Goal: Task Accomplishment & Management: Contribute content

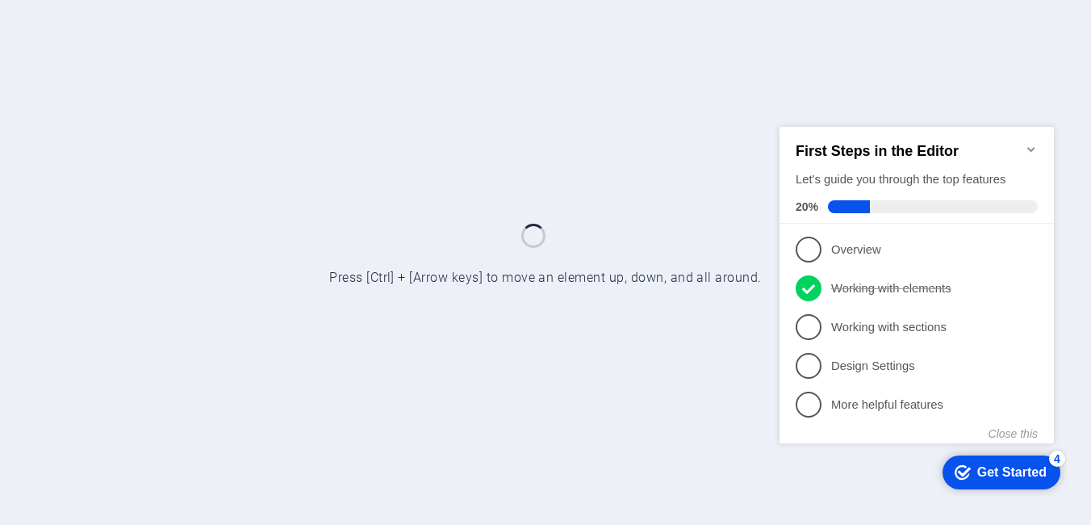
click at [1029, 142] on icon "Minimize checklist" at bounding box center [1031, 148] width 13 height 13
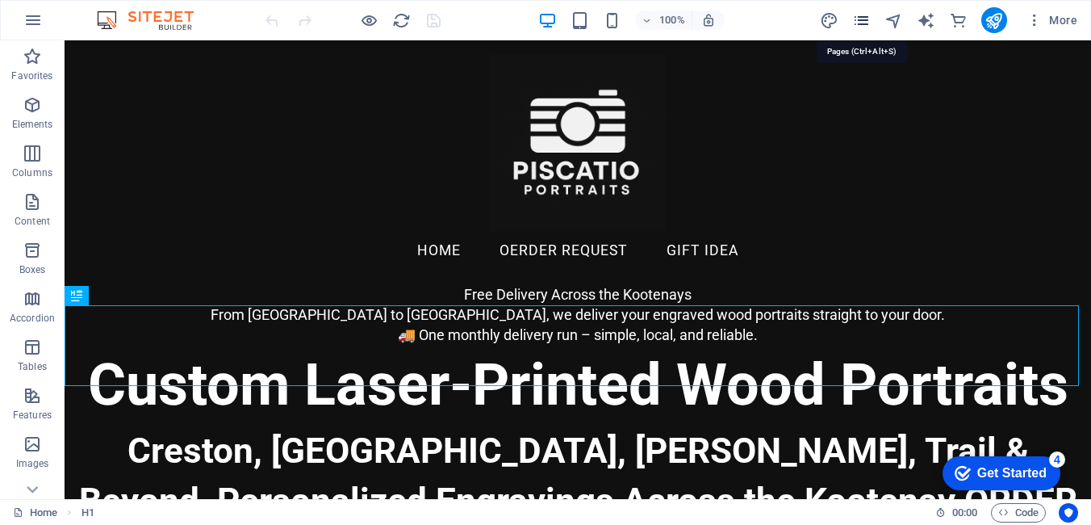
click at [866, 19] on icon "pages" at bounding box center [861, 20] width 19 height 19
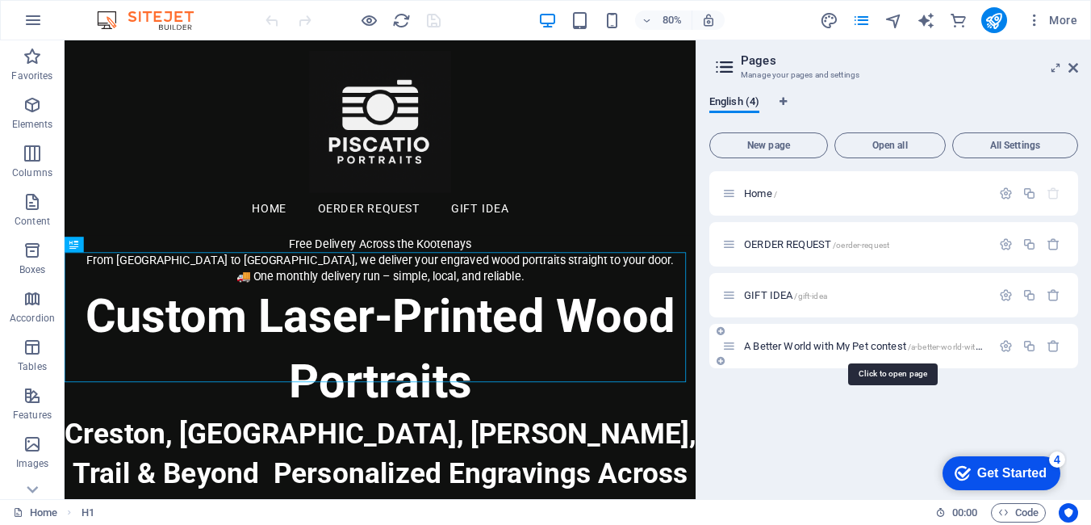
click at [810, 346] on span "A Better World with My Pet contest /a-better-world-with-my-pet-contest" at bounding box center [891, 346] width 295 height 12
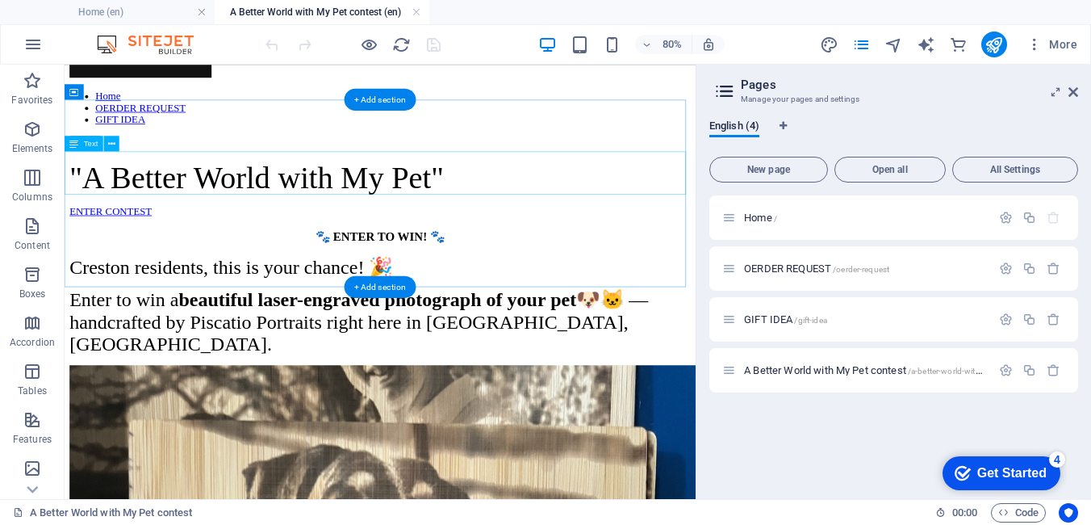
scroll to position [160, 0]
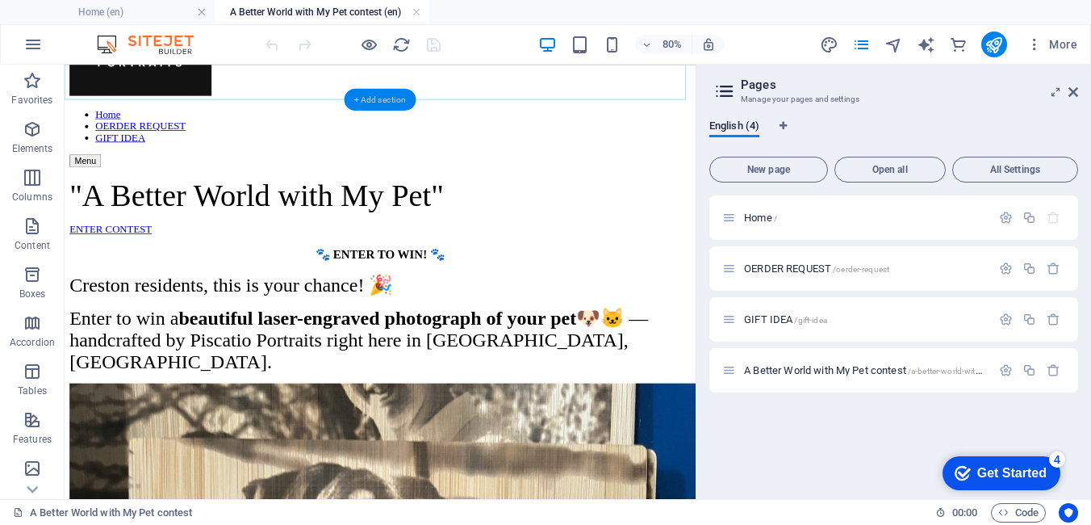
click at [385, 98] on div "+ Add section" at bounding box center [381, 100] width 72 height 22
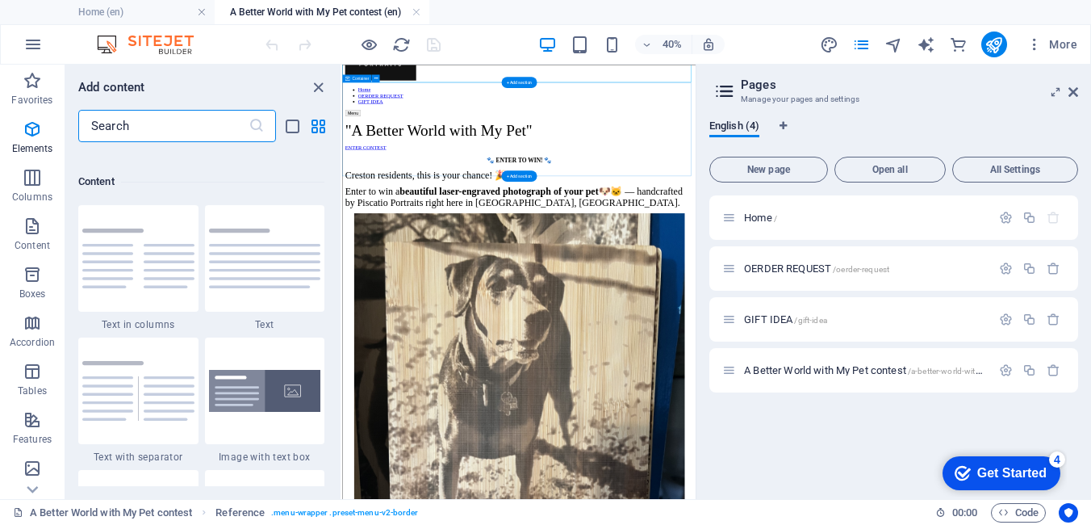
scroll to position [2824, 0]
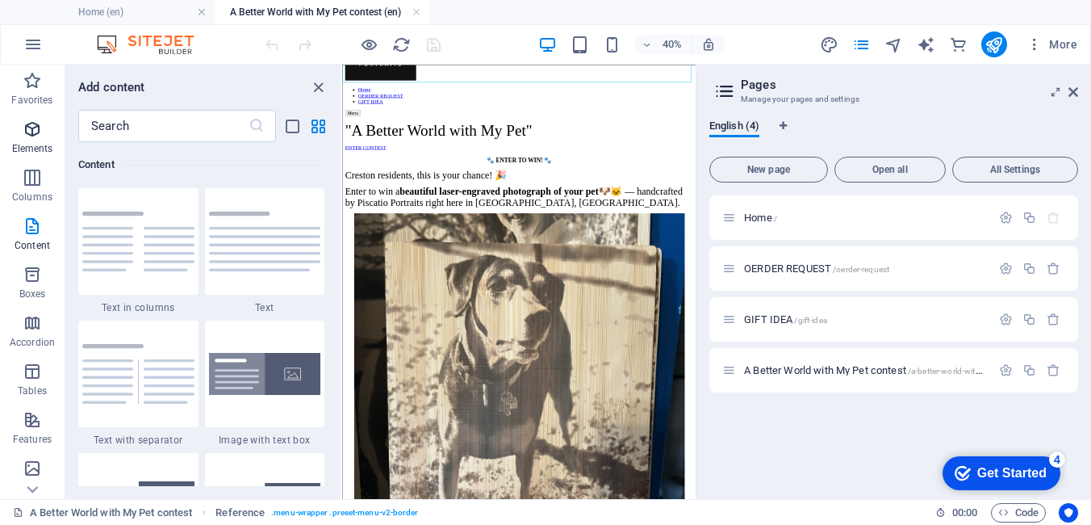
click at [36, 129] on icon "button" at bounding box center [32, 128] width 19 height 19
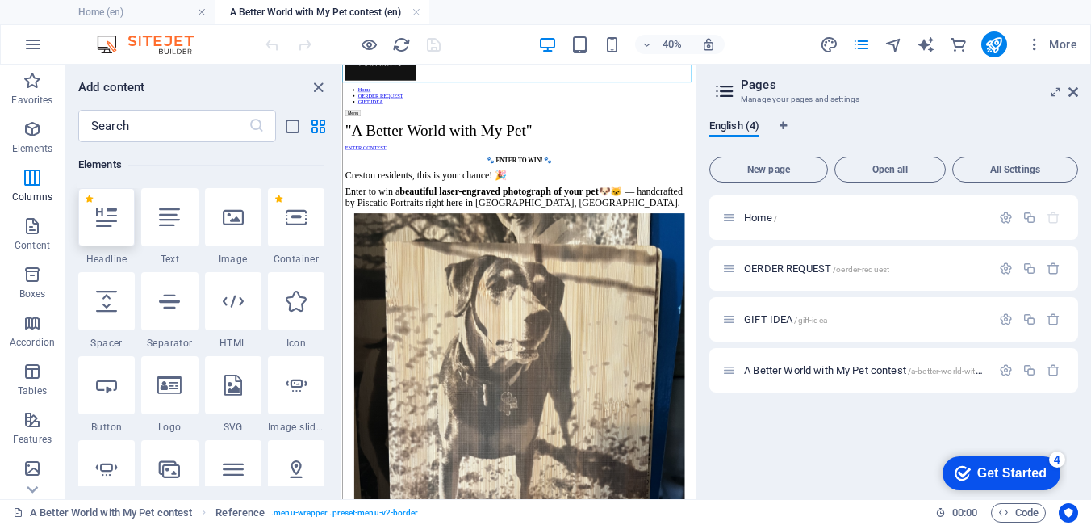
scroll to position [172, 0]
click at [165, 225] on icon at bounding box center [169, 217] width 21 height 21
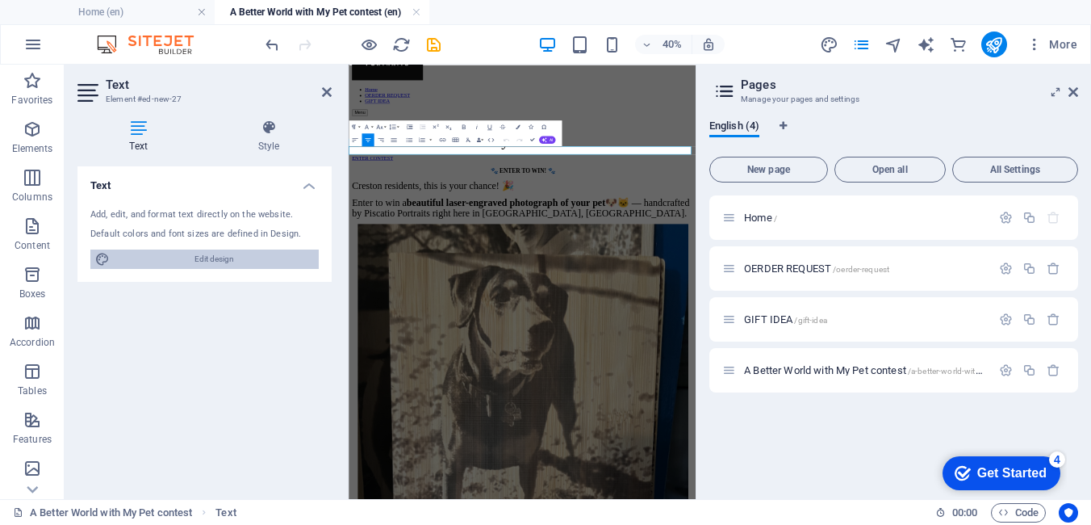
scroll to position [0, 0]
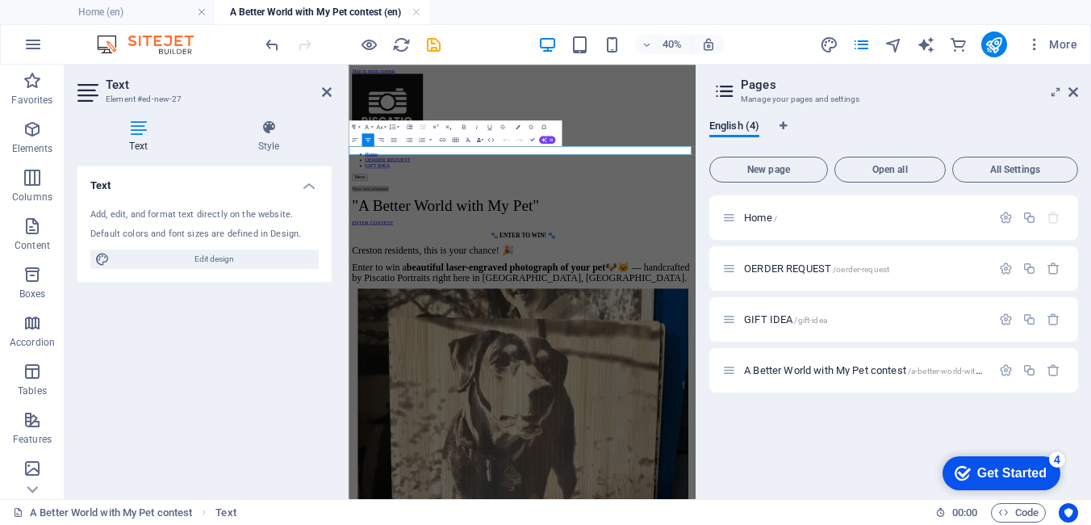
click at [1079, 90] on aside "Pages Manage your pages and settings English (4) New page Open all All Settings…" at bounding box center [893, 282] width 395 height 434
click at [1076, 90] on icon at bounding box center [1073, 92] width 10 height 13
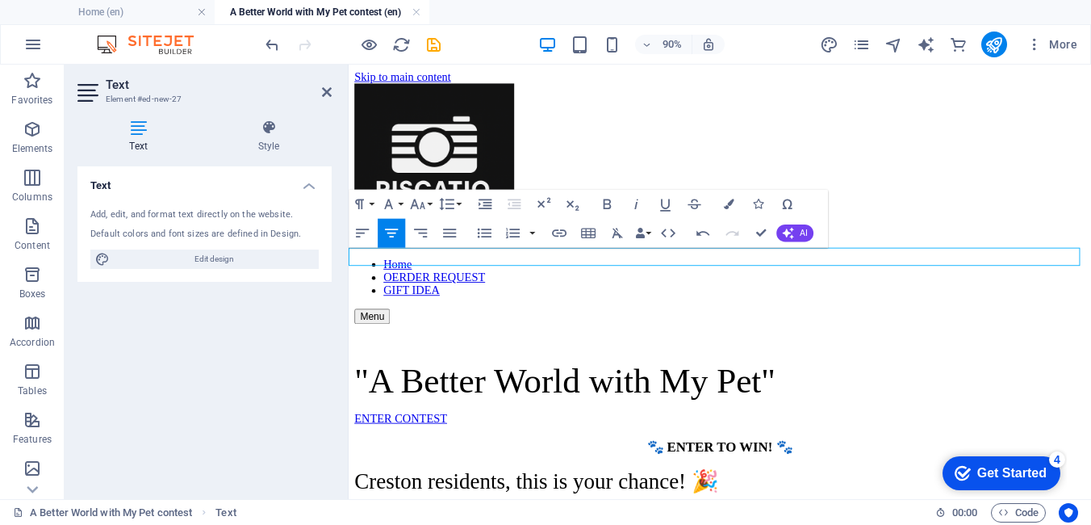
click at [708, 366] on p at bounding box center [761, 373] width 812 height 15
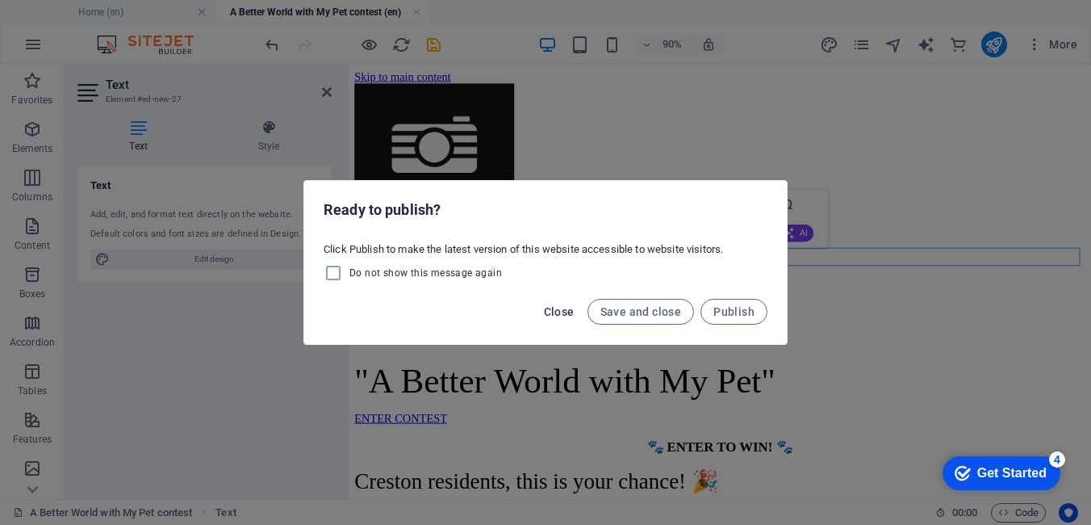
click at [562, 317] on span "Close" at bounding box center [559, 311] width 31 height 13
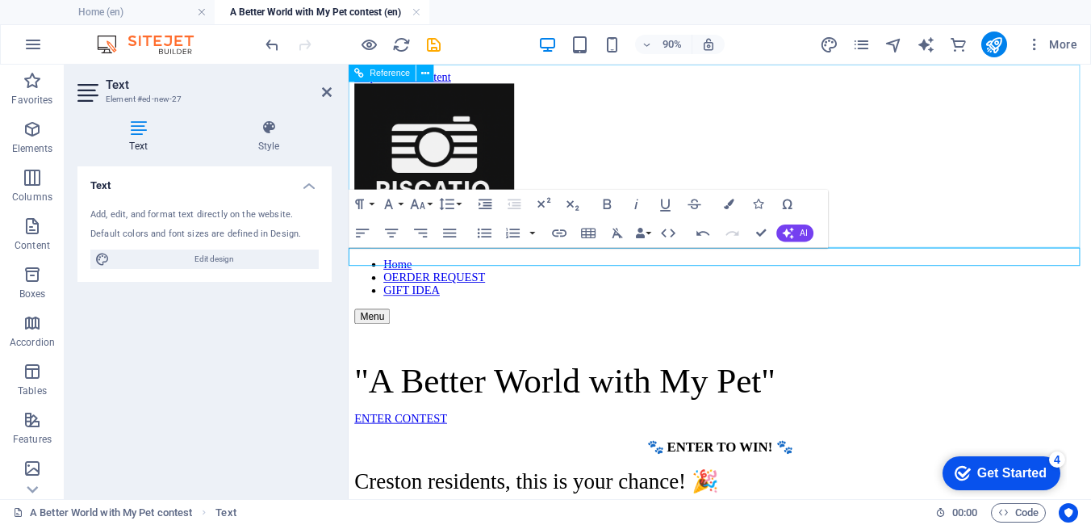
click at [1011, 230] on div "Home OERDER REQUEST GIFT IDEA Menu" at bounding box center [761, 219] width 812 height 267
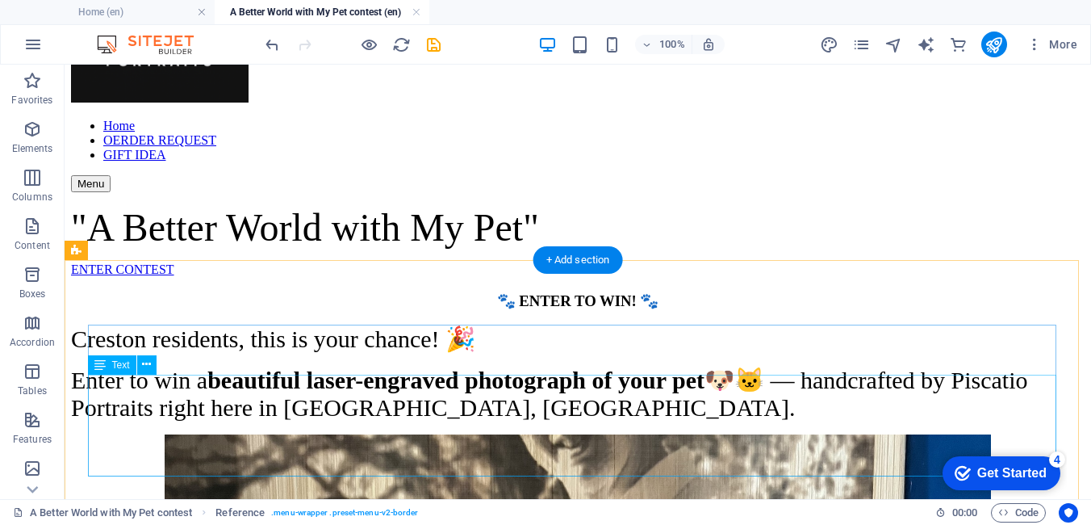
scroll to position [242, 0]
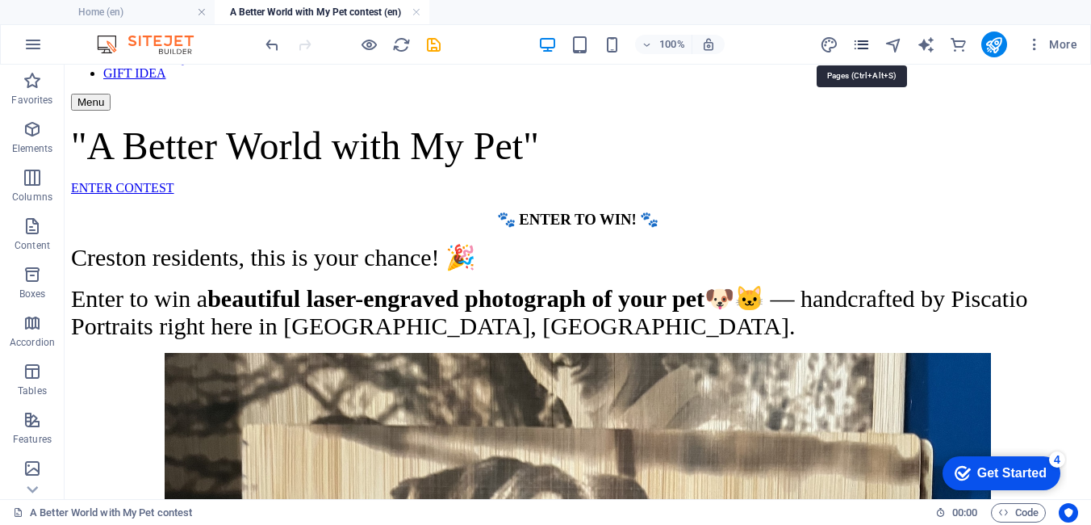
click at [860, 44] on icon "pages" at bounding box center [861, 45] width 19 height 19
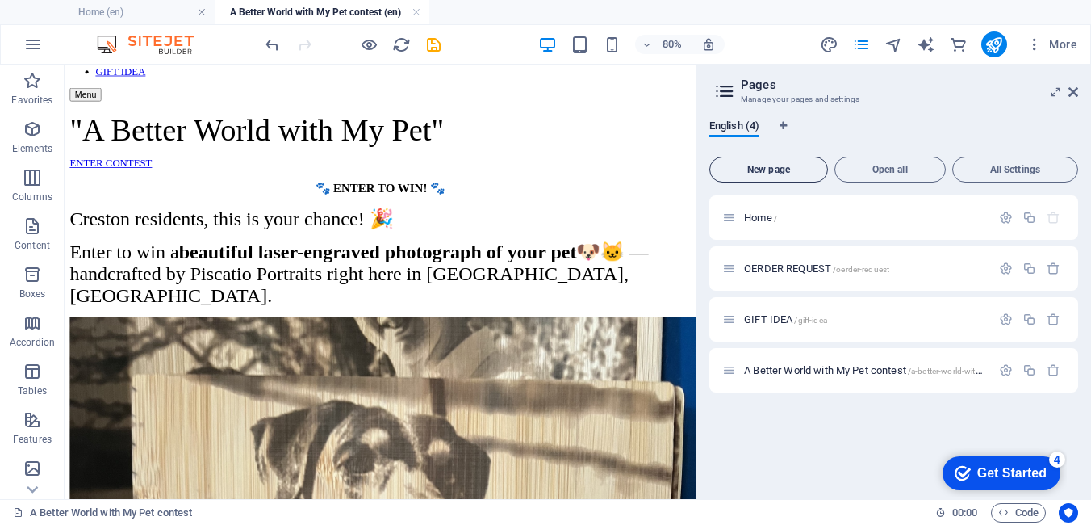
click at [772, 173] on span "New page" at bounding box center [769, 170] width 104 height 10
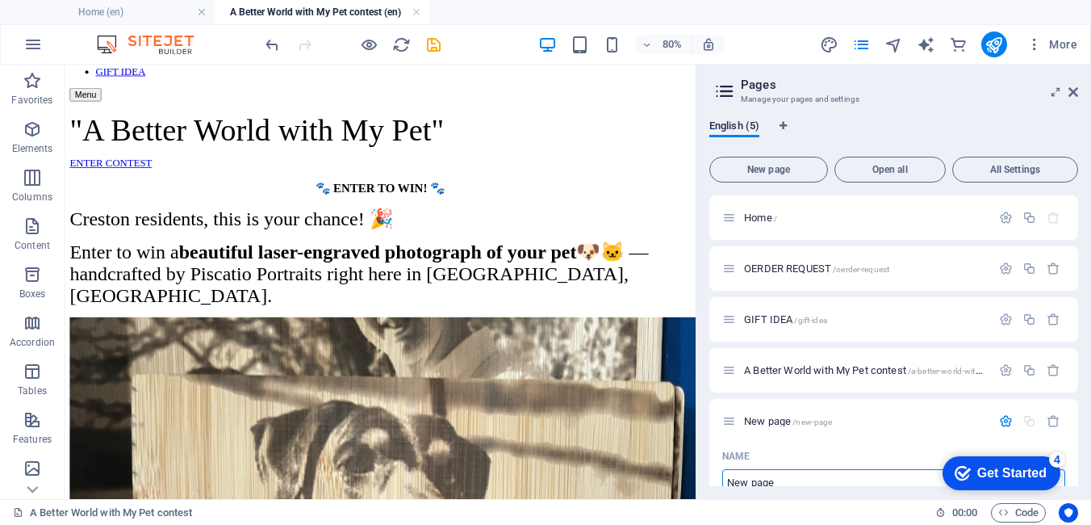
scroll to position [9, 0]
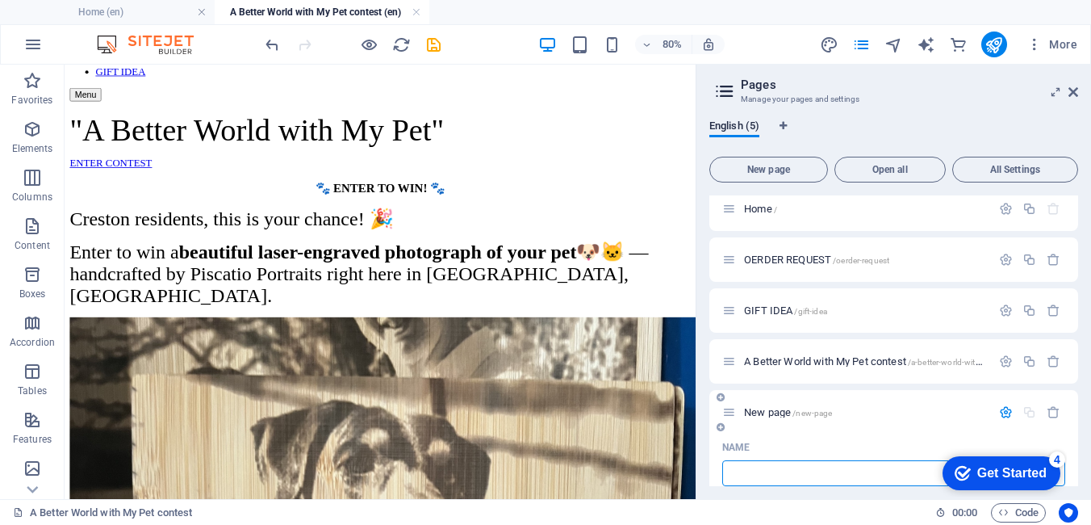
type input "/"
type input "co"
type input "/c"
type input "c"
type input "contes"
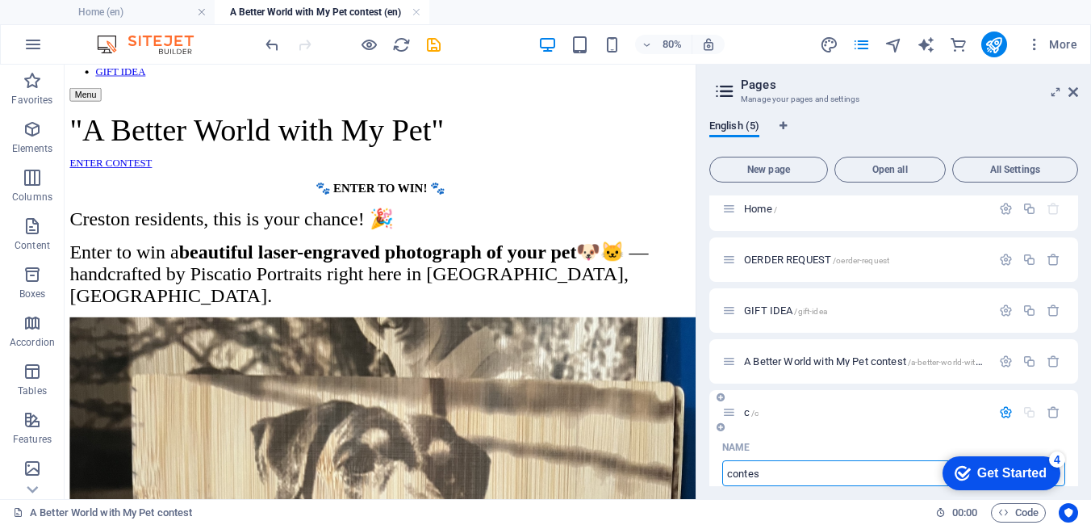
type input "/contes"
type input "contes"
type input "contest"
type input "/contest"
type input "contest"
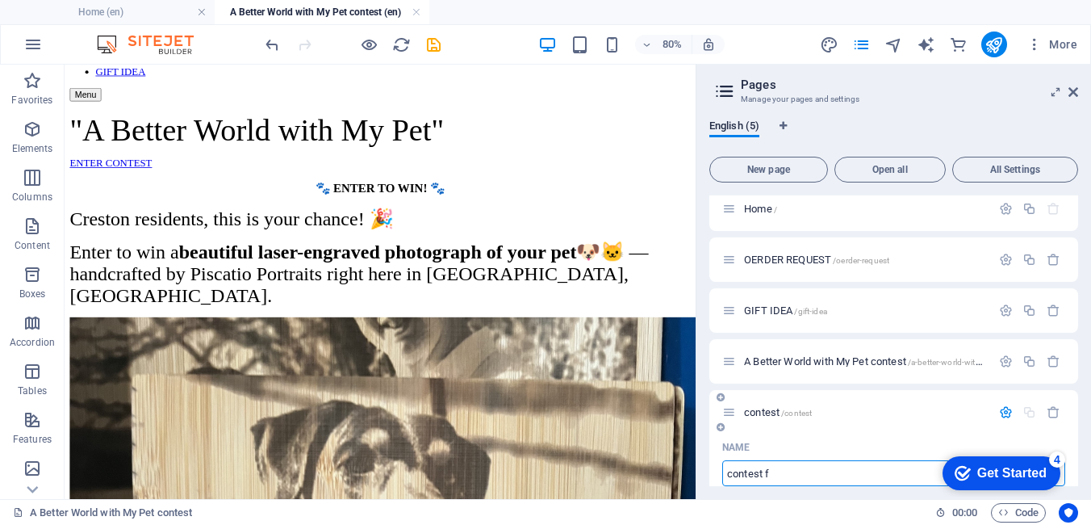
type input "contest fp"
type input "/contest-f"
type input "contest f"
type input "contest fprm"
type input "/contest-fprm"
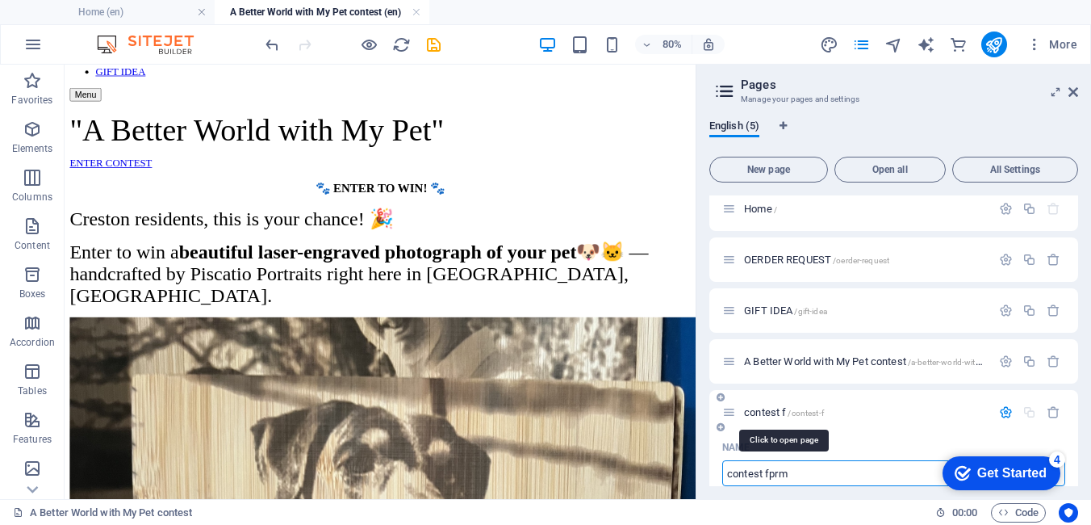
type input "contest fprm"
type input "contest"
type input "/contest"
type input "contest"
type input "contest for"
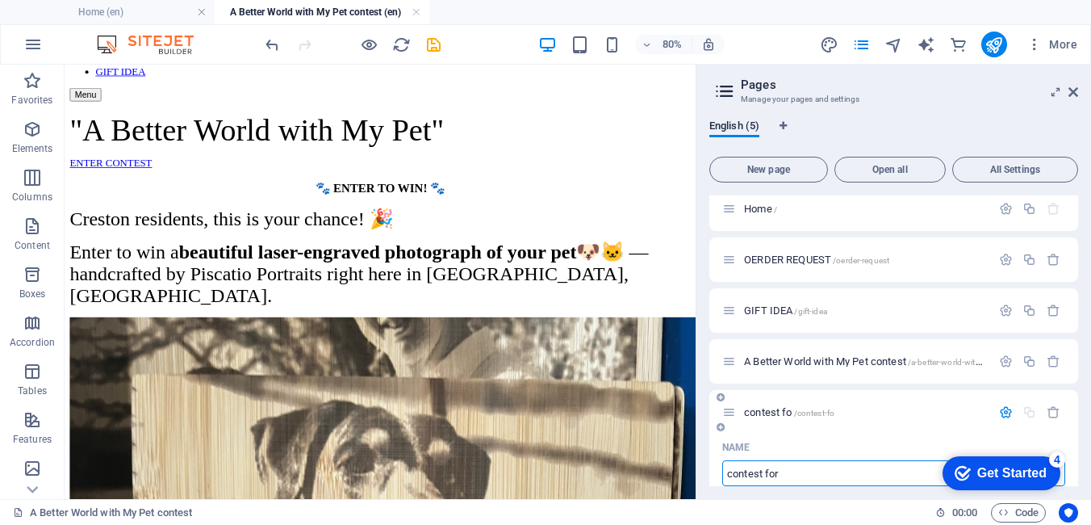
type input "/contest-fo"
type input "contest fo"
type input "contest form"
type input "/contest-form"
type input "contest form"
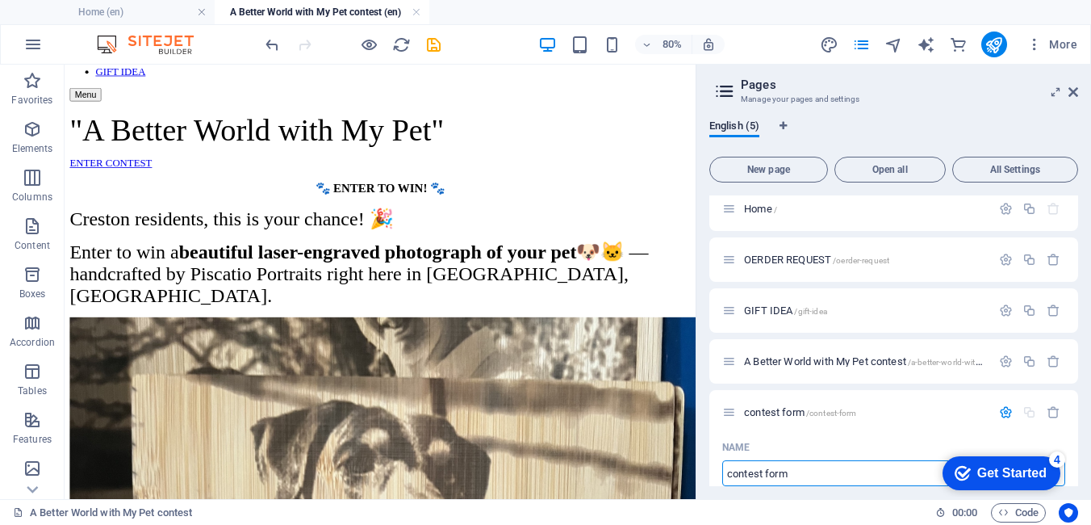
type input "contest form"
click at [700, 313] on div "English (5) New page Open all All Settings Home / OERDER REQUEST /oerder-reques…" at bounding box center [893, 303] width 395 height 392
click at [775, 408] on span "contest form /contest-form" at bounding box center [800, 412] width 112 height 12
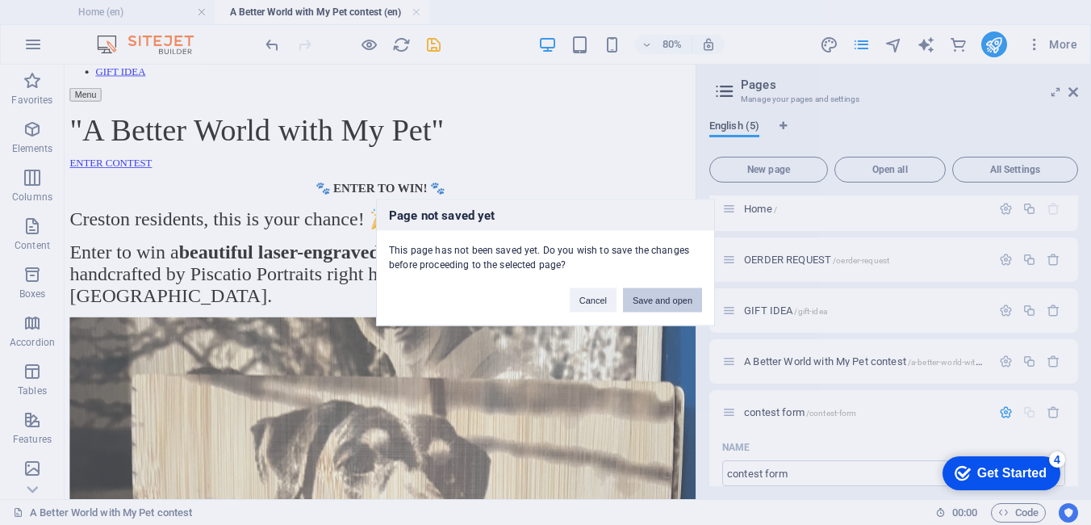
drag, startPoint x: 678, startPoint y: 299, endPoint x: 775, endPoint y: 282, distance: 98.3
click at [678, 299] on button "Save and open" at bounding box center [662, 300] width 79 height 24
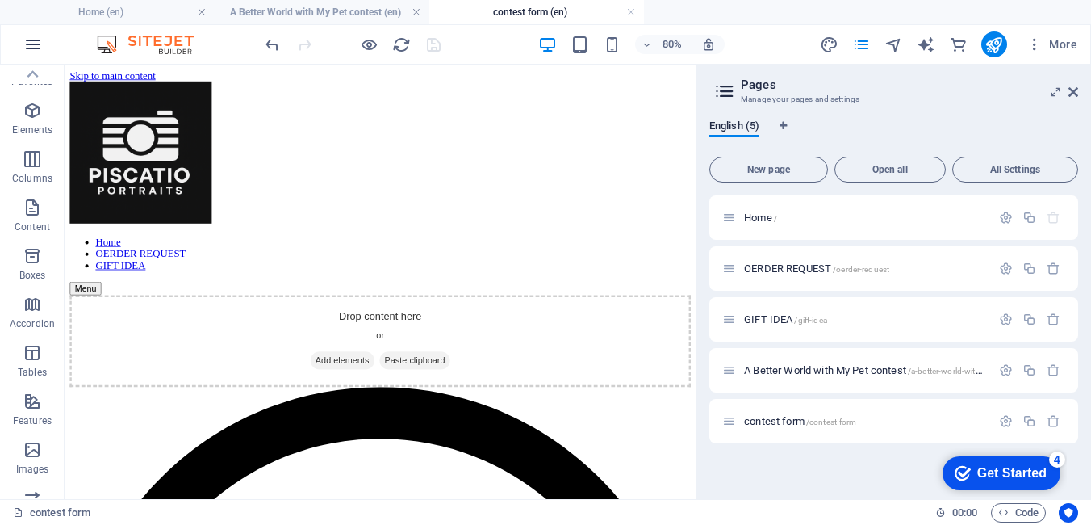
scroll to position [18, 0]
click at [36, 44] on icon "button" at bounding box center [32, 44] width 19 height 19
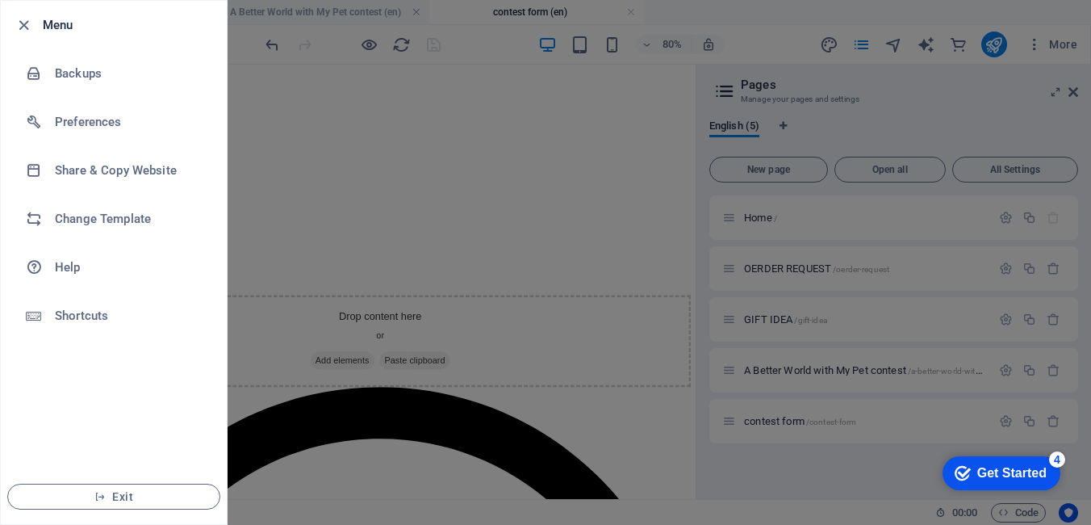
click at [291, 315] on div at bounding box center [545, 262] width 1091 height 525
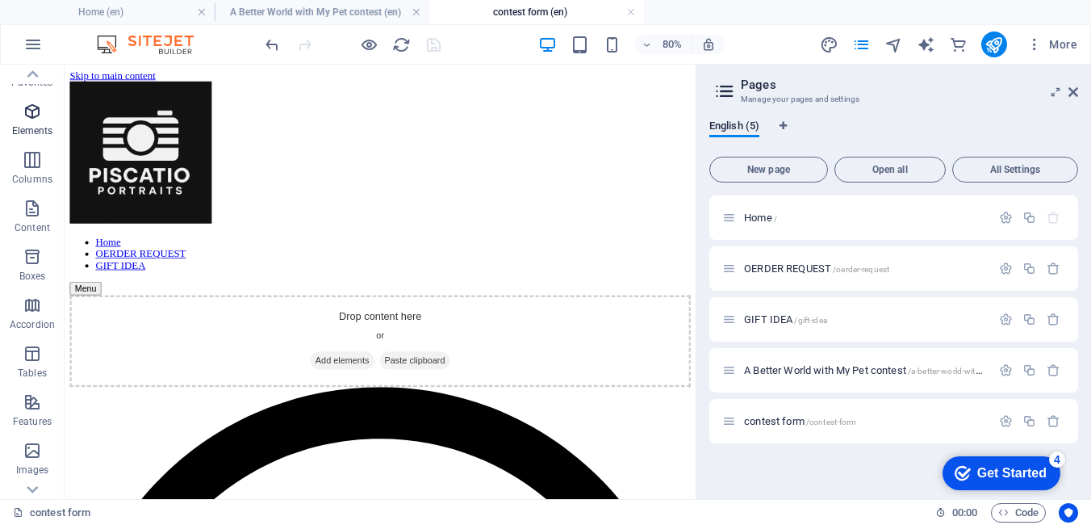
click at [33, 112] on icon "button" at bounding box center [32, 111] width 19 height 19
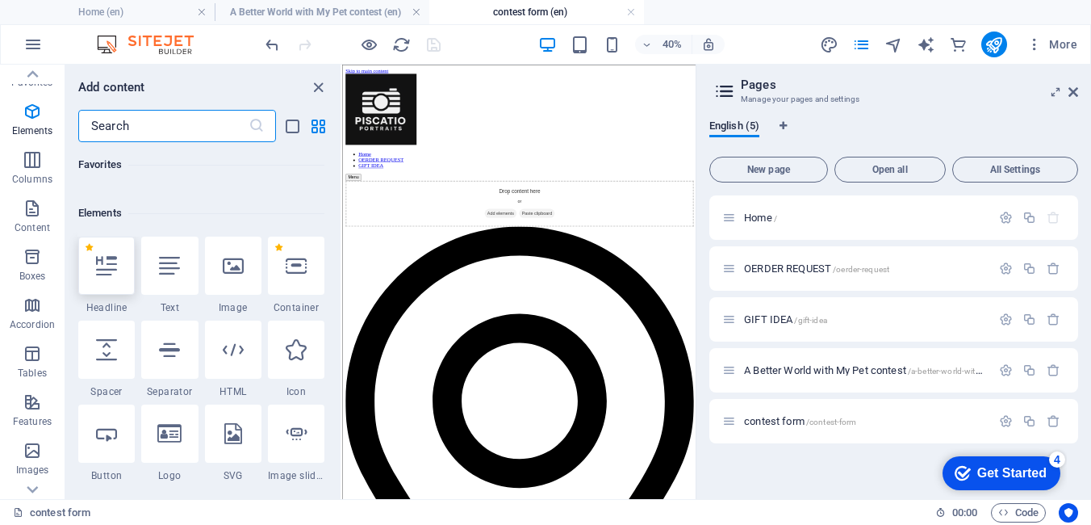
scroll to position [172, 0]
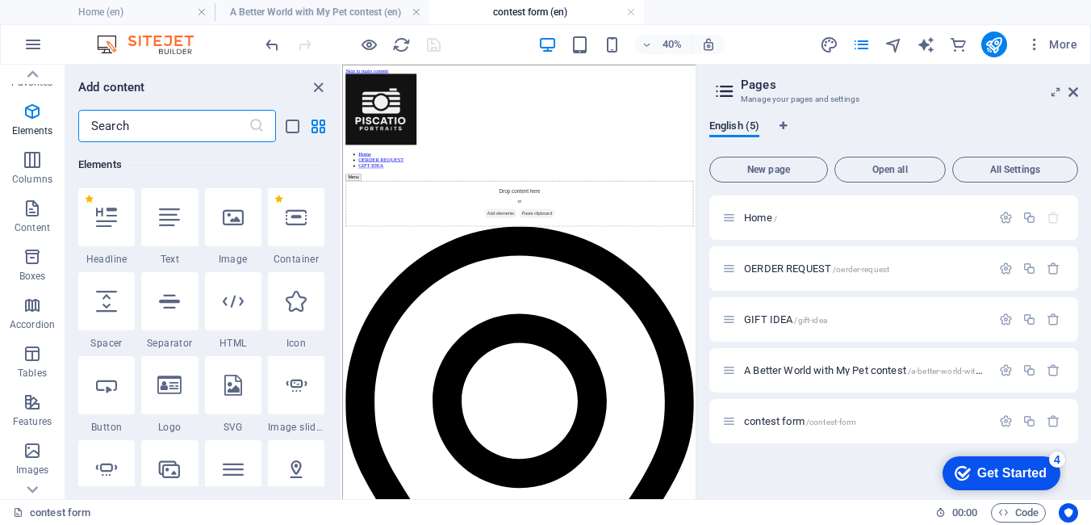
click at [107, 128] on input "text" at bounding box center [163, 126] width 170 height 32
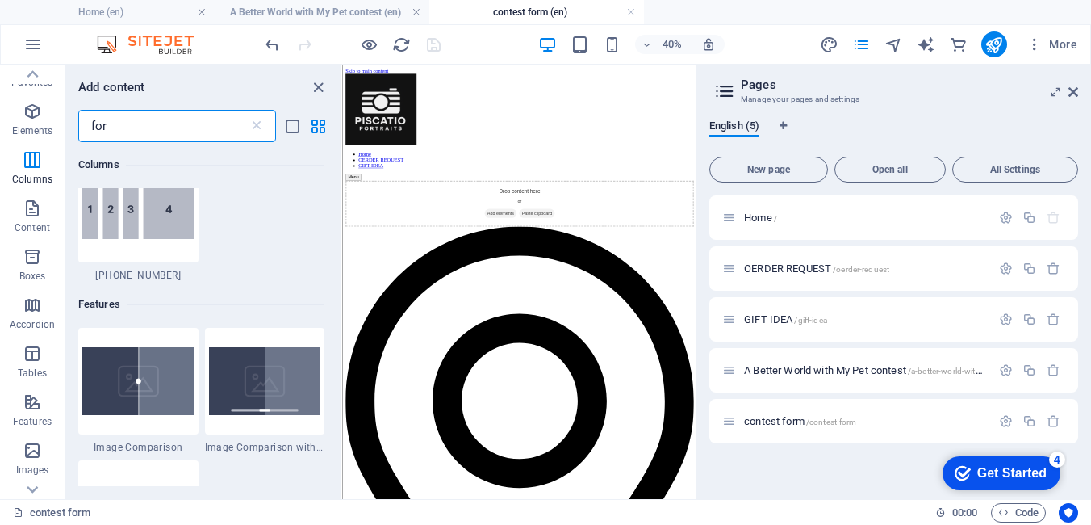
scroll to position [0, 0]
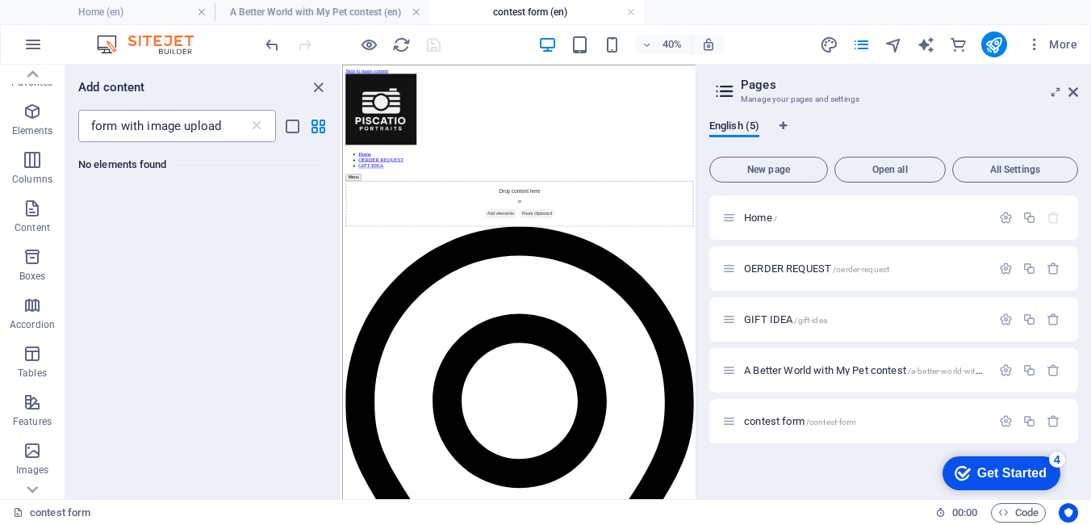
click at [224, 128] on input "form with image upload" at bounding box center [163, 126] width 170 height 32
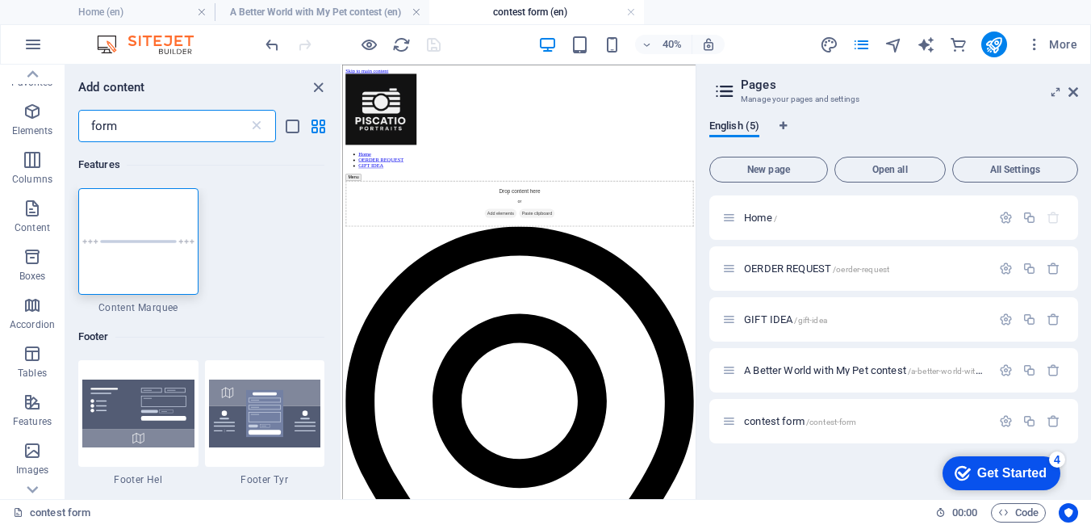
type input "form"
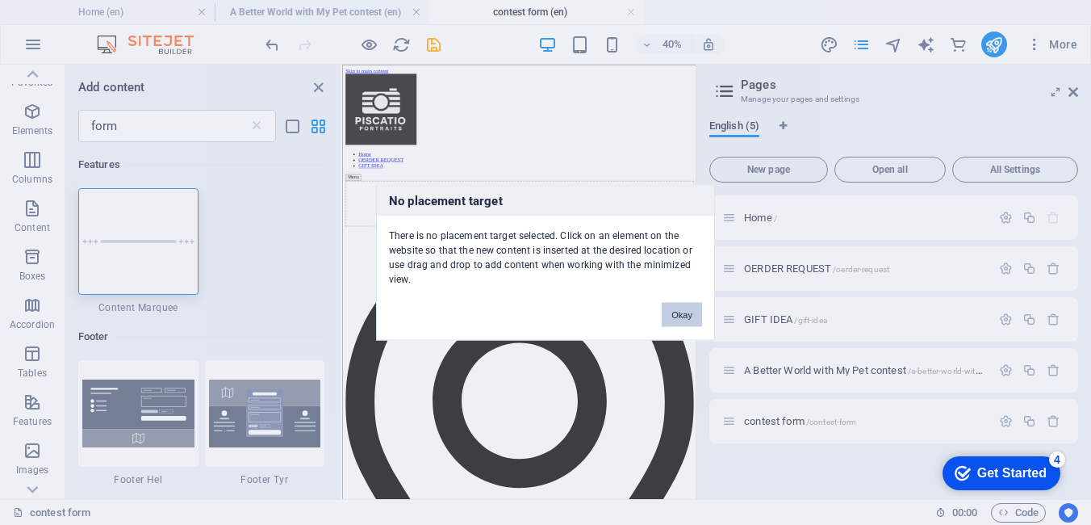
click at [690, 316] on button "Okay" at bounding box center [682, 315] width 40 height 24
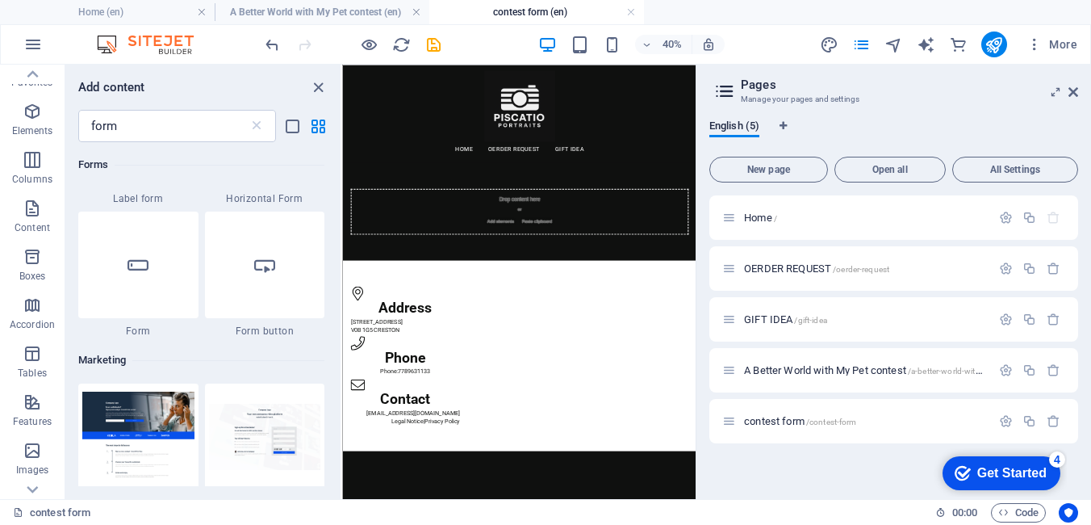
scroll to position [981, 0]
click at [274, 287] on div at bounding box center [265, 265] width 120 height 107
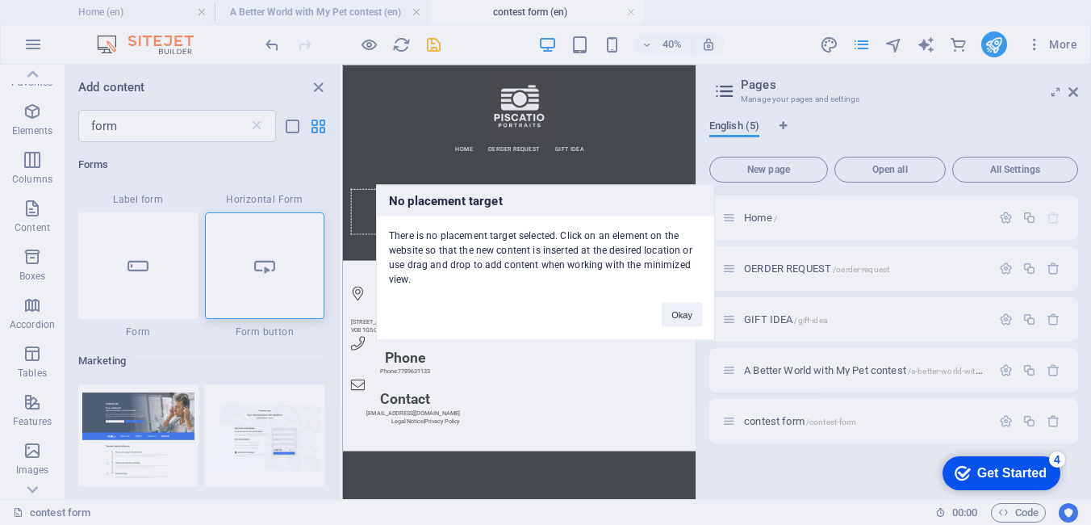
click at [222, 305] on div "No placement target There is no placement target selected. Click on an element …" at bounding box center [545, 262] width 1091 height 525
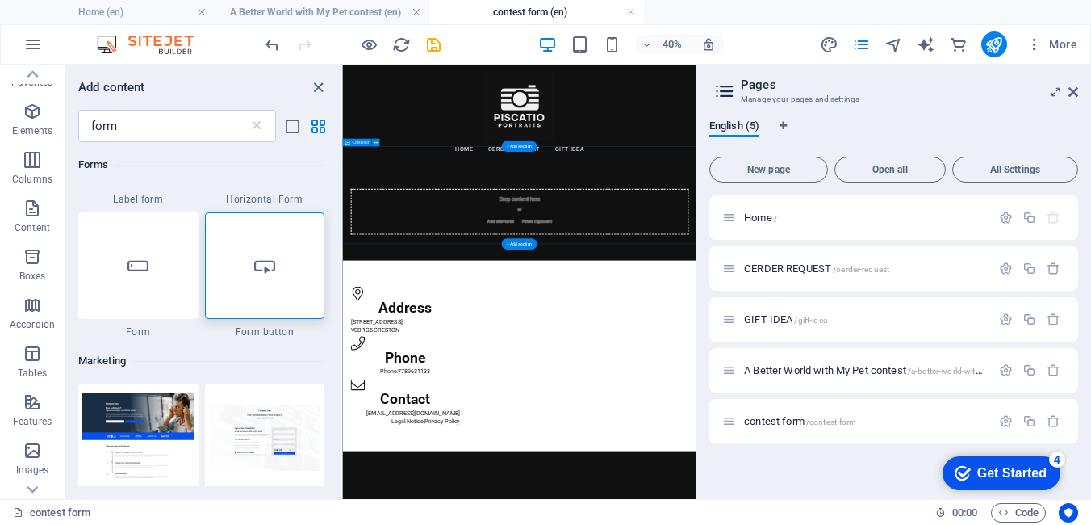
click at [610, 379] on div "Drop content here or Add elements Paste clipboard" at bounding box center [784, 430] width 845 height 115
click at [592, 399] on div "Drop content here or Add elements Paste clipboard" at bounding box center [784, 430] width 845 height 115
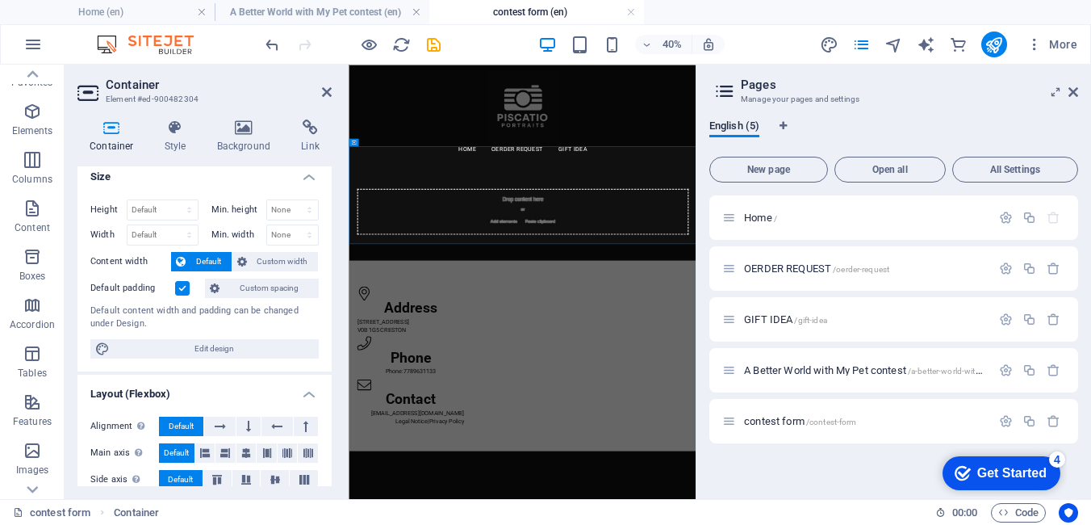
scroll to position [0, 0]
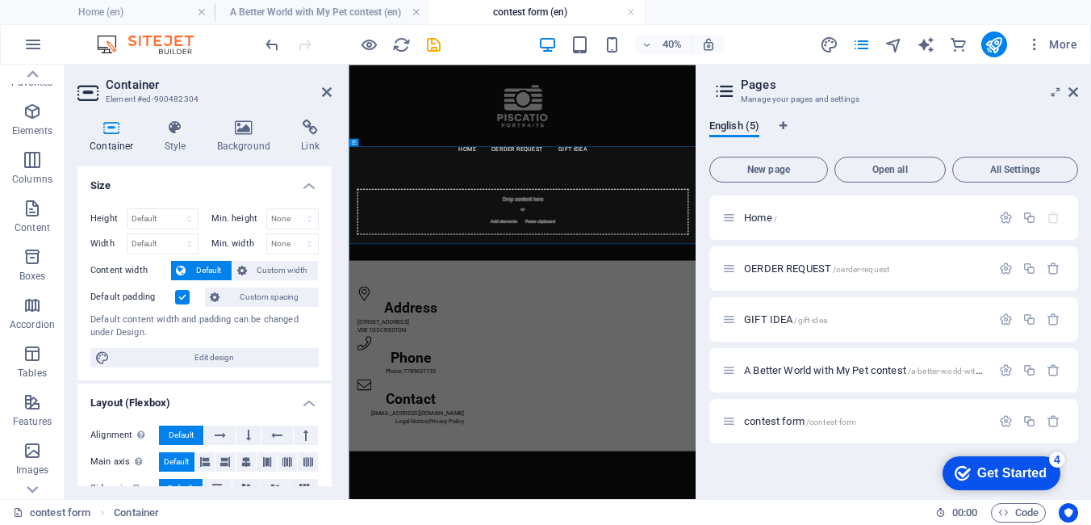
click at [116, 135] on icon at bounding box center [111, 127] width 69 height 16
click at [29, 120] on icon "button" at bounding box center [32, 111] width 19 height 19
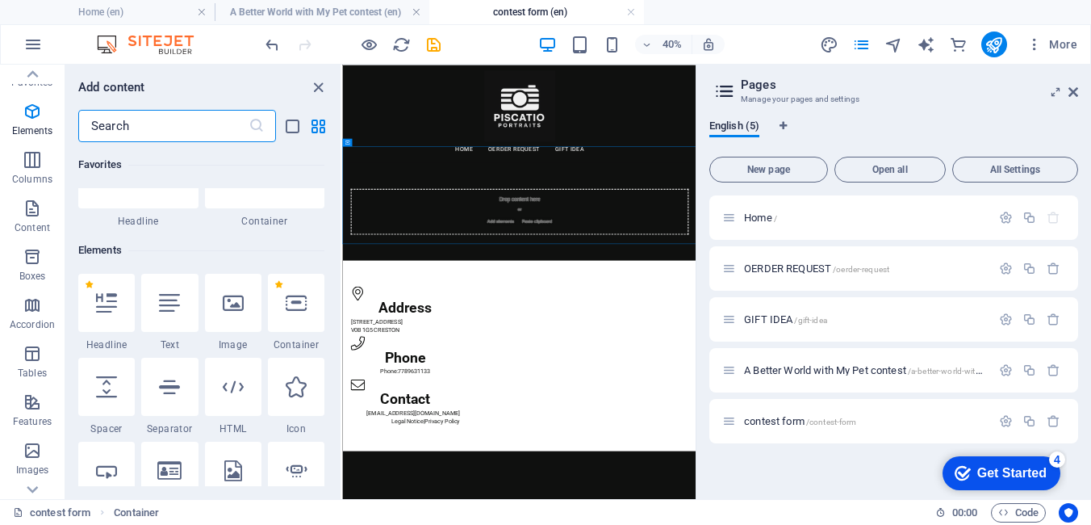
scroll to position [172, 0]
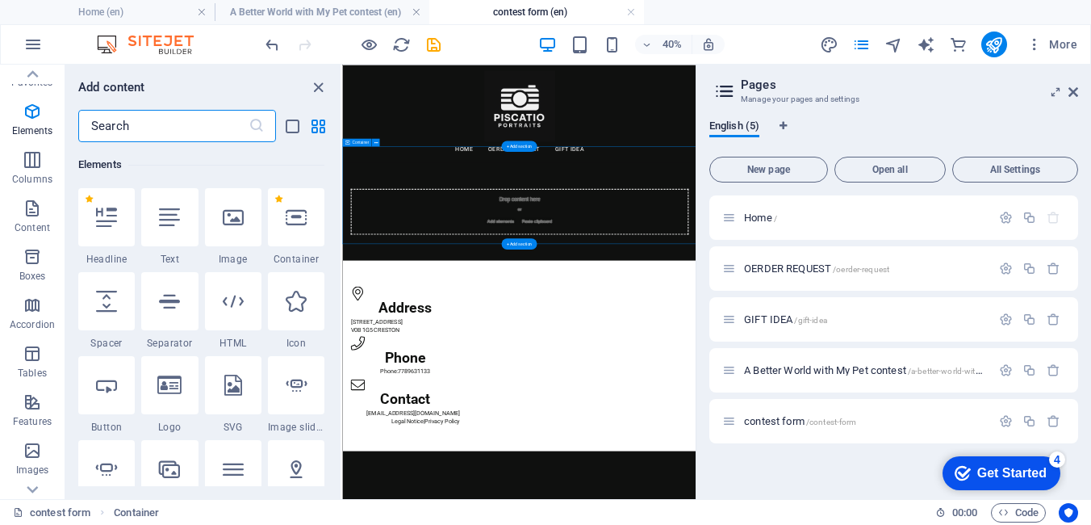
click at [604, 403] on div "Drop content here or Add elements Paste clipboard" at bounding box center [784, 430] width 845 height 115
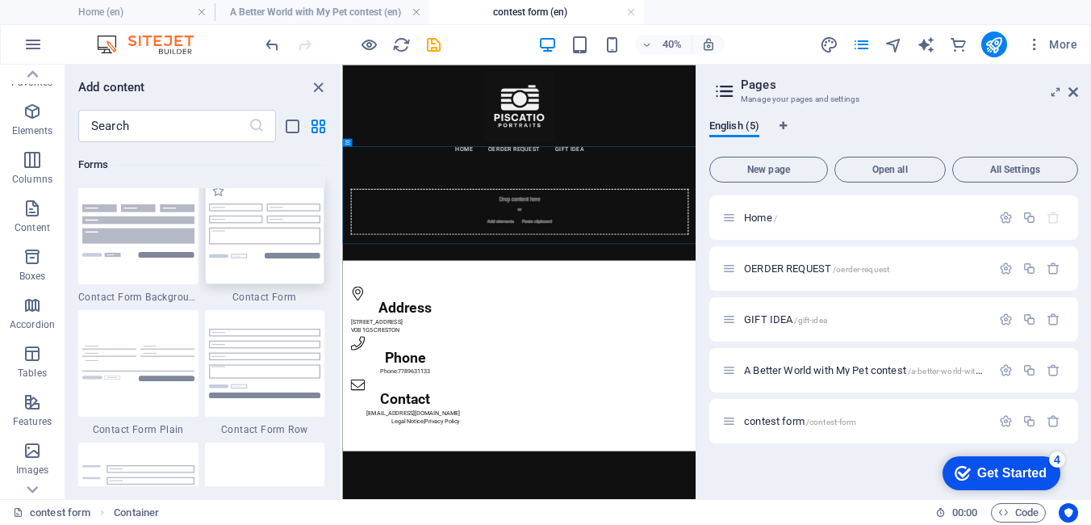
scroll to position [11631, 0]
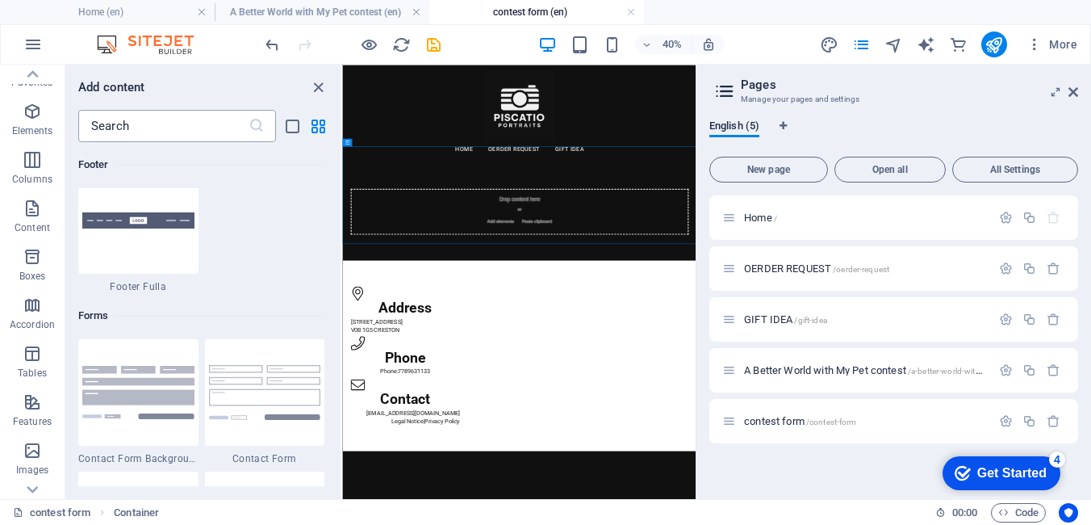
click at [166, 130] on input "text" at bounding box center [163, 126] width 170 height 32
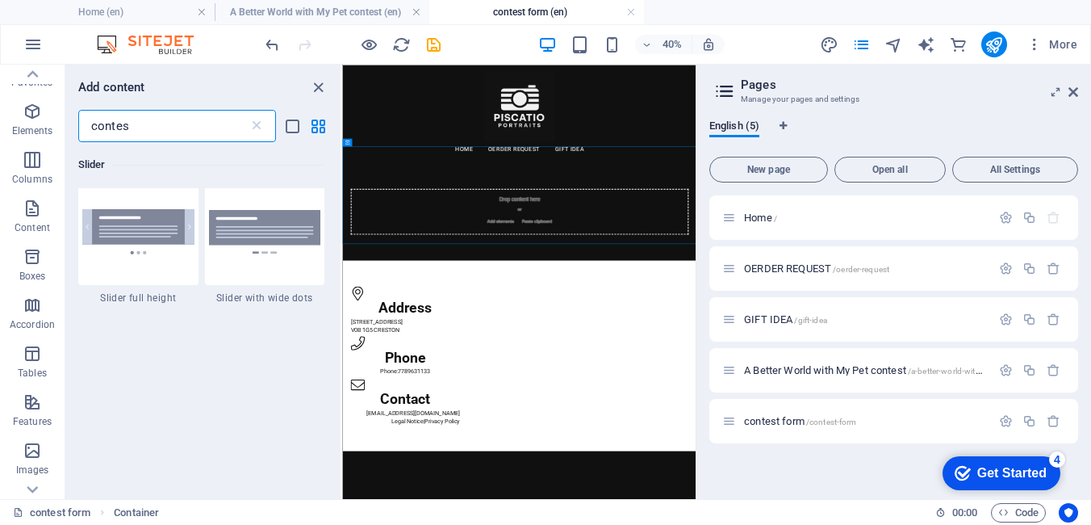
scroll to position [0, 0]
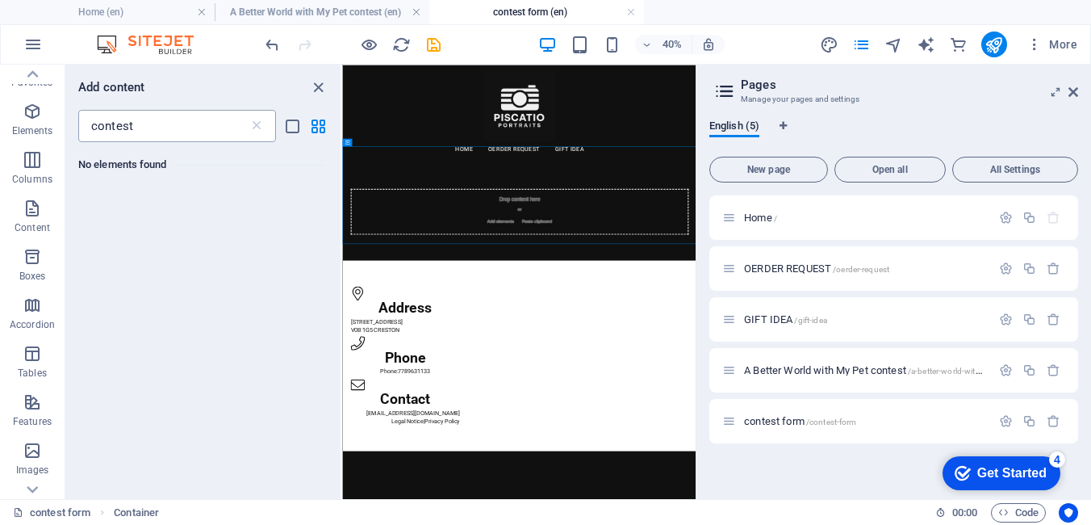
click at [143, 129] on input "contest" at bounding box center [163, 126] width 170 height 32
type input "c"
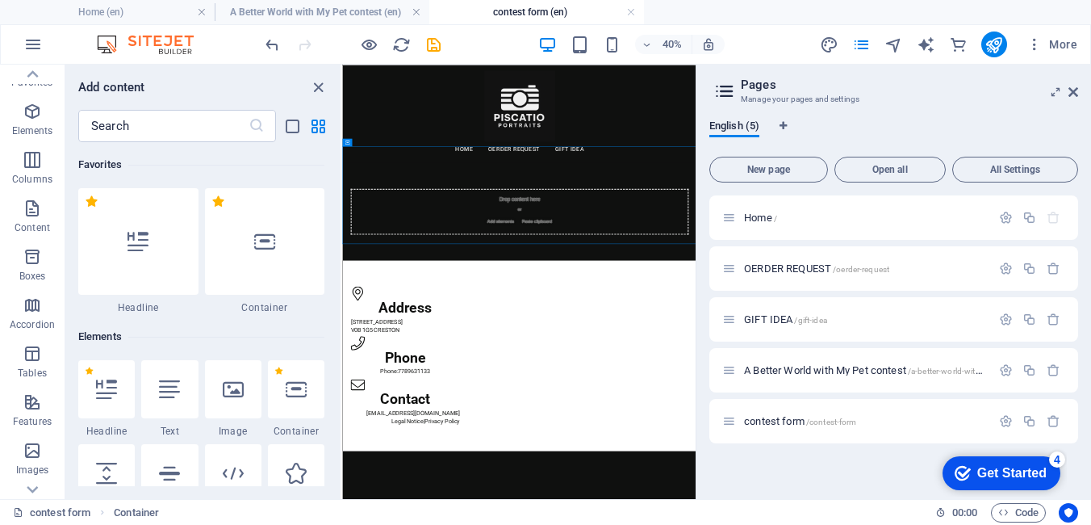
click at [1083, 91] on aside "Pages Manage your pages and settings English (5) New page Open all All Settings…" at bounding box center [893, 282] width 395 height 434
click at [1073, 93] on icon at bounding box center [1073, 92] width 10 height 13
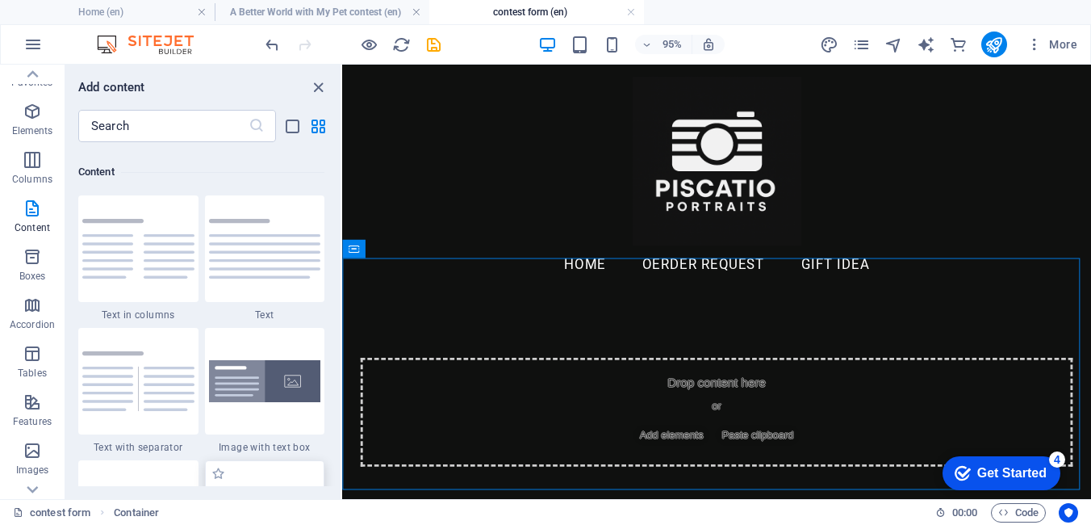
scroll to position [2905, 0]
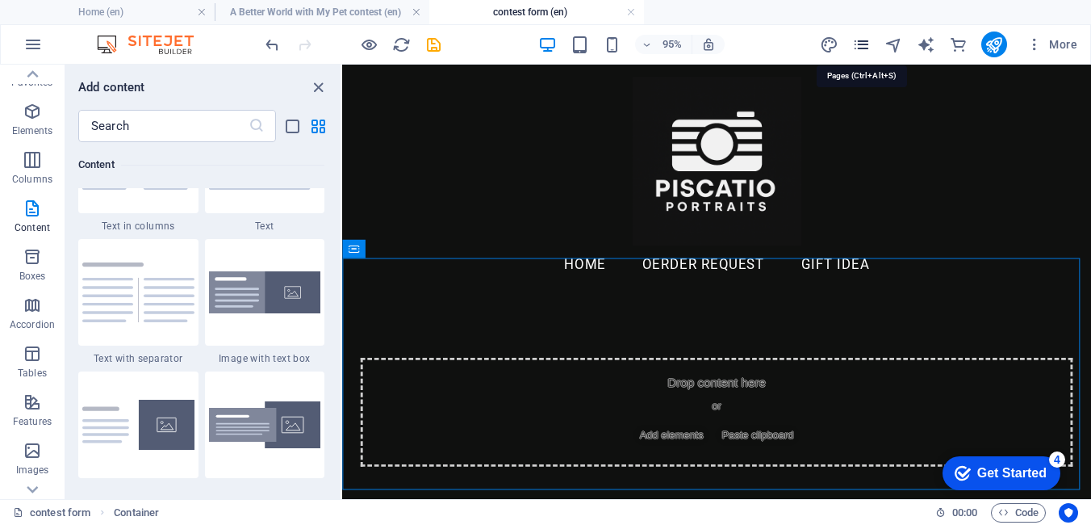
click at [863, 45] on icon "pages" at bounding box center [861, 45] width 19 height 19
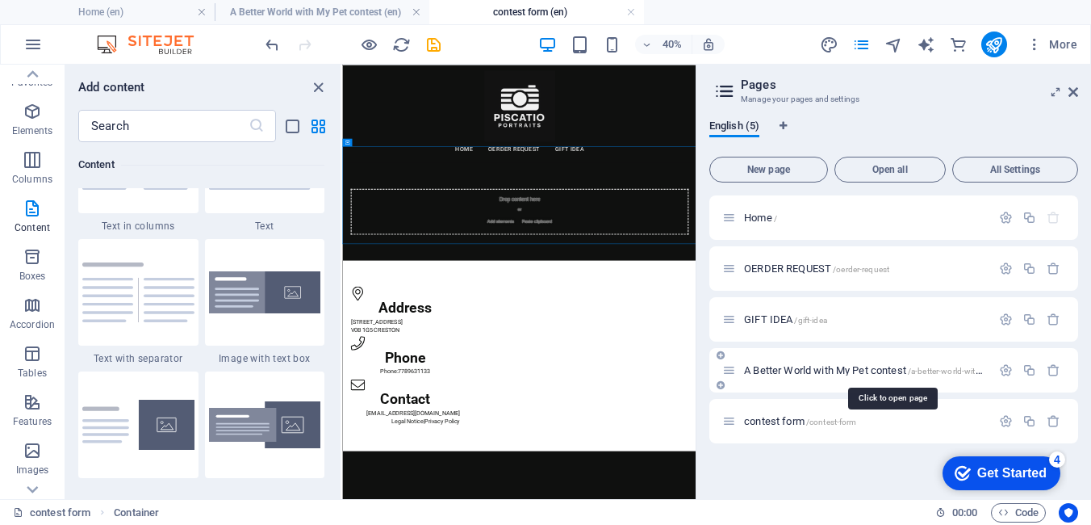
click at [781, 370] on span "A Better World with My Pet contest /a-better-world-with-my-pet-contest" at bounding box center [891, 370] width 295 height 12
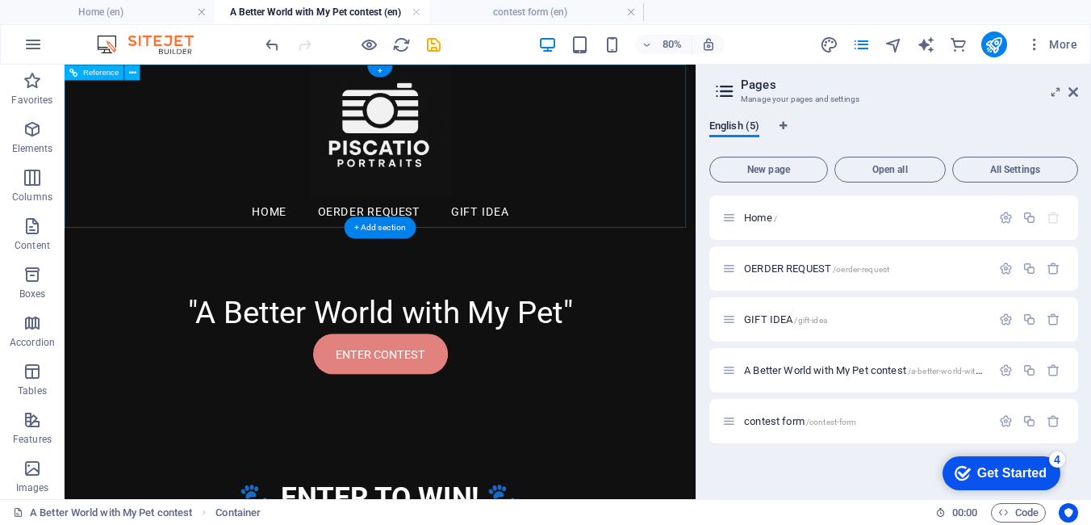
scroll to position [0, 0]
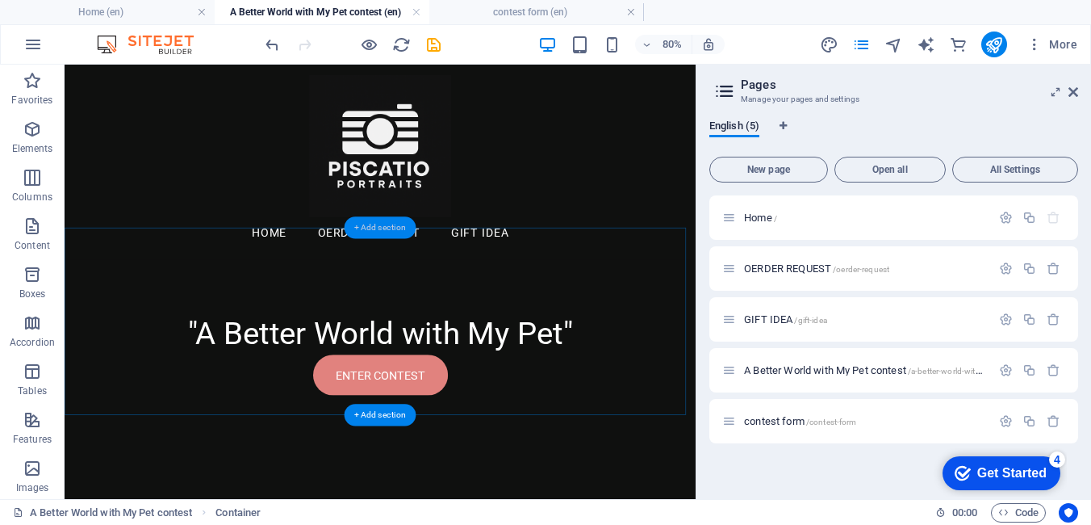
click at [387, 229] on div "+ Add section" at bounding box center [381, 227] width 72 height 22
click at [119, 308] on div ""A Better World with My Pet" ENTER CONTEST" at bounding box center [459, 425] width 789 height 234
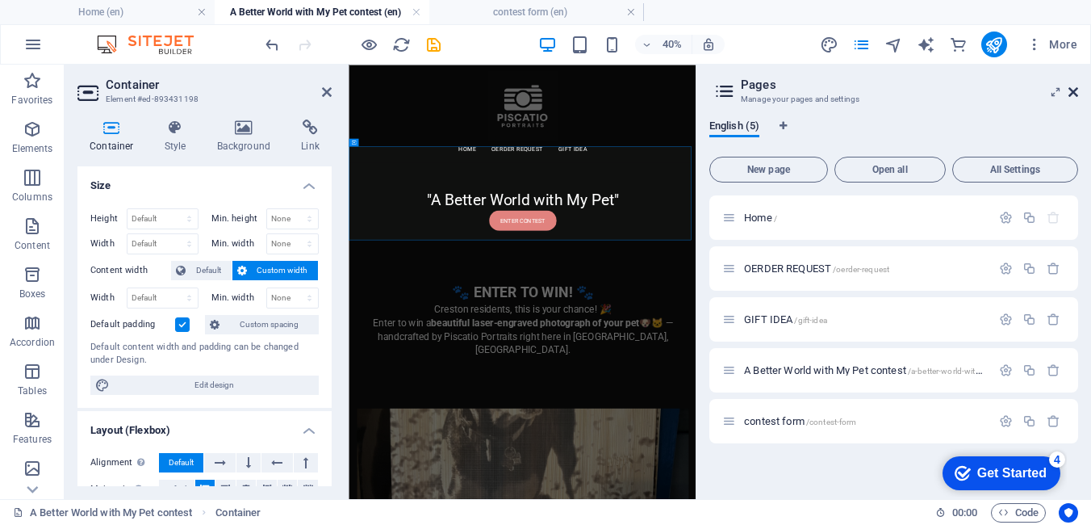
drag, startPoint x: 1076, startPoint y: 94, endPoint x: 750, endPoint y: 41, distance: 330.2
click at [1076, 94] on icon at bounding box center [1073, 92] width 10 height 13
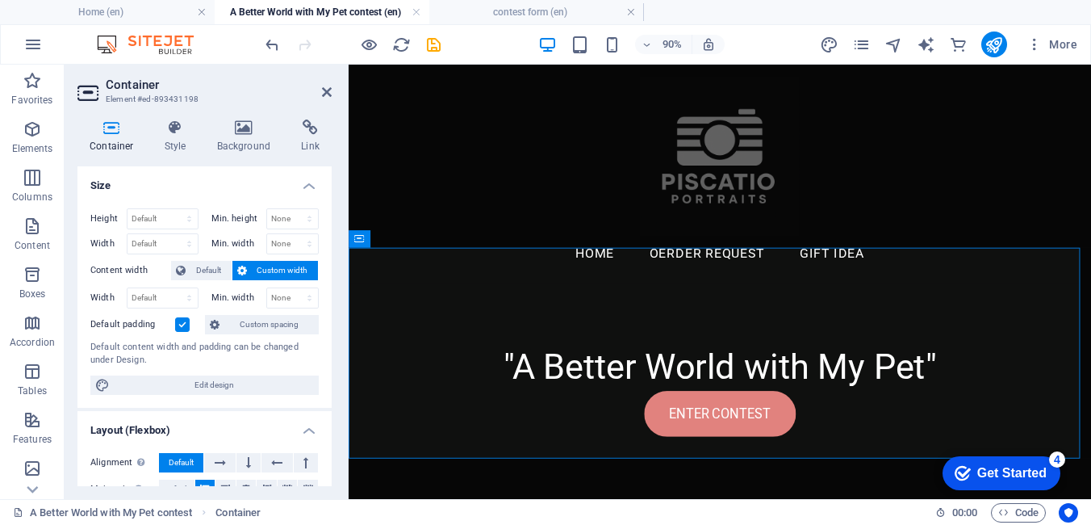
click at [107, 129] on icon at bounding box center [111, 127] width 69 height 16
click at [645, 308] on div ""A Better World with My Pet" ENTER CONTEST" at bounding box center [761, 425] width 825 height 234
click at [656, 308] on div ""A Better World with My Pet" ENTER CONTEST" at bounding box center [761, 425] width 825 height 234
click at [424, 235] on icon at bounding box center [424, 239] width 8 height 15
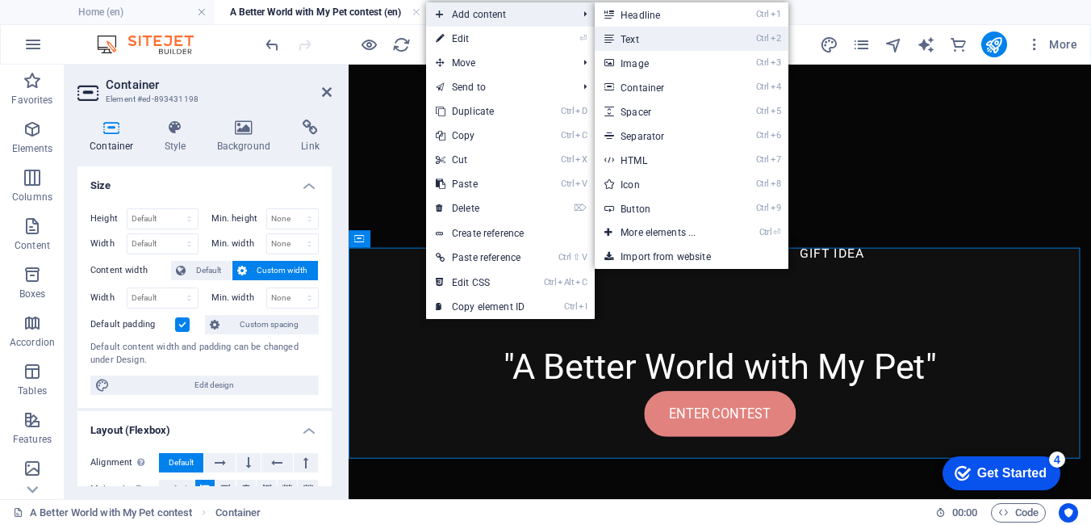
click at [626, 39] on link "Ctrl 2 Text" at bounding box center [661, 39] width 133 height 24
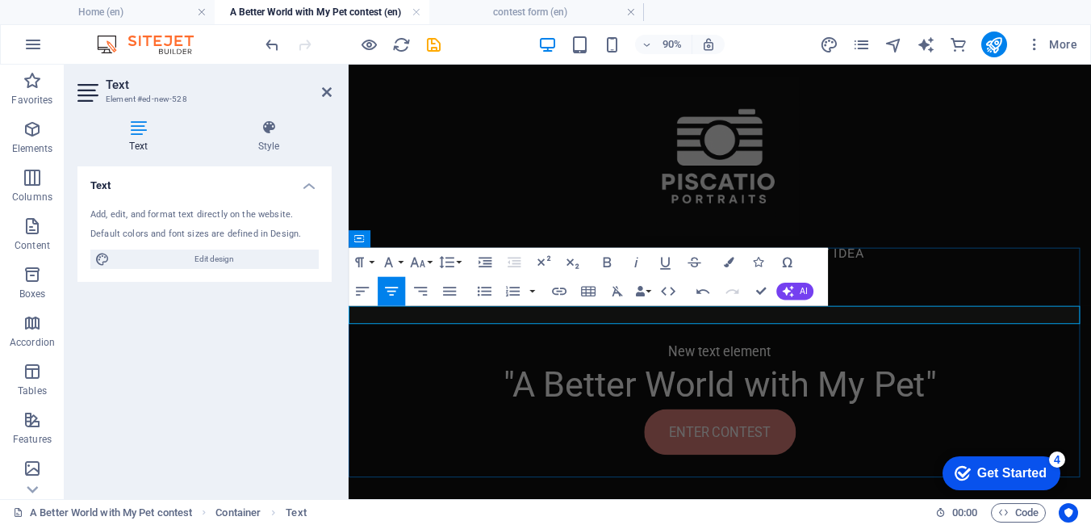
click at [820, 373] on p "New text element" at bounding box center [761, 383] width 825 height 20
drag, startPoint x: 680, startPoint y: 328, endPoint x: 954, endPoint y: 367, distance: 276.4
click at [634, 328] on div "New text element "A Better World with My Pet" ENTER CONTEST" at bounding box center [761, 435] width 825 height 255
click at [813, 373] on p at bounding box center [761, 383] width 825 height 20
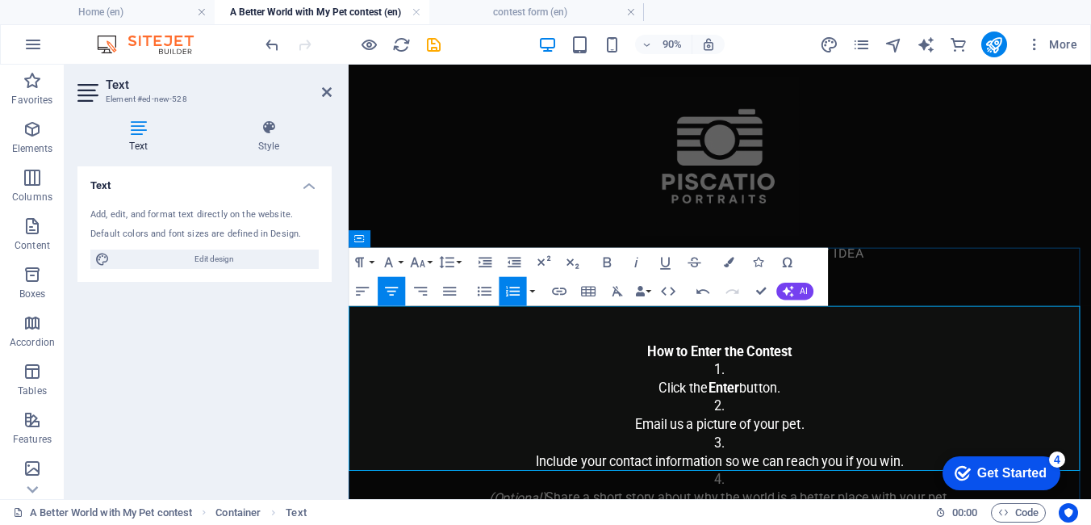
drag, startPoint x: 1026, startPoint y: 179, endPoint x: 628, endPoint y: 343, distance: 430.3
click at [628, 373] on div "How to Enter the Contest Click the Enter button. Email us a picture of your pet…" at bounding box center [761, 464] width 825 height 183
click at [427, 261] on button "Font Size" at bounding box center [420, 262] width 27 height 29
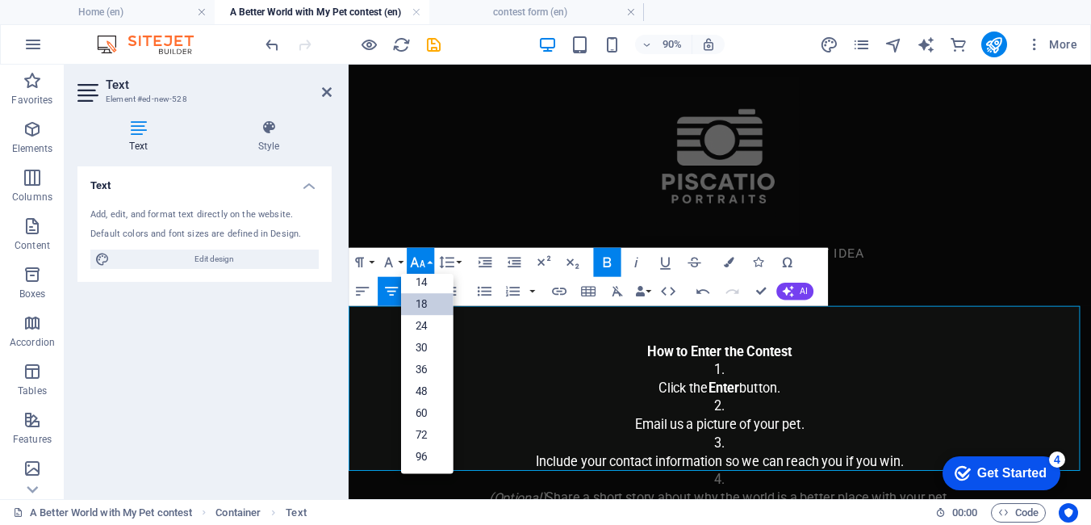
scroll to position [130, 0]
click at [429, 327] on link "24" at bounding box center [427, 327] width 52 height 22
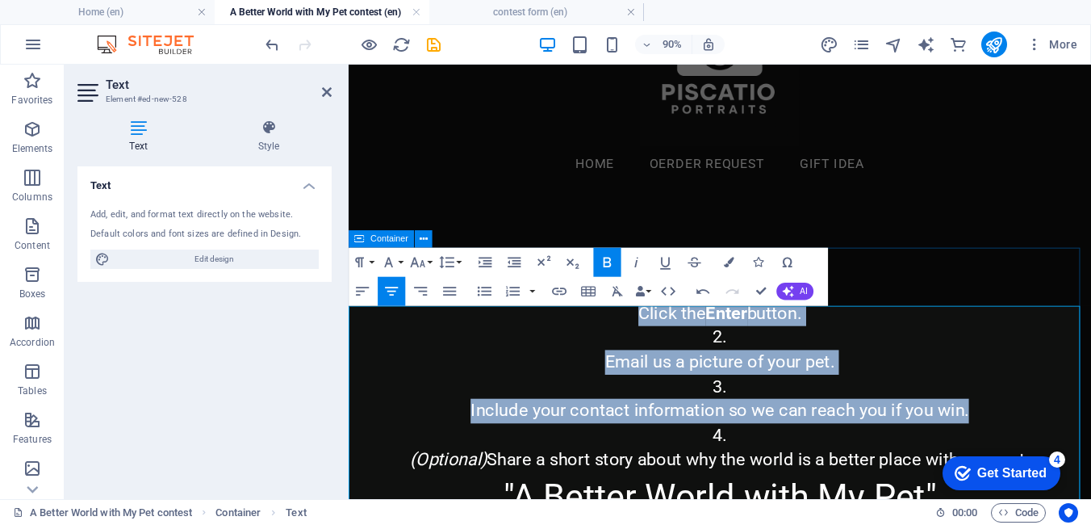
scroll to position [161, 0]
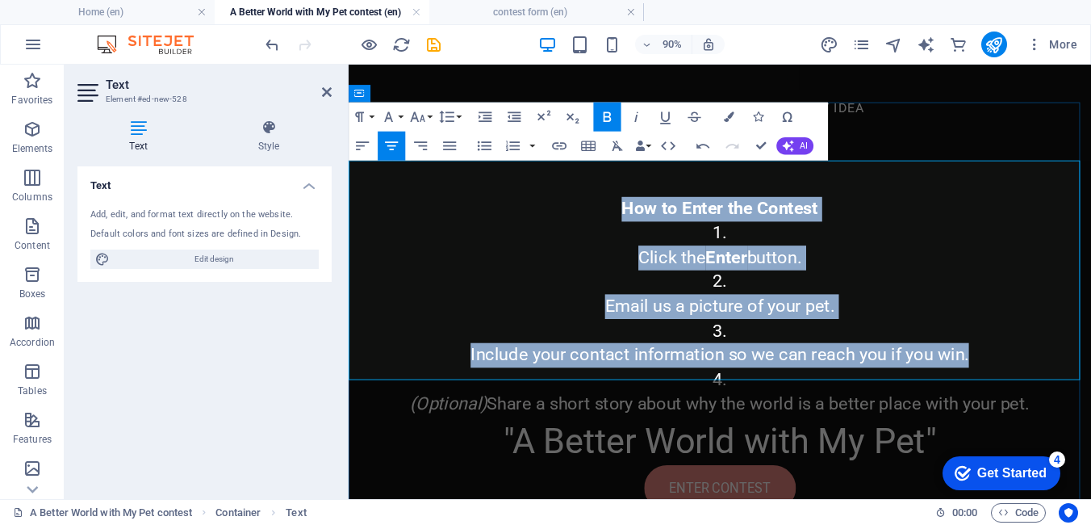
click at [1039, 292] on li "Email us a picture of your pet." at bounding box center [761, 319] width 825 height 54
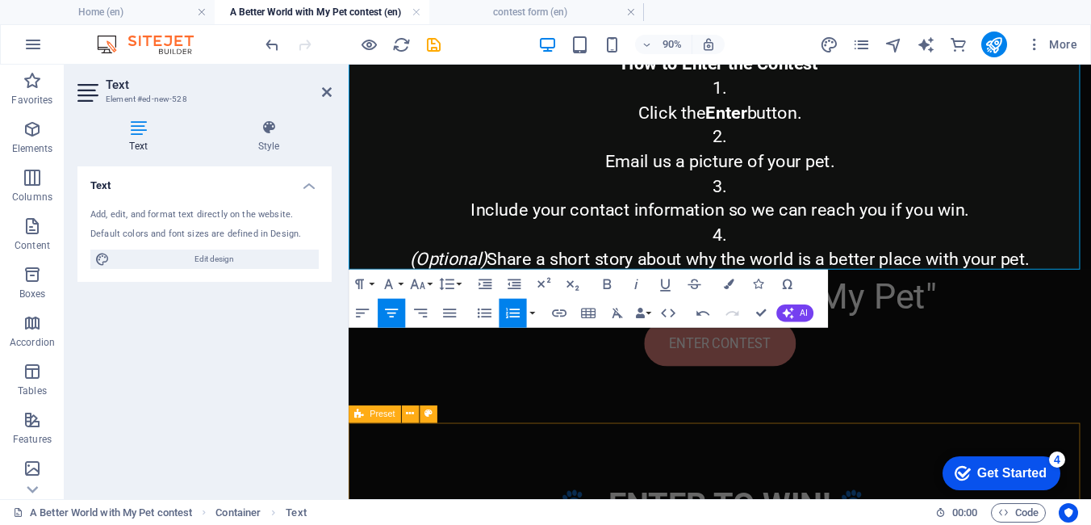
scroll to position [323, 0]
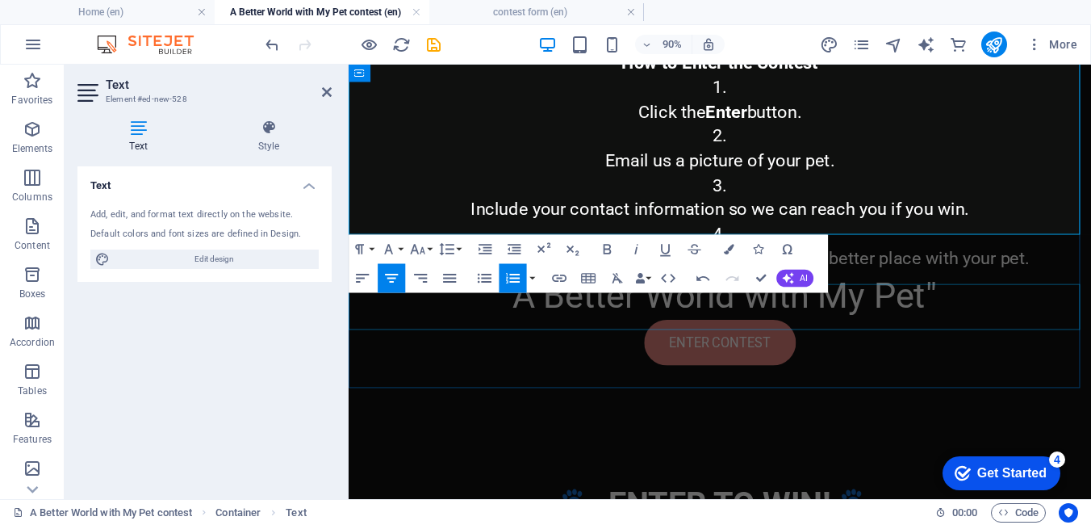
click at [772, 349] on div "ENTER CONTEST" at bounding box center [761, 373] width 825 height 51
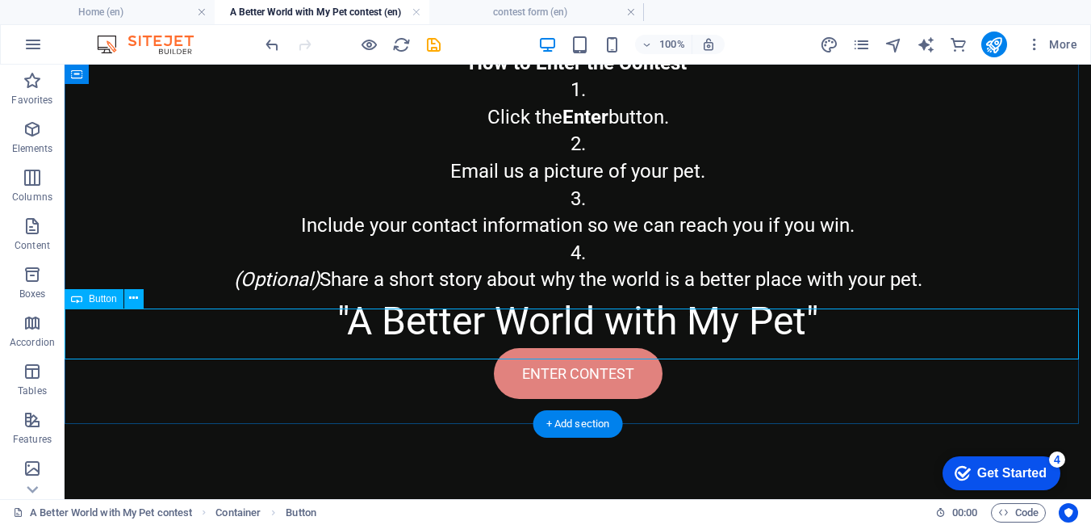
click at [566, 348] on div "ENTER CONTEST" at bounding box center [578, 373] width 1026 height 51
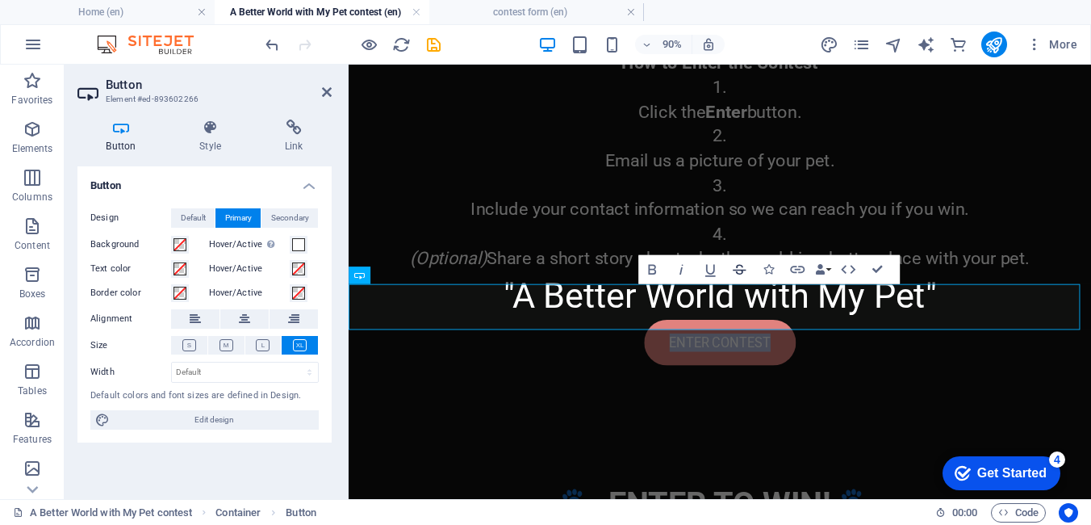
click at [736, 269] on icon "button" at bounding box center [740, 270] width 18 height 18
click at [743, 267] on icon "button" at bounding box center [740, 270] width 18 height 18
click at [796, 271] on icon "button" at bounding box center [797, 268] width 15 height 7
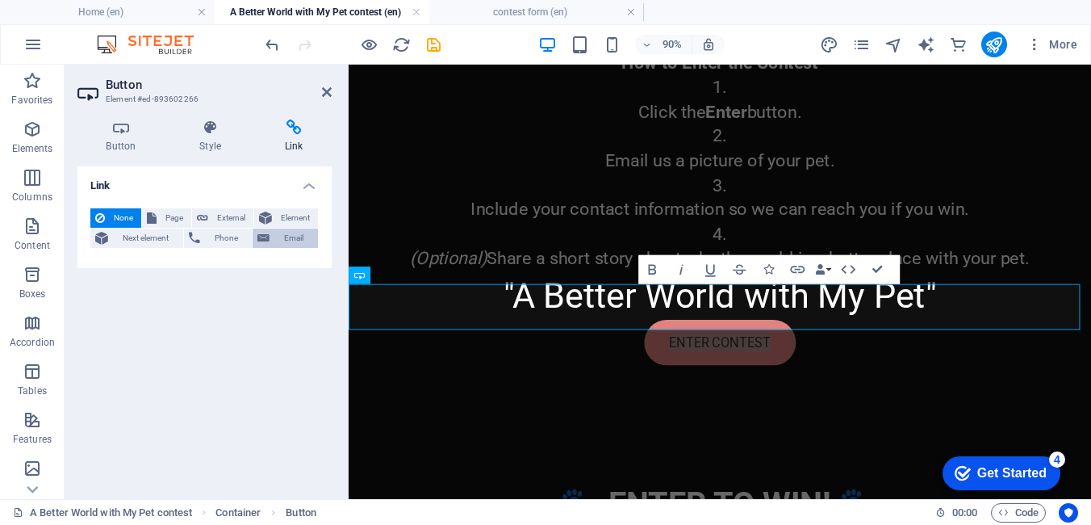
click at [293, 237] on span "Email" at bounding box center [293, 237] width 39 height 19
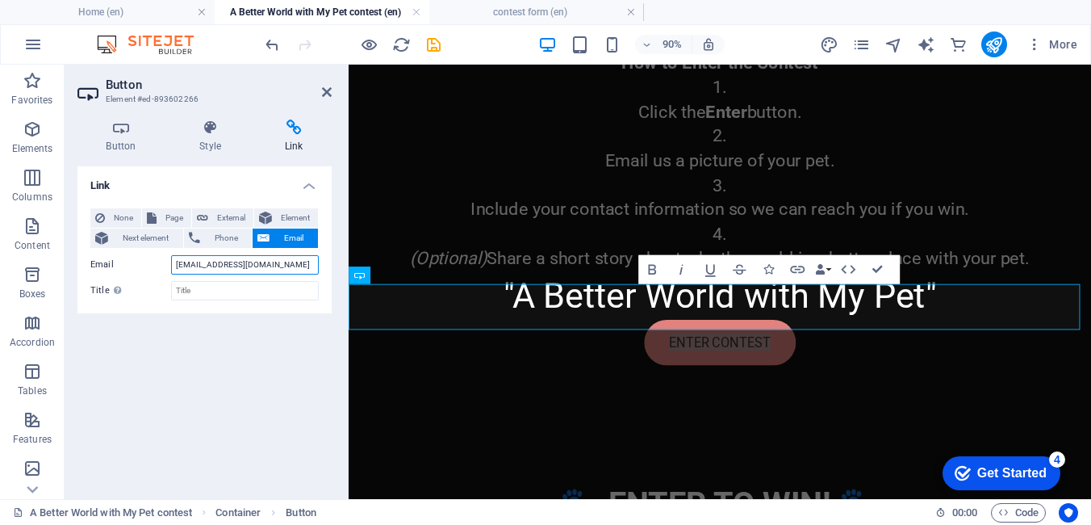
type input "contest@piscatio.ca"
click at [245, 327] on div "Link None Page External Element Next element Phone Email Page Home OERDER REQUE…" at bounding box center [204, 326] width 254 height 320
click at [217, 291] on input "Title Additional link description, should not be the same as the link text. The…" at bounding box center [245, 290] width 148 height 19
type input "a better world"
drag, startPoint x: 280, startPoint y: 354, endPoint x: 386, endPoint y: 510, distance: 188.2
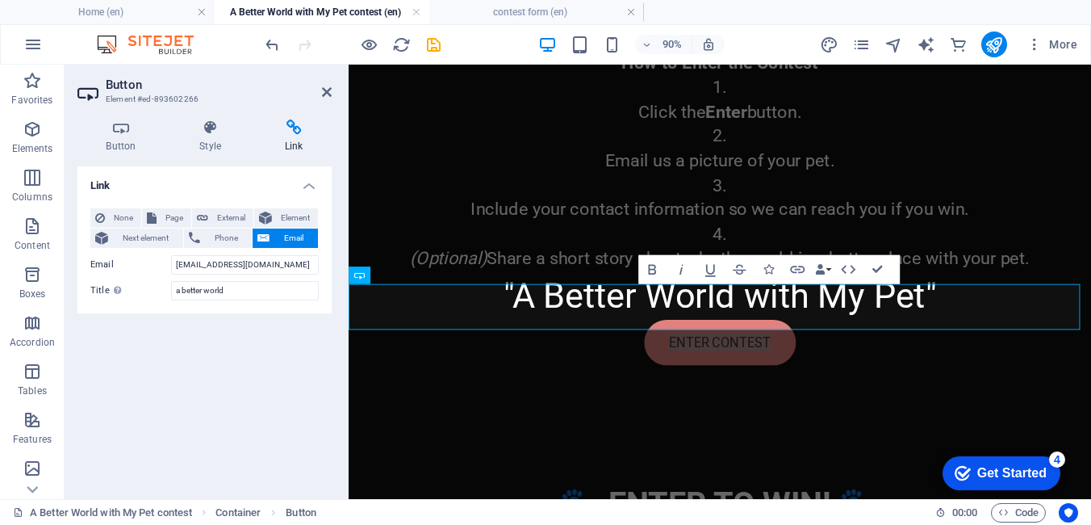
click at [270, 387] on div "Link None Page External Element Next element Phone Email Page Home OERDER REQUE…" at bounding box center [204, 326] width 254 height 320
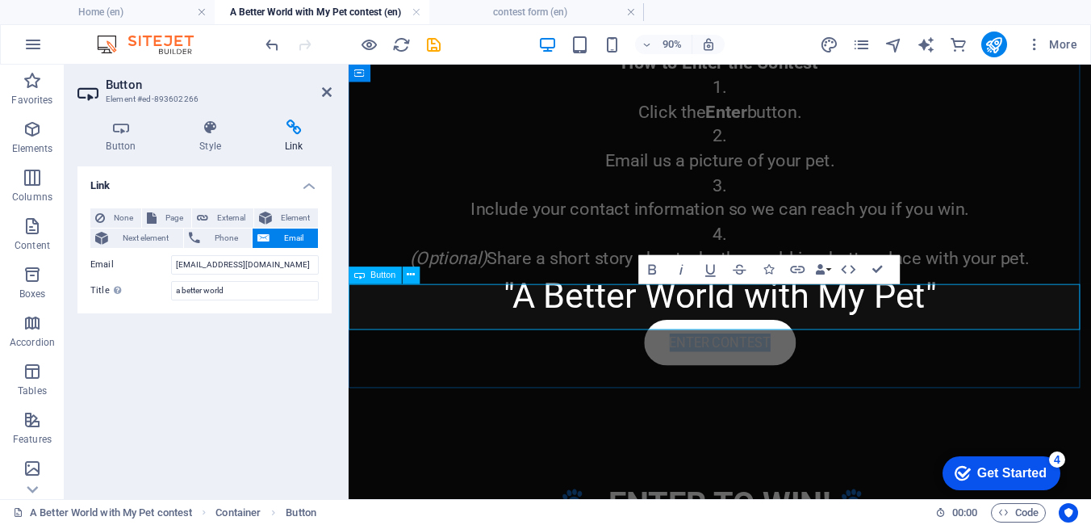
click at [692, 348] on link "ENTER CONTEST" at bounding box center [761, 373] width 169 height 51
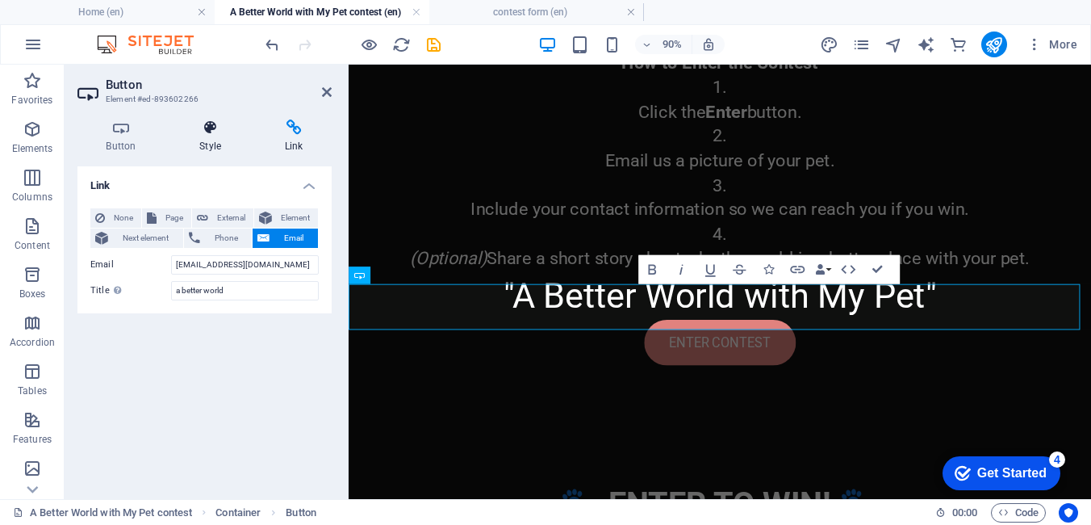
click at [216, 128] on icon at bounding box center [210, 127] width 79 height 16
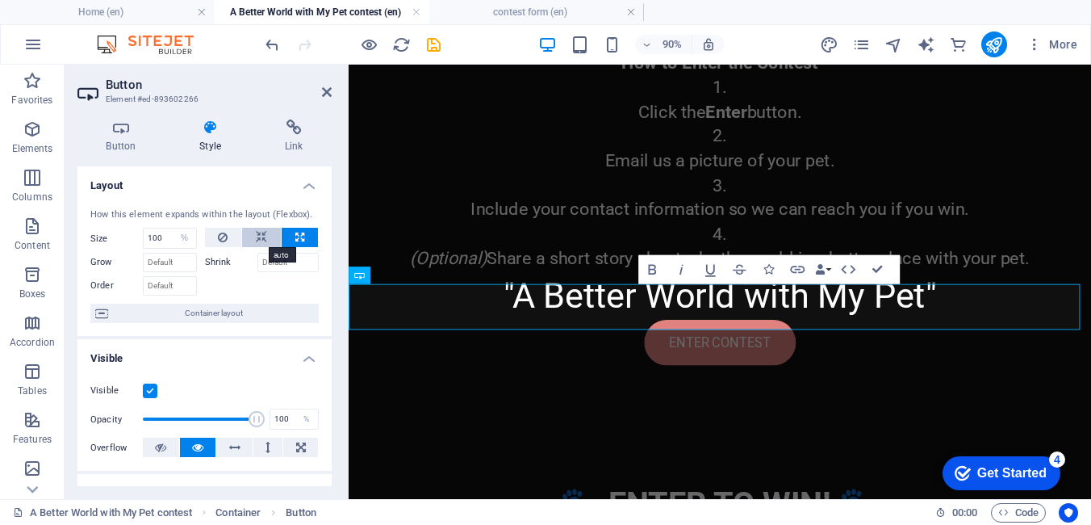
click at [259, 237] on icon at bounding box center [261, 237] width 11 height 19
select select "DISABLED_OPTION_VALUE"
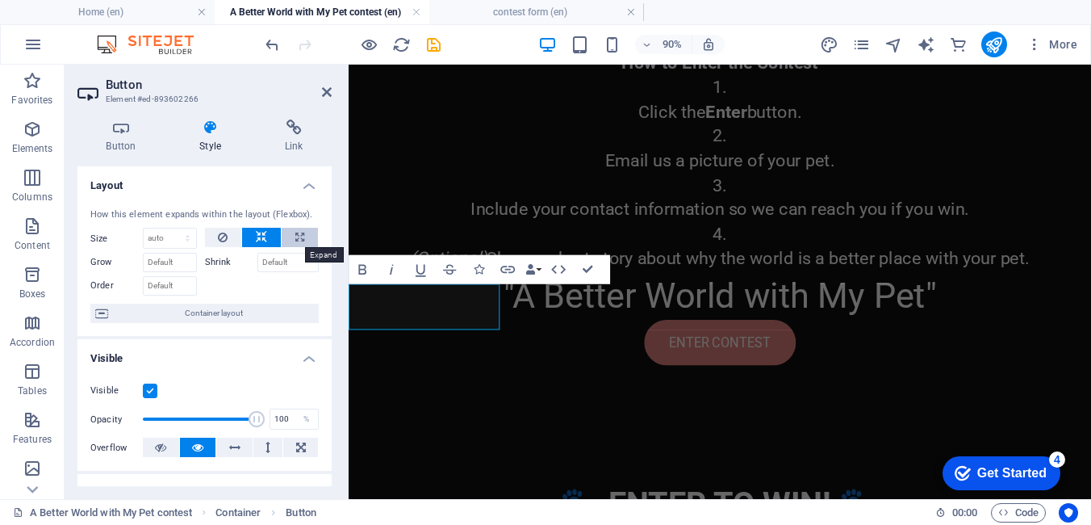
click at [295, 238] on icon at bounding box center [299, 237] width 9 height 19
type input "100"
select select "%"
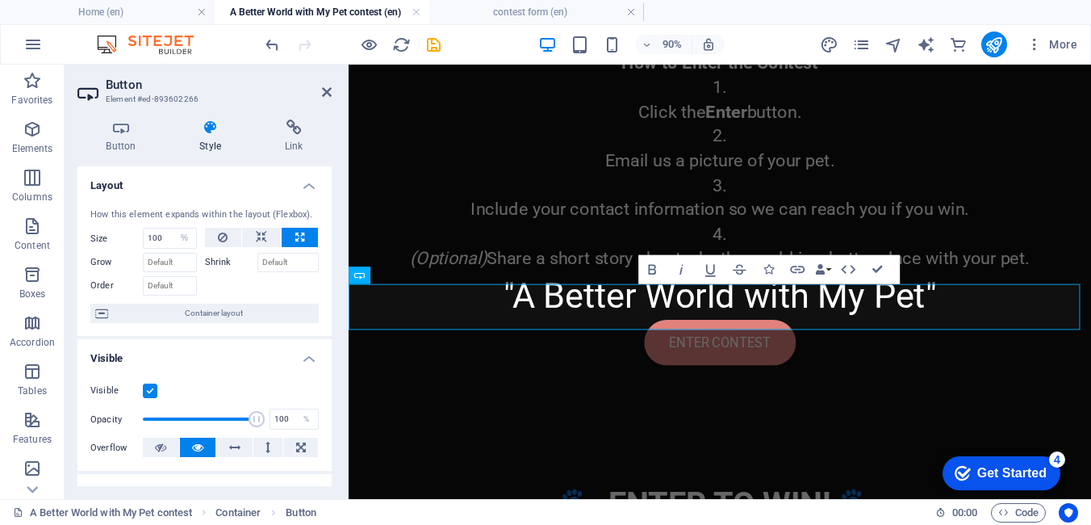
click at [207, 128] on icon at bounding box center [210, 127] width 79 height 16
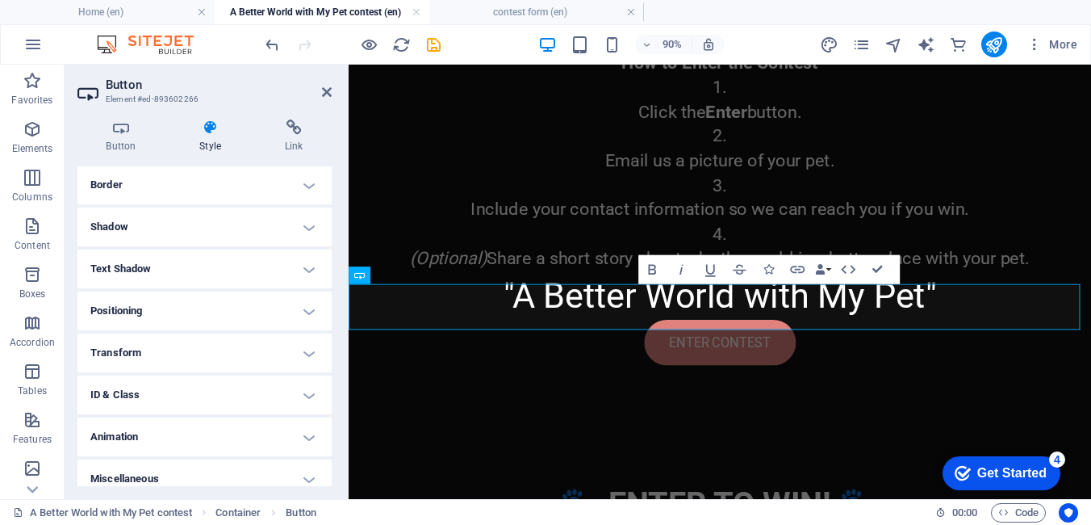
scroll to position [362, 0]
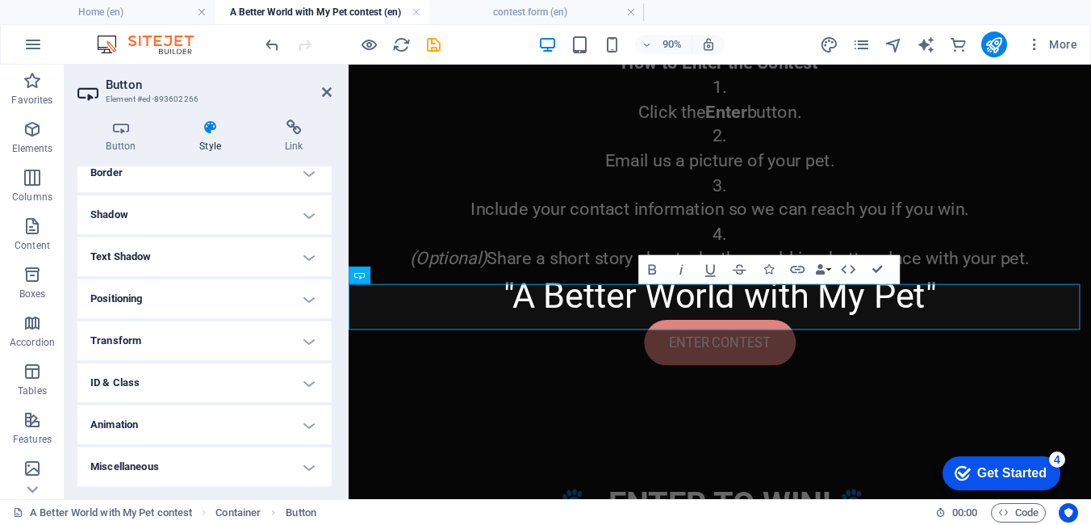
click at [123, 421] on h4 "Animation" at bounding box center [204, 424] width 254 height 39
click at [137, 424] on h4 "Animation" at bounding box center [204, 419] width 254 height 29
click at [137, 424] on h4 "Animation" at bounding box center [204, 424] width 254 height 39
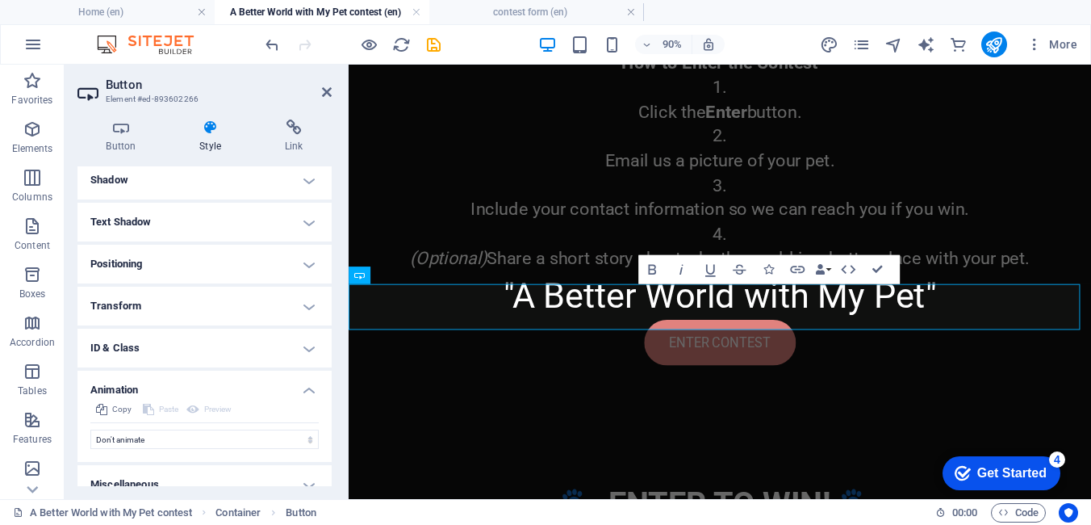
scroll to position [415, 0]
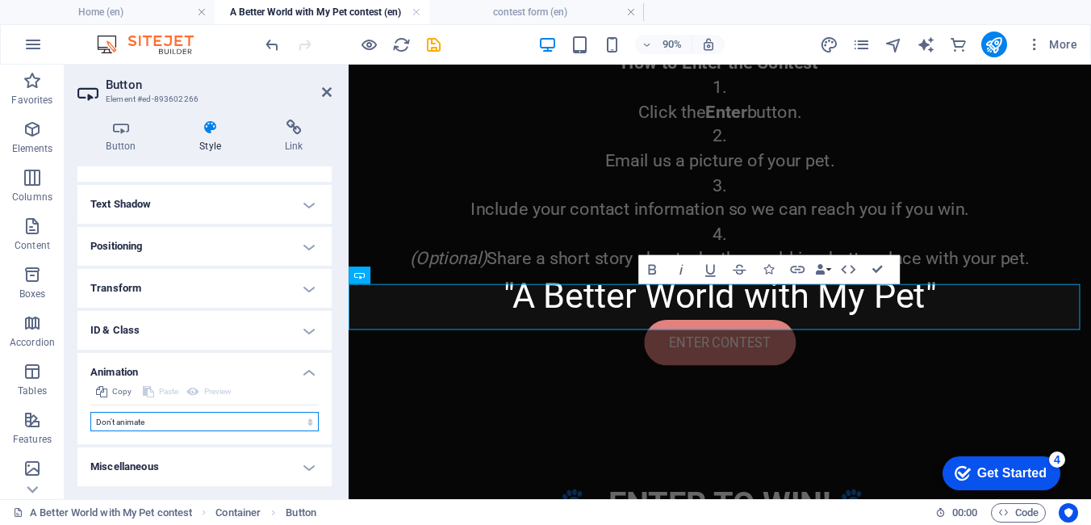
click at [307, 424] on select "Don't animate Show / Hide Slide up/down Zoom in/out Slide left to right Slide r…" at bounding box center [204, 421] width 228 height 19
select select "pulse"
click at [90, 412] on select "Don't animate Show / Hide Slide up/down Zoom in/out Slide left to right Slide r…" at bounding box center [204, 421] width 228 height 19
select select "scroll"
click at [312, 423] on select "Don't animate Show / Hide Slide up/down Zoom in/out Slide left to right Slide r…" at bounding box center [204, 421] width 228 height 19
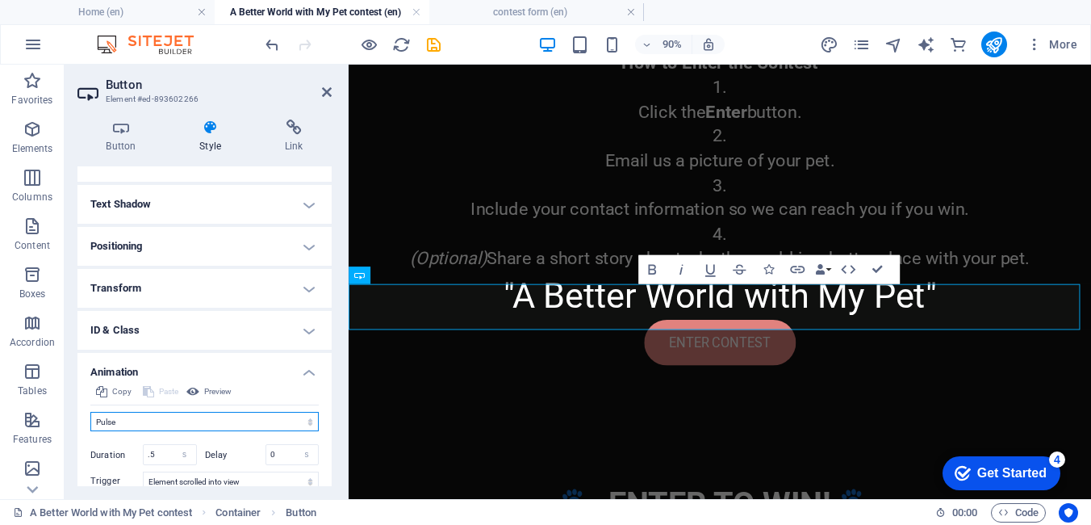
select select "flash"
click at [90, 412] on select "Don't animate Show / Hide Slide up/down Zoom in/out Slide left to right Slide r…" at bounding box center [204, 421] width 228 height 19
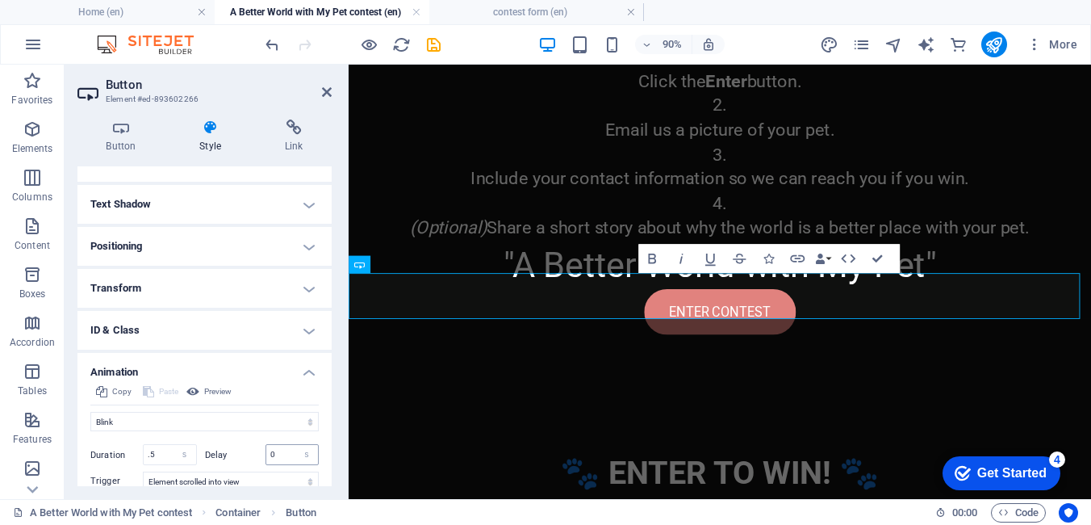
scroll to position [403, 0]
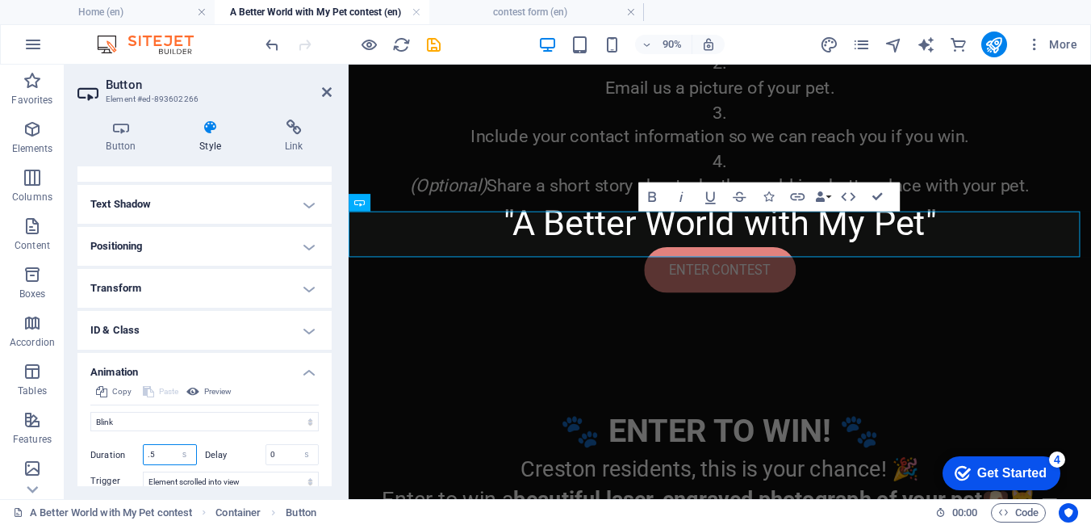
click at [167, 453] on input ".5" at bounding box center [170, 454] width 52 height 19
type input "1"
click at [261, 408] on div "Don't animate Show / Hide Slide up/down Zoom in/out Slide left to right Slide r…" at bounding box center [204, 465] width 228 height 120
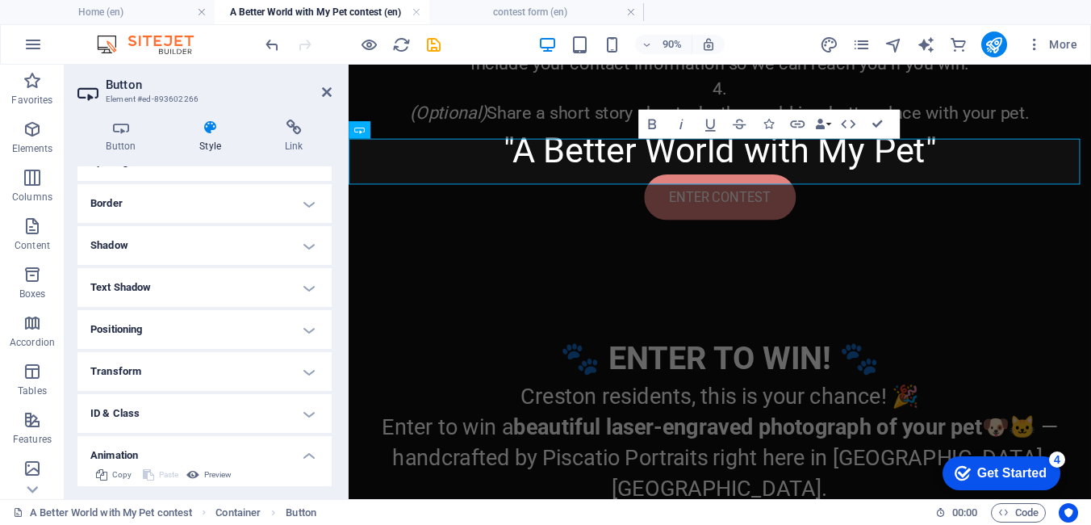
scroll to position [173, 0]
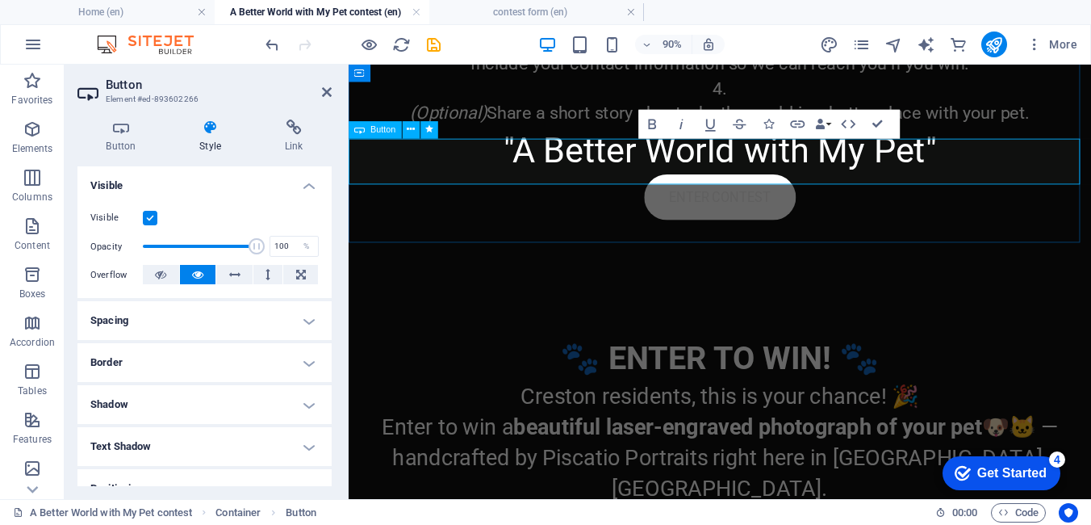
click at [691, 186] on link "ENTER CONTEST" at bounding box center [761, 211] width 169 height 51
click at [688, 186] on link "ENTER CONTEST" at bounding box center [761, 211] width 169 height 51
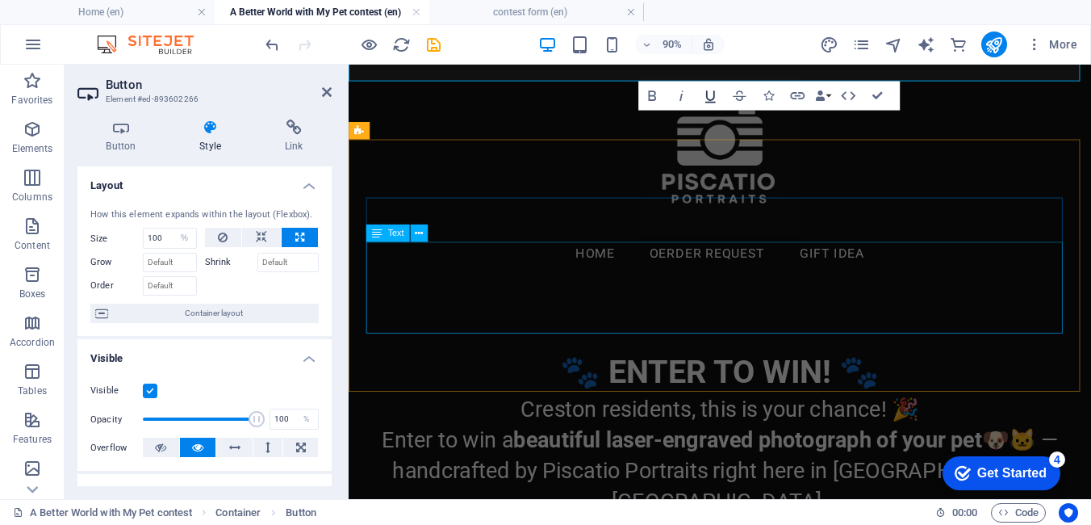
scroll to position [323, 0]
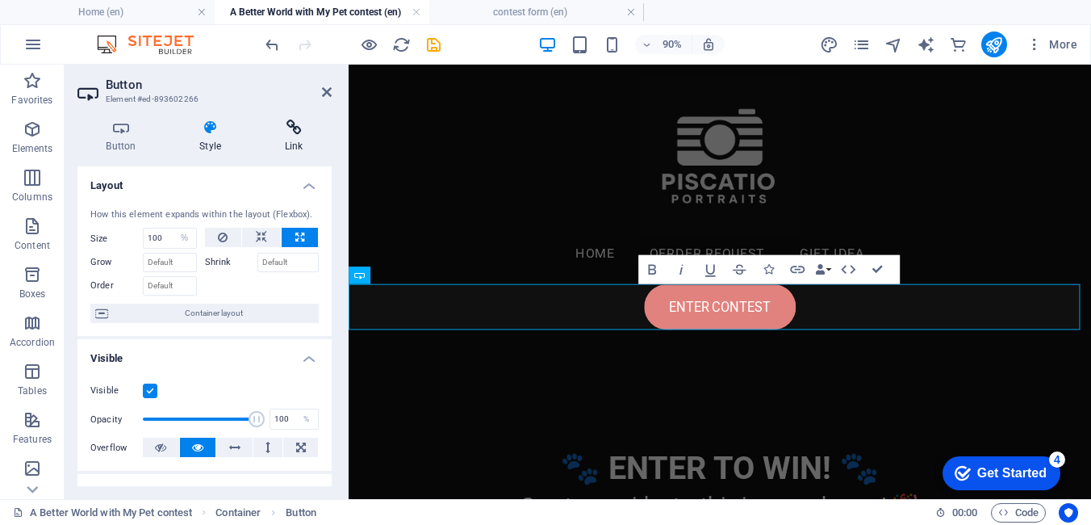
click at [302, 133] on icon at bounding box center [294, 127] width 76 height 16
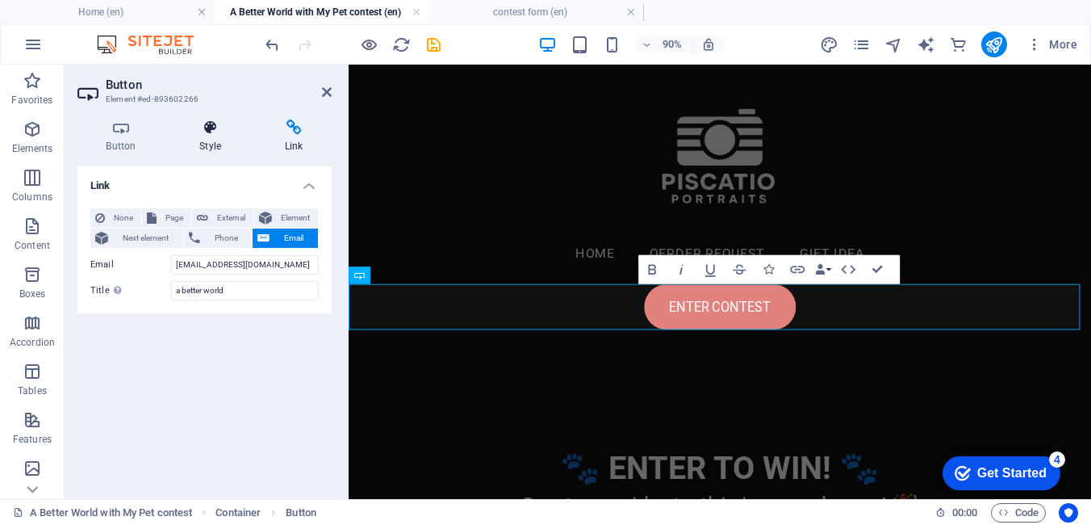
click at [216, 132] on icon at bounding box center [210, 127] width 79 height 16
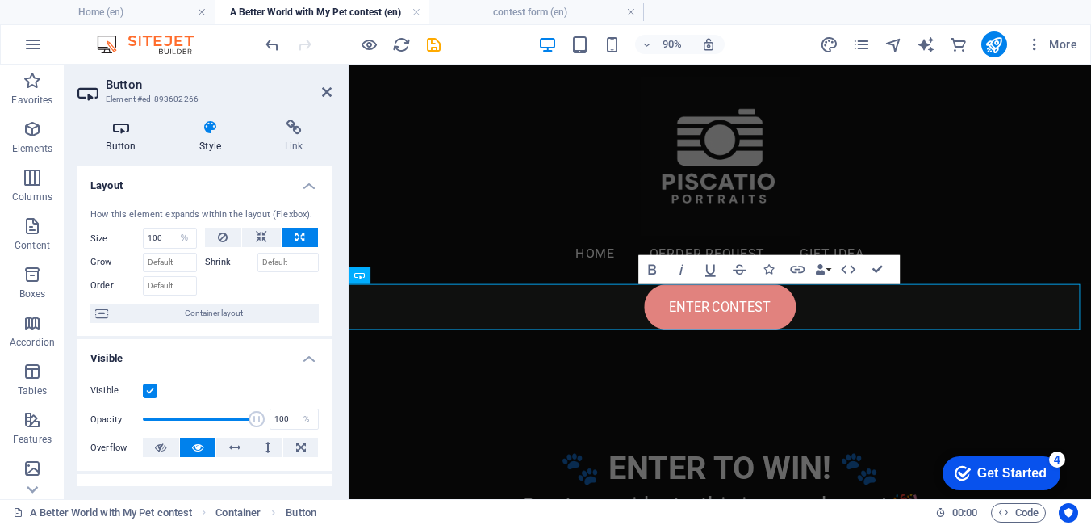
click at [123, 136] on h4 "Button" at bounding box center [124, 136] width 94 height 34
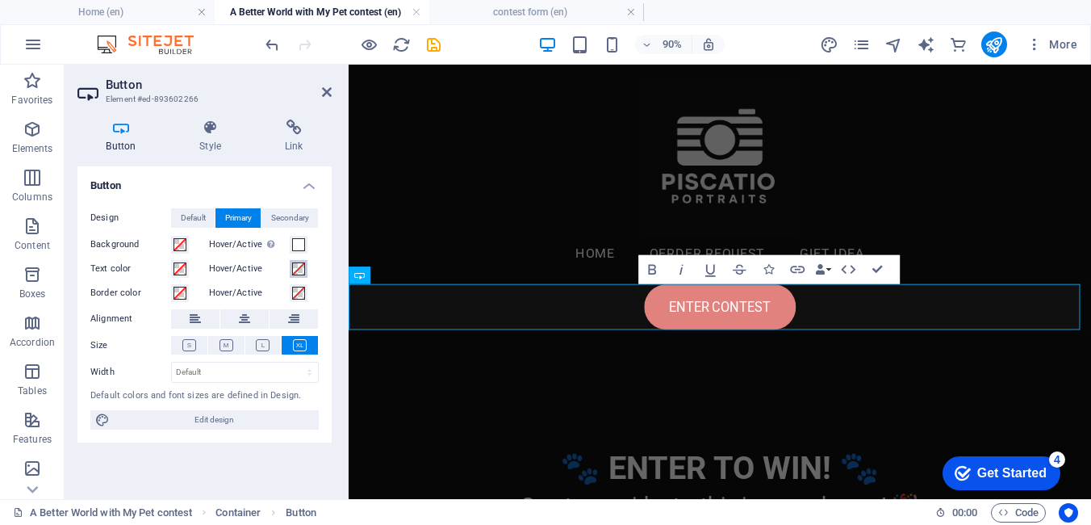
click at [303, 273] on span at bounding box center [298, 268] width 13 height 13
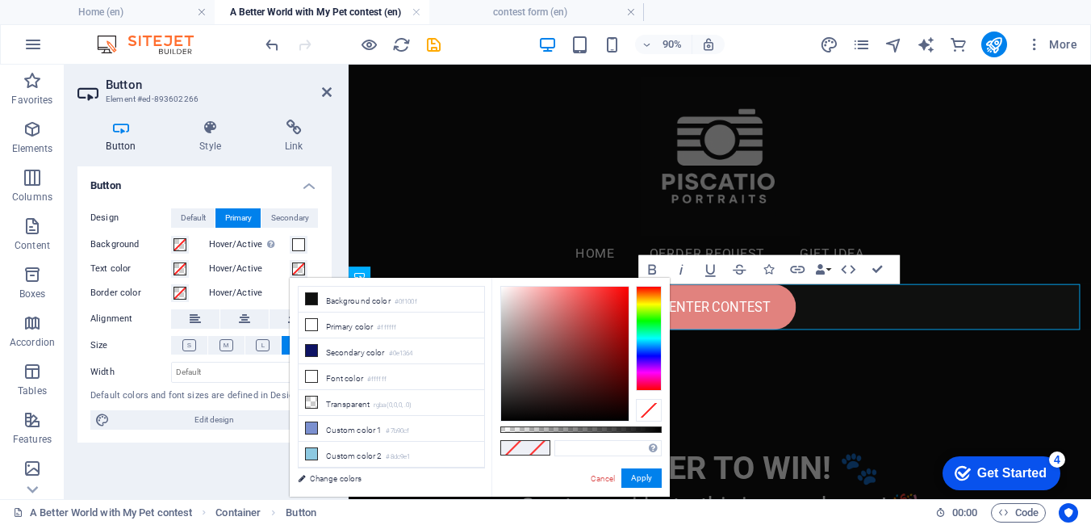
click at [303, 273] on span at bounding box center [298, 268] width 13 height 13
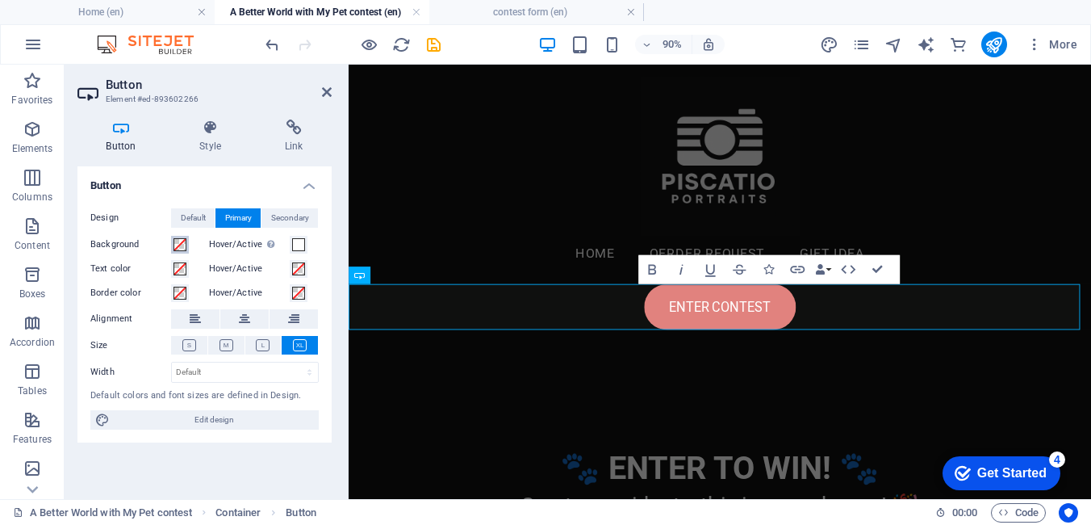
click at [180, 244] on span at bounding box center [180, 244] width 13 height 13
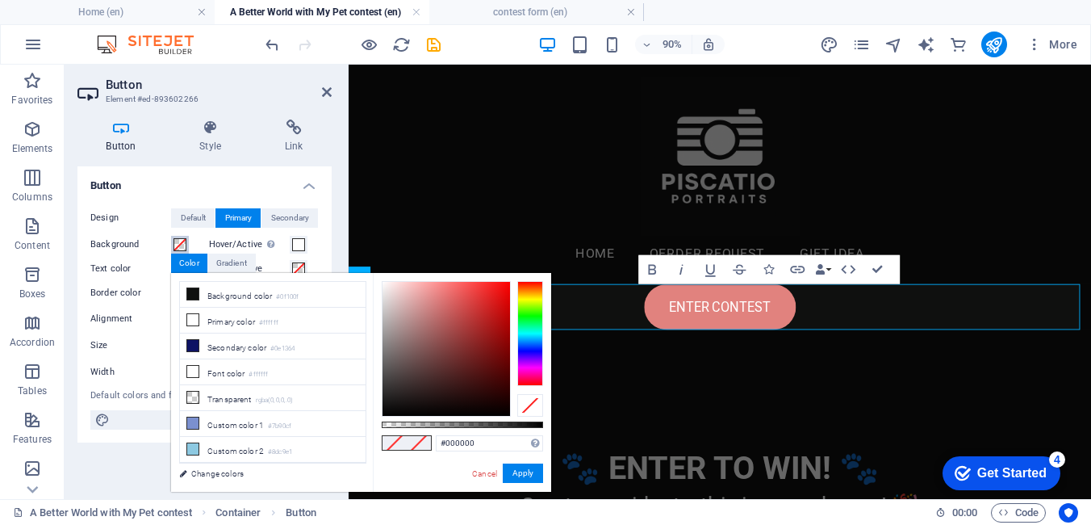
click at [523, 349] on div at bounding box center [530, 333] width 26 height 105
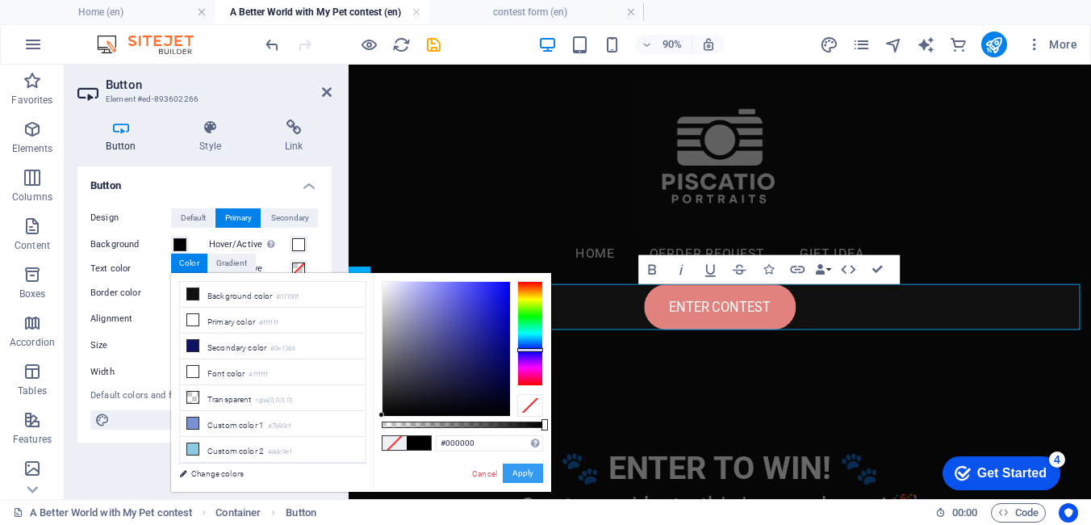
click at [521, 473] on button "Apply" at bounding box center [523, 472] width 40 height 19
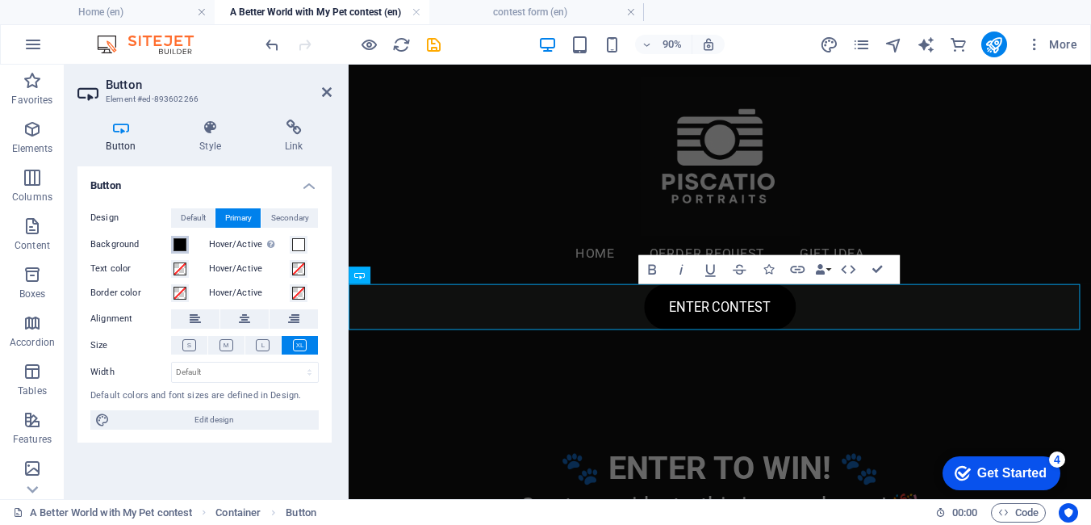
click at [181, 245] on span at bounding box center [180, 244] width 13 height 13
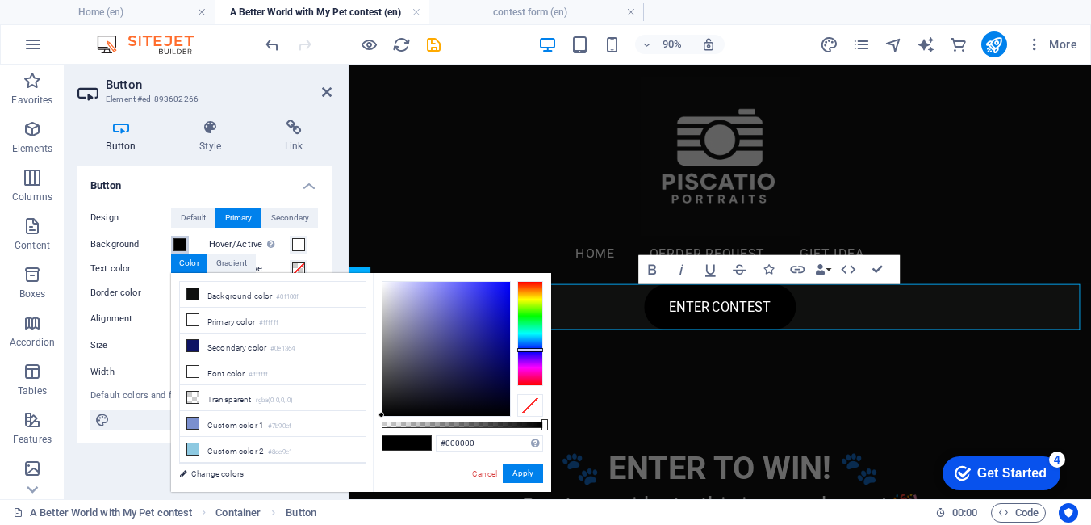
type input "#1111dd"
click at [500, 299] on div at bounding box center [447, 349] width 128 height 134
click at [384, 412] on div at bounding box center [381, 415] width 6 height 6
drag, startPoint x: 514, startPoint y: 471, endPoint x: 195, endPoint y: 450, distance: 319.4
click at [514, 471] on button "Apply" at bounding box center [523, 472] width 40 height 19
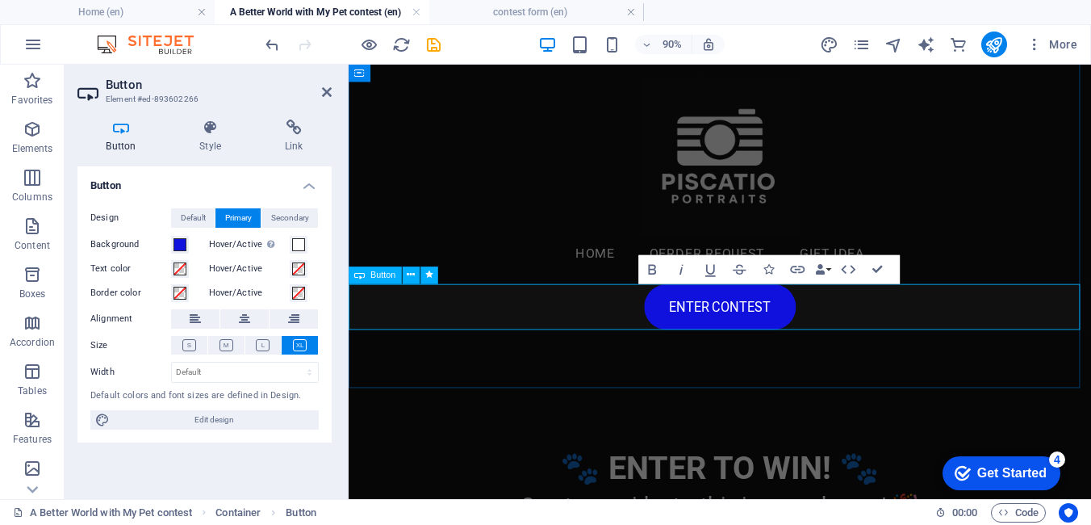
drag, startPoint x: 771, startPoint y: 333, endPoint x: 776, endPoint y: 365, distance: 31.7
click at [771, 333] on link "ENTER CONTEST" at bounding box center [761, 333] width 169 height 51
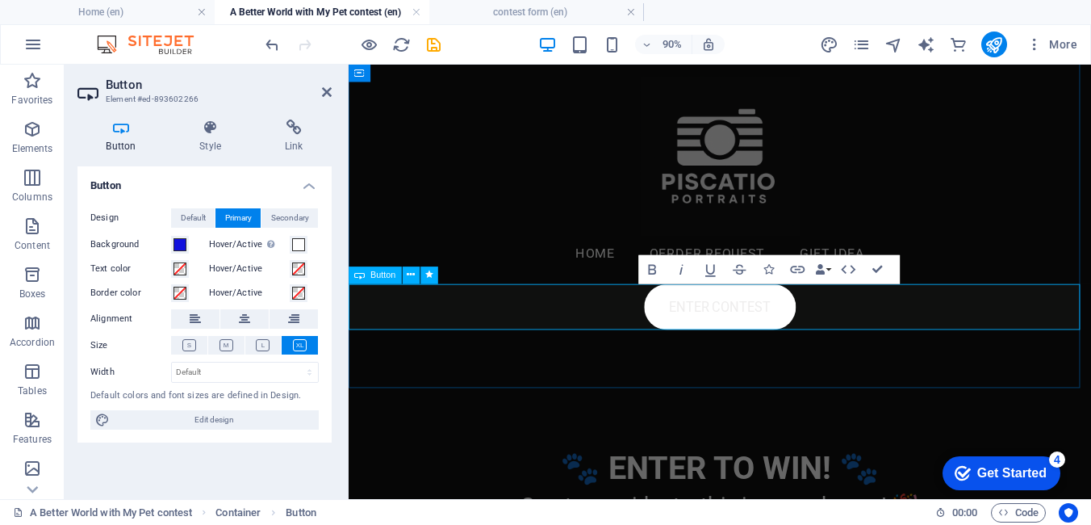
click at [810, 333] on link "ENTER CONTEST" at bounding box center [761, 333] width 169 height 51
drag, startPoint x: 806, startPoint y: 332, endPoint x: 722, endPoint y: 332, distance: 83.9
click at [727, 332] on link "ENTER CONTEST" at bounding box center [761, 333] width 169 height 51
drag, startPoint x: 686, startPoint y: 332, endPoint x: 675, endPoint y: 328, distance: 11.0
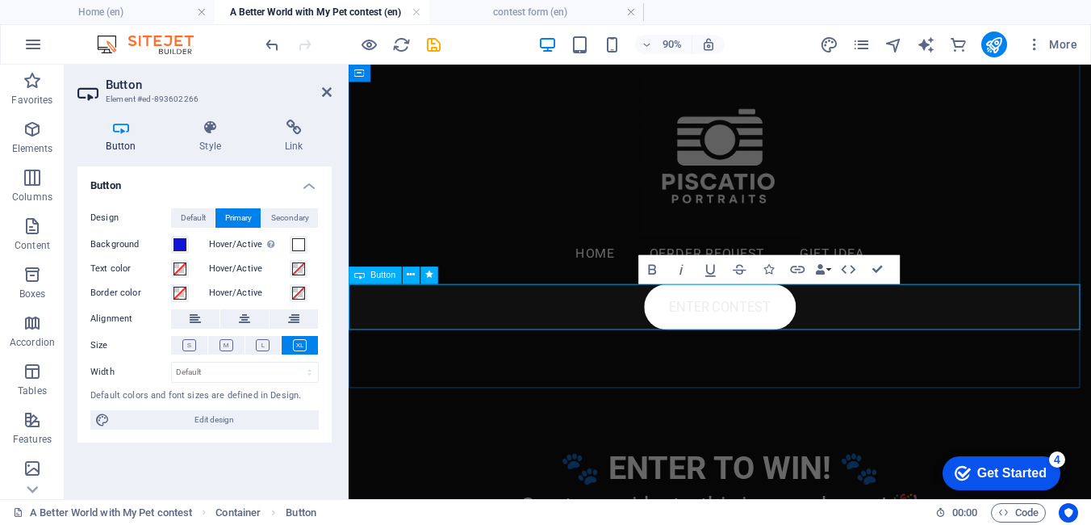
click at [677, 328] on link "ENTER CONTEST" at bounding box center [761, 333] width 169 height 51
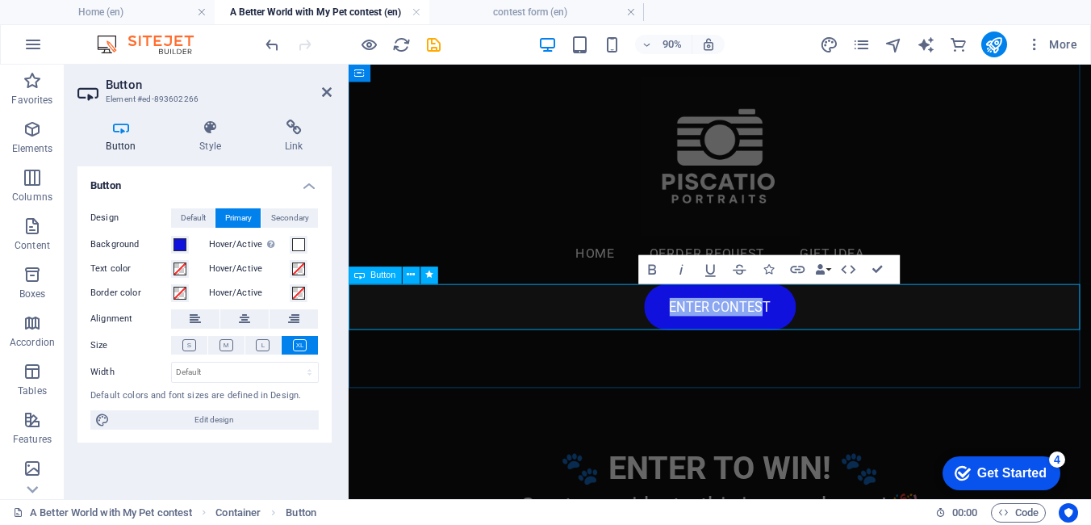
drag, startPoint x: 803, startPoint y: 328, endPoint x: 658, endPoint y: 327, distance: 144.5
click at [658, 327] on div "ENTER CONTEST" at bounding box center [761, 333] width 825 height 51
click at [658, 270] on icon "button" at bounding box center [653, 270] width 18 height 18
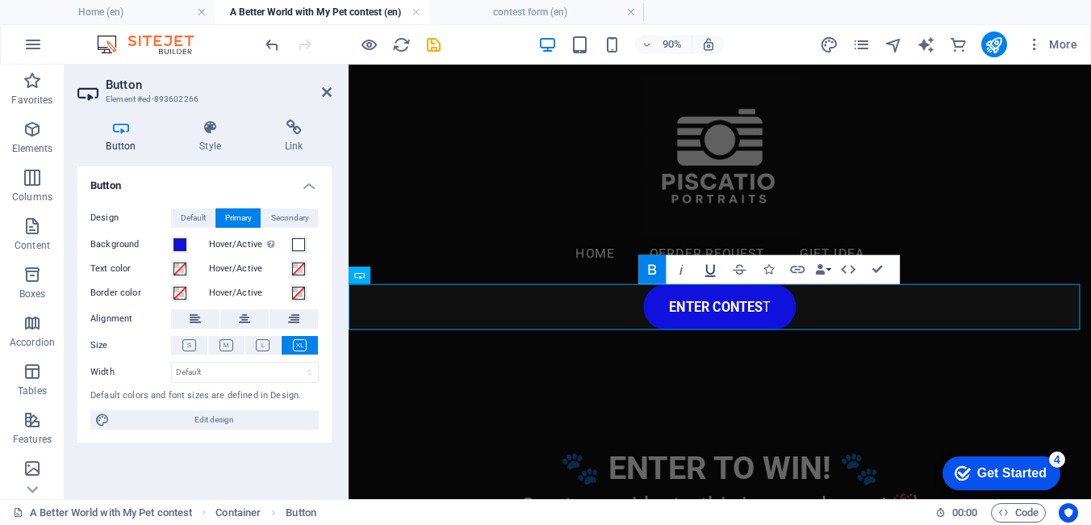
click at [714, 270] on icon "button" at bounding box center [710, 270] width 10 height 12
click at [684, 270] on icon "button" at bounding box center [681, 270] width 18 height 18
click at [179, 266] on span at bounding box center [180, 268] width 13 height 13
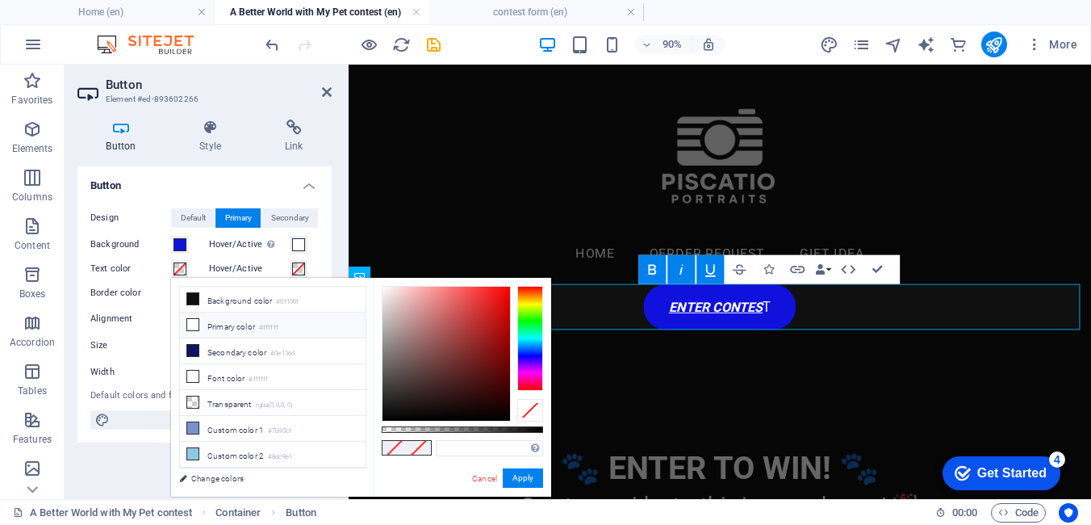
click at [197, 326] on icon at bounding box center [192, 324] width 11 height 11
type input "#ffffff"
click at [197, 326] on icon at bounding box center [192, 324] width 11 height 11
click at [506, 472] on button "Apply" at bounding box center [523, 477] width 40 height 19
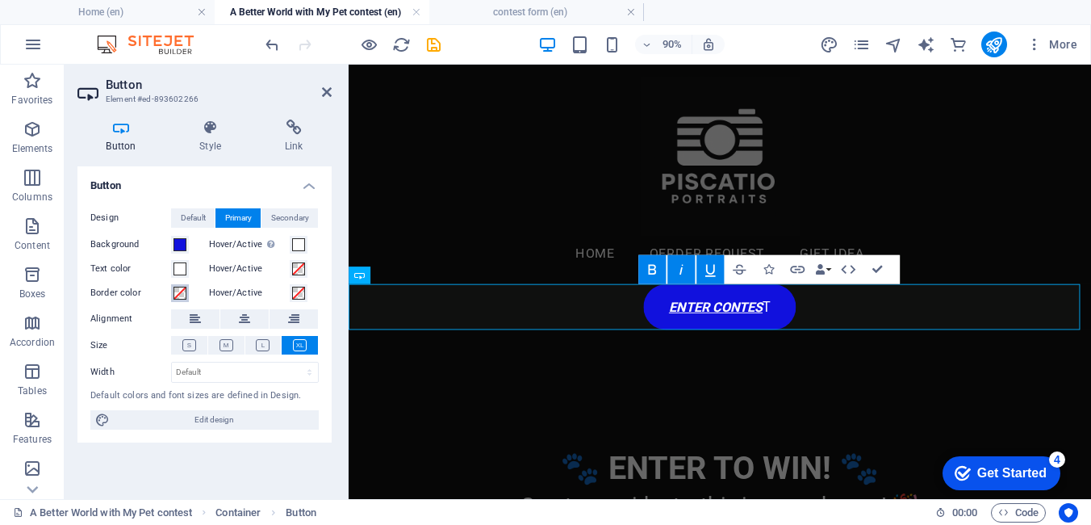
click at [188, 293] on button "Border color" at bounding box center [180, 293] width 18 height 18
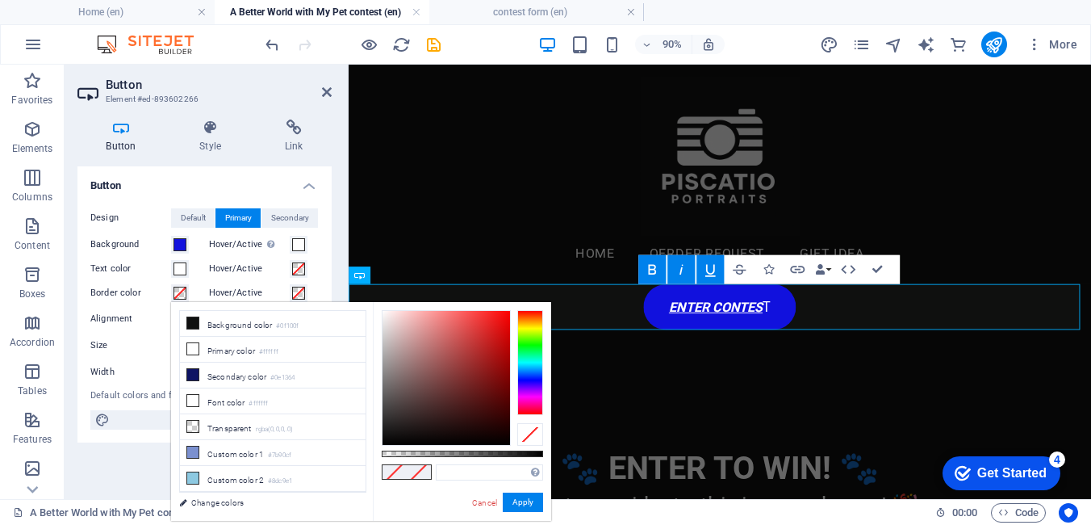
type input "#941111"
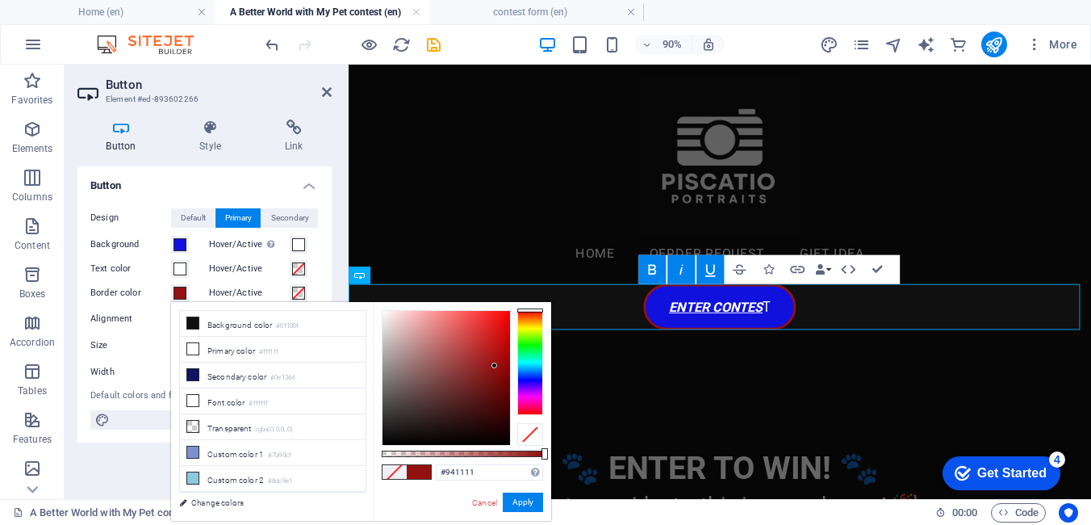
click at [495, 366] on div at bounding box center [447, 378] width 128 height 134
click at [513, 500] on button "Apply" at bounding box center [523, 501] width 40 height 19
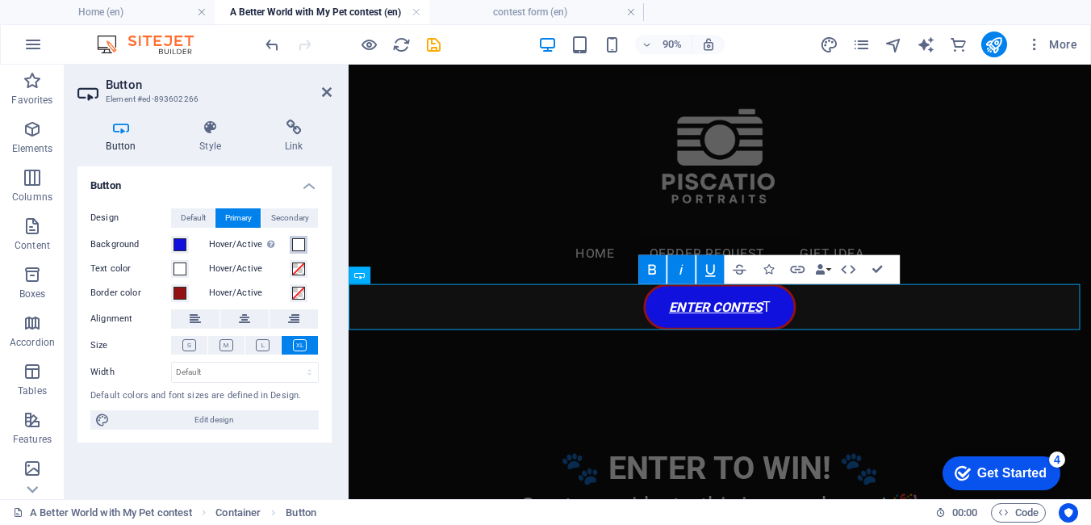
click at [299, 249] on span at bounding box center [298, 244] width 13 height 13
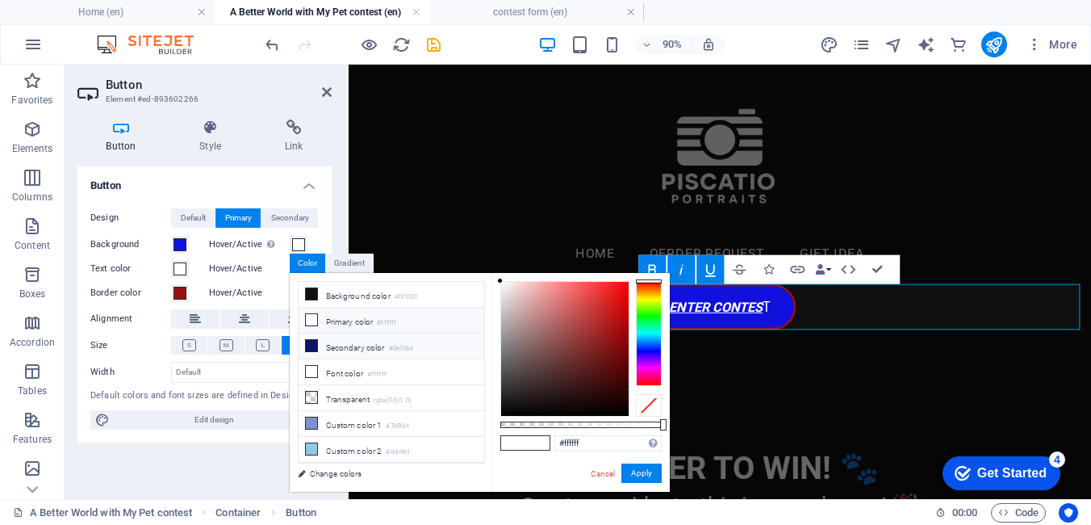
click at [308, 345] on icon at bounding box center [311, 345] width 11 height 11
type input "#0e1364"
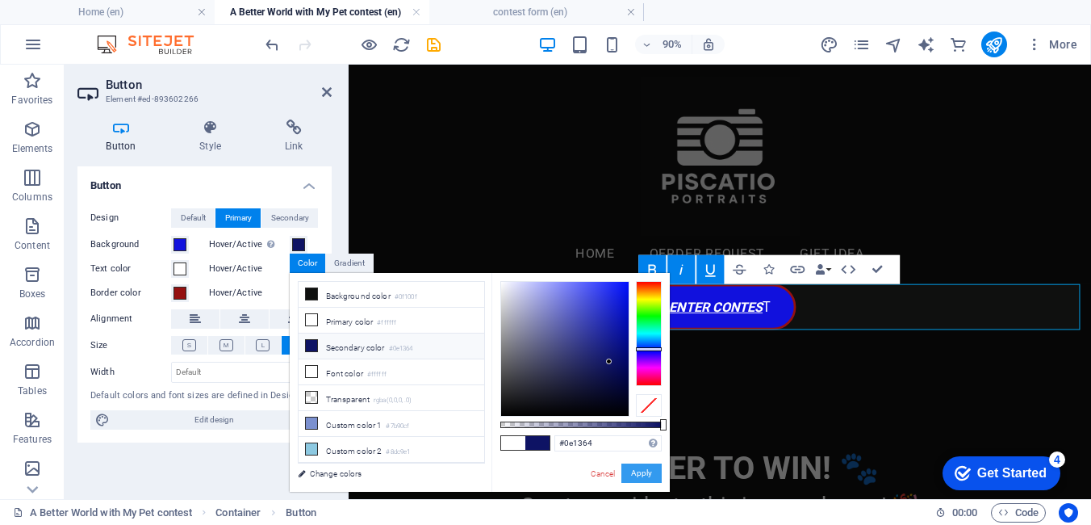
drag, startPoint x: 633, startPoint y: 469, endPoint x: 314, endPoint y: 451, distance: 320.1
click at [633, 469] on button "Apply" at bounding box center [641, 472] width 40 height 19
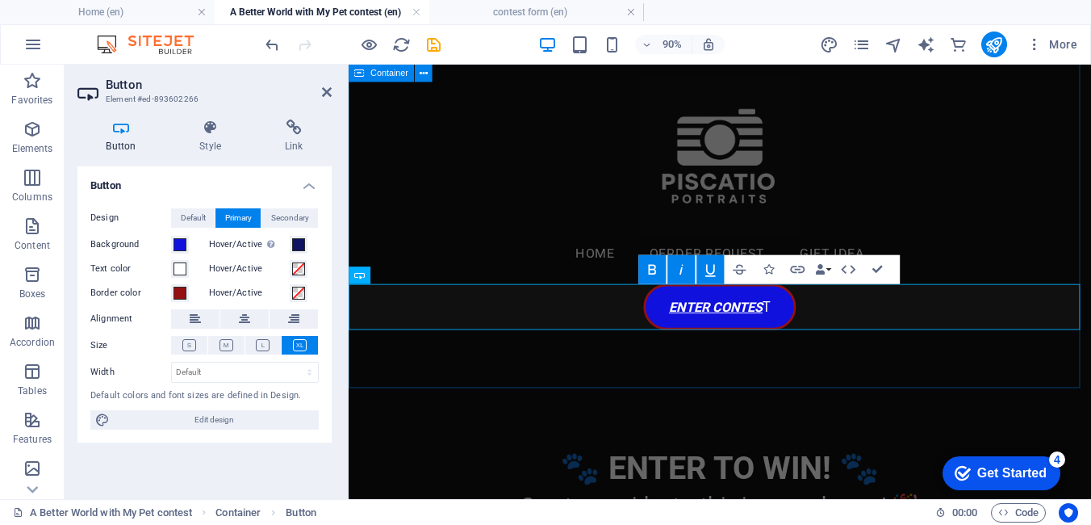
click at [540, 421] on div "How to Enter the Contest Click the Enter button. Email us a picture of your pet…" at bounding box center [761, 83] width 825 height 682
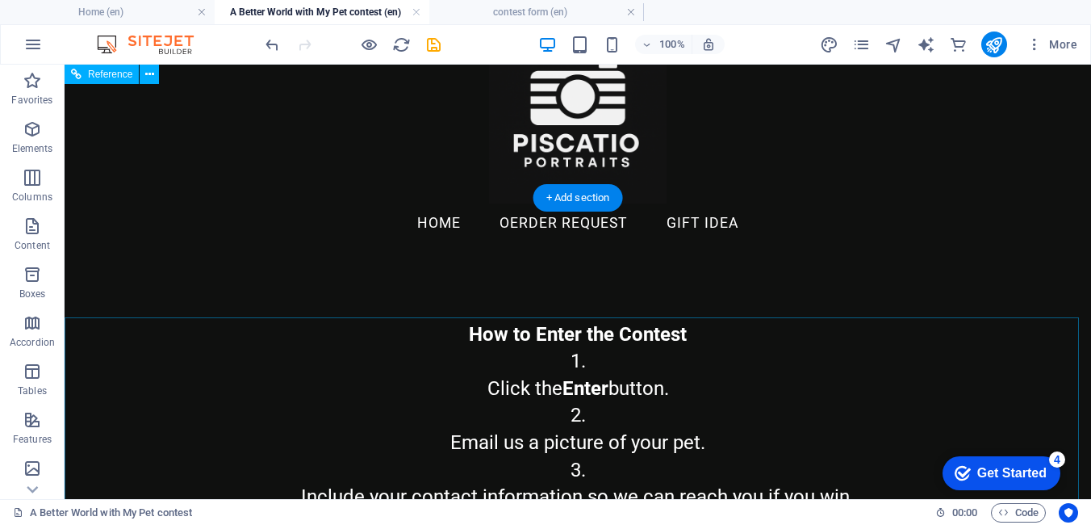
scroll to position [0, 0]
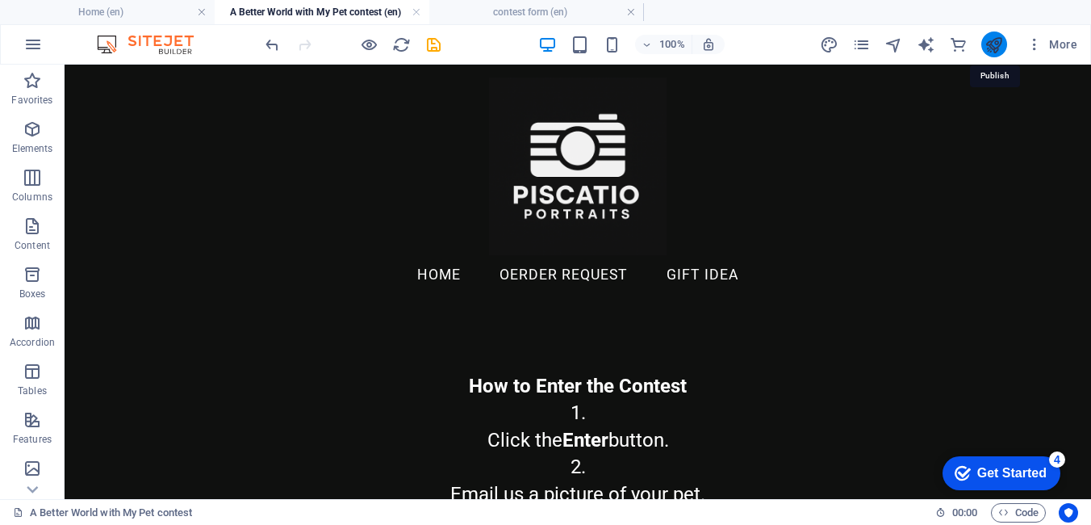
click at [1001, 49] on icon "publish" at bounding box center [994, 45] width 19 height 19
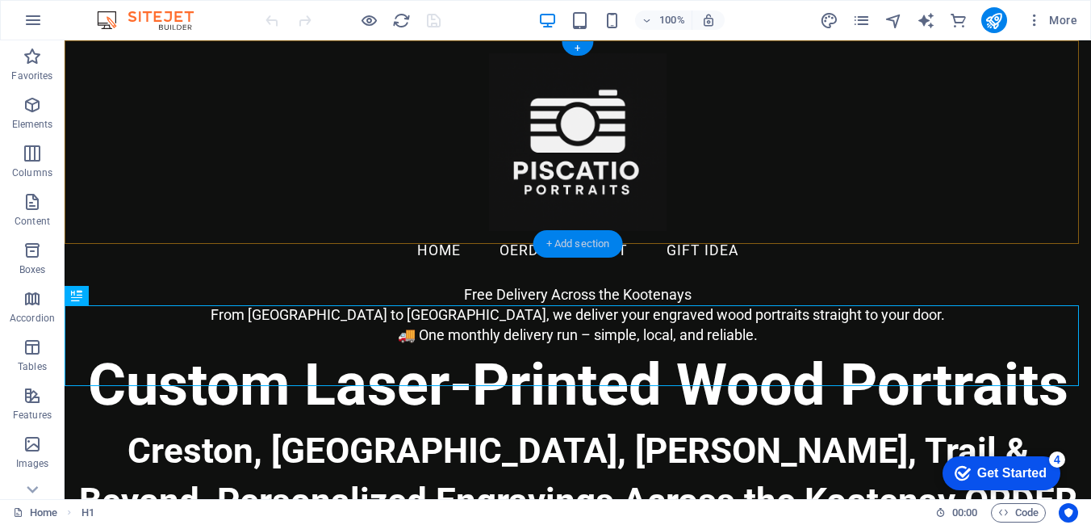
click at [579, 245] on div "+ Add section" at bounding box center [578, 243] width 90 height 27
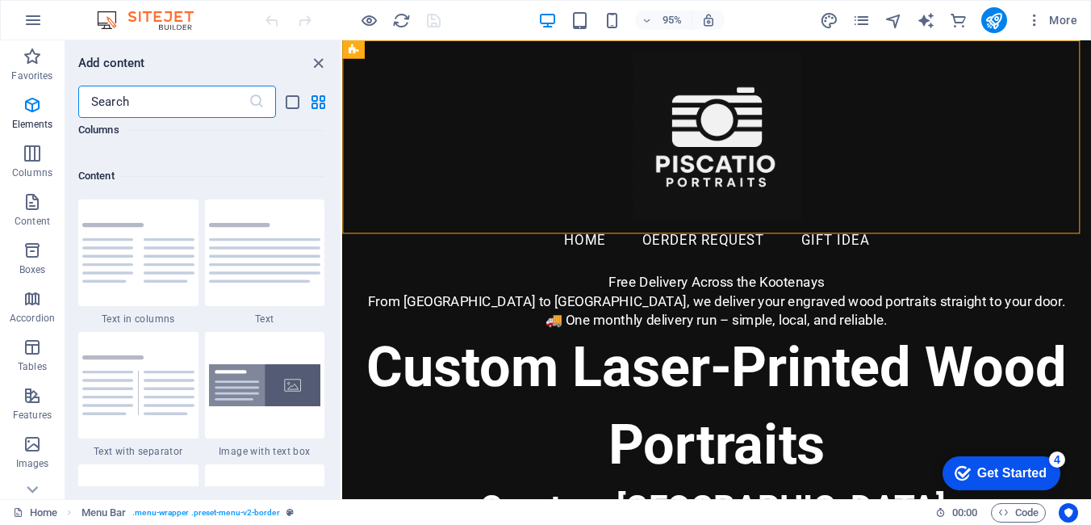
scroll to position [2824, 0]
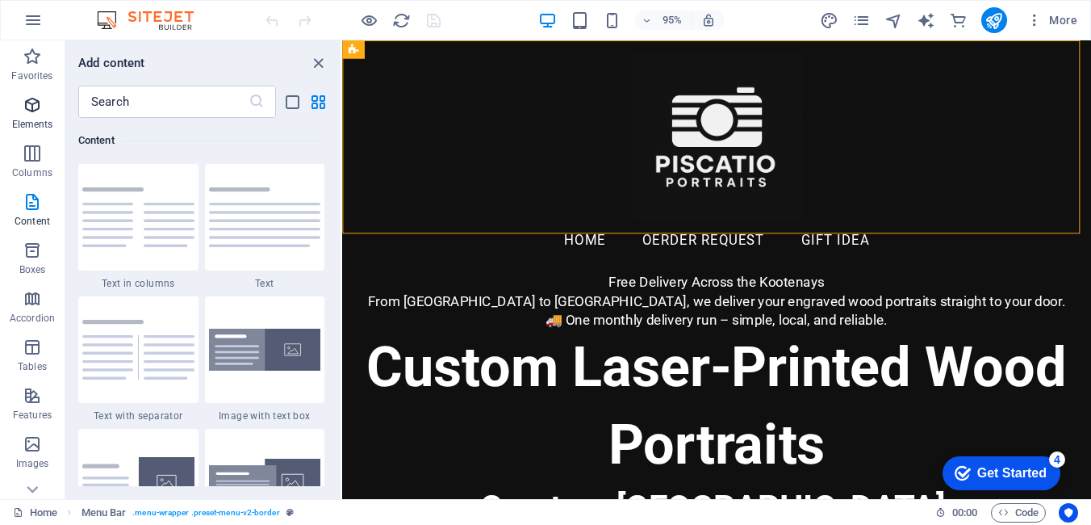
click at [26, 108] on icon "button" at bounding box center [32, 104] width 19 height 19
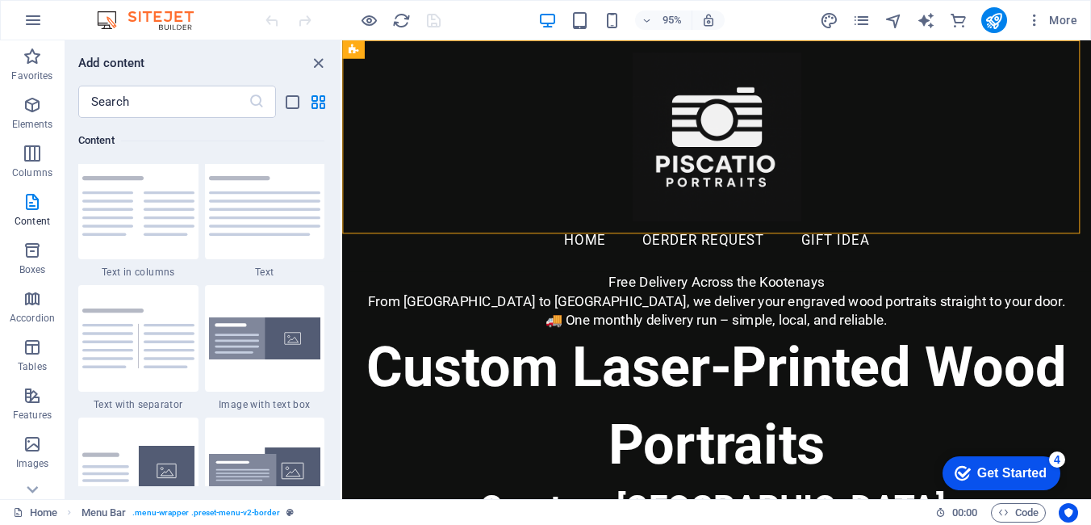
scroll to position [2916, 0]
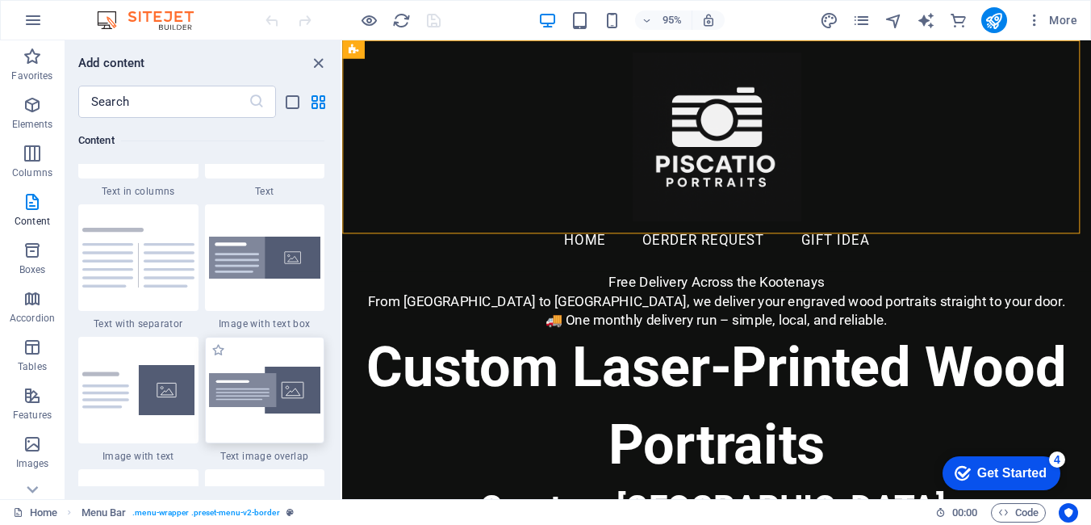
click at [277, 391] on img at bounding box center [265, 390] width 112 height 48
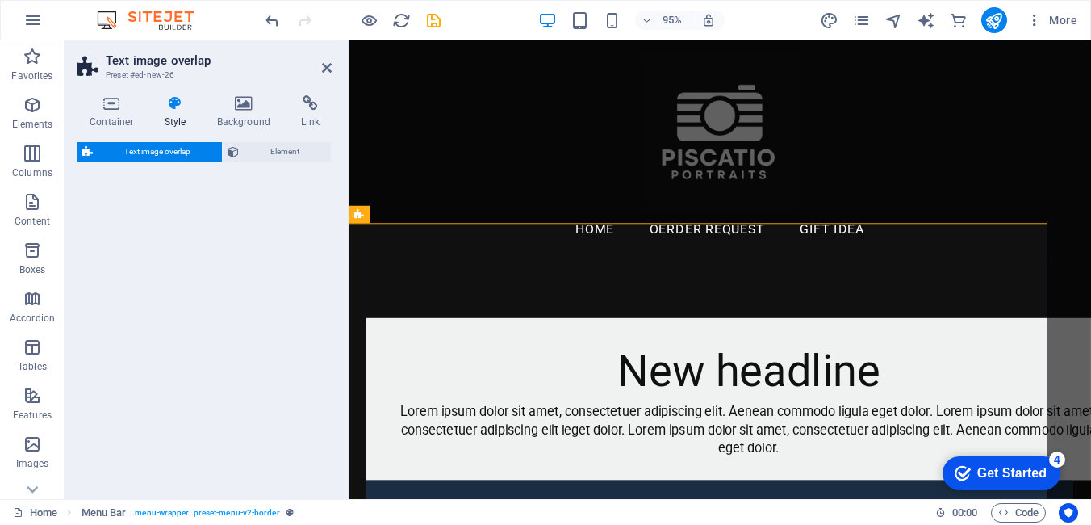
select select "rem"
select select "px"
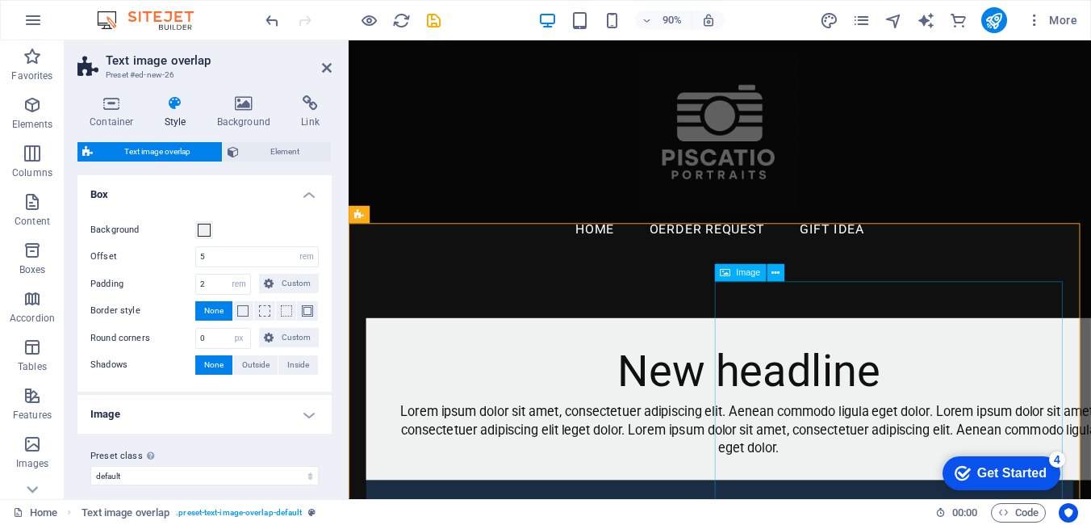
select select "%"
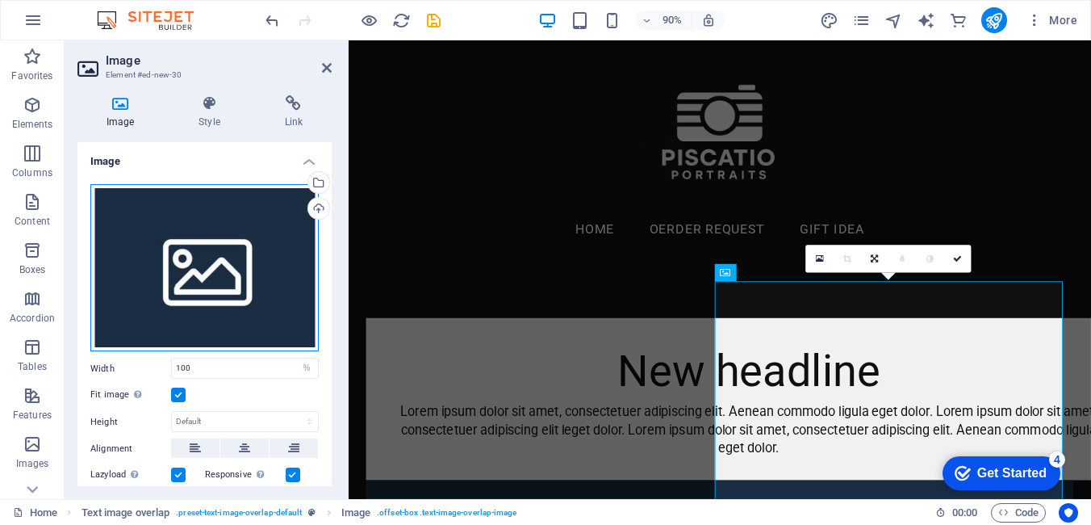
click at [194, 284] on div "Drag files here, click to choose files or select files from Files or our free s…" at bounding box center [204, 268] width 228 height 168
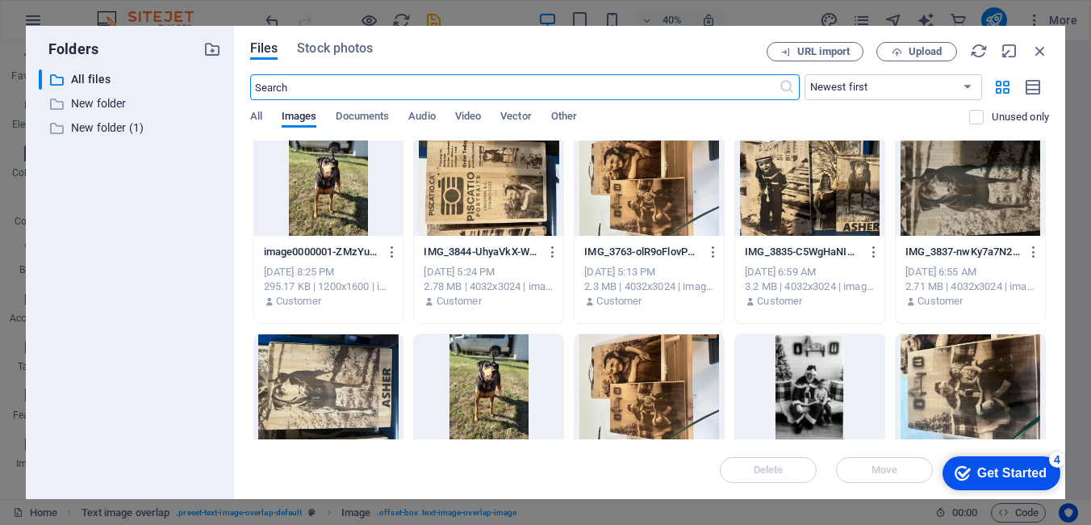
scroll to position [0, 0]
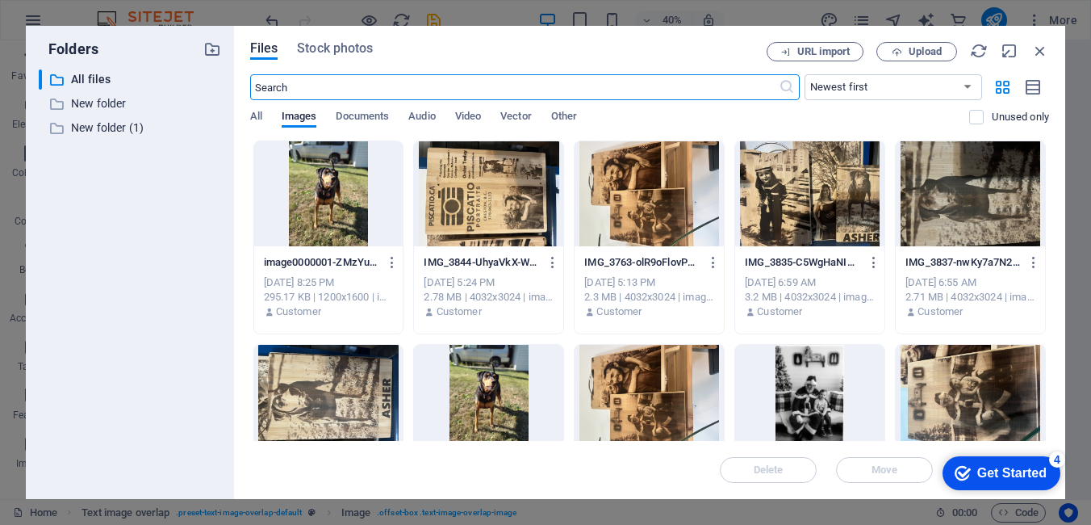
click at [332, 389] on div at bounding box center [328, 397] width 149 height 105
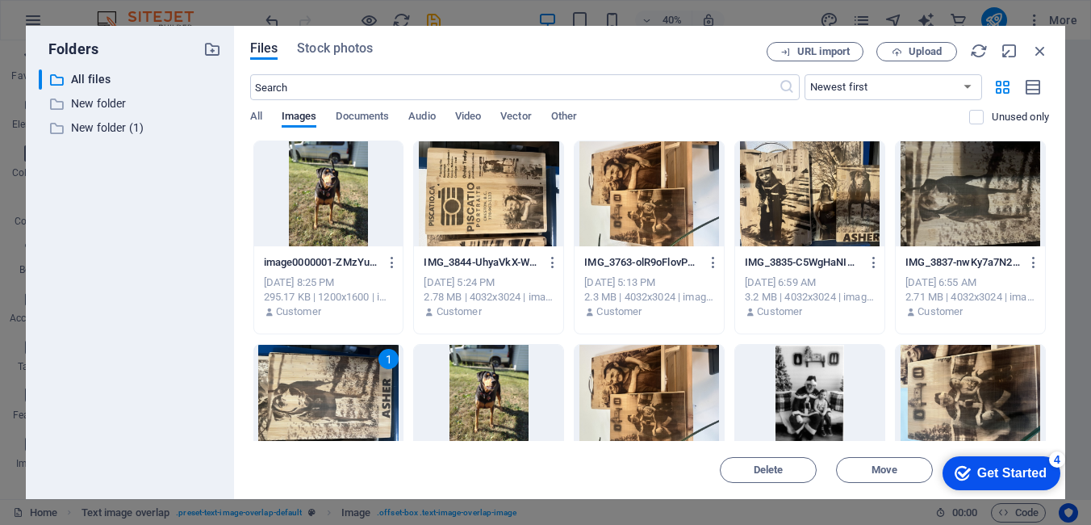
click at [341, 393] on div "1" at bounding box center [328, 397] width 149 height 105
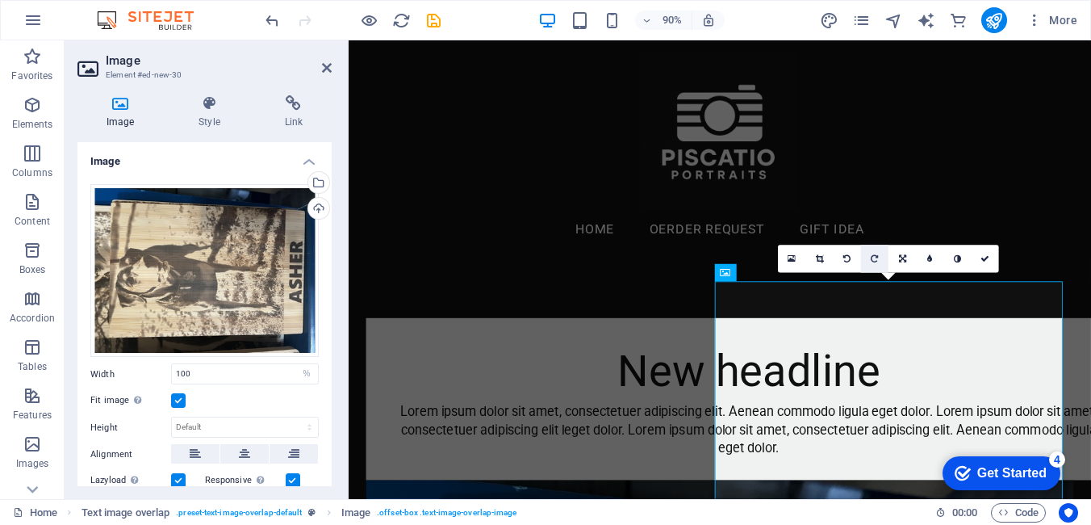
click at [872, 257] on icon at bounding box center [874, 259] width 7 height 9
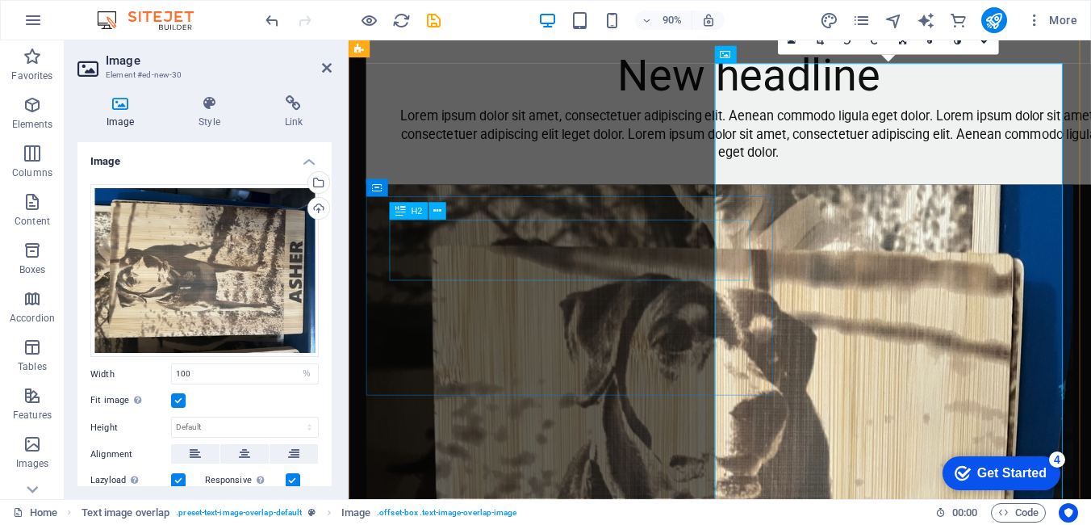
scroll to position [403, 0]
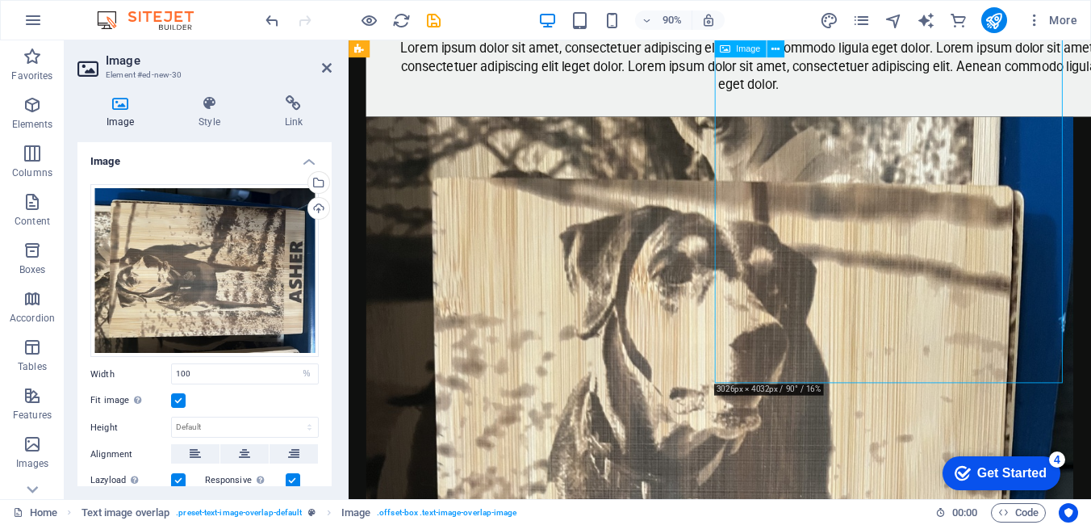
drag, startPoint x: 1141, startPoint y: 419, endPoint x: 1062, endPoint y: 317, distance: 128.8
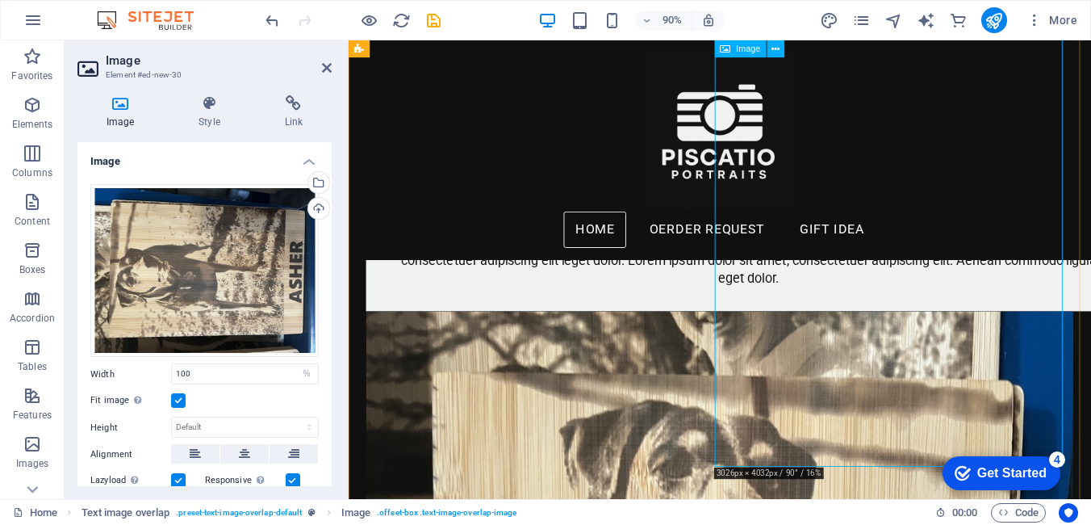
scroll to position [0, 0]
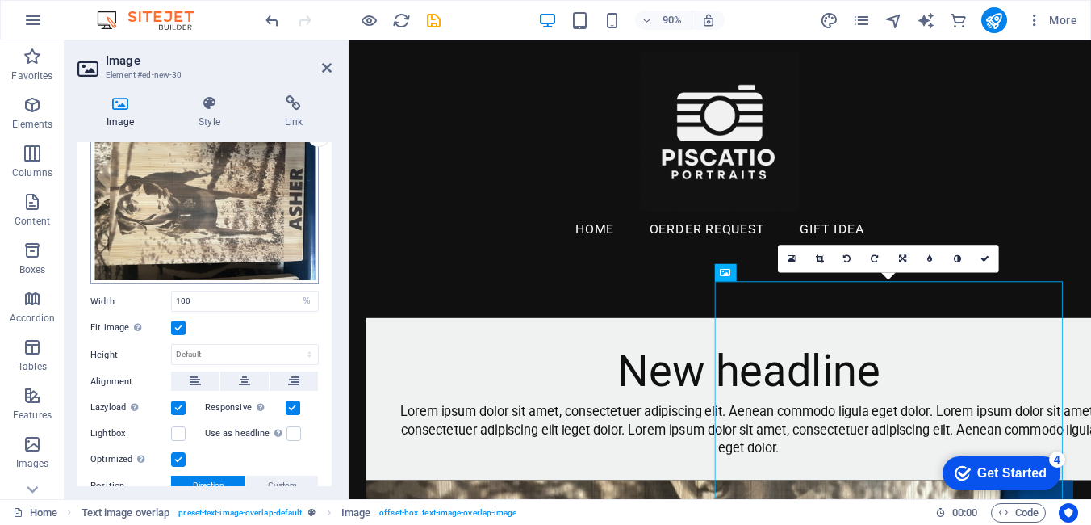
scroll to position [161, 0]
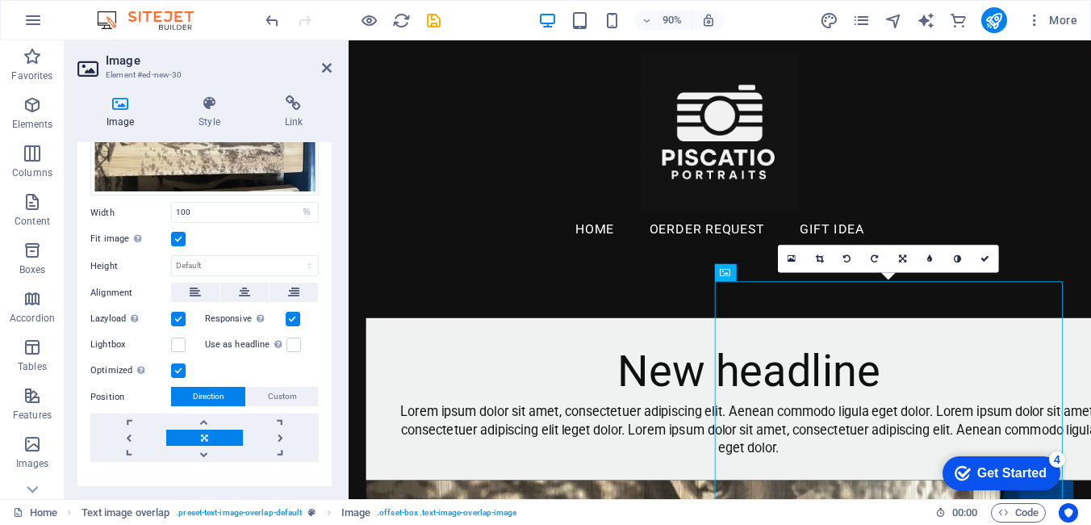
click at [181, 232] on label at bounding box center [178, 239] width 15 height 15
click at [0, 0] on input "Fit image Automatically fit image to a fixed width and height" at bounding box center [0, 0] width 0 height 0
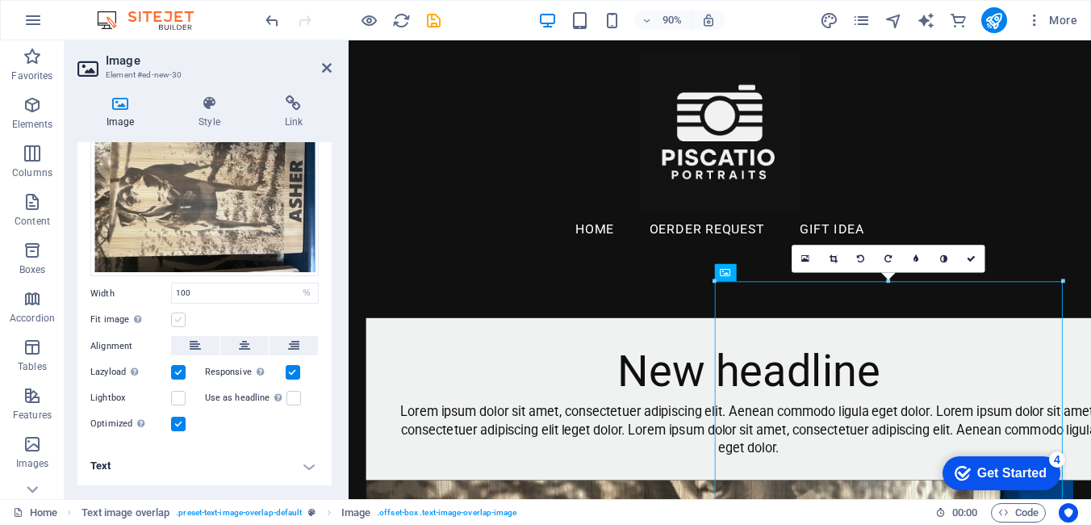
scroll to position [78, 0]
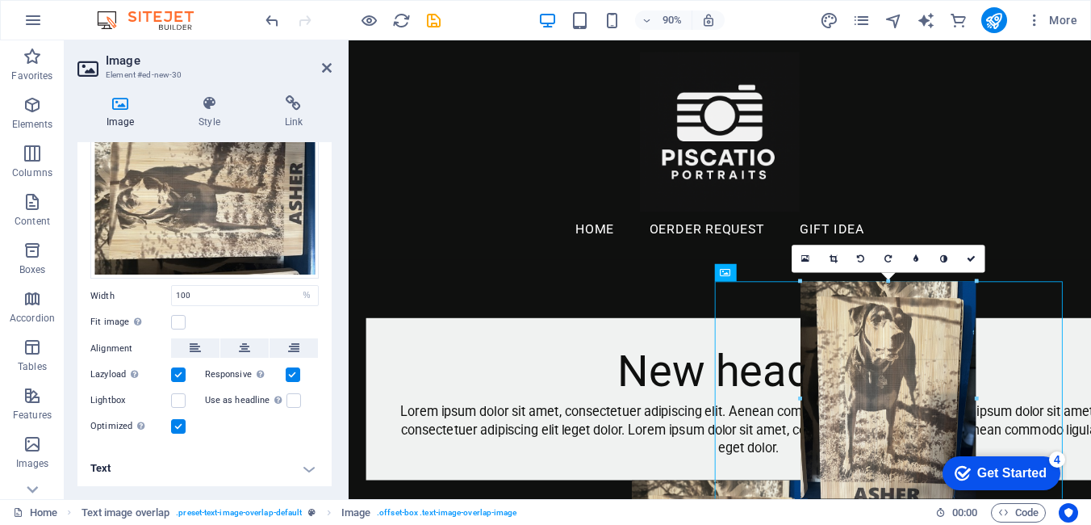
drag, startPoint x: 1064, startPoint y: 281, endPoint x: 760, endPoint y: 537, distance: 397.4
type input "241"
select select "px"
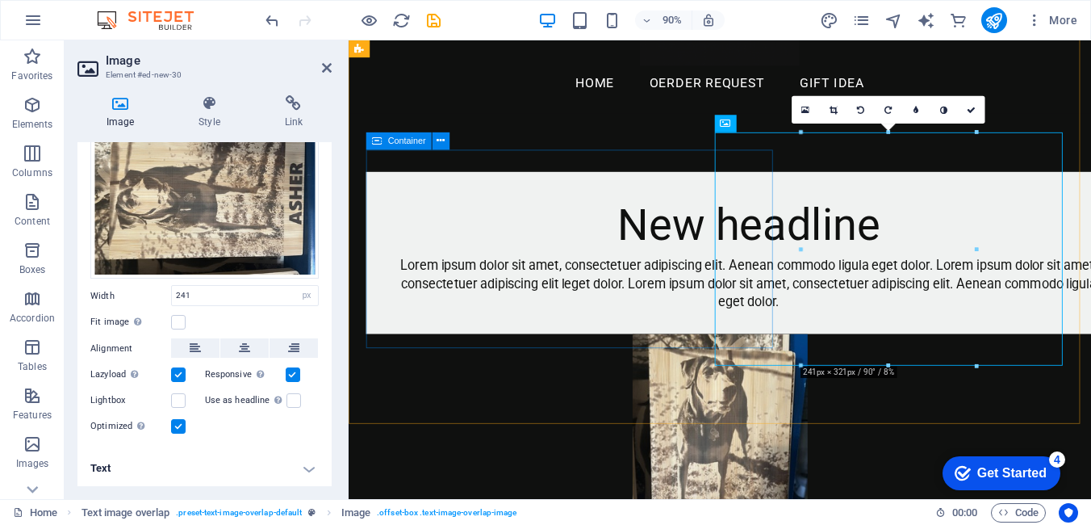
scroll to position [161, 0]
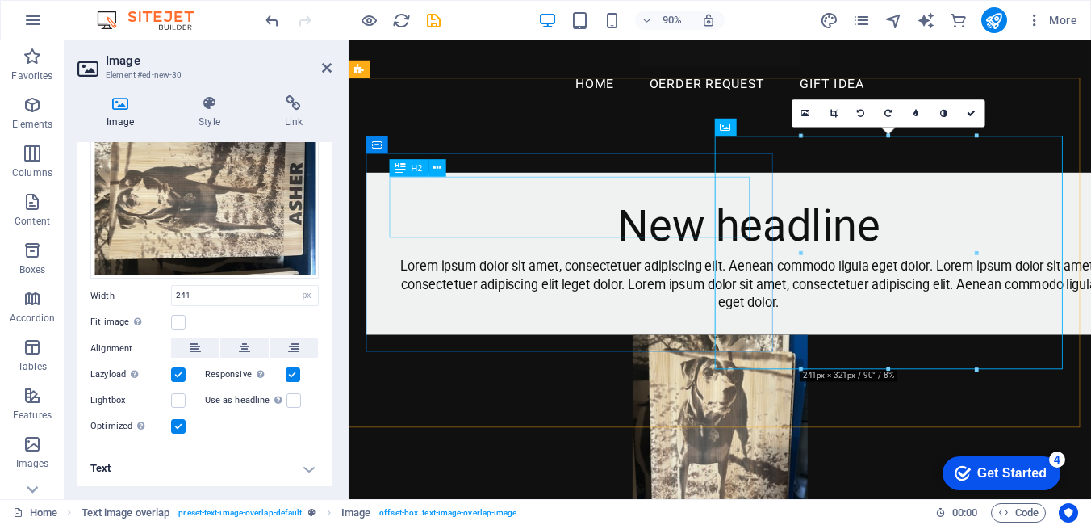
click at [727, 229] on div "New headline" at bounding box center [793, 247] width 799 height 68
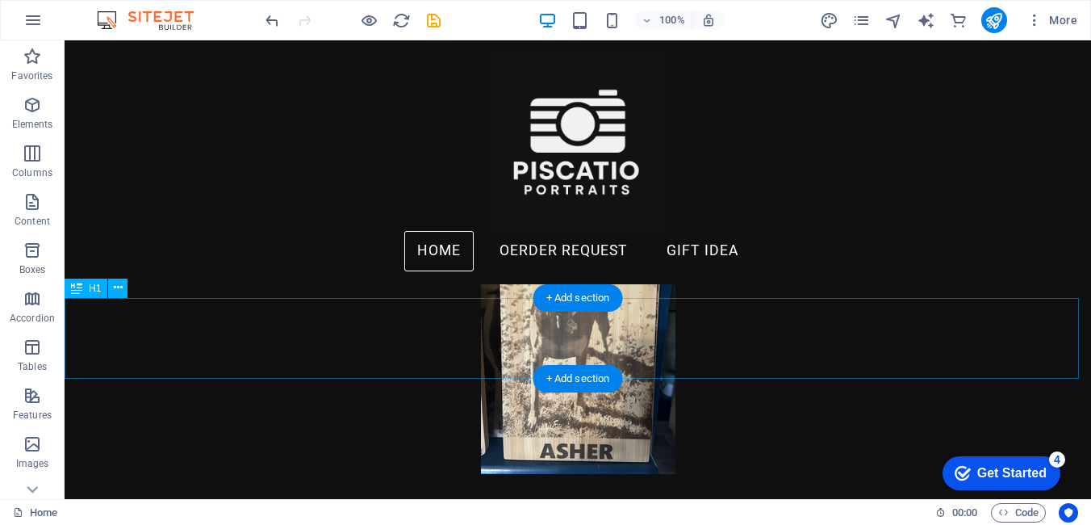
scroll to position [78, 0]
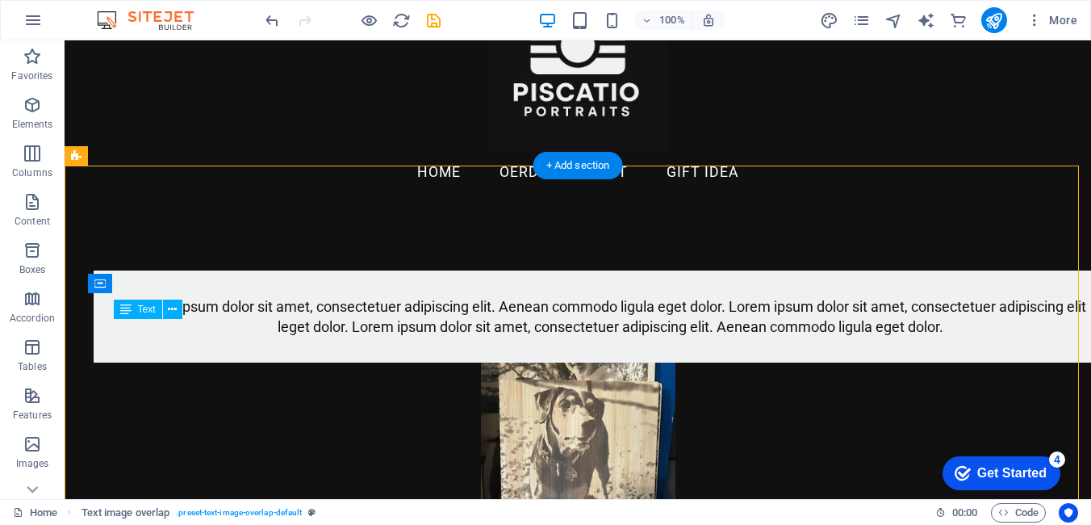
drag, startPoint x: 464, startPoint y: 395, endPoint x: 286, endPoint y: 353, distance: 182.4
click at [286, 337] on div "Lorem ipsum dolor sit amet, consectetuer adipiscing elit. Aenean commodo ligula…" at bounding box center [609, 316] width 981 height 40
click at [433, 337] on div "Lorem ipsum dolor sit amet, consectetuer adipiscing elit. Aenean commodo ligula…" at bounding box center [609, 316] width 981 height 40
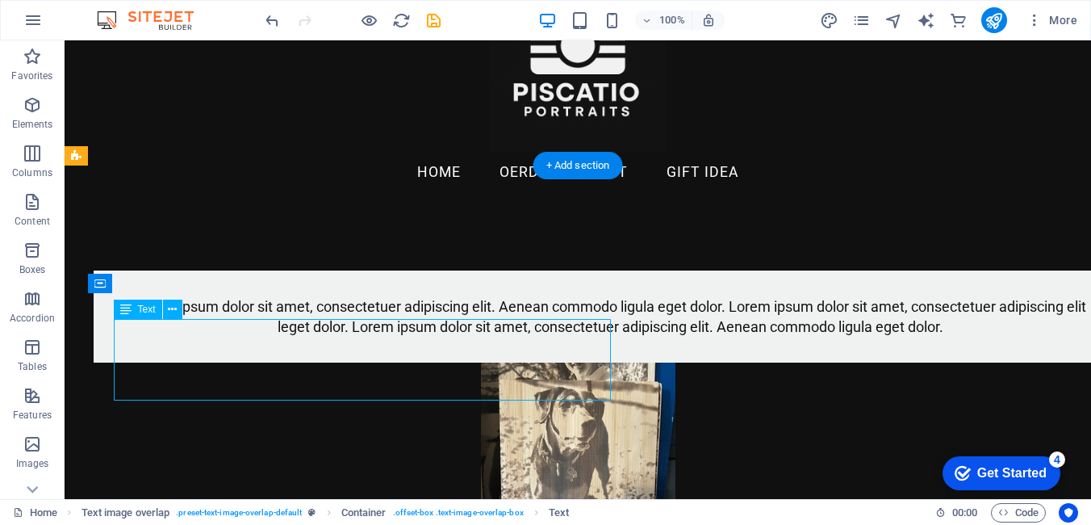
click at [441, 337] on div "Lorem ipsum dolor sit amet, consectetuer adipiscing elit. Aenean commodo ligula…" at bounding box center [609, 316] width 981 height 40
click at [467, 337] on div "Lorem ipsum dolor sit amet, consectetuer adipiscing elit. Aenean commodo ligula…" at bounding box center [609, 316] width 981 height 40
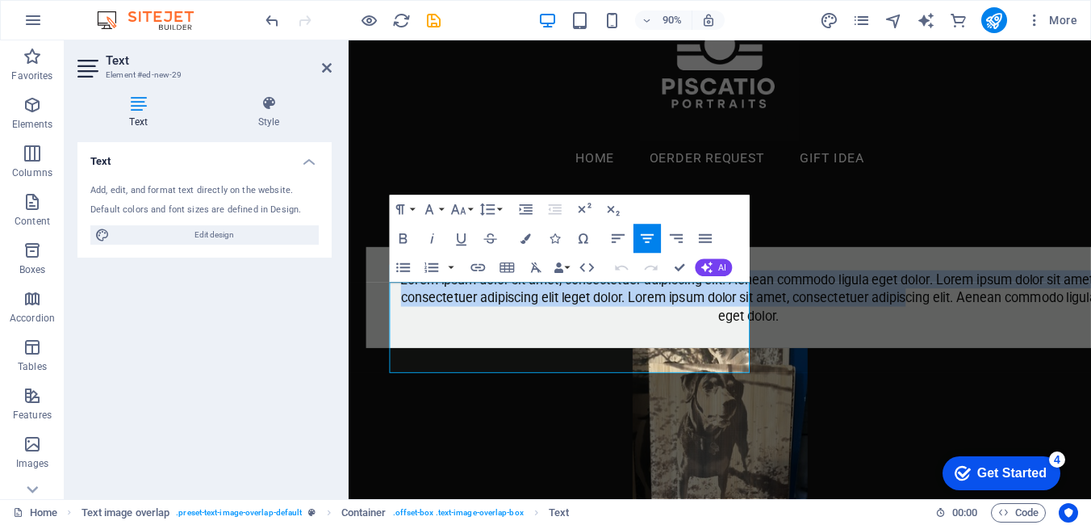
drag, startPoint x: 500, startPoint y: 293, endPoint x: 661, endPoint y: 296, distance: 160.6
click at [387, 352] on div "Lorem ipsum dolor sit amet, consectetuer adipiscing elit. Aenean commodo ligula…" at bounding box center [793, 326] width 851 height 113
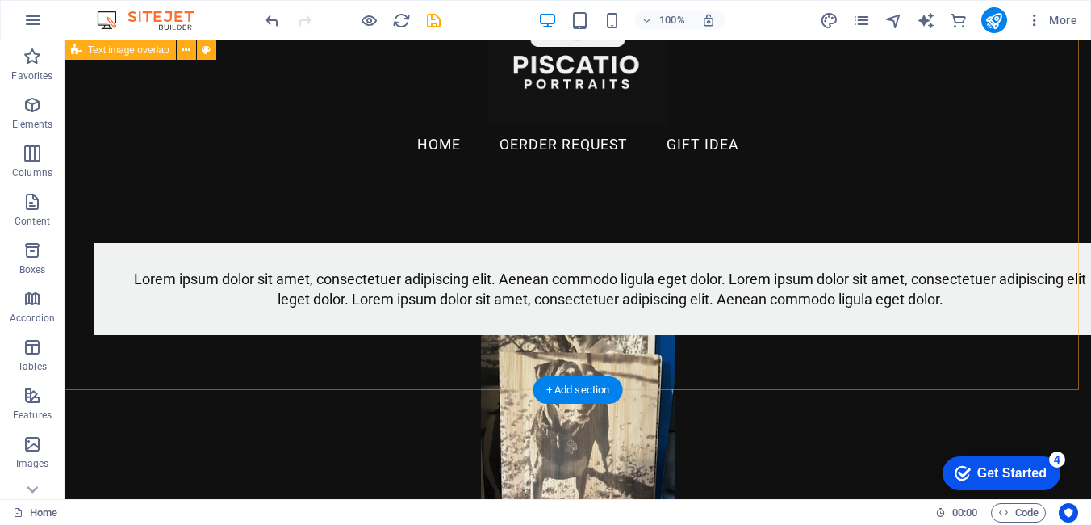
scroll to position [0, 0]
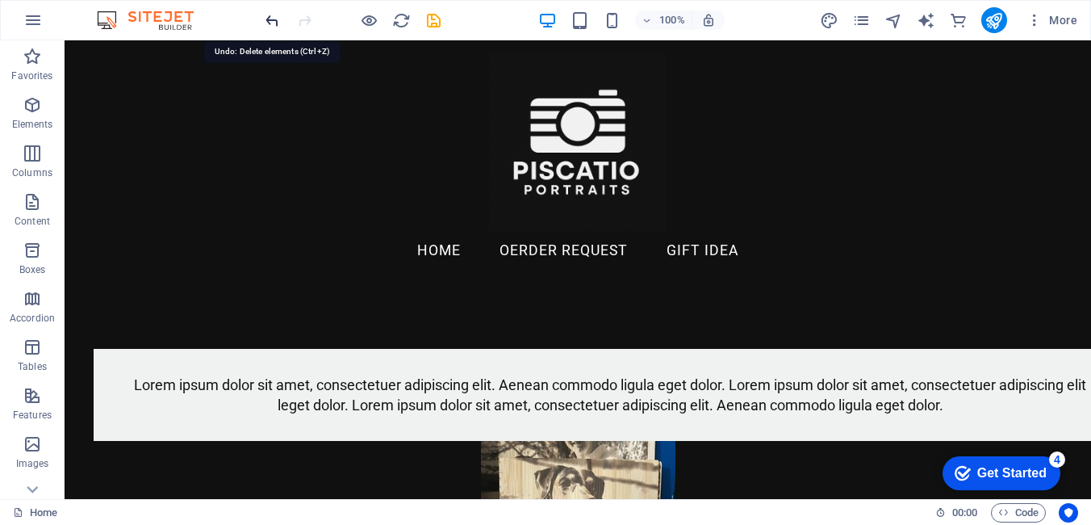
click at [269, 26] on icon "undo" at bounding box center [272, 20] width 19 height 19
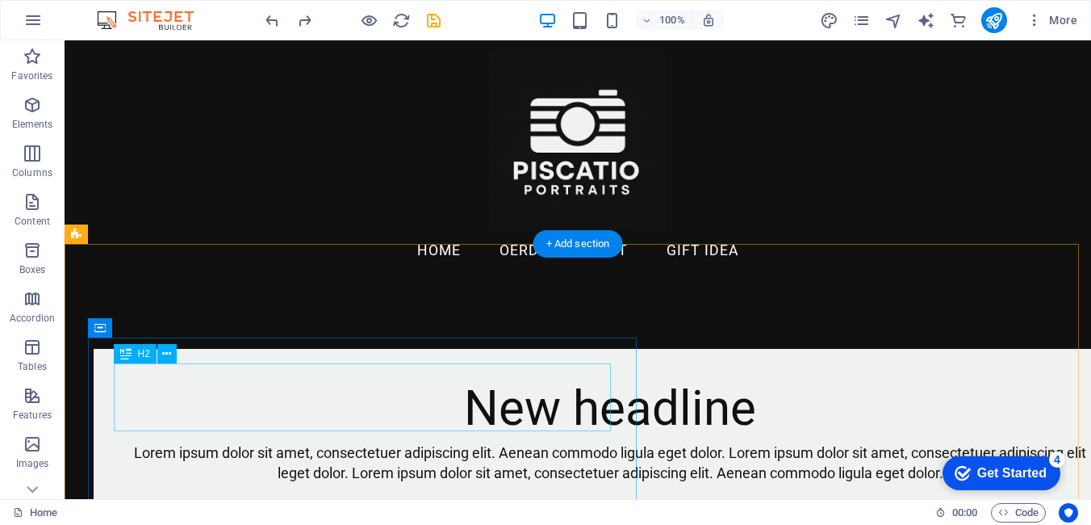
click at [410, 374] on div "New headline" at bounding box center [609, 408] width 981 height 68
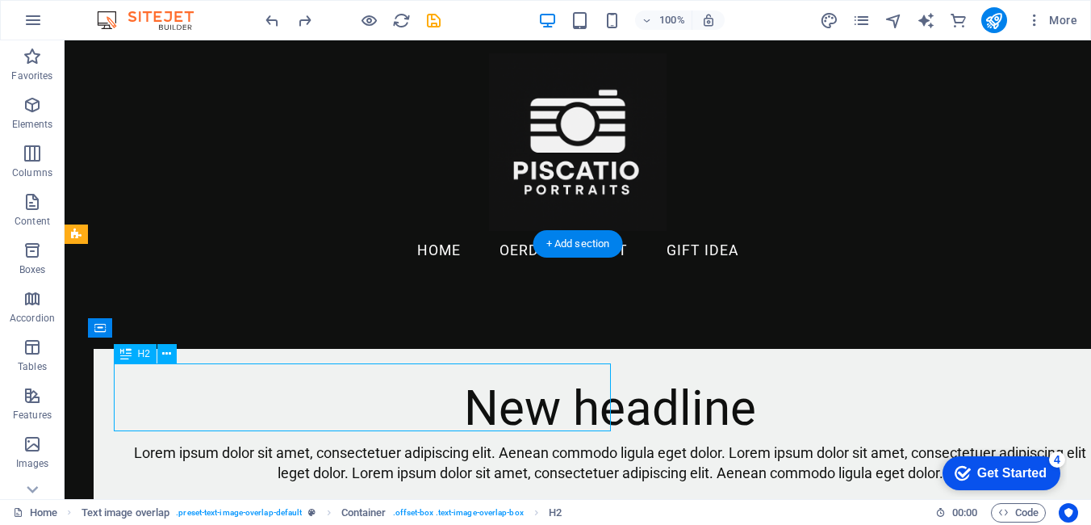
click at [517, 401] on div "New headline" at bounding box center [609, 408] width 981 height 68
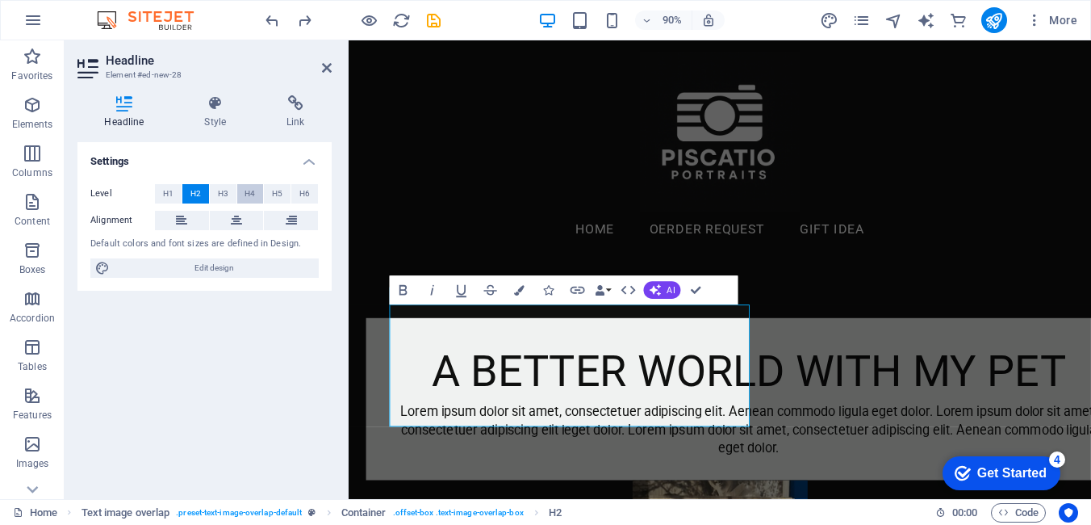
click at [250, 195] on span "H4" at bounding box center [250, 193] width 10 height 19
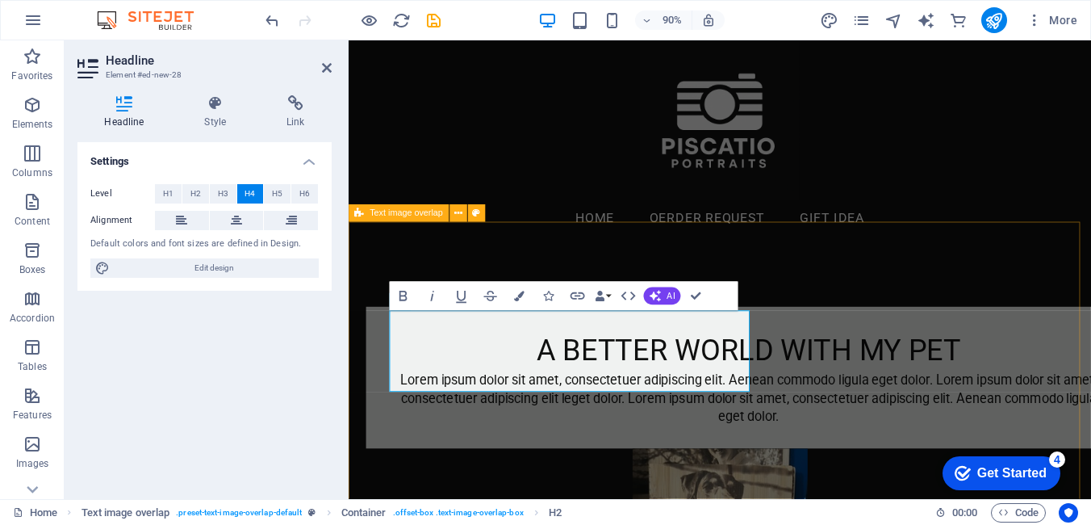
scroll to position [161, 0]
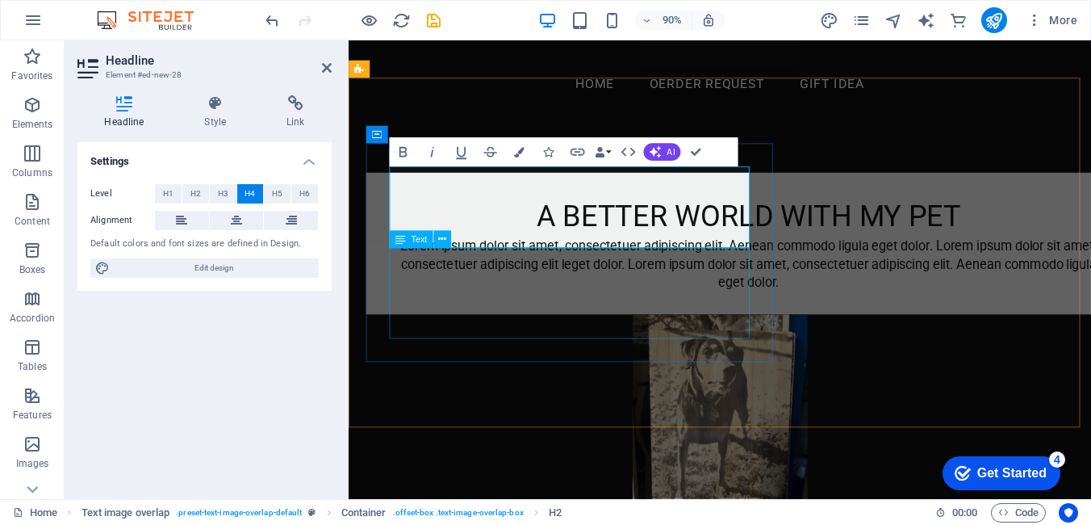
click at [673, 320] on div "Lorem ipsum dolor sit amet, consectetuer adipiscing elit. Aenean commodo ligula…" at bounding box center [793, 288] width 799 height 61
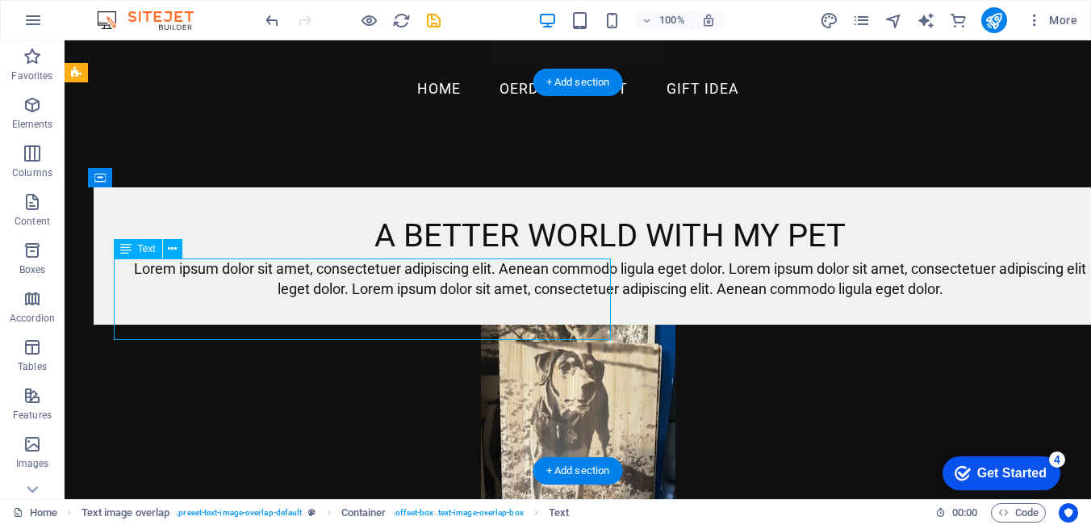
drag, startPoint x: 479, startPoint y: 328, endPoint x: 377, endPoint y: 350, distance: 104.0
click at [302, 299] on div "Lorem ipsum dolor sit amet, consectetuer adipiscing elit. Aenean commodo ligula…" at bounding box center [609, 278] width 981 height 40
click at [456, 299] on div "Lorem ipsum dolor sit amet, consectetuer adipiscing elit. Aenean commodo ligula…" at bounding box center [609, 278] width 981 height 40
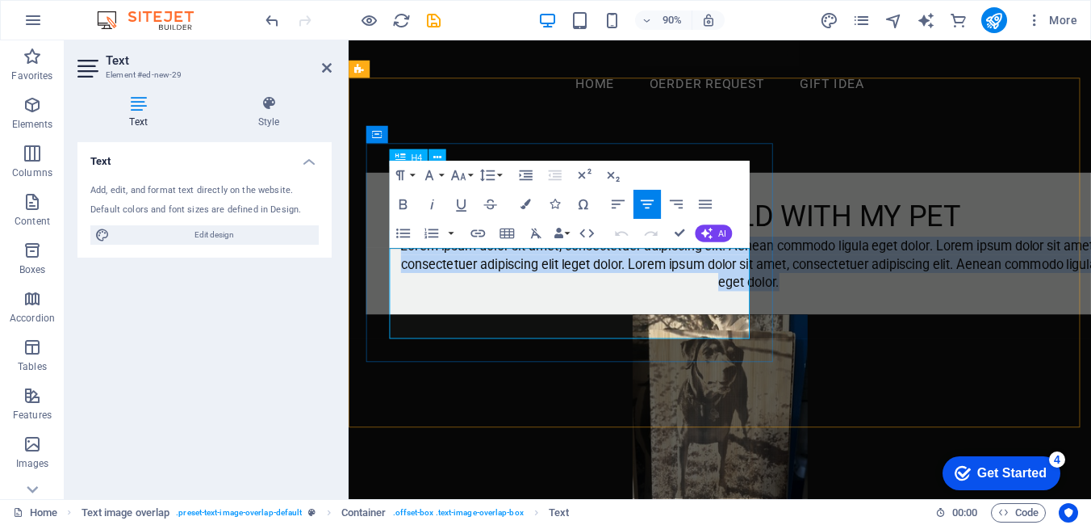
drag, startPoint x: 670, startPoint y: 362, endPoint x: 407, endPoint y: 268, distance: 279.2
click at [407, 268] on div "A BETTER WORLD WITH MY PET Lorem ipsum dolor sit amet, consectetuer adipiscing …" at bounding box center [793, 266] width 799 height 107
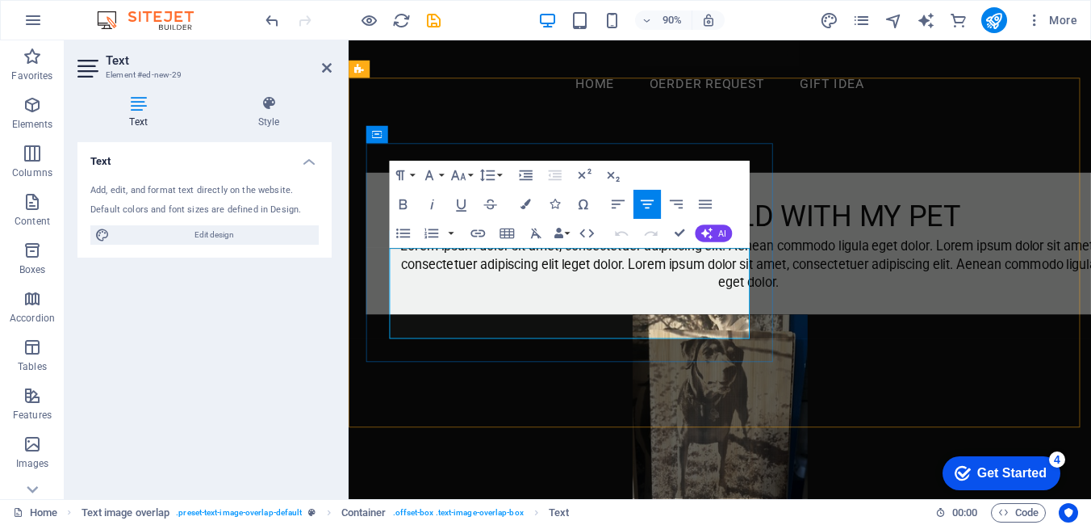
scroll to position [202, 0]
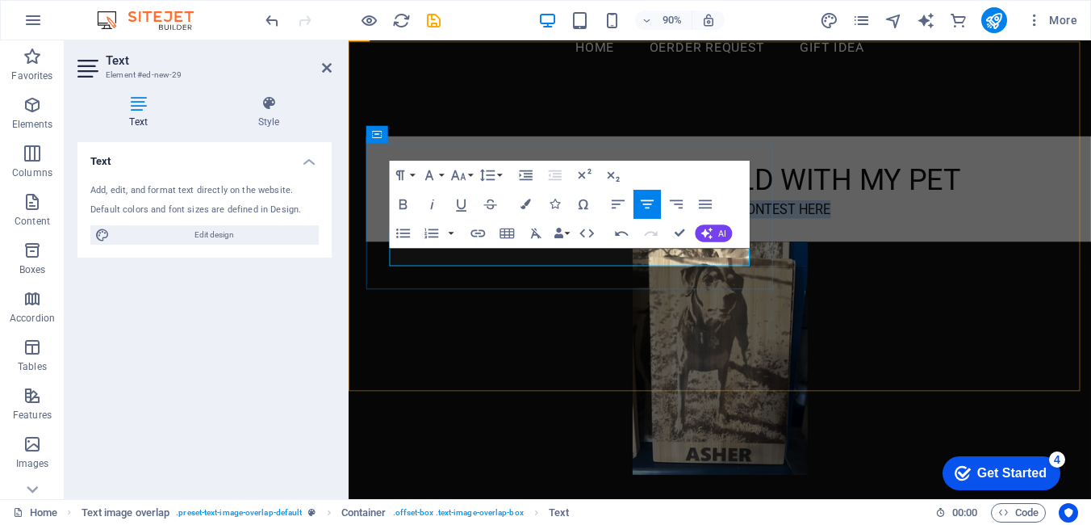
drag, startPoint x: 699, startPoint y: 283, endPoint x: 438, endPoint y: 280, distance: 260.7
click at [438, 238] on p "ENTER THE CONTEST HERE" at bounding box center [793, 228] width 799 height 20
click at [265, 108] on icon at bounding box center [269, 103] width 126 height 16
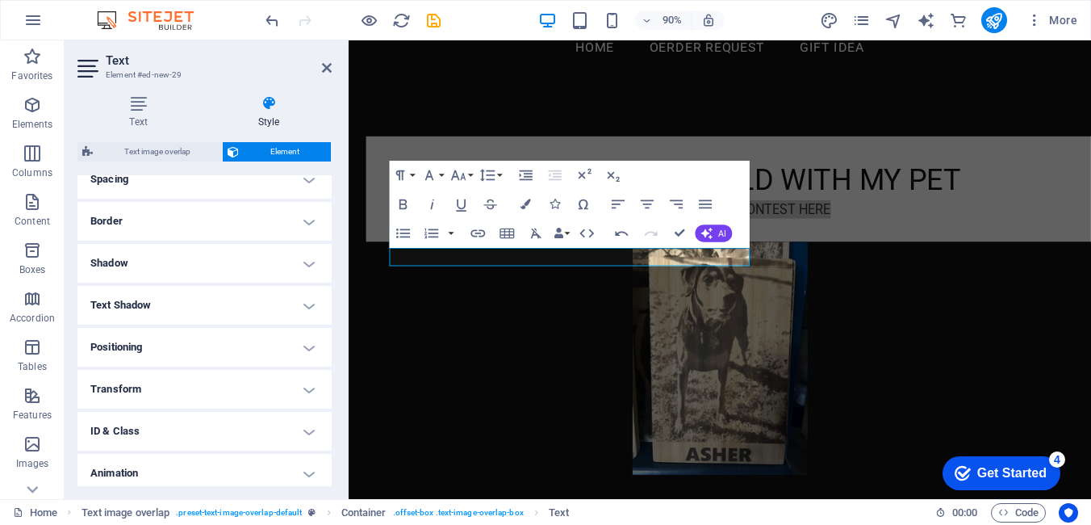
scroll to position [371, 0]
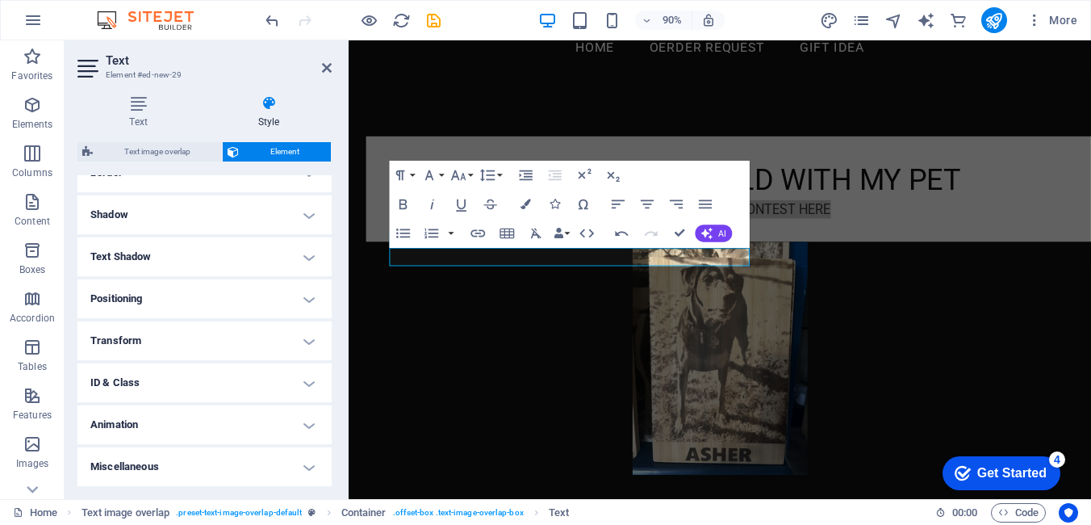
click at [307, 427] on h4 "Animation" at bounding box center [204, 424] width 254 height 39
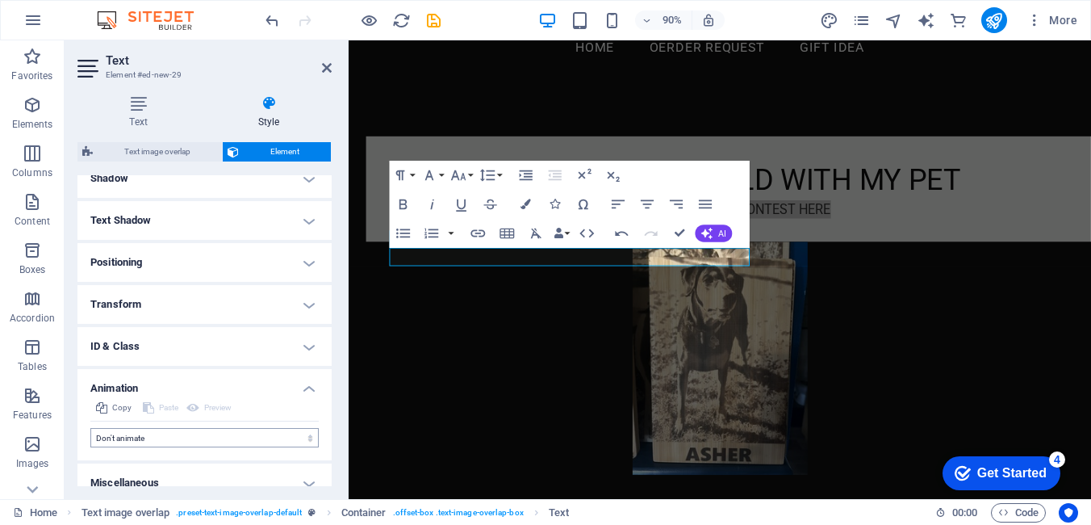
scroll to position [424, 0]
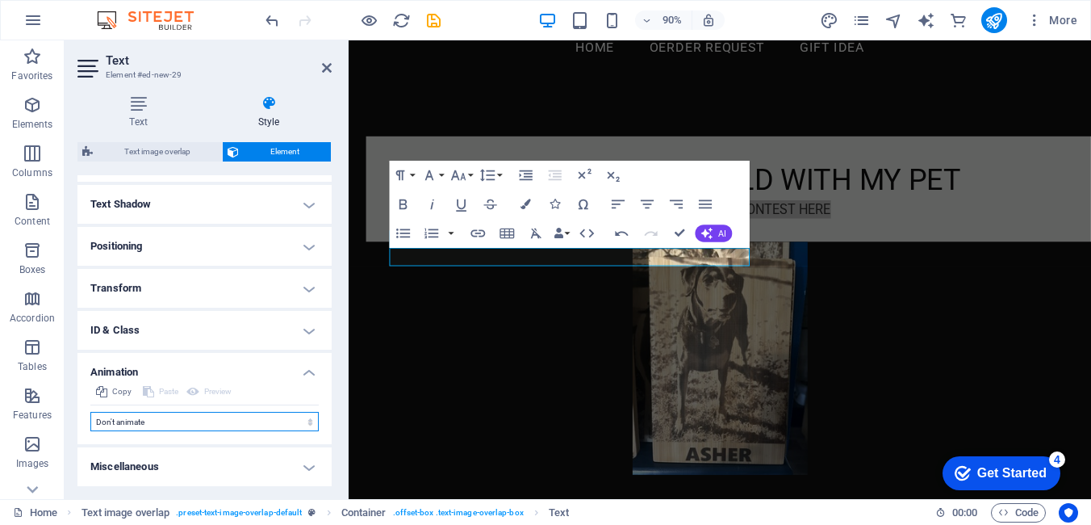
click at [303, 423] on select "Don't animate Show / Hide Slide up/down Zoom in/out Slide left to right Slide r…" at bounding box center [204, 421] width 228 height 19
select select "shrink"
click at [90, 412] on select "Don't animate Show / Hide Slide up/down Zoom in/out Slide left to right Slide r…" at bounding box center [204, 421] width 228 height 19
select select "scroll"
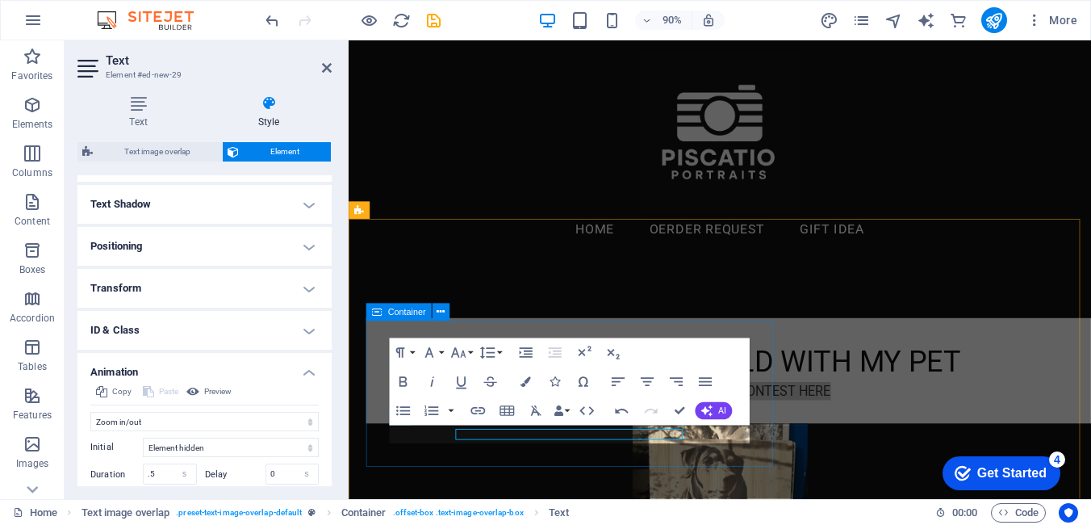
scroll to position [81, 0]
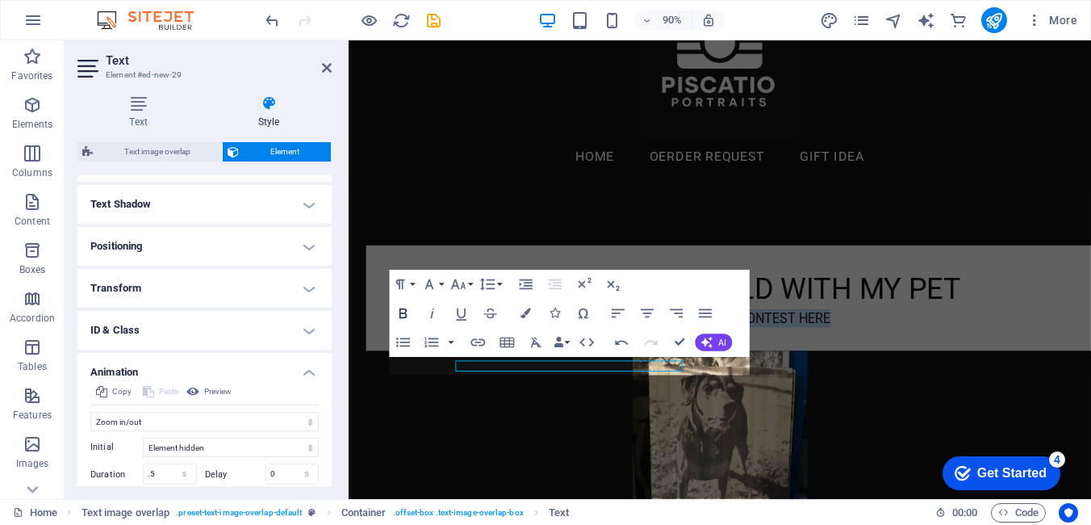
click at [402, 313] on icon "button" at bounding box center [403, 313] width 8 height 10
click at [462, 311] on icon "button" at bounding box center [462, 314] width 18 height 18
click at [424, 312] on icon "button" at bounding box center [433, 314] width 18 height 18
click at [477, 341] on icon "button" at bounding box center [478, 343] width 18 height 18
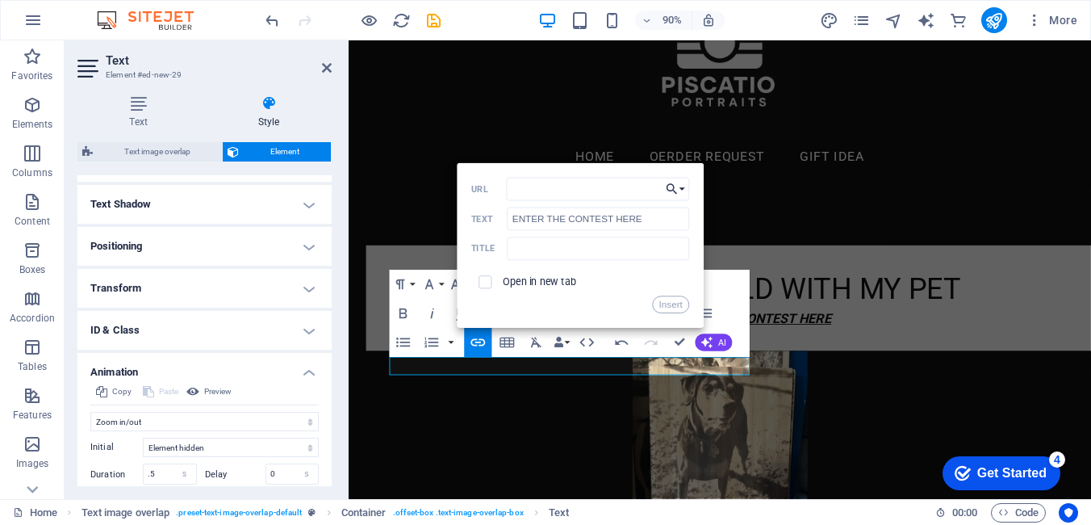
click at [683, 190] on button "Choose Link" at bounding box center [675, 189] width 27 height 23
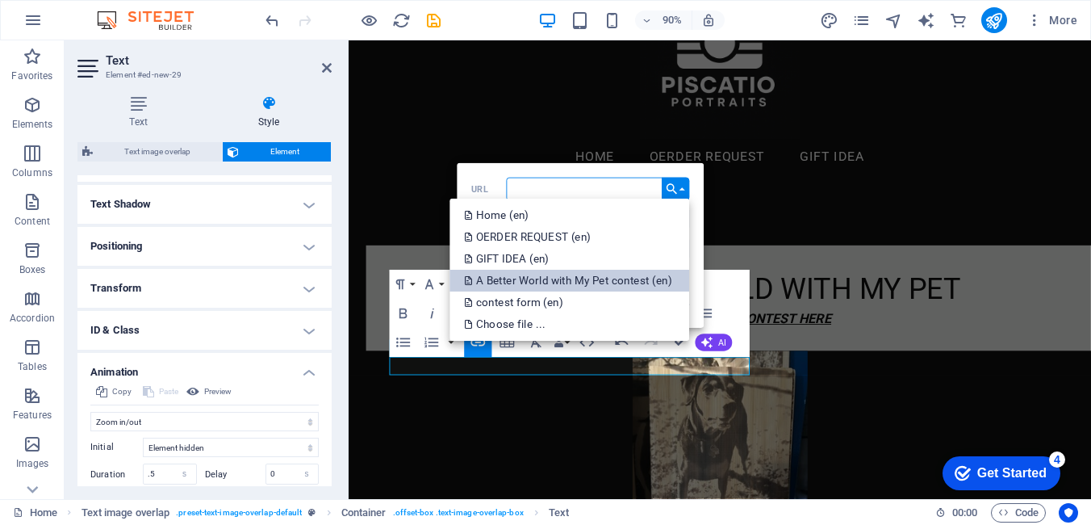
click at [619, 282] on p "A Better World with My Pet contest (en)" at bounding box center [569, 281] width 210 height 22
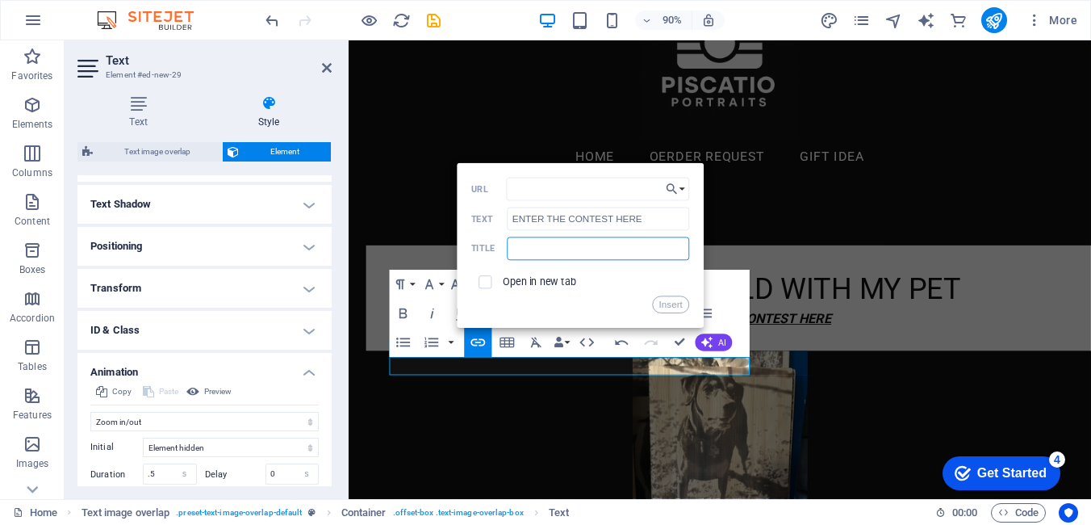
scroll to position [0, 0]
click at [540, 249] on input "text" at bounding box center [598, 248] width 182 height 23
type input "CONTEST"
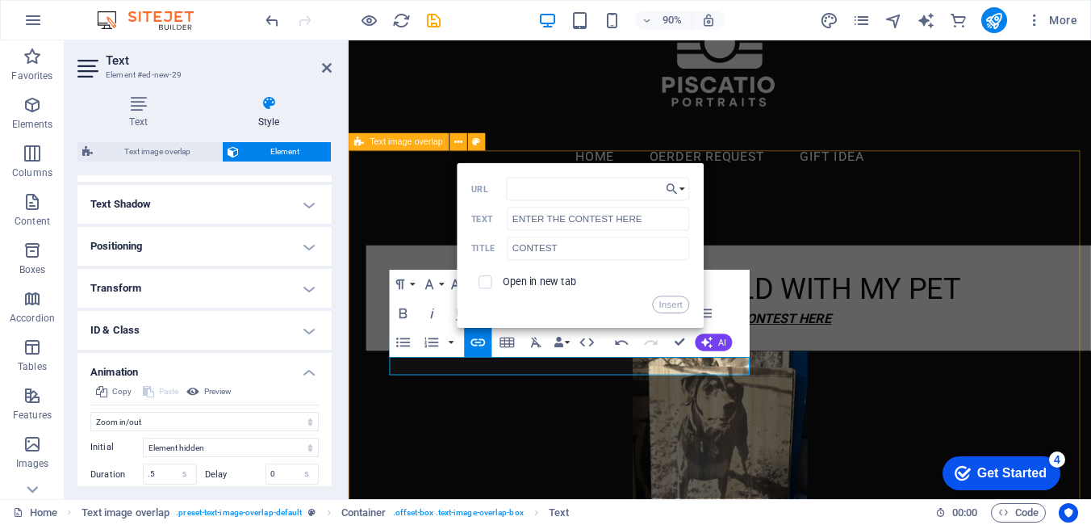
click at [409, 222] on div "A BETTER WORLD WITH MY PET ​ ENTER THE CONTEST HERE ​" at bounding box center [761, 455] width 825 height 505
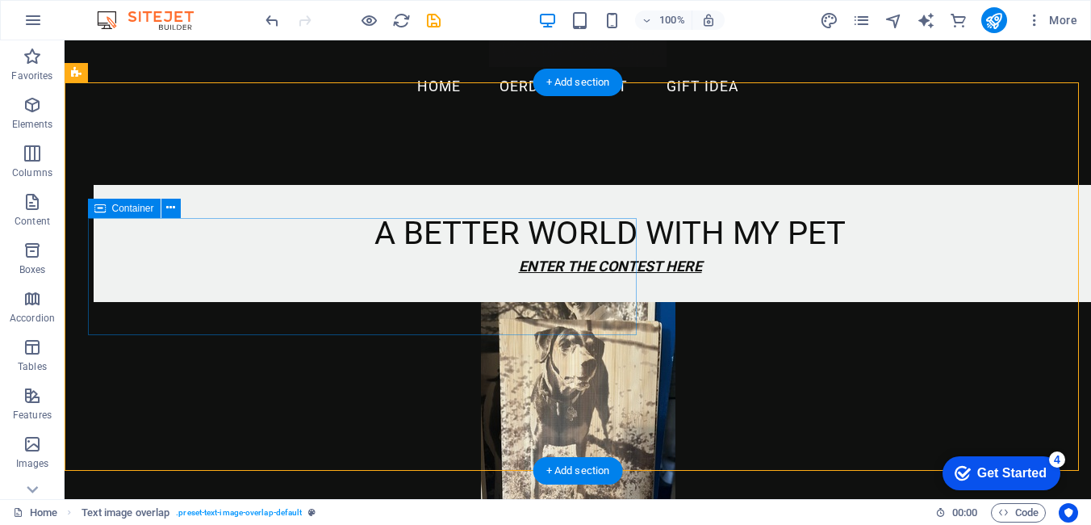
scroll to position [161, 0]
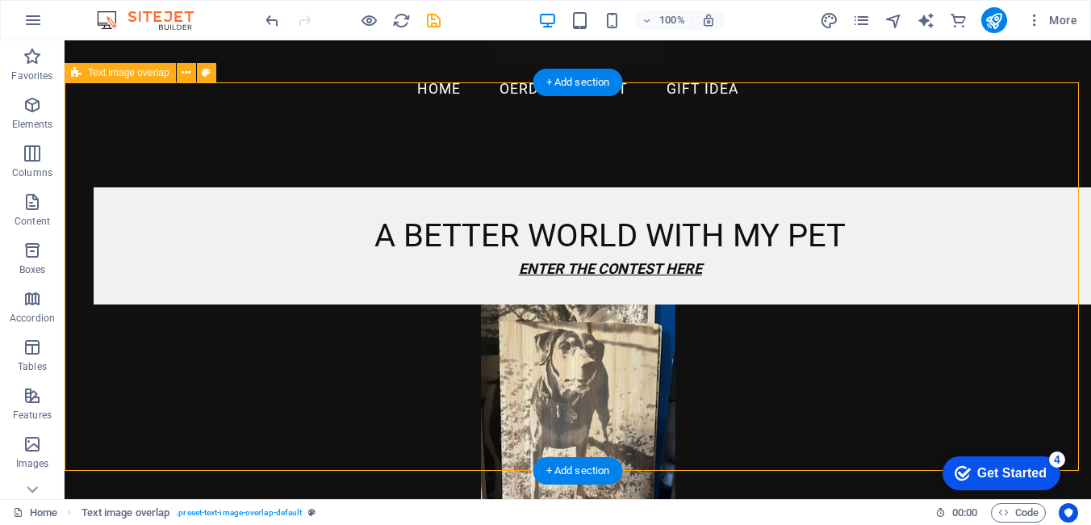
click at [396, 387] on div "A BETTER WORLD WITH MY PET ENTER THE CONTEST HERE" at bounding box center [578, 375] width 1026 height 505
select select "rem"
select select "px"
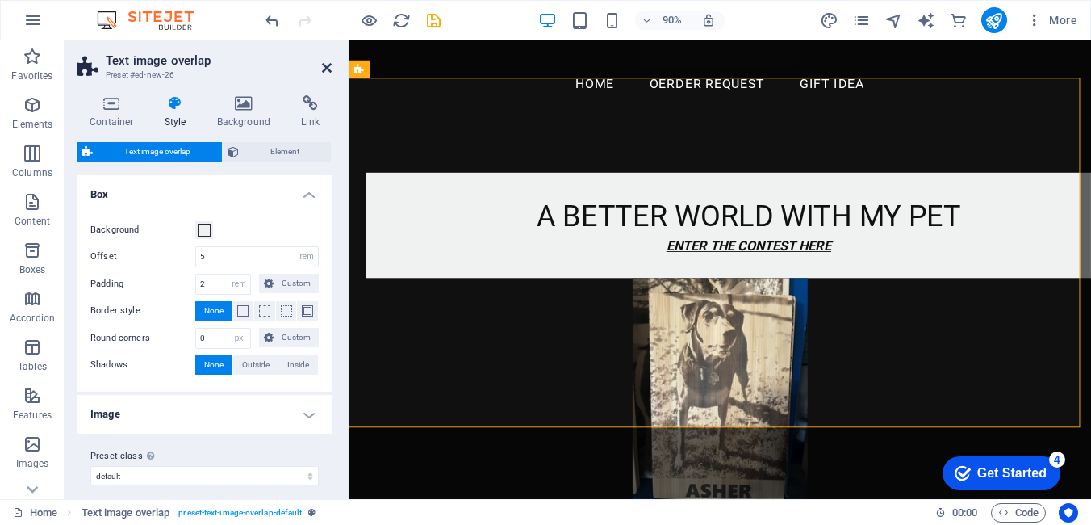
click at [326, 69] on icon at bounding box center [327, 67] width 10 height 13
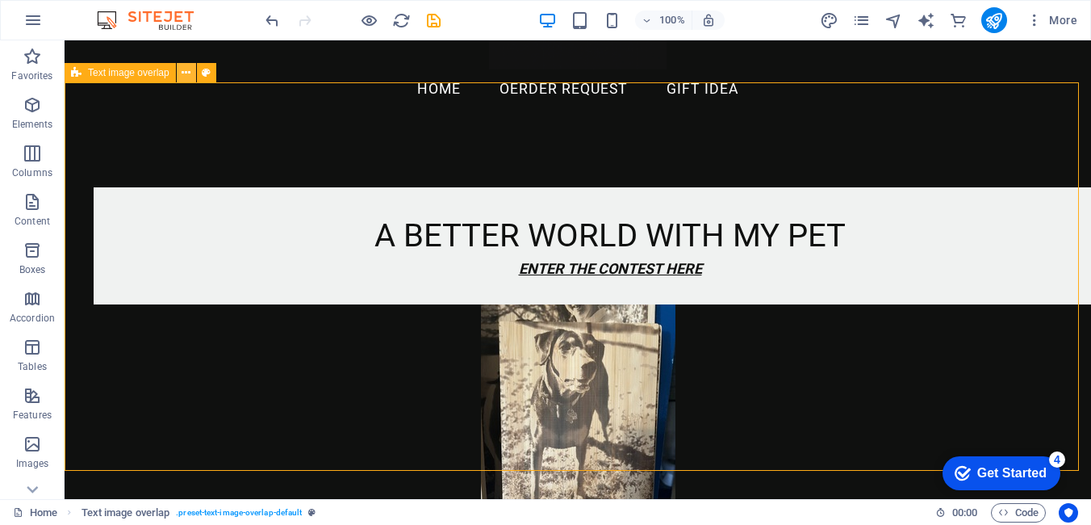
click at [185, 69] on icon at bounding box center [186, 73] width 9 height 17
click at [190, 73] on icon at bounding box center [186, 73] width 9 height 17
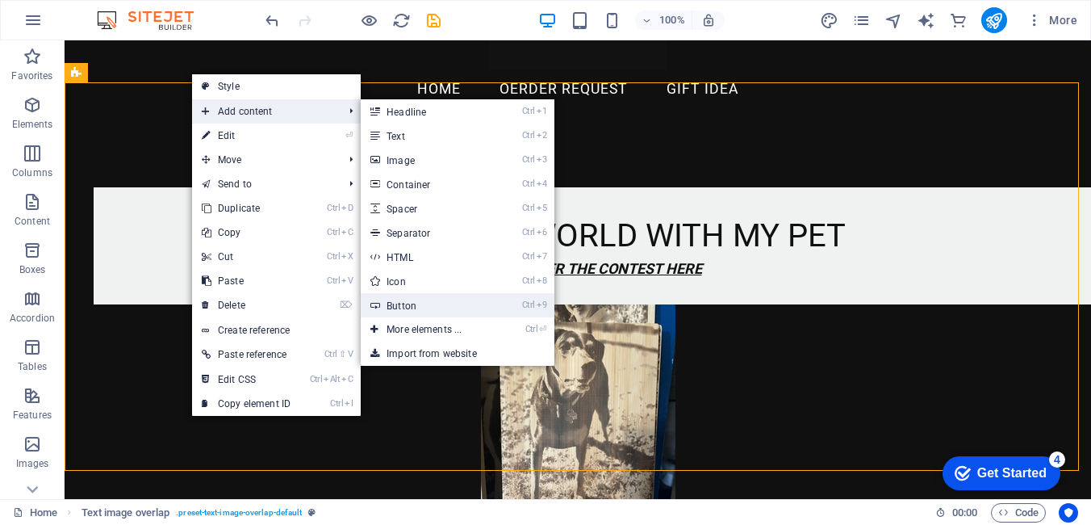
drag, startPoint x: 397, startPoint y: 303, endPoint x: 72, endPoint y: 306, distance: 325.2
click at [397, 303] on link "Ctrl 9 Button" at bounding box center [427, 305] width 133 height 24
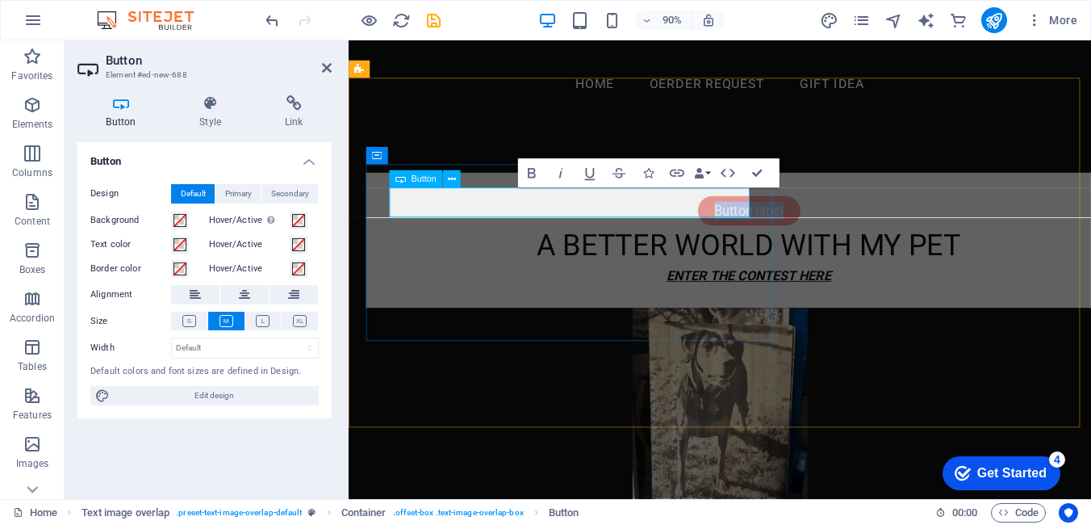
click at [737, 219] on link "Button label" at bounding box center [794, 229] width 114 height 33
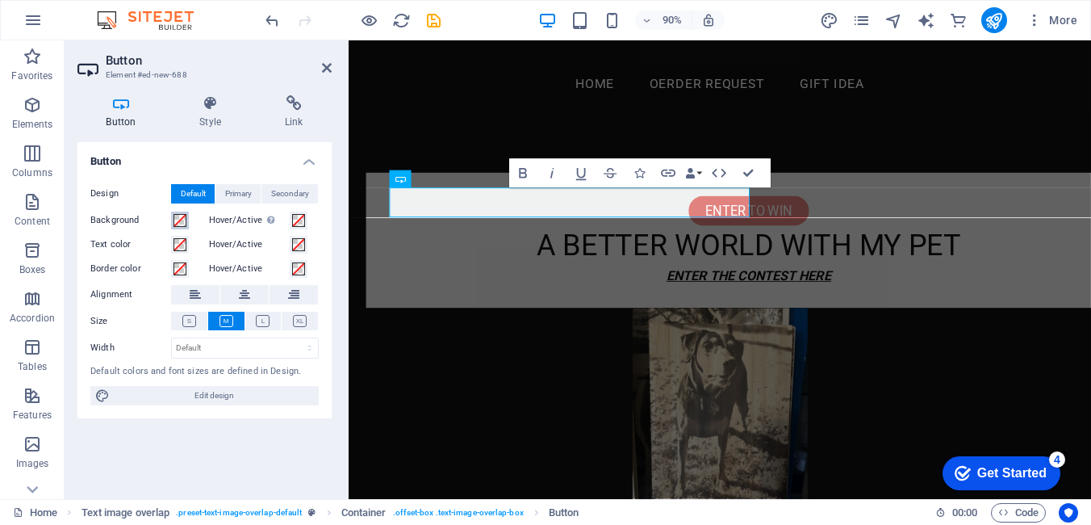
click at [182, 219] on span at bounding box center [180, 220] width 13 height 13
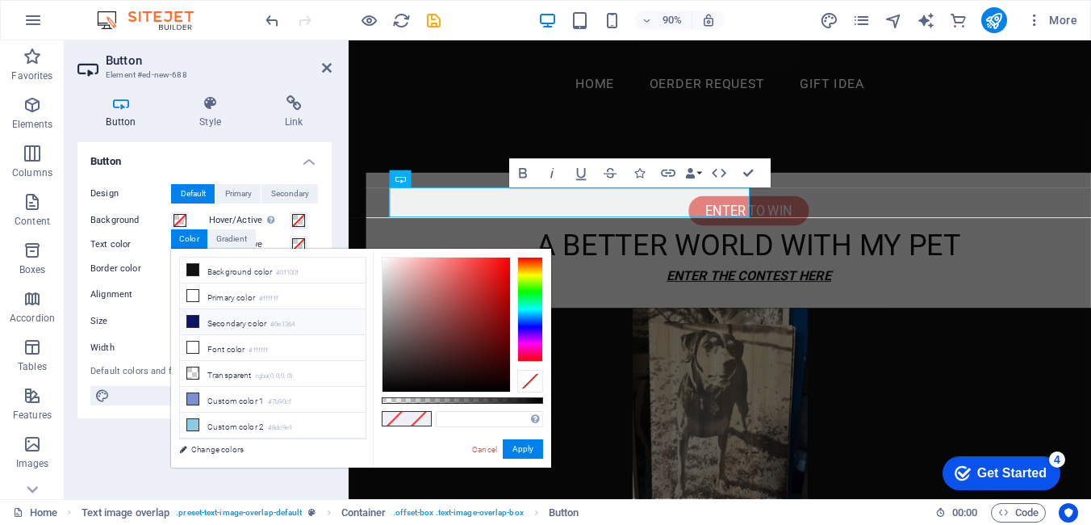
click at [195, 318] on icon at bounding box center [192, 321] width 11 height 11
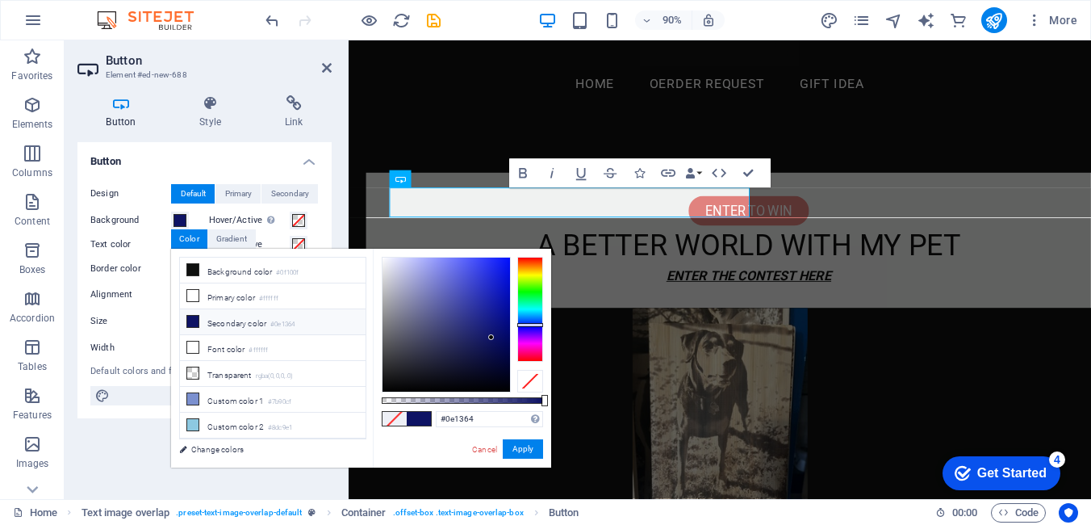
type input "#0d1266"
click at [493, 337] on div at bounding box center [493, 336] width 6 height 6
drag, startPoint x: 522, startPoint y: 449, endPoint x: 192, endPoint y: 454, distance: 330.1
click at [522, 449] on button "Apply" at bounding box center [523, 448] width 40 height 19
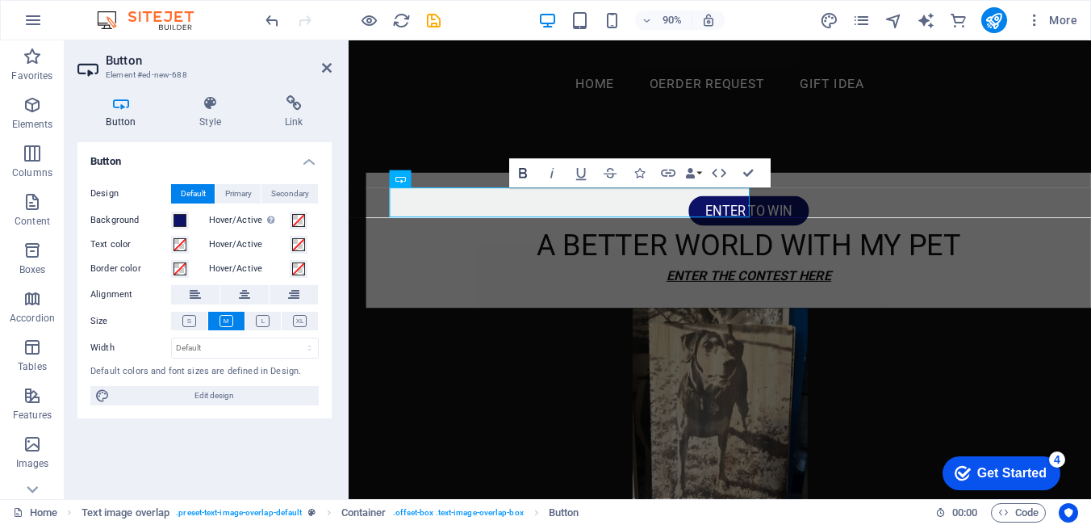
drag, startPoint x: 521, startPoint y: 171, endPoint x: 529, endPoint y: 178, distance: 10.3
click at [522, 172] on icon "button" at bounding box center [523, 174] width 18 height 18
click at [551, 175] on icon "button" at bounding box center [551, 174] width 3 height 10
click at [554, 177] on icon "button" at bounding box center [552, 174] width 18 height 18
click at [583, 177] on icon "button" at bounding box center [580, 175] width 10 height 12
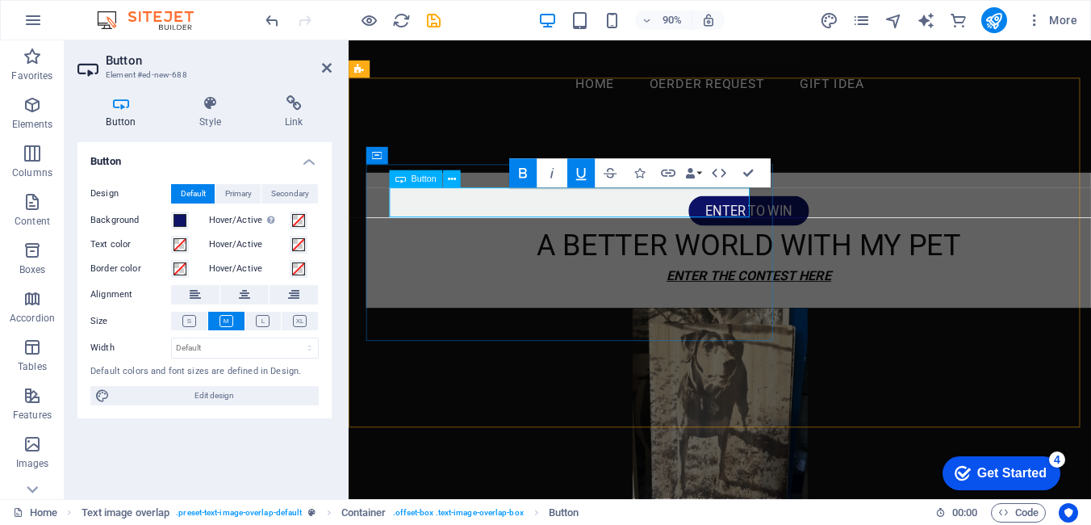
click at [726, 215] on link "ENTER TO WIN ​ ​ ​​​​" at bounding box center [793, 229] width 134 height 33
drag, startPoint x: 650, startPoint y: 215, endPoint x: 527, endPoint y: 214, distance: 123.5
click at [527, 214] on div "ENTER TO WIN ​ ​ ​​​​" at bounding box center [793, 229] width 799 height 33
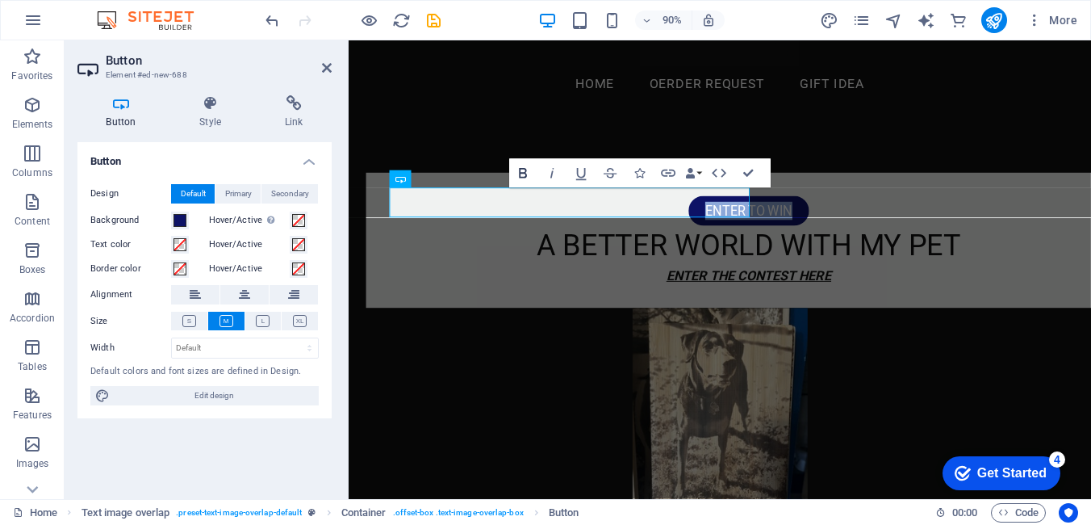
click at [521, 177] on icon "button" at bounding box center [523, 174] width 18 height 18
drag, startPoint x: 546, startPoint y: 175, endPoint x: 564, endPoint y: 178, distance: 18.0
click at [547, 176] on icon "button" at bounding box center [552, 174] width 18 height 18
click at [573, 178] on icon "button" at bounding box center [581, 174] width 18 height 18
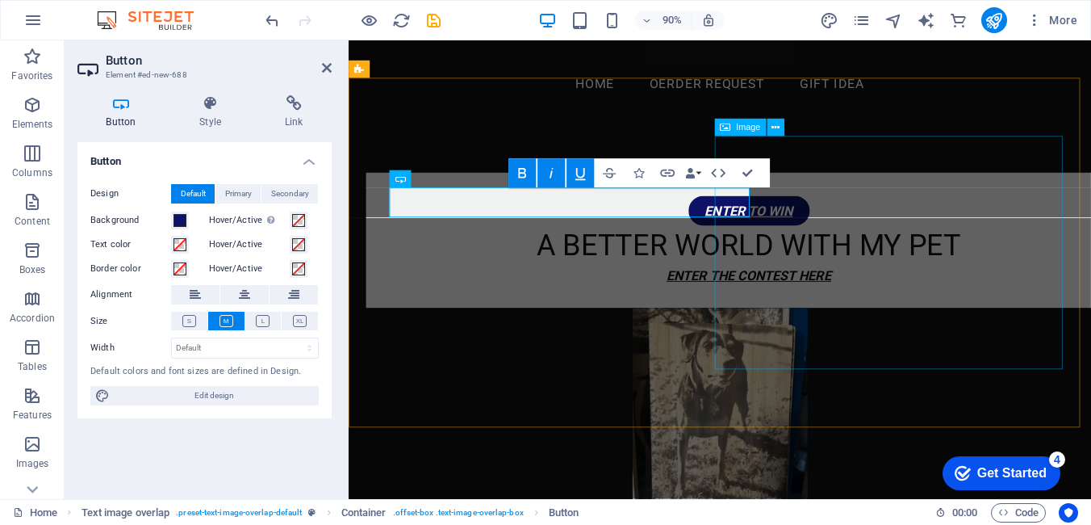
click at [993, 337] on figure at bounding box center [761, 466] width 786 height 259
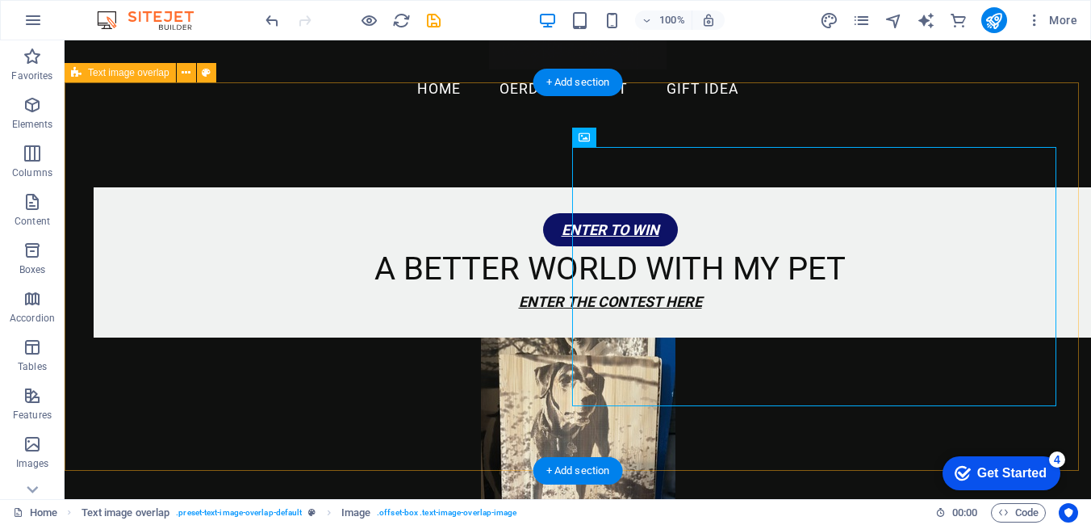
click at [435, 132] on div "ENTER TO WIN A BETTER WORLD WITH MY PET ENTER THE CONTEST HERE" at bounding box center [578, 392] width 1026 height 538
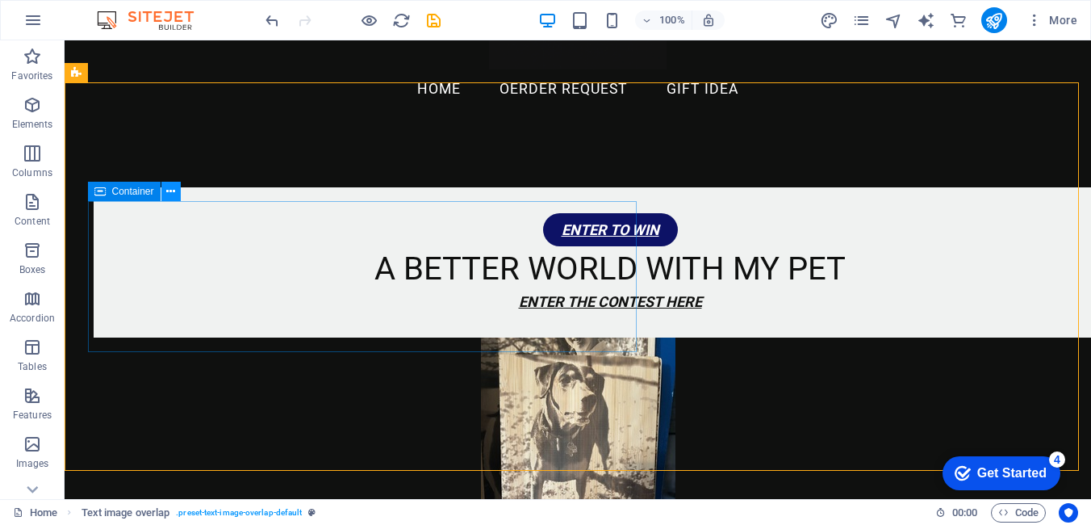
click at [173, 192] on icon at bounding box center [170, 191] width 9 height 17
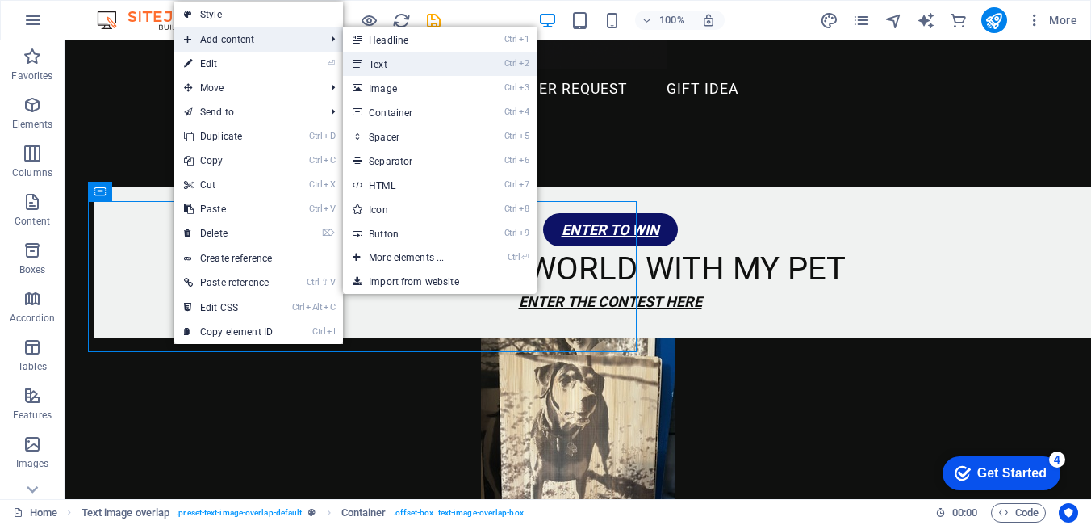
click at [397, 65] on link "Ctrl 2 Text" at bounding box center [409, 64] width 133 height 24
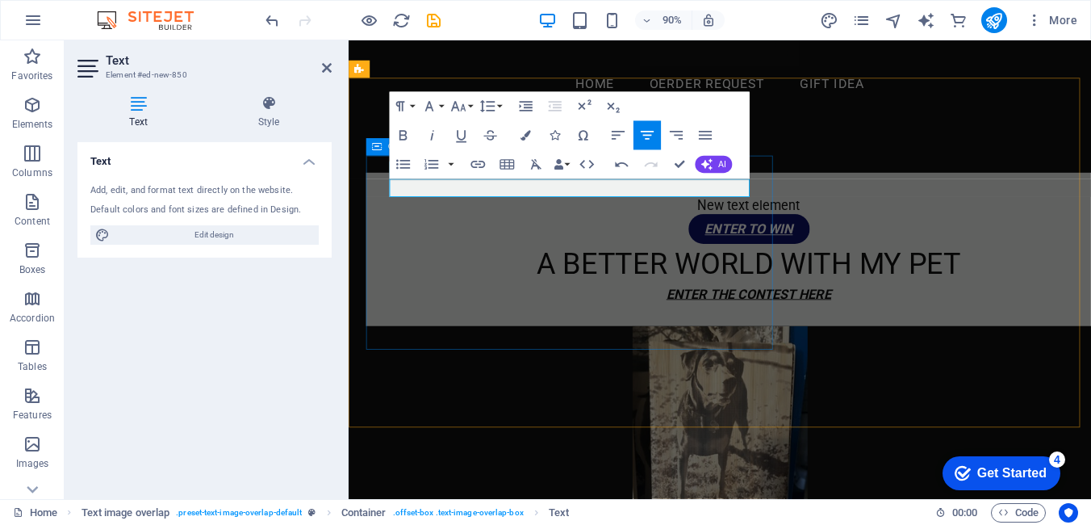
drag, startPoint x: 772, startPoint y: 203, endPoint x: 681, endPoint y: 378, distance: 197.4
click at [681, 358] on div "New text element ENTER TO WIN A BETTER WORLD WITH MY PET ENTER THE CONTEST HERE" at bounding box center [793, 272] width 851 height 171
drag, startPoint x: 678, startPoint y: 203, endPoint x: 677, endPoint y: 372, distance: 168.7
click at [677, 358] on div "New text element ENTER TO WIN A BETTER WORLD WITH MY PET ENTER THE CONTEST HERE" at bounding box center [793, 272] width 851 height 171
drag, startPoint x: 667, startPoint y: 203, endPoint x: 433, endPoint y: 206, distance: 234.0
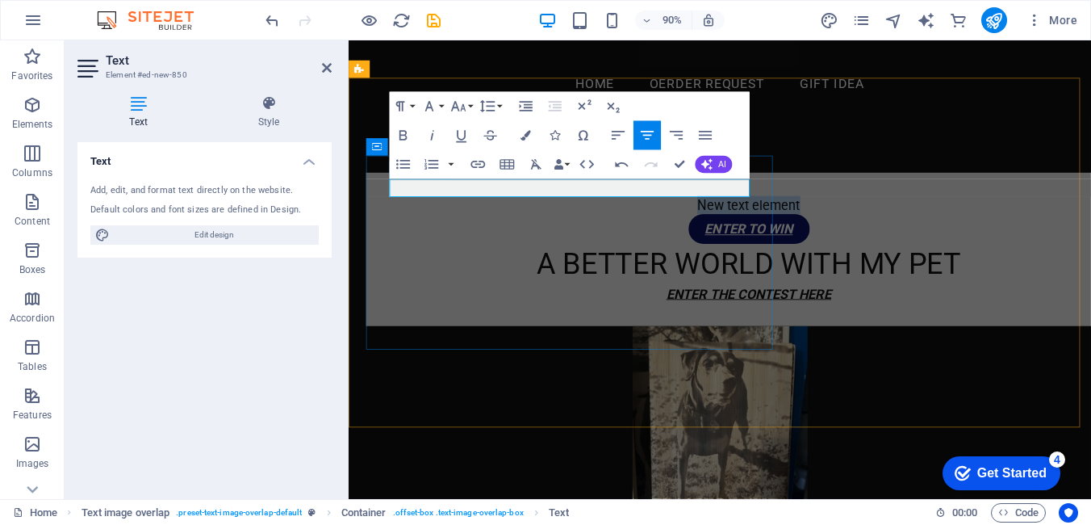
click at [433, 213] on p "New text element" at bounding box center [793, 223] width 799 height 20
drag, startPoint x: 723, startPoint y: 199, endPoint x: 675, endPoint y: 177, distance: 52.7
click at [405, 134] on icon "button" at bounding box center [403, 135] width 8 height 10
click at [459, 135] on icon "button" at bounding box center [462, 136] width 18 height 18
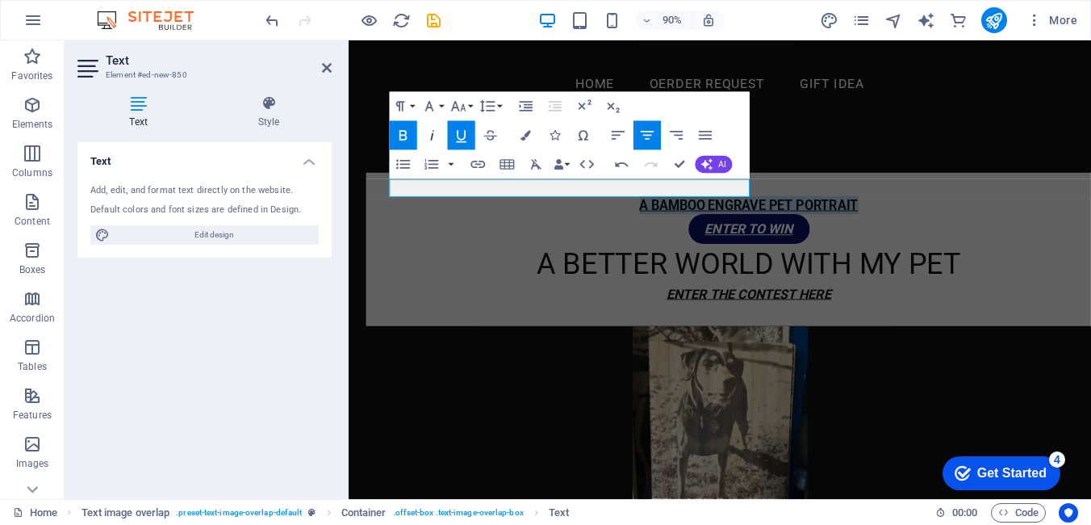
click at [426, 136] on icon "button" at bounding box center [433, 136] width 18 height 18
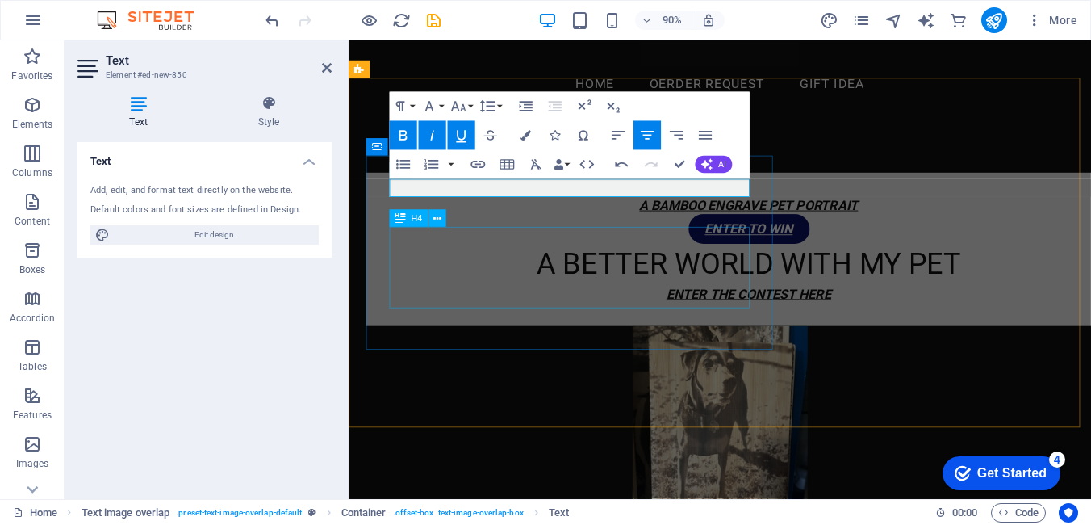
click at [741, 311] on div "A BETTER WORLD WITH MY PET" at bounding box center [793, 288] width 799 height 45
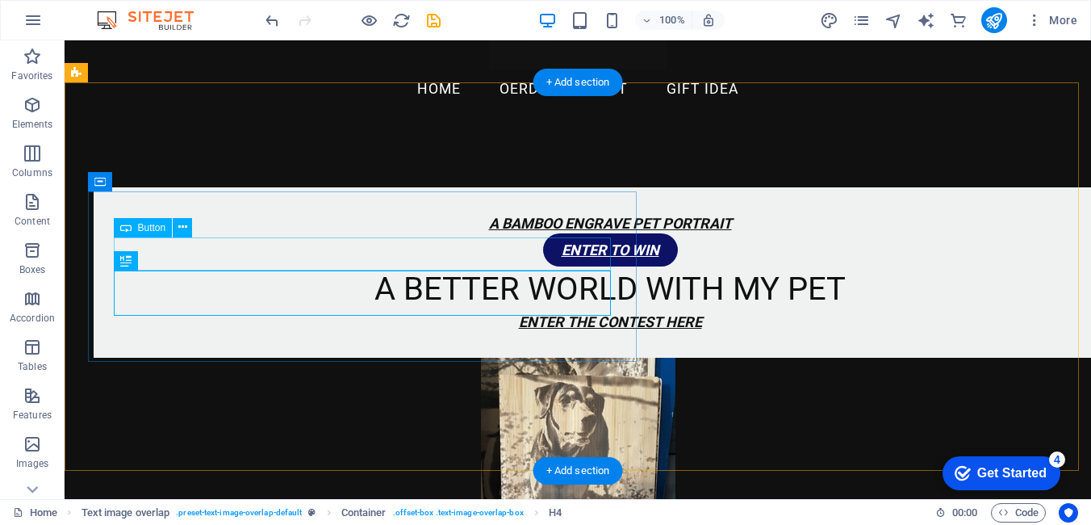
click at [362, 254] on div "ENTER TO WIN" at bounding box center [609, 249] width 981 height 33
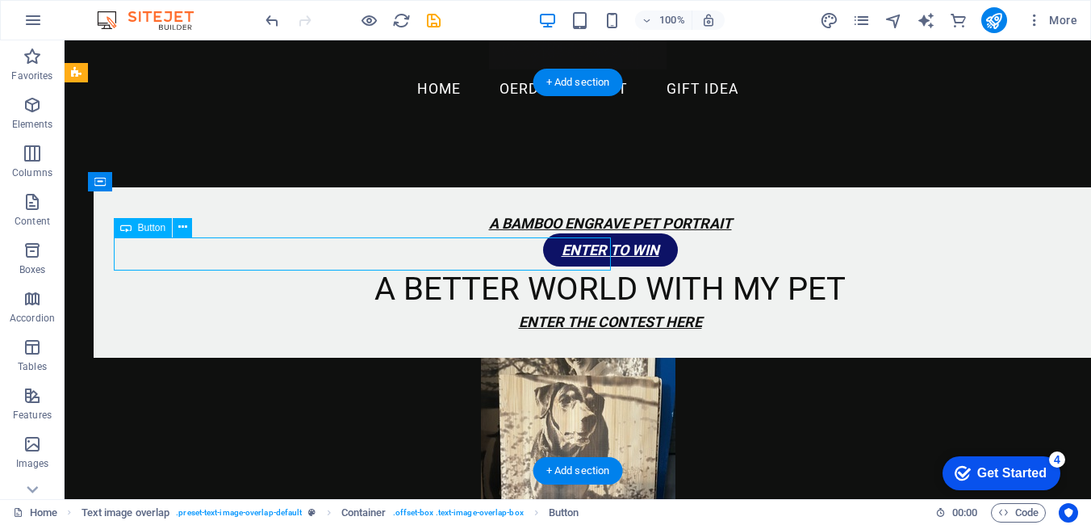
click at [362, 254] on div "ENTER TO WIN" at bounding box center [609, 249] width 981 height 33
select select
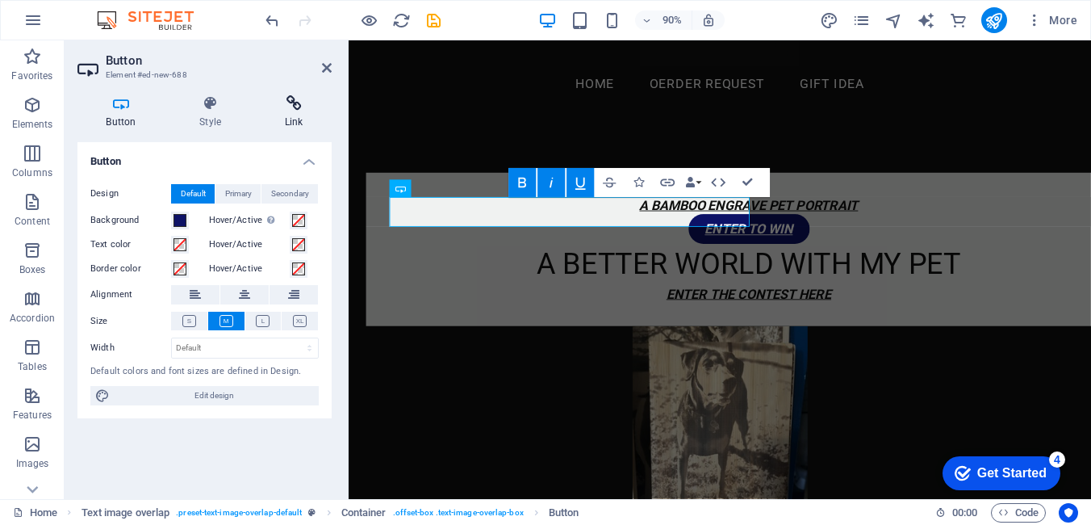
click at [303, 104] on icon at bounding box center [294, 103] width 76 height 16
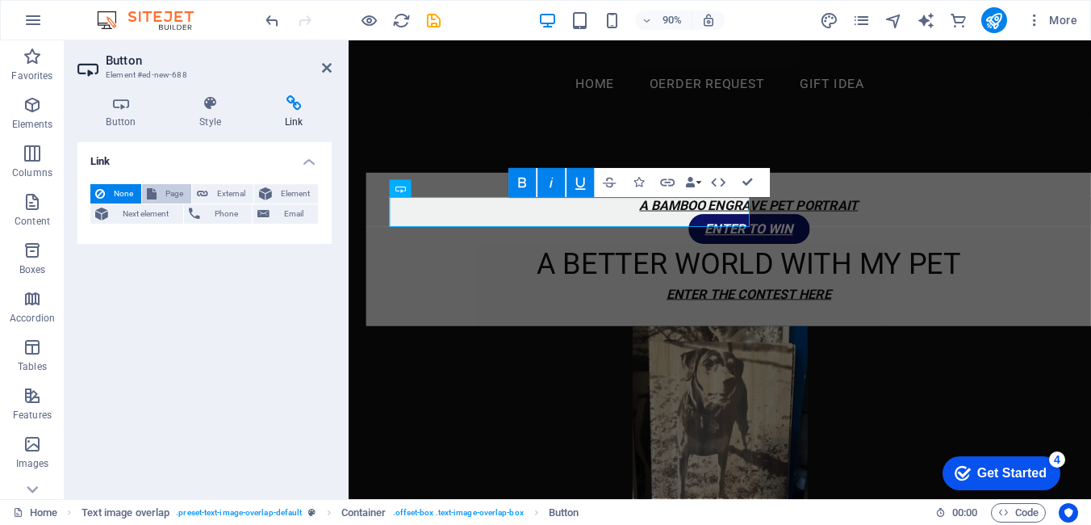
click at [174, 191] on span "Page" at bounding box center [173, 193] width 25 height 19
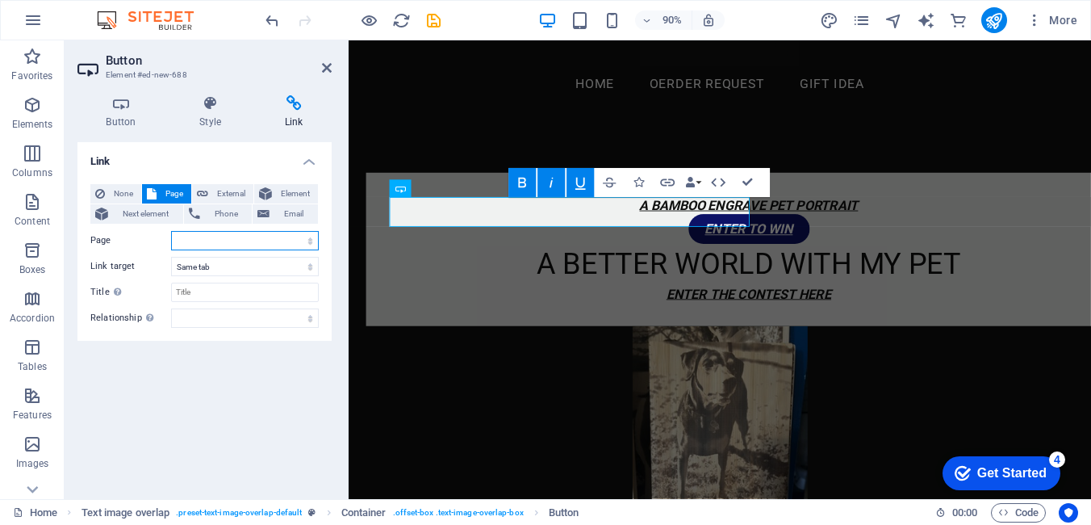
click at [313, 239] on select "Home [PERSON_NAME] REQUEST GIFT IDEA A Better World with My Pet contest contest…" at bounding box center [245, 240] width 148 height 19
select select "3"
click at [171, 231] on select "Home [PERSON_NAME] REQUEST GIFT IDEA A Better World with My Pet contest contest…" at bounding box center [245, 240] width 148 height 19
click at [259, 299] on input "Title Additional link description, should not be the same as the link text. The…" at bounding box center [245, 291] width 148 height 19
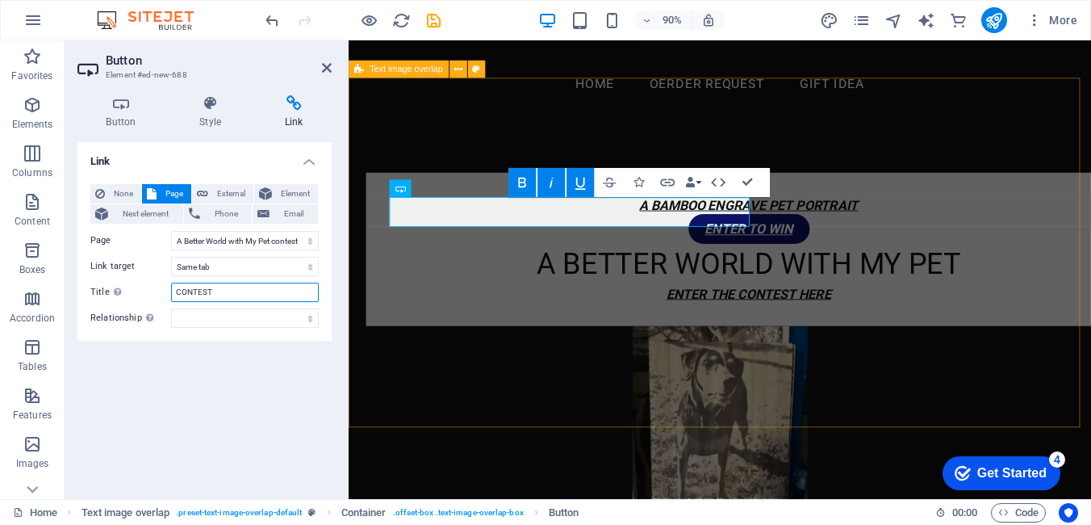
type input "CONTEST"
click at [448, 446] on div "A BAMBOO ENGRAVE PET PORTRAIT ENTER TO WIN A BETTER WORLD WITH MY PET ENTER THE…" at bounding box center [761, 402] width 825 height 559
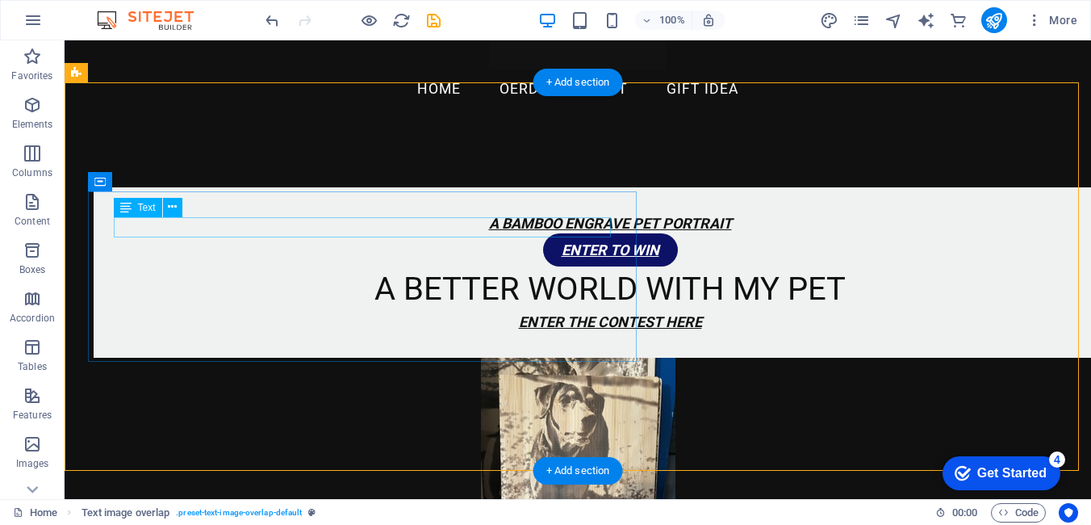
click at [310, 219] on div "A BAMBOO ENGRAVE PET PORTRAIT" at bounding box center [609, 223] width 981 height 20
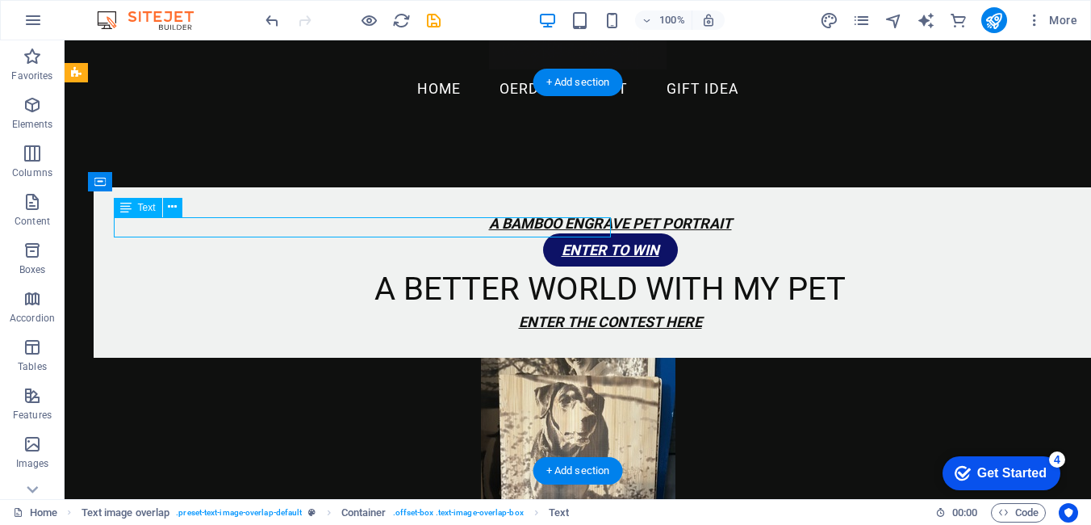
click at [311, 228] on div "A BAMBOO ENGRAVE PET PORTRAIT" at bounding box center [609, 223] width 981 height 20
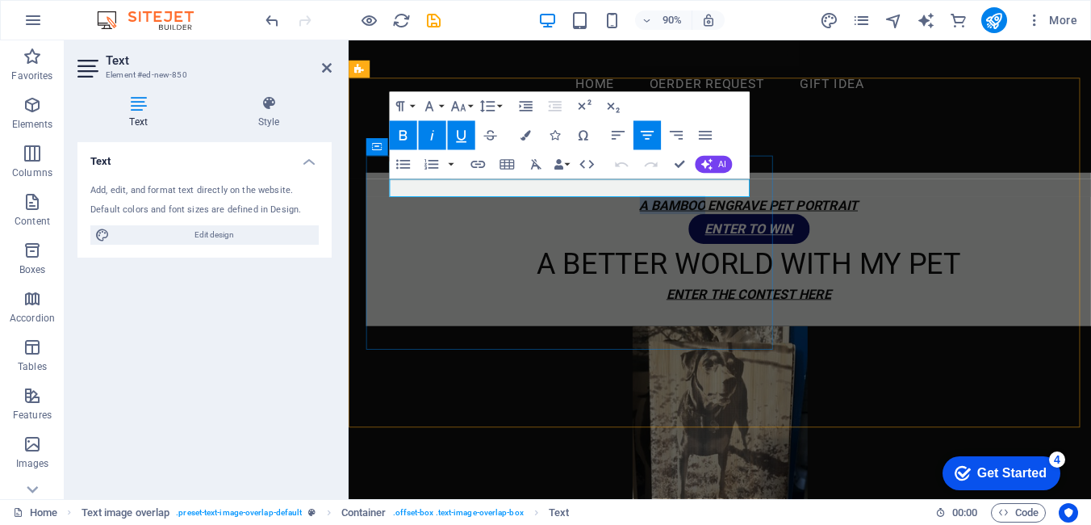
drag, startPoint x: 546, startPoint y: 199, endPoint x: 418, endPoint y: 199, distance: 128.3
click at [417, 213] on p "A BAMBOO ENGRAVE PET PORTRAIT" at bounding box center [793, 223] width 799 height 20
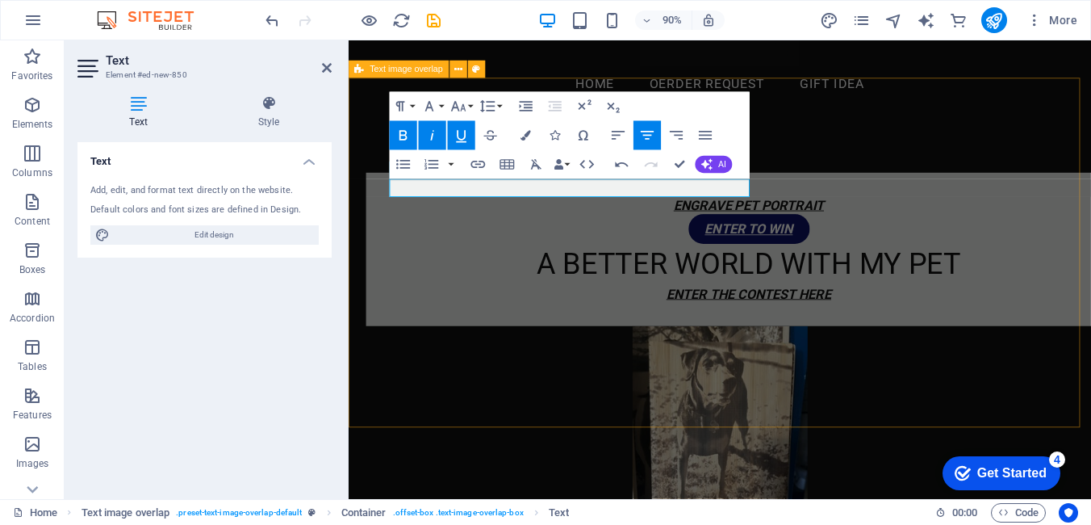
click at [1019, 391] on div "ENGRAVE PET PORTRAIT ENTER TO WIN A BETTER WORLD WITH MY PET ENTER THE CONTEST …" at bounding box center [761, 402] width 825 height 559
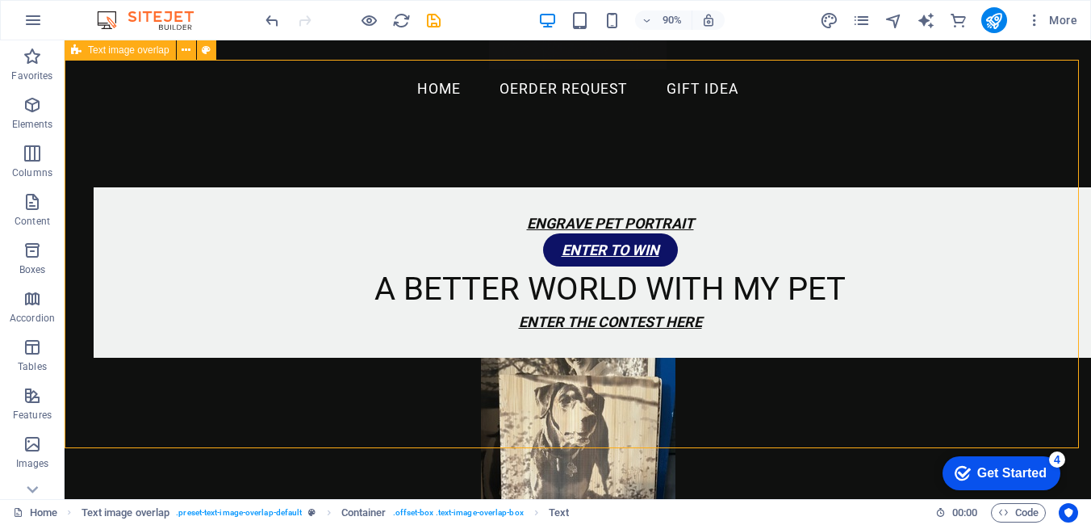
scroll to position [184, 0]
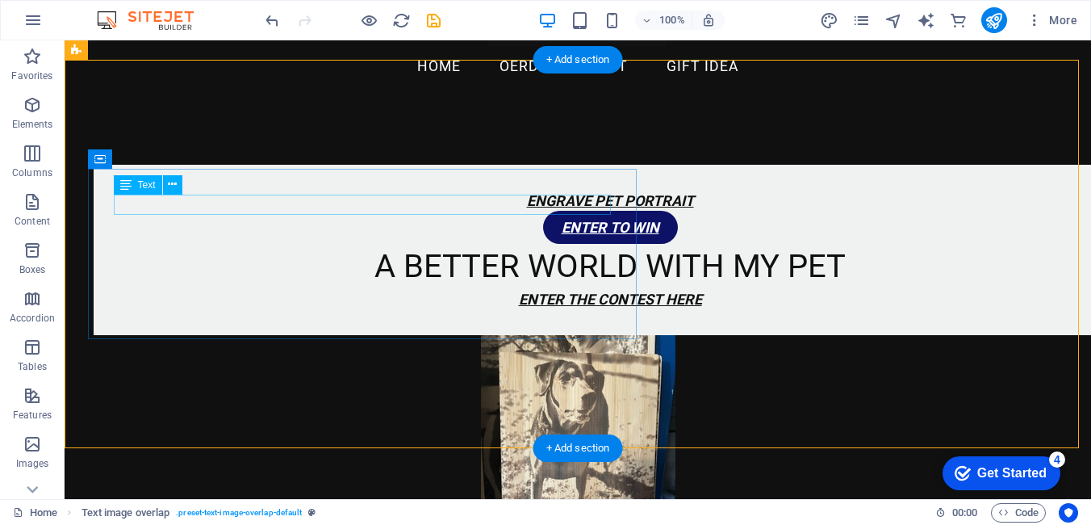
click at [350, 203] on div "ENGRAVE PET PORTRAIT" at bounding box center [609, 200] width 981 height 20
click at [362, 194] on div "ENGRAVE PET PORTRAIT" at bounding box center [609, 200] width 981 height 20
click at [78, 211] on div "ENGRAVE PET PORTRAIT ENTER TO WIN A BETTER WORLD WITH MY PET ENTER THE CONTEST …" at bounding box center [578, 379] width 1026 height 559
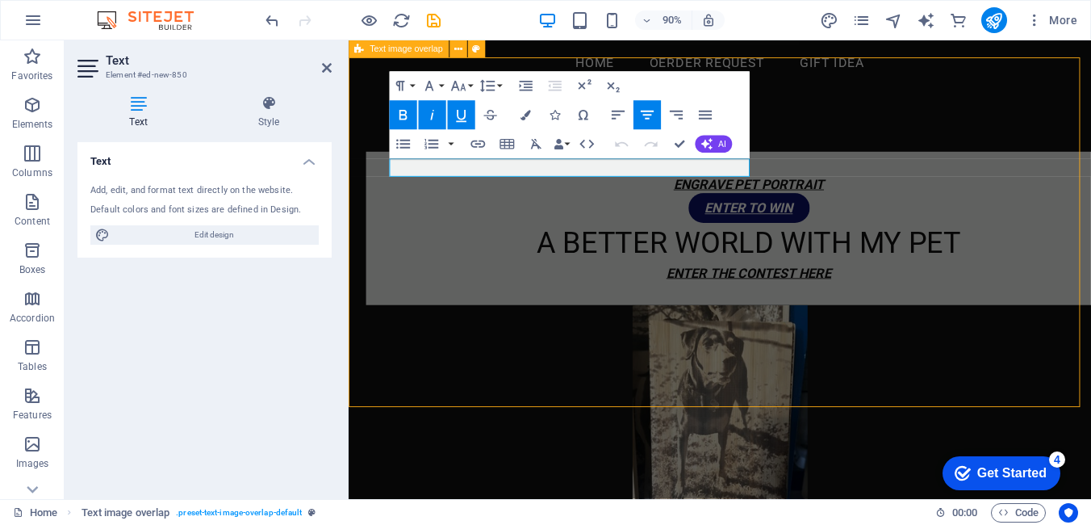
scroll to position [207, 0]
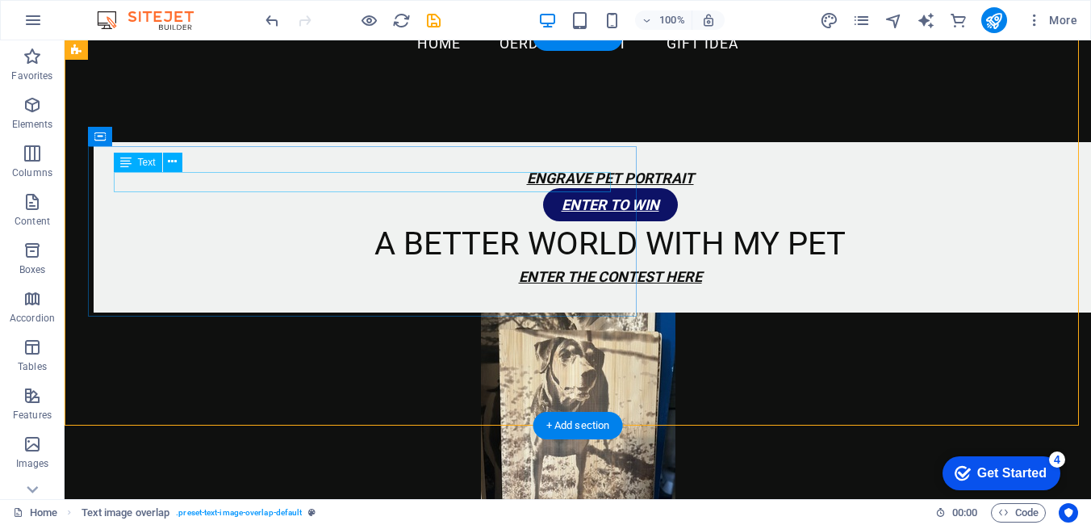
click at [362, 182] on div "ENGRAVE PET PORTRAIT" at bounding box center [609, 178] width 981 height 20
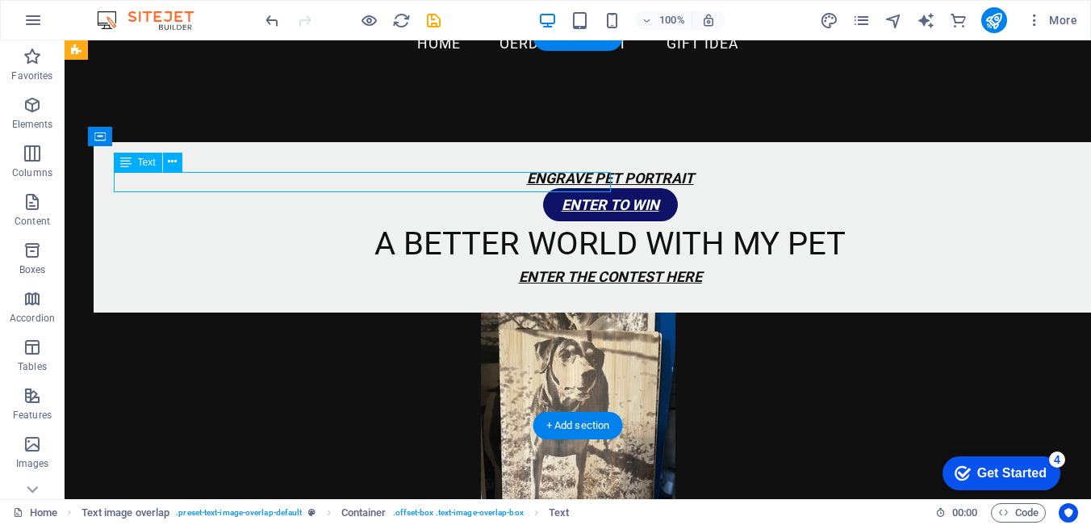
click at [362, 182] on div "ENGRAVE PET PORTRAIT" at bounding box center [609, 178] width 981 height 20
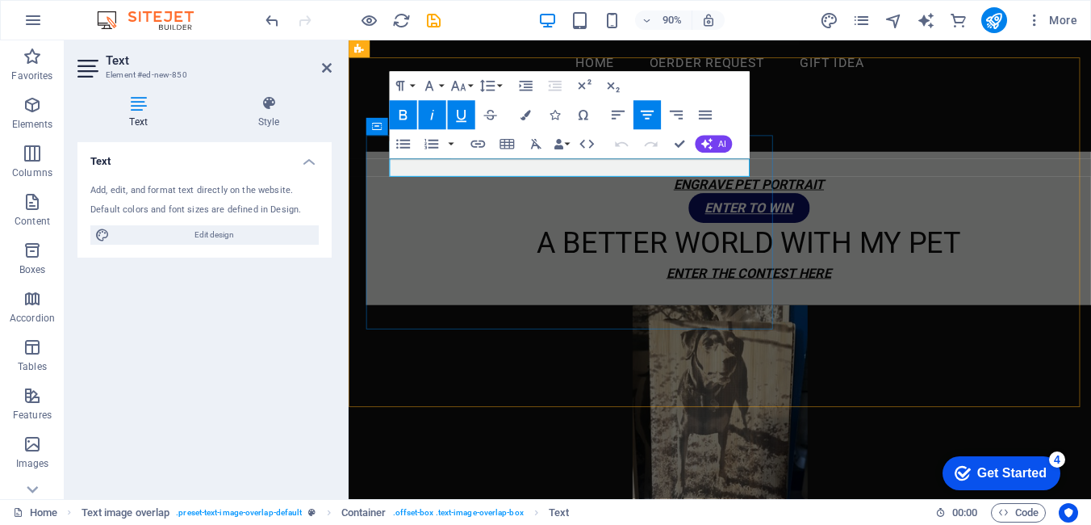
click at [710, 192] on em "ENGRAVE PET PORTRAIT" at bounding box center [793, 200] width 167 height 17
drag, startPoint x: 654, startPoint y: 408, endPoint x: 917, endPoint y: 359, distance: 267.5
click at [909, 370] on div "ENGRAVED PET PORTRAIT ENTER TO WIN A BETTER WORLD WITH MY PET ENTER THE CONTEST…" at bounding box center [761, 379] width 825 height 559
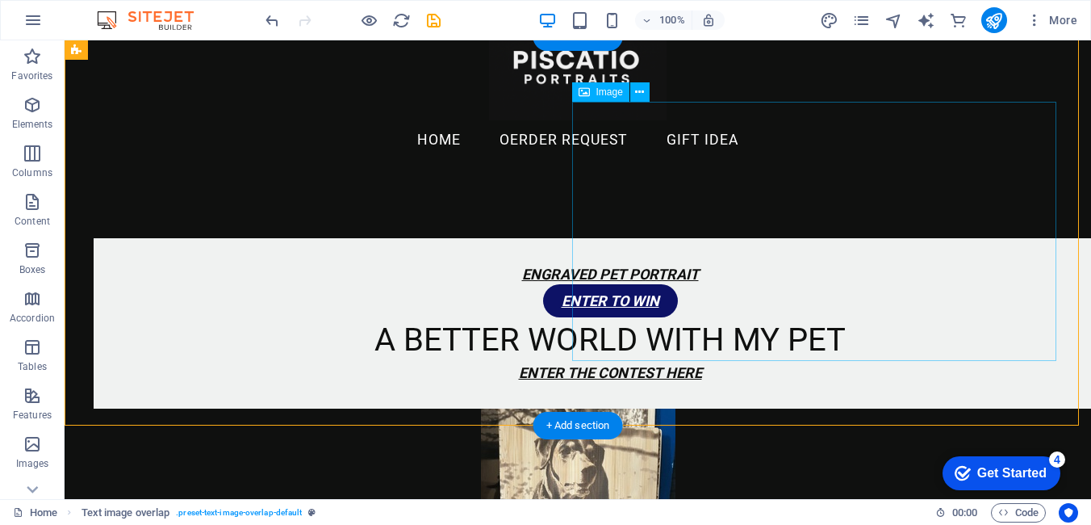
scroll to position [0, 0]
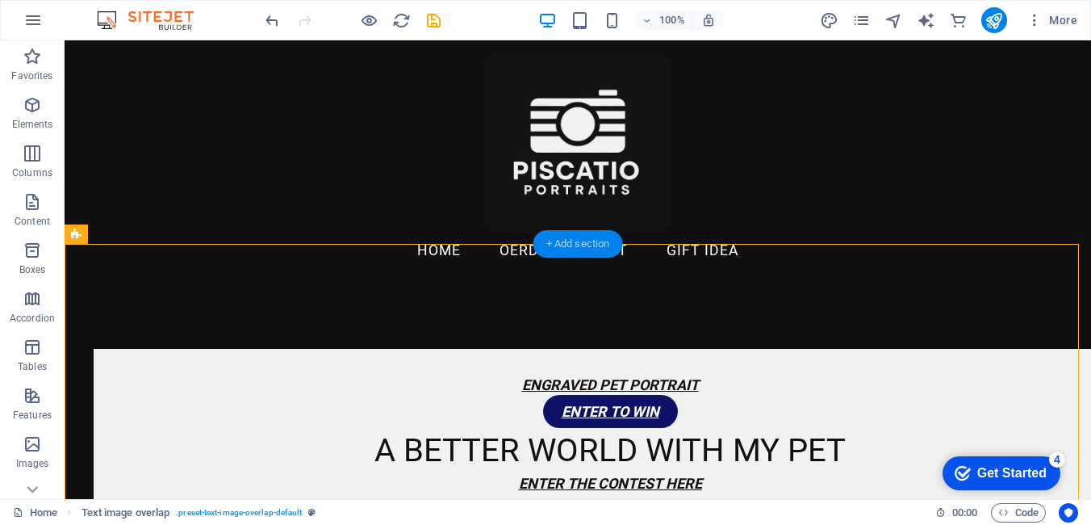
click at [602, 241] on div "+ Add section" at bounding box center [578, 243] width 90 height 27
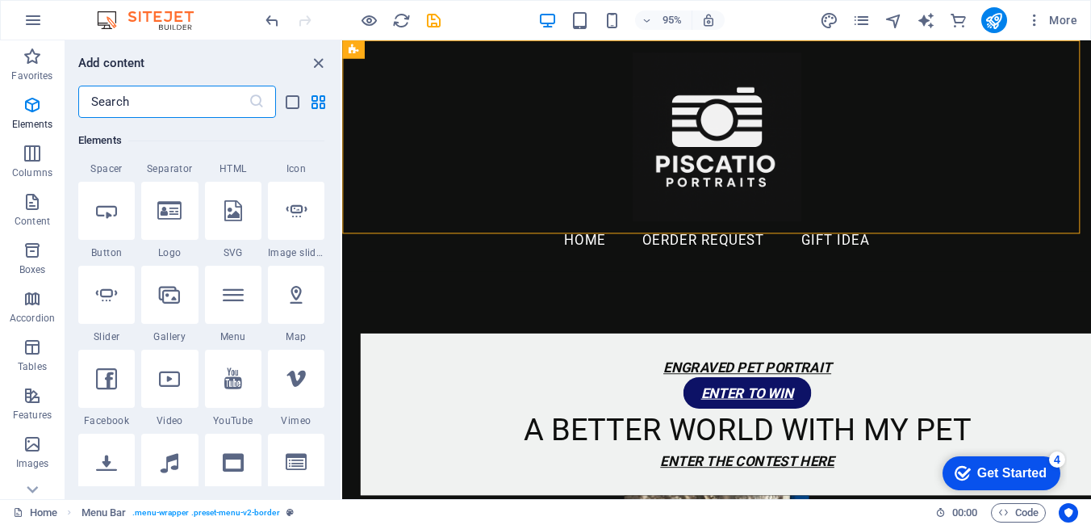
scroll to position [161, 0]
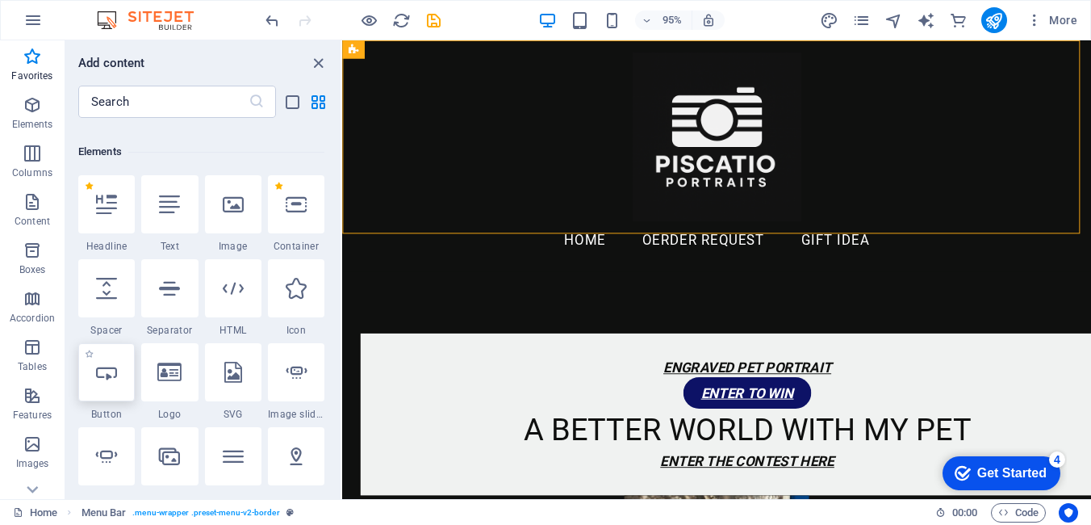
click at [102, 387] on div at bounding box center [106, 372] width 56 height 58
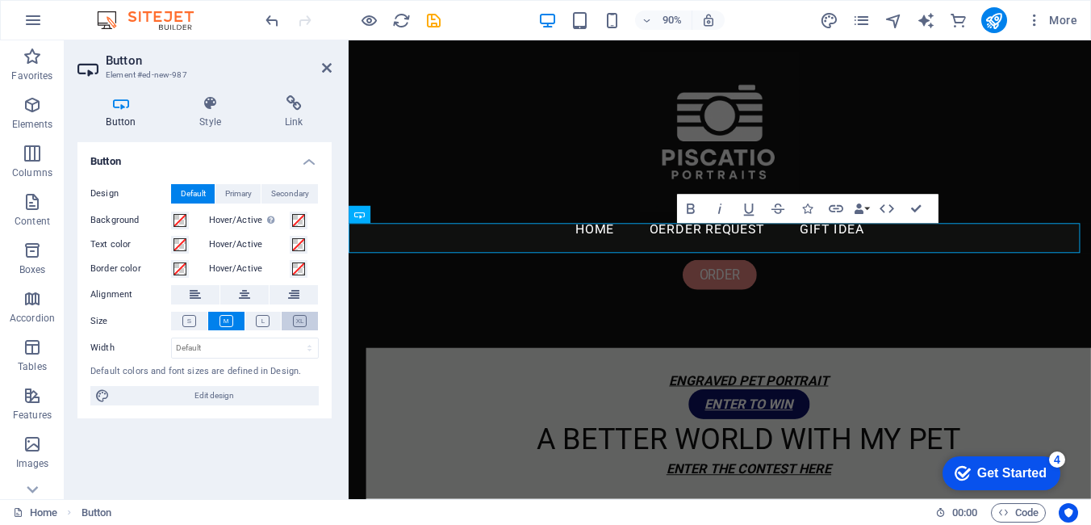
click at [299, 320] on icon at bounding box center [300, 321] width 14 height 12
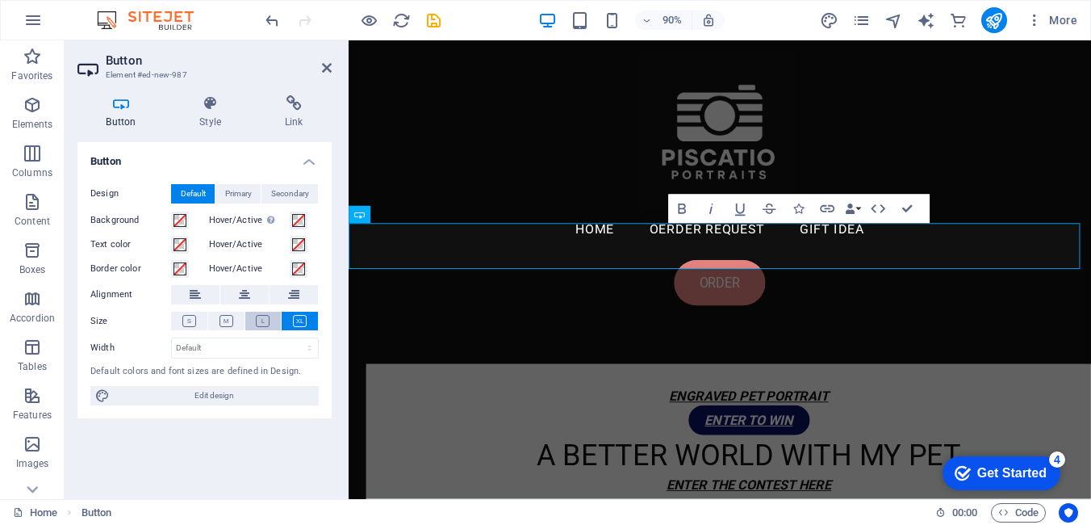
click at [263, 324] on icon at bounding box center [263, 321] width 14 height 12
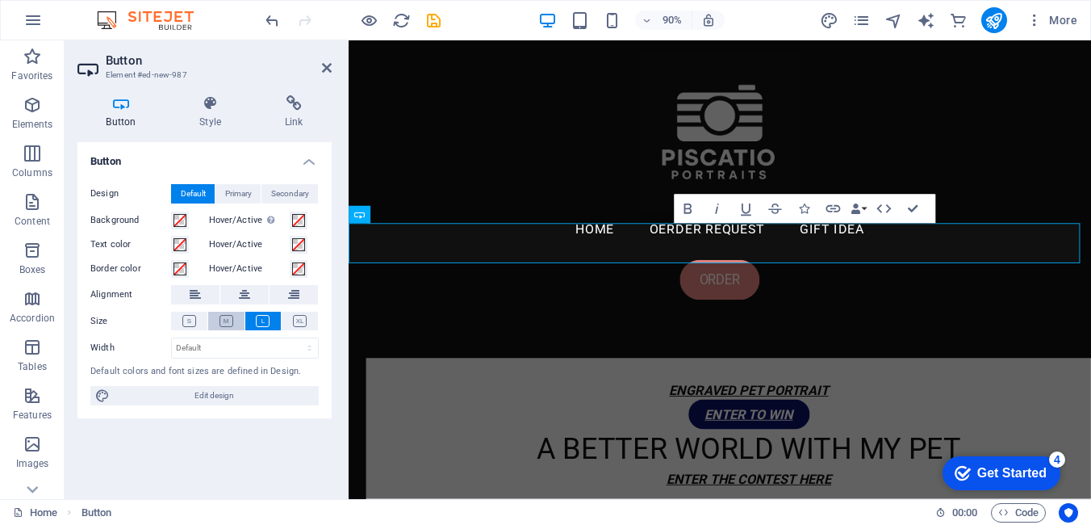
click at [227, 324] on icon at bounding box center [226, 321] width 14 height 12
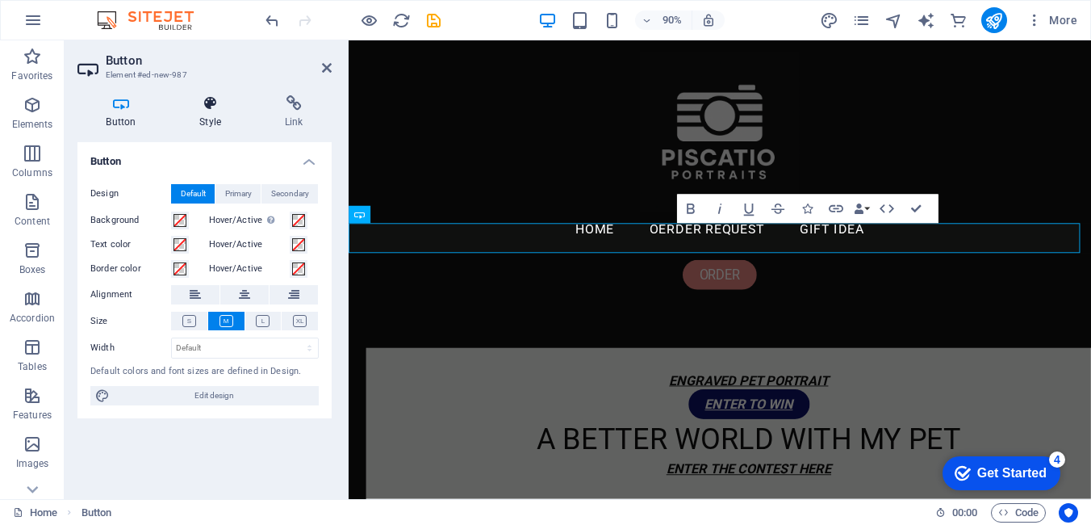
click at [221, 111] on h4 "Style" at bounding box center [214, 112] width 86 height 34
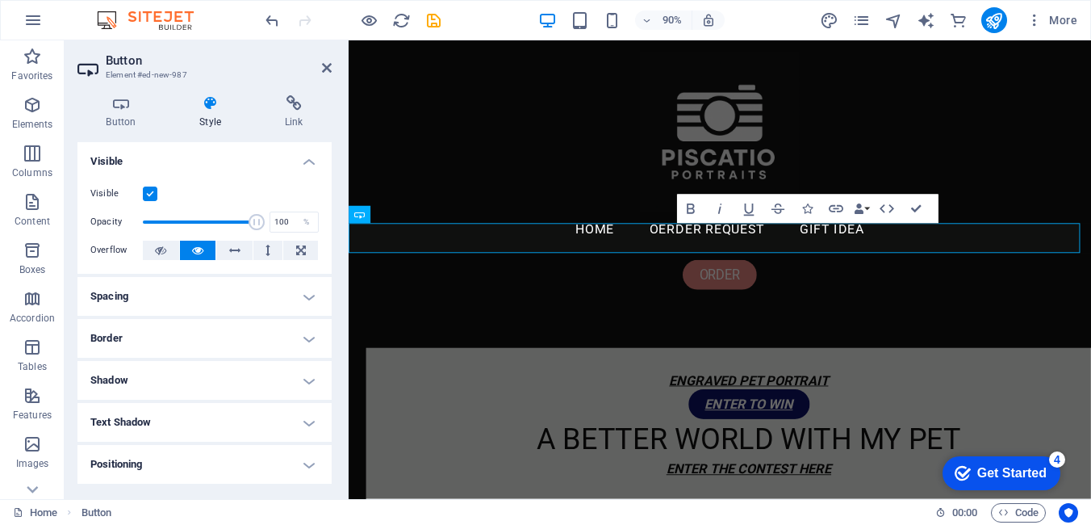
click at [211, 124] on h4 "Style" at bounding box center [214, 112] width 86 height 34
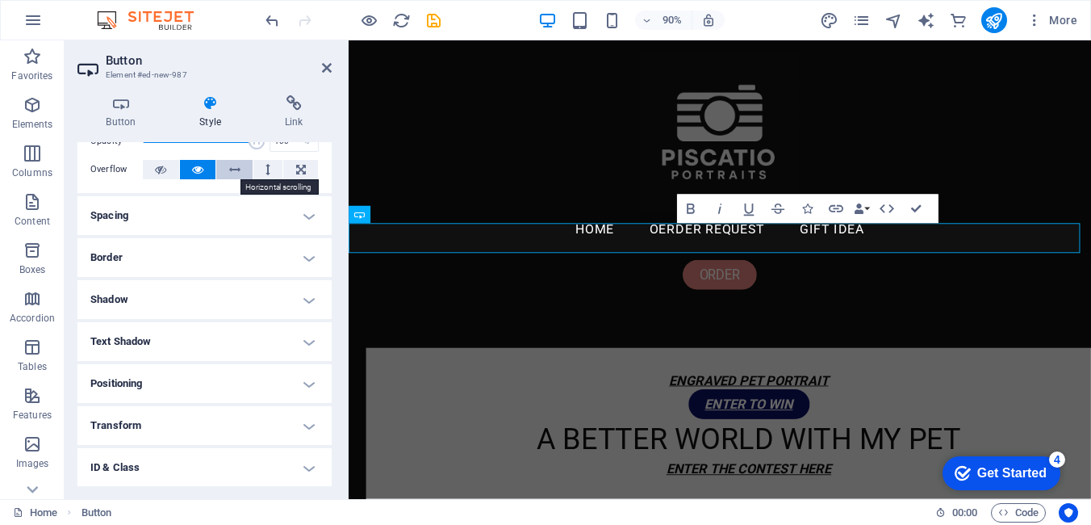
scroll to position [0, 0]
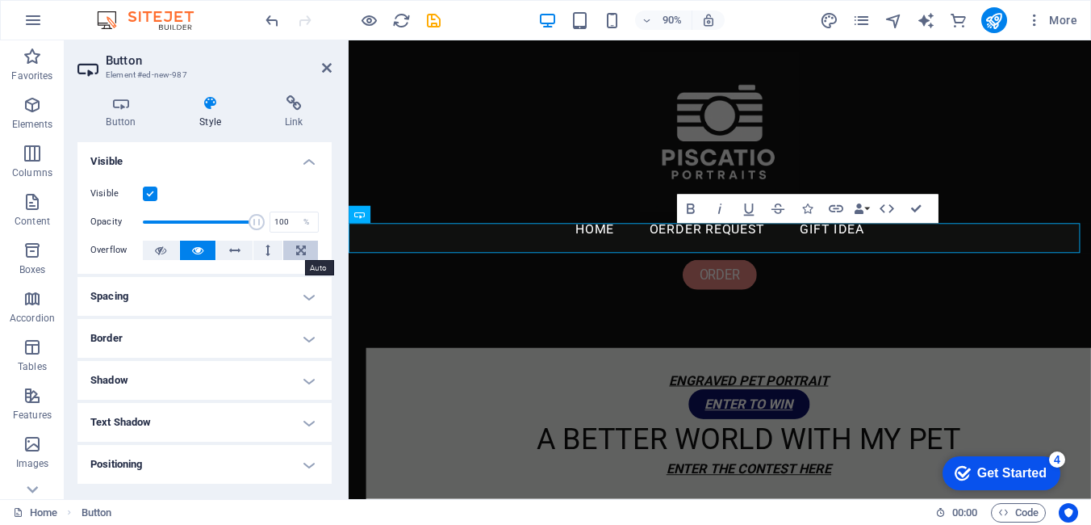
click at [296, 250] on icon at bounding box center [301, 249] width 10 height 19
click at [265, 251] on icon at bounding box center [267, 249] width 5 height 19
click at [297, 252] on icon at bounding box center [301, 249] width 10 height 19
click at [129, 105] on icon at bounding box center [120, 103] width 87 height 16
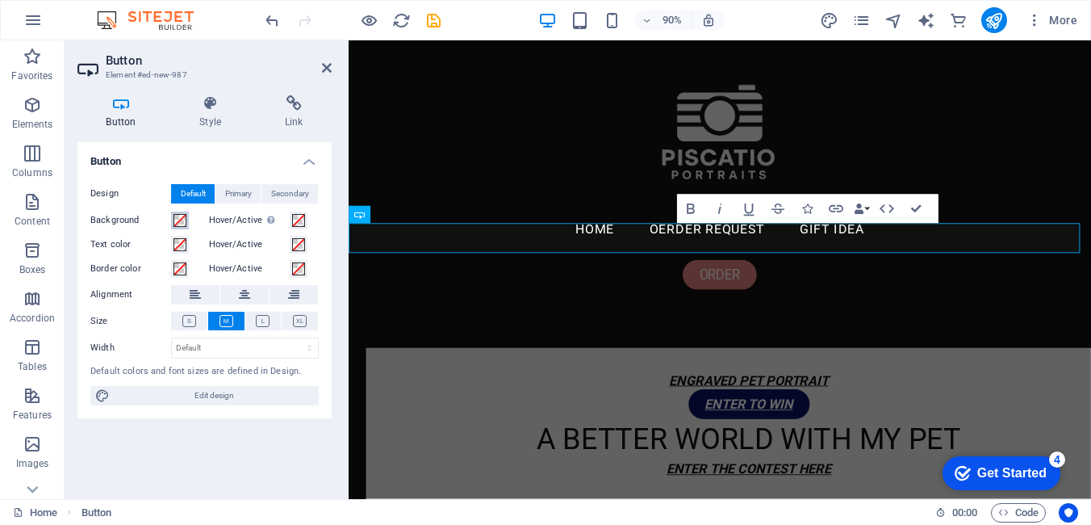
click at [182, 224] on span at bounding box center [180, 220] width 13 height 13
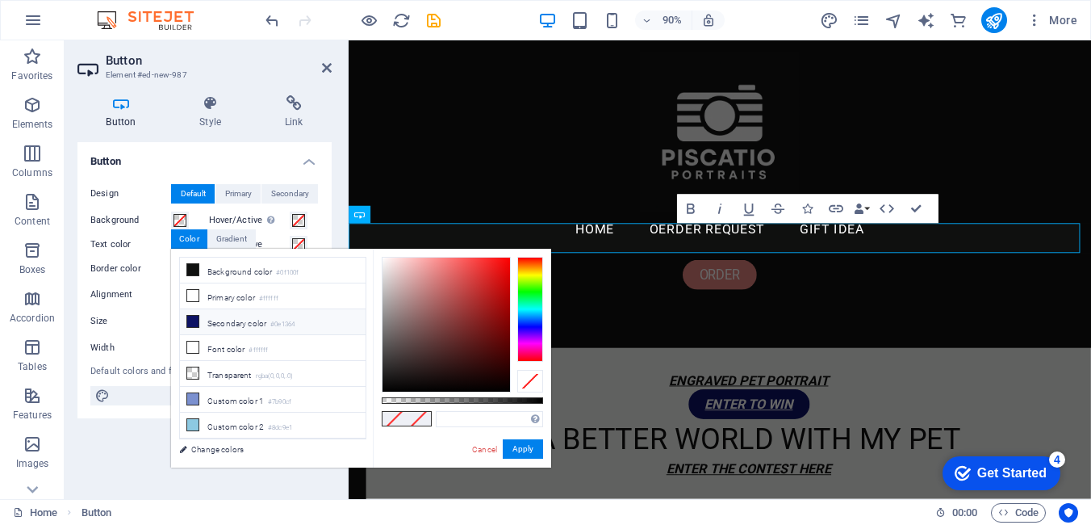
click at [191, 320] on icon at bounding box center [192, 321] width 11 height 11
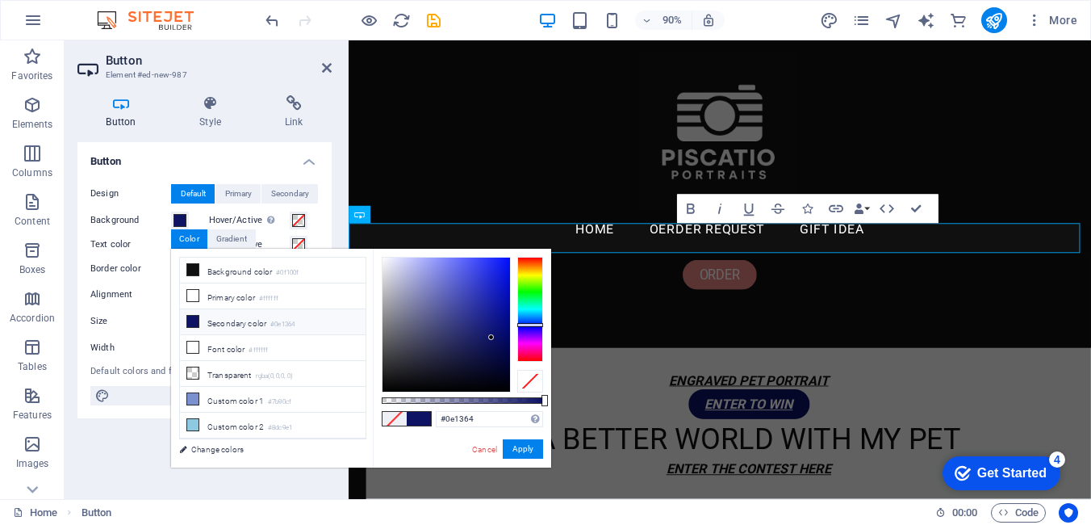
type input "#0e1366"
click at [491, 337] on div at bounding box center [491, 337] width 6 height 6
click at [516, 444] on button "Apply" at bounding box center [523, 448] width 40 height 19
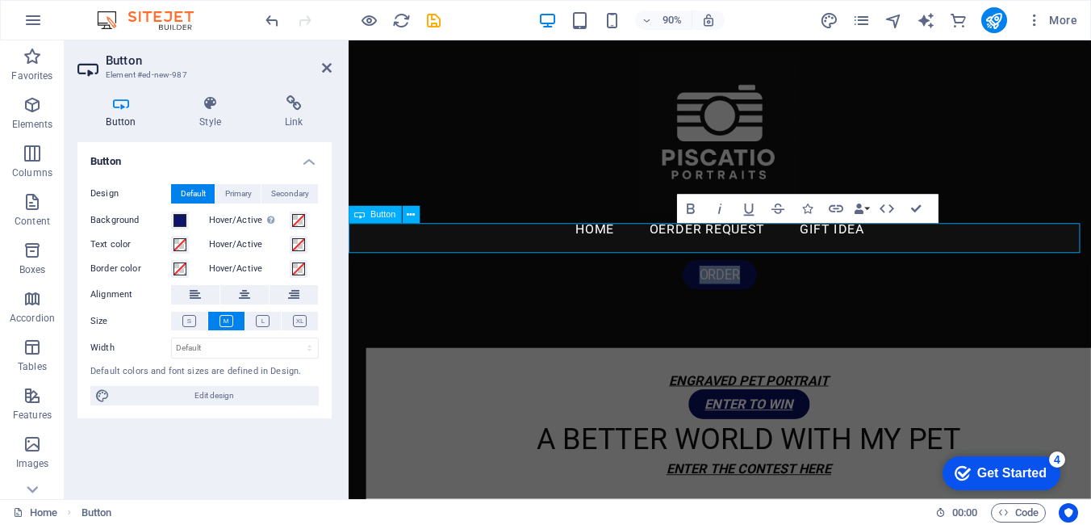
drag, startPoint x: 778, startPoint y: 255, endPoint x: 713, endPoint y: 245, distance: 66.1
click at [720, 284] on link "ORDER" at bounding box center [761, 300] width 82 height 33
click at [688, 208] on icon "button" at bounding box center [691, 209] width 8 height 10
click at [721, 209] on icon "button" at bounding box center [720, 209] width 18 height 18
drag, startPoint x: 747, startPoint y: 212, endPoint x: 746, endPoint y: 222, distance: 9.8
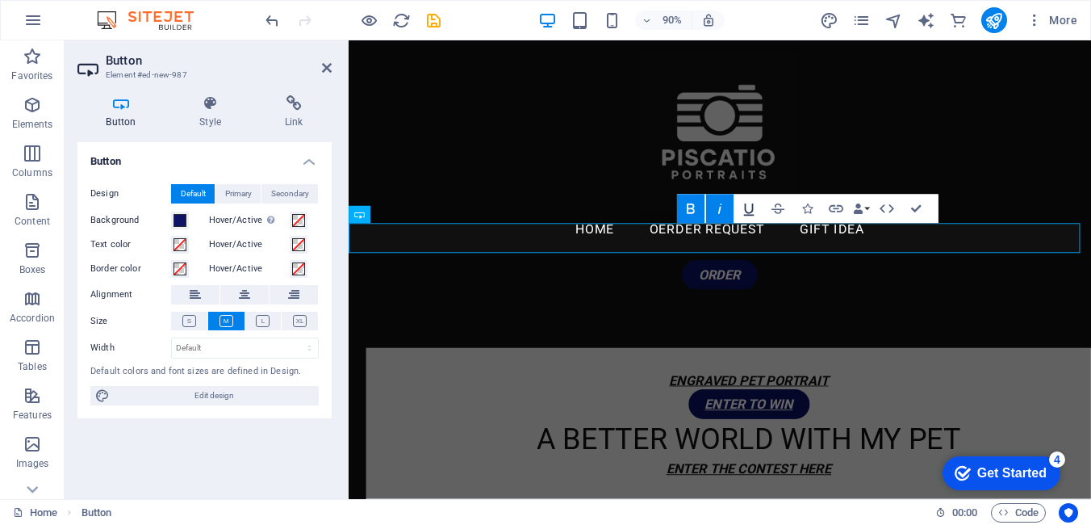
click at [747, 212] on icon "button" at bounding box center [748, 210] width 10 height 12
click at [198, 295] on icon at bounding box center [195, 294] width 11 height 19
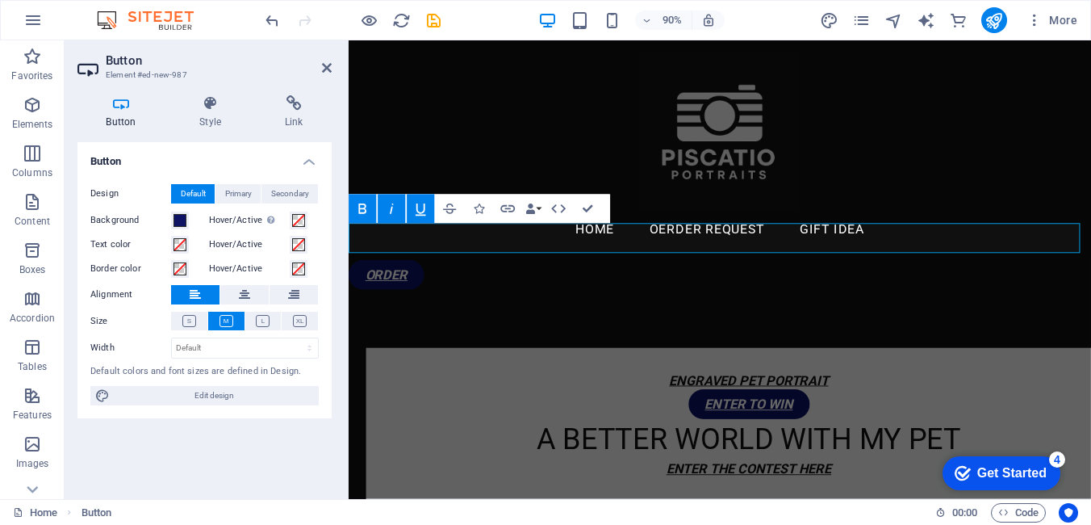
click at [535, 284] on div "ORDER" at bounding box center [761, 300] width 825 height 33
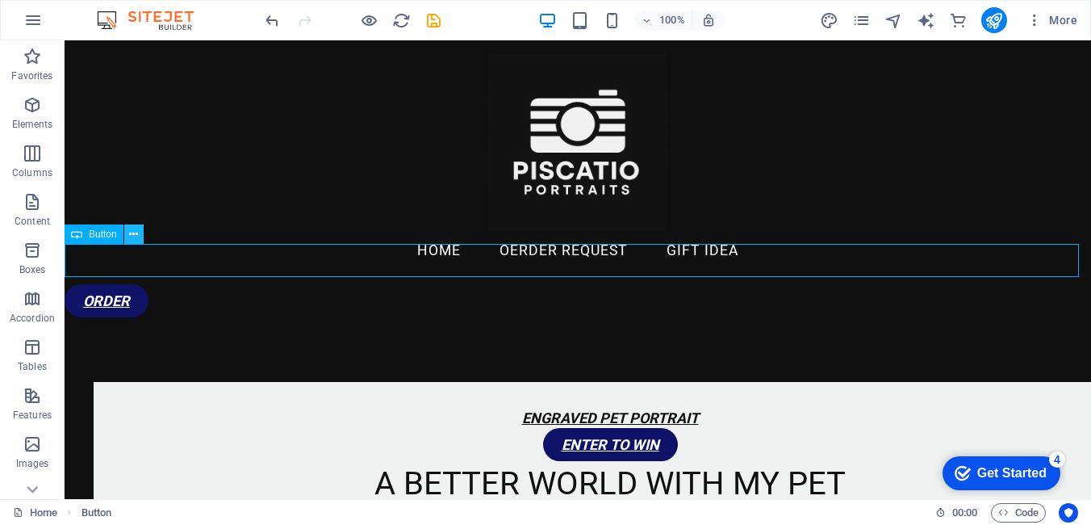
click at [137, 236] on icon at bounding box center [133, 234] width 9 height 17
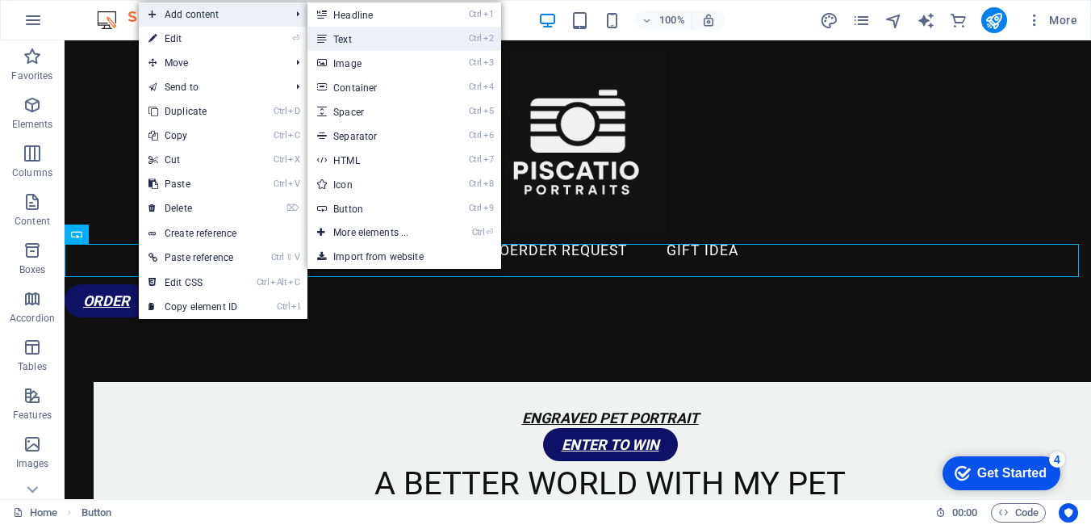
click at [350, 41] on link "Ctrl 2 Text" at bounding box center [373, 39] width 133 height 24
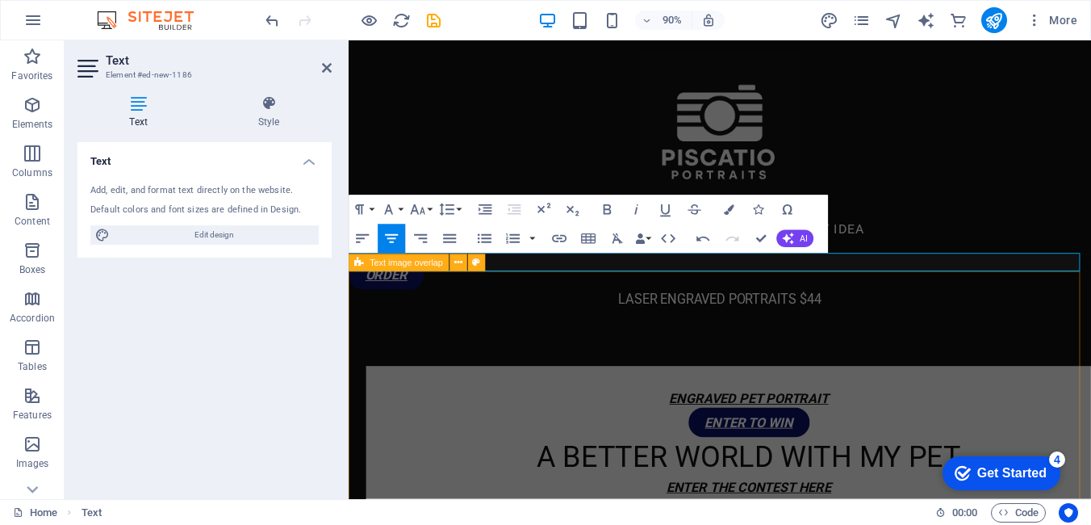
drag, startPoint x: 914, startPoint y: 326, endPoint x: 1143, endPoint y: 300, distance: 230.6
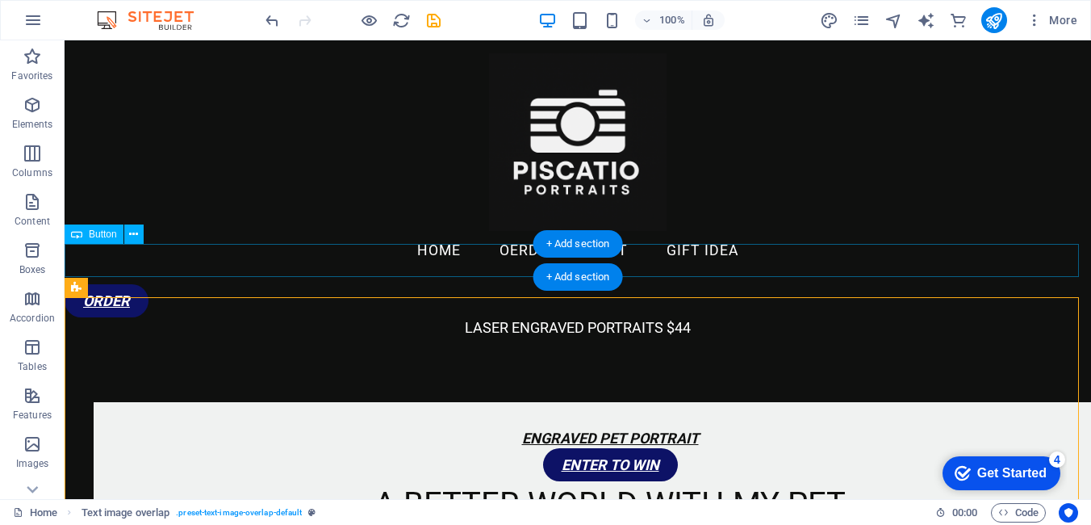
click at [86, 284] on div "ORDER" at bounding box center [578, 300] width 1026 height 33
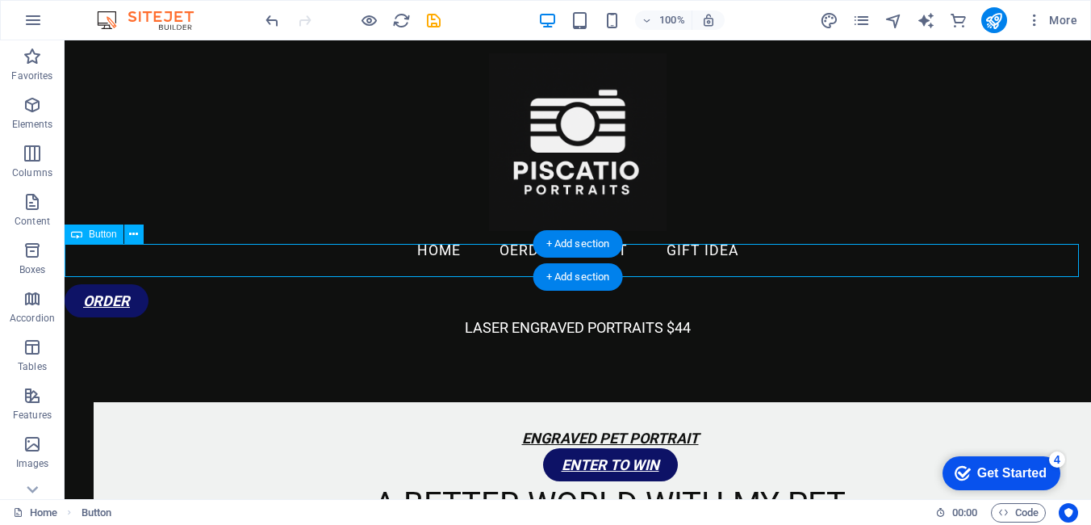
click at [129, 284] on div "ORDER" at bounding box center [578, 300] width 1026 height 33
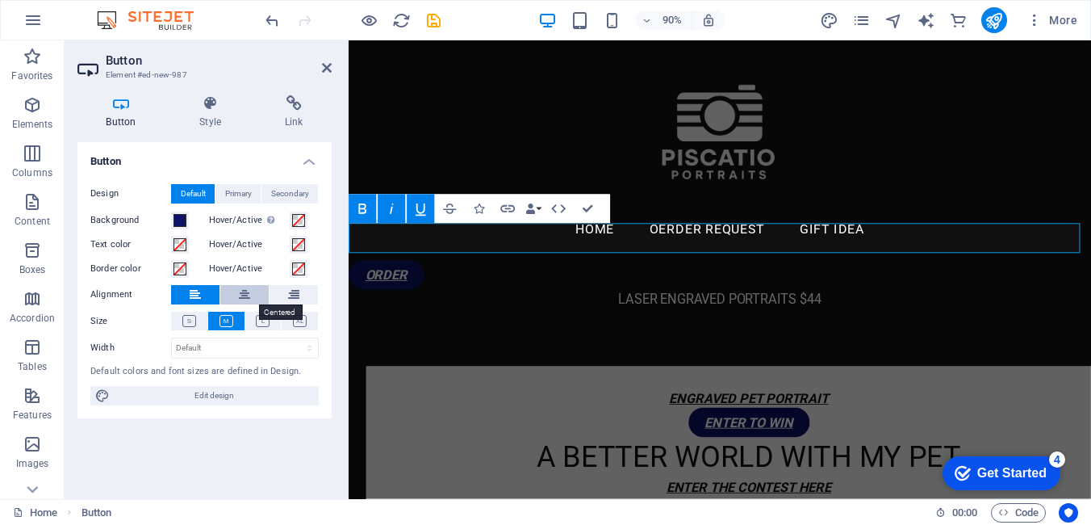
click at [238, 294] on button at bounding box center [244, 294] width 48 height 19
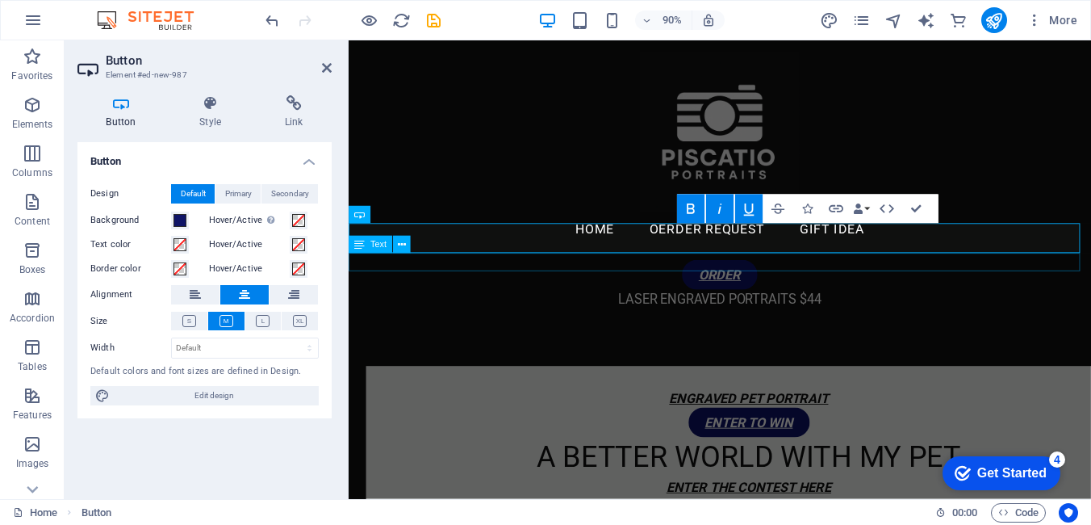
click at [888, 317] on div "LASER ENGRAVED PORTRAITS $44" at bounding box center [761, 327] width 825 height 20
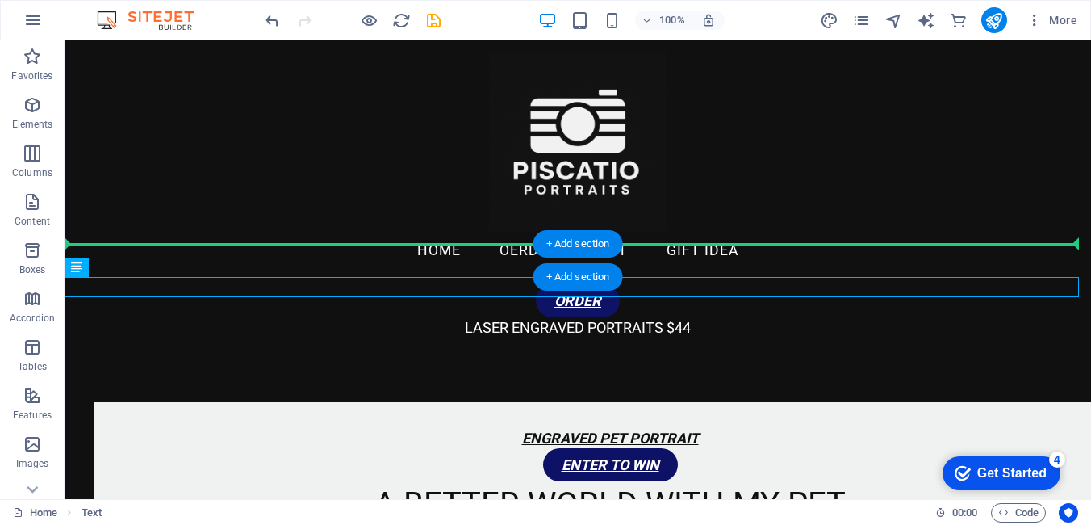
drag, startPoint x: 604, startPoint y: 280, endPoint x: 643, endPoint y: 252, distance: 48.6
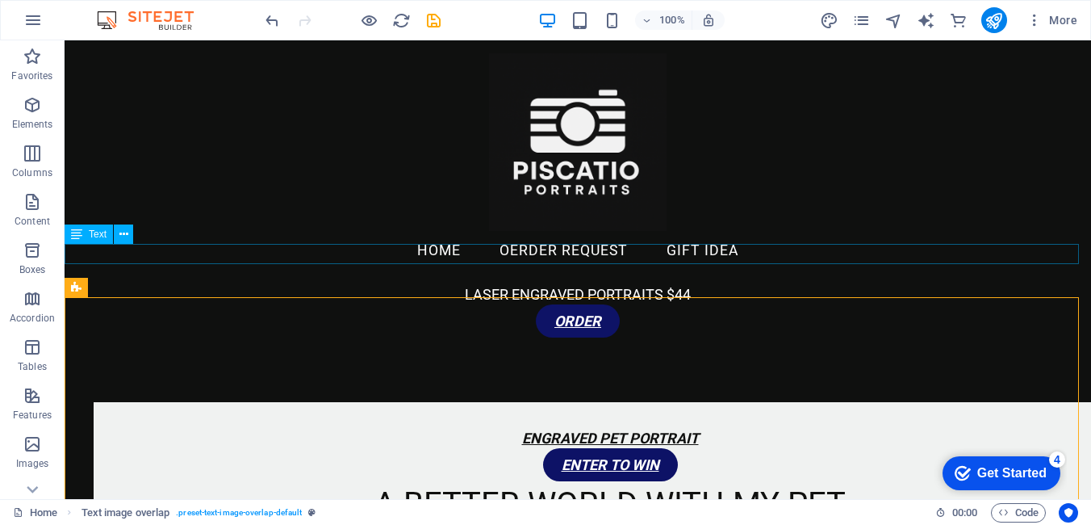
click at [684, 284] on div "LASER ENGRAVED PORTRAITS $44" at bounding box center [578, 294] width 1026 height 20
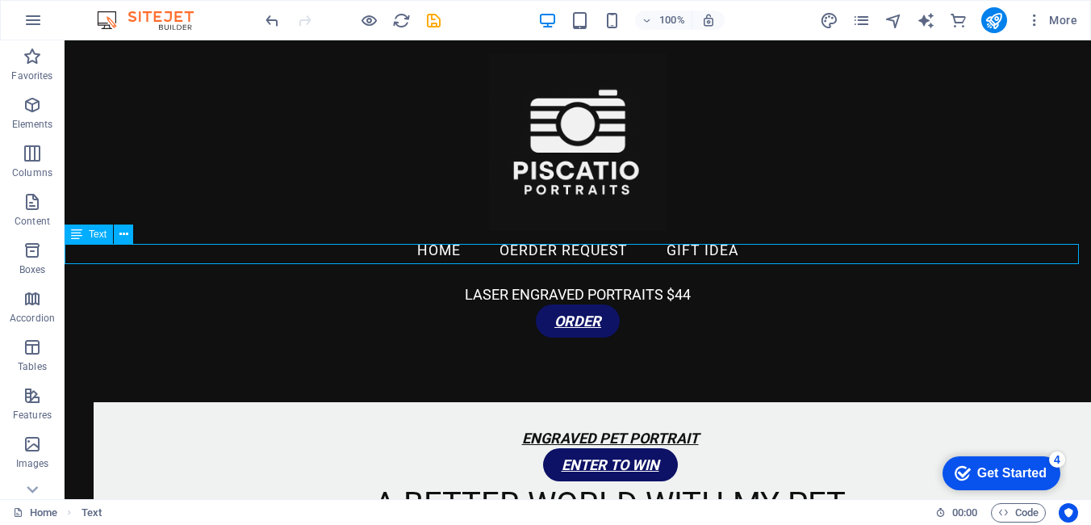
click at [684, 284] on div "LASER ENGRAVED PORTRAITS $44" at bounding box center [578, 294] width 1026 height 20
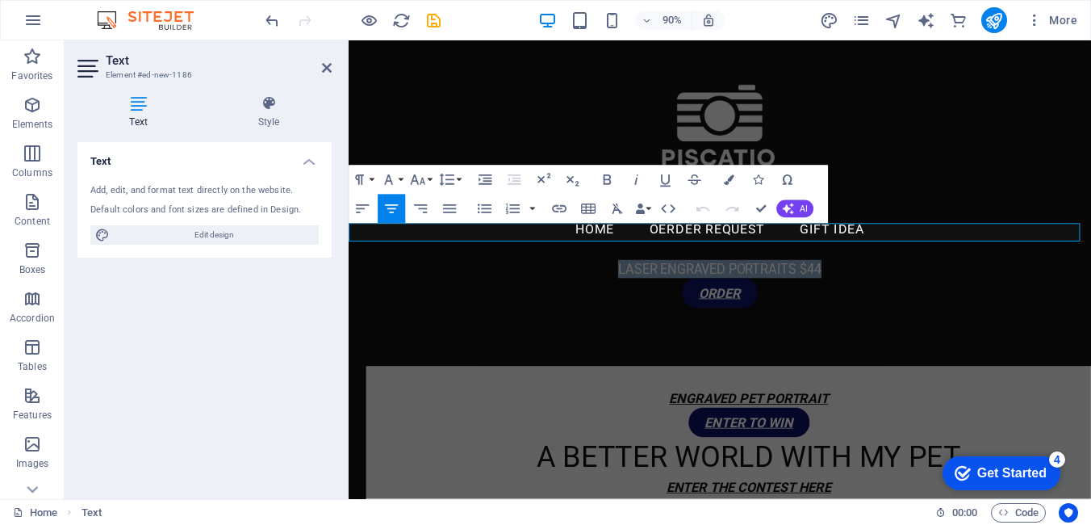
drag, startPoint x: 734, startPoint y: 253, endPoint x: 539, endPoint y: 245, distance: 194.7
click at [546, 284] on p "LASER ENGRAVED PORTRAITS $44" at bounding box center [761, 294] width 825 height 20
click at [420, 177] on icon "button" at bounding box center [418, 180] width 18 height 18
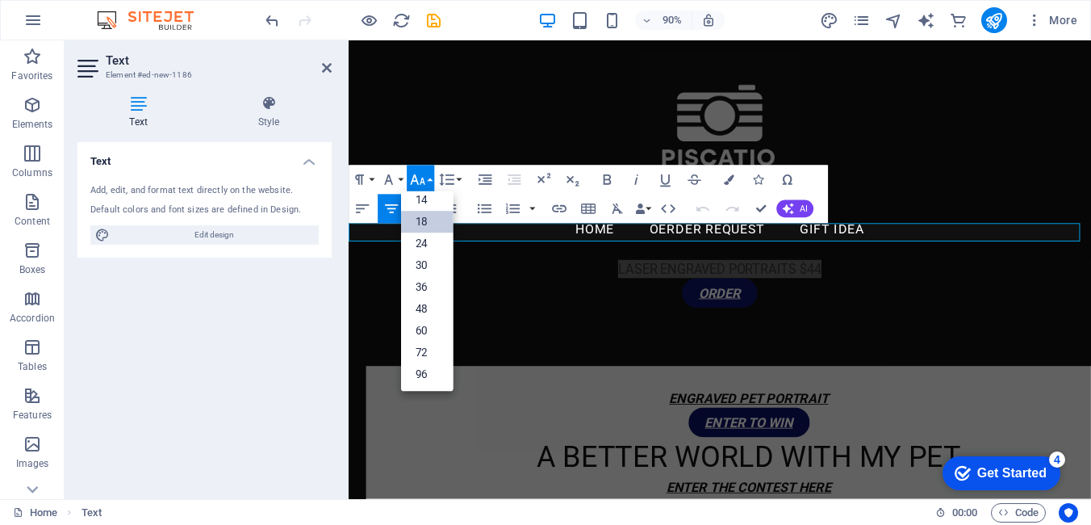
scroll to position [130, 0]
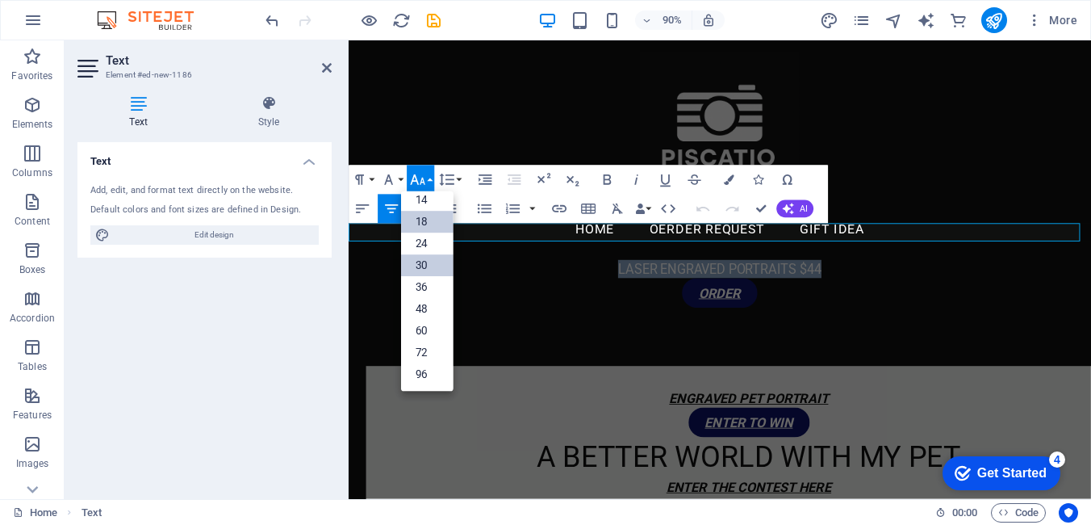
click at [424, 261] on link "30" at bounding box center [427, 266] width 52 height 22
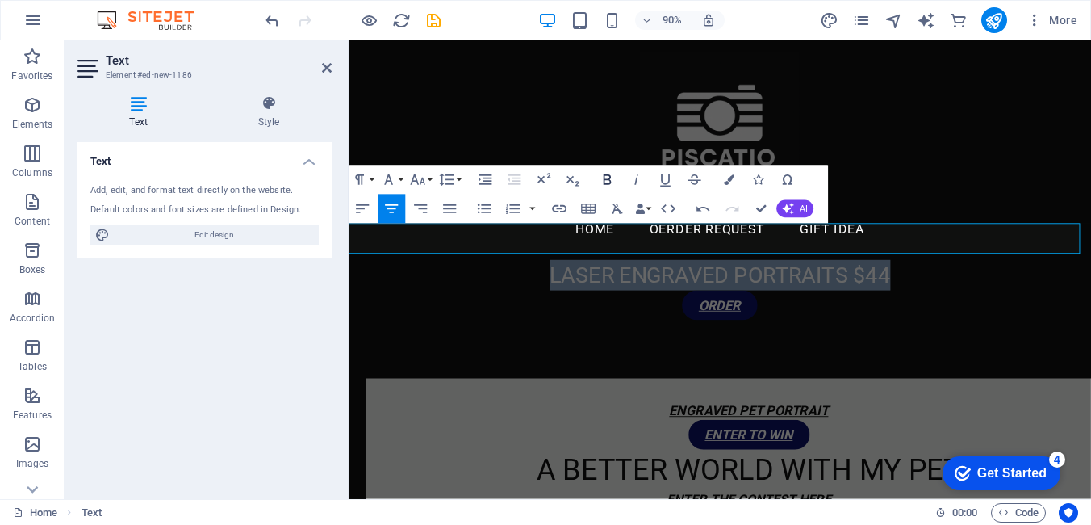
click at [608, 180] on icon "button" at bounding box center [608, 180] width 8 height 10
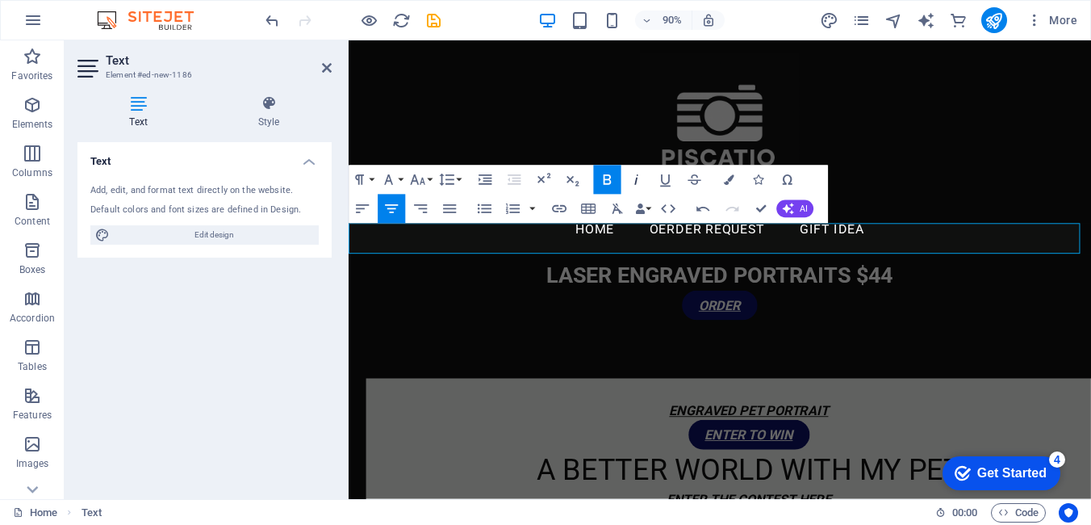
click at [639, 182] on icon "button" at bounding box center [637, 180] width 18 height 18
click at [665, 183] on icon "button" at bounding box center [665, 181] width 10 height 12
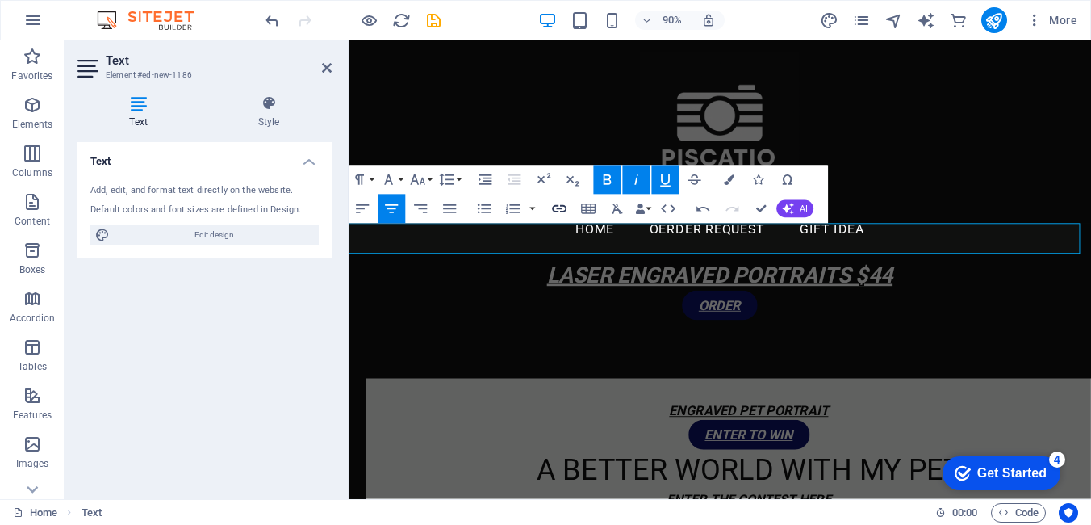
click at [560, 207] on icon "button" at bounding box center [559, 209] width 18 height 18
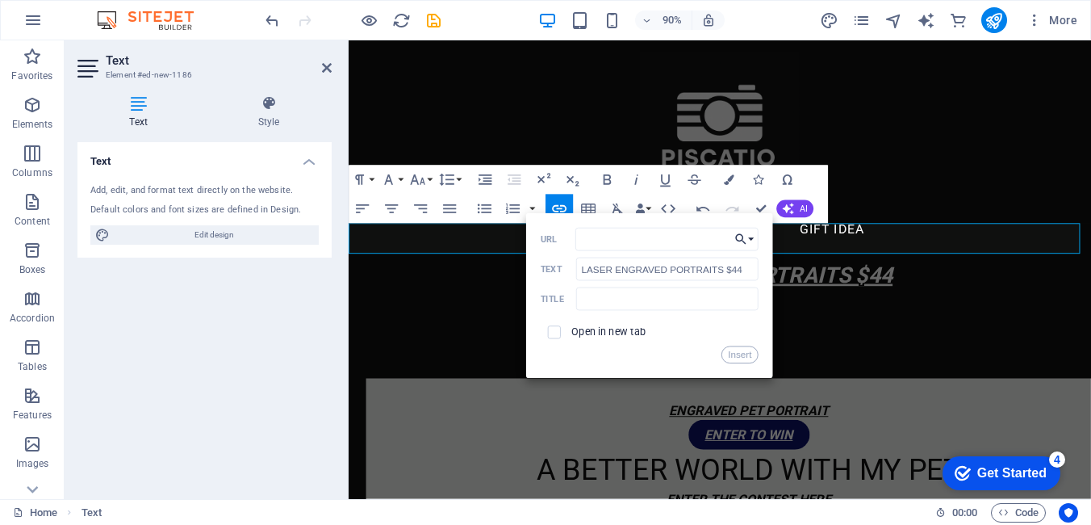
click at [749, 236] on button "Choose Link" at bounding box center [743, 239] width 27 height 23
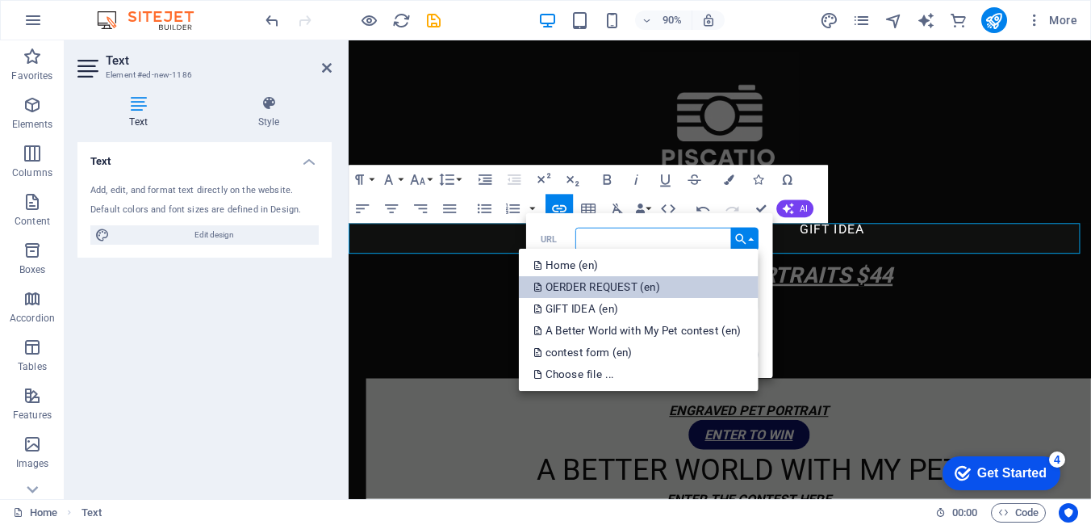
click at [629, 286] on p "OERDER REQUEST (en)" at bounding box center [597, 287] width 129 height 22
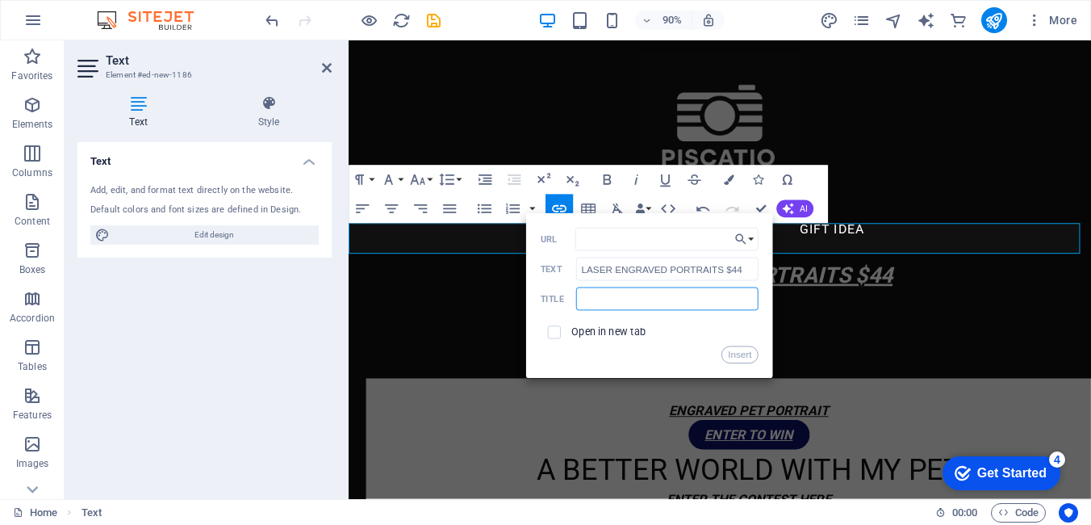
click at [652, 303] on input "text" at bounding box center [667, 298] width 182 height 23
type input "ORDER"
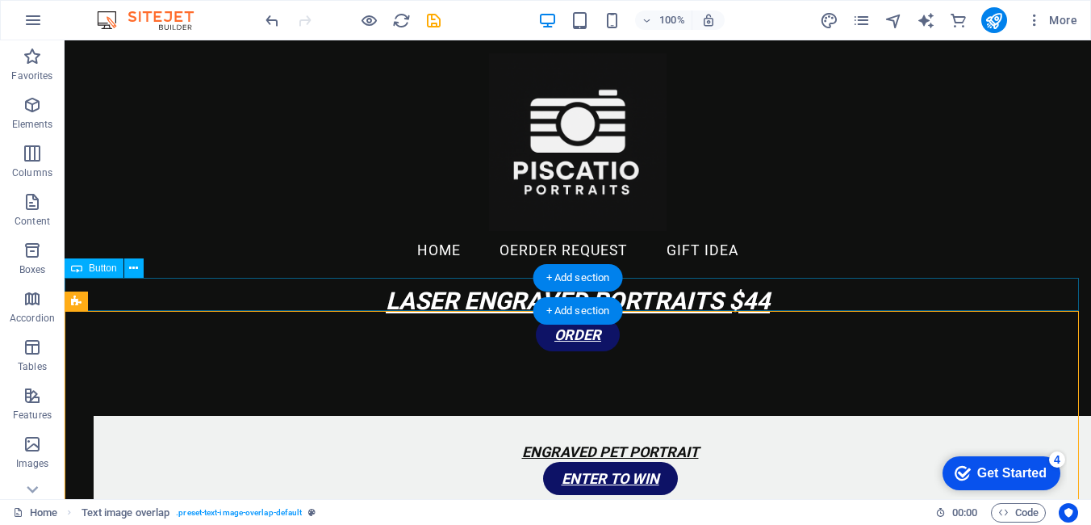
click at [579, 318] on div "ORDER" at bounding box center [578, 334] width 1026 height 33
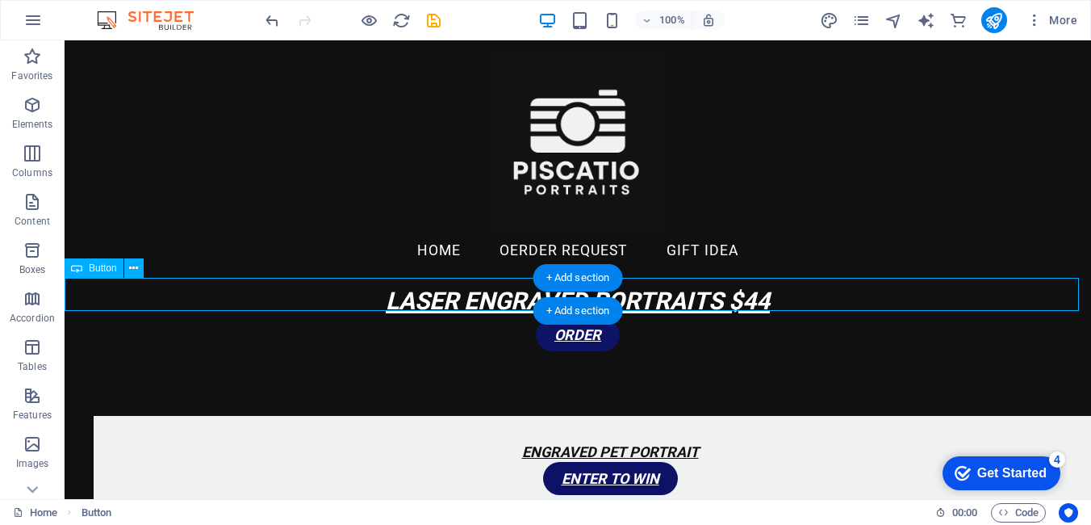
click at [581, 318] on div "ORDER" at bounding box center [578, 334] width 1026 height 33
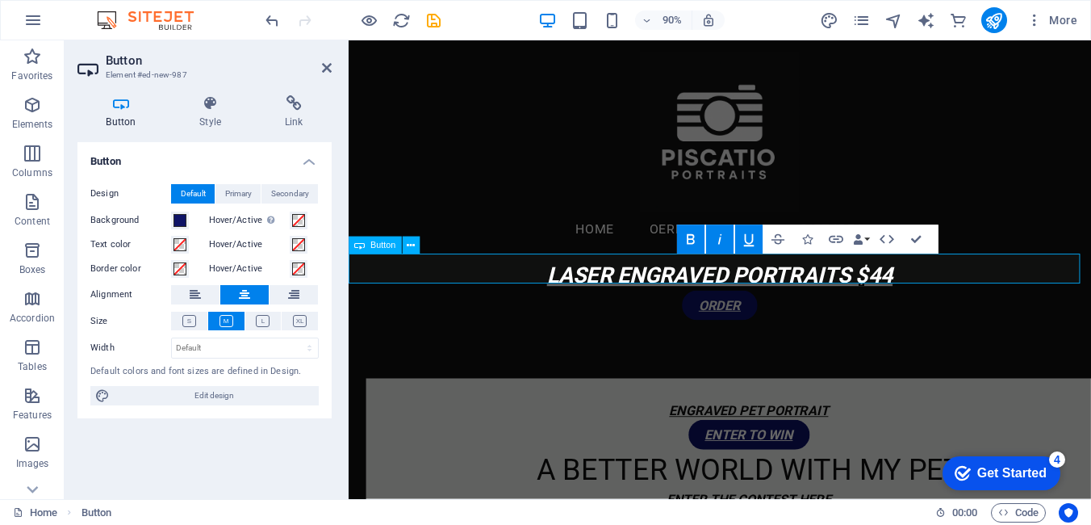
click at [767, 326] on u "ORDER" at bounding box center [761, 334] width 47 height 17
click at [837, 243] on icon "button" at bounding box center [836, 240] width 18 height 18
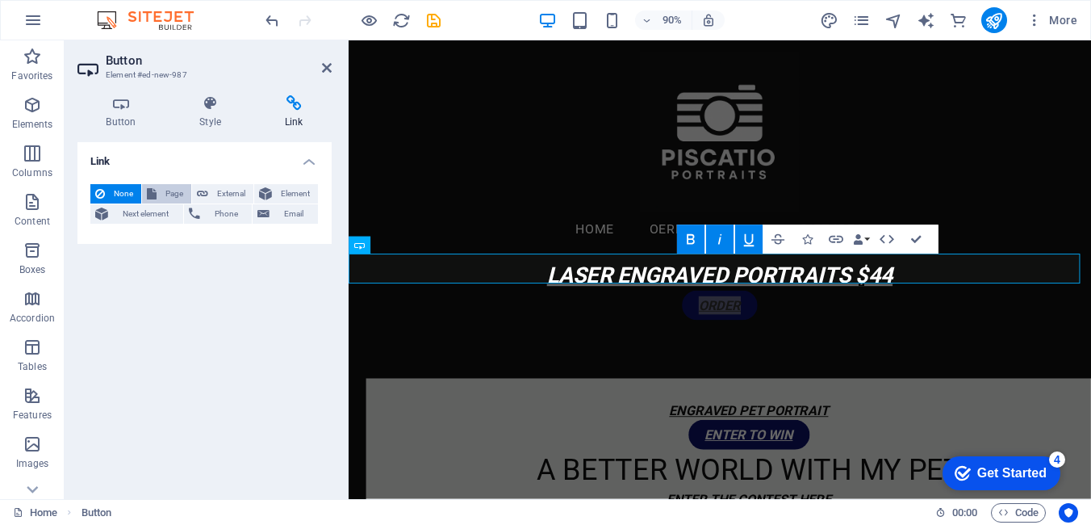
click at [173, 195] on span "Page" at bounding box center [173, 193] width 25 height 19
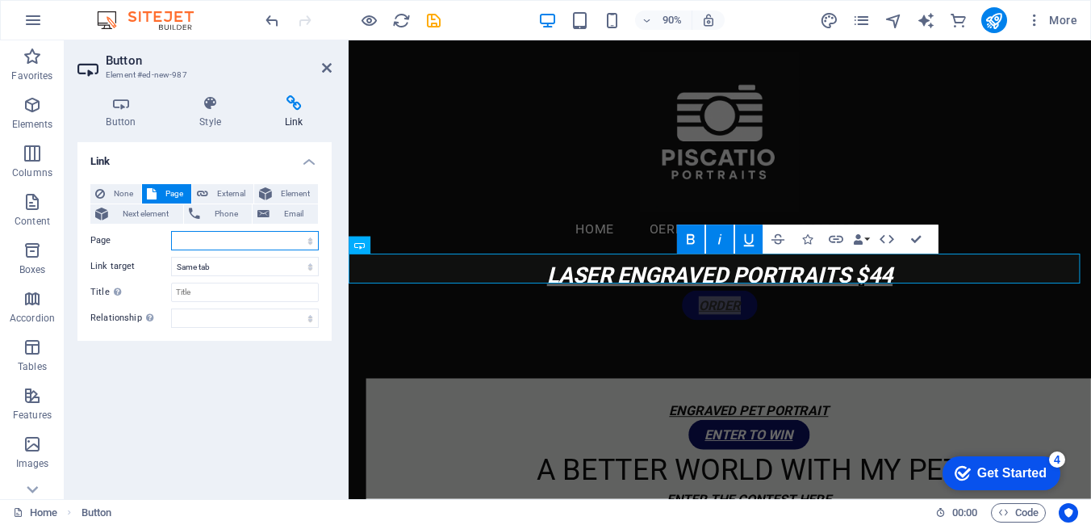
click at [311, 241] on select "Home [PERSON_NAME] REQUEST GIFT IDEA A Better World with My Pet contest contest…" at bounding box center [245, 240] width 148 height 19
select select "1"
click at [171, 231] on select "Home [PERSON_NAME] REQUEST GIFT IDEA A Better World with My Pet contest contest…" at bounding box center [245, 240] width 148 height 19
click at [212, 295] on input "Title Additional link description, should not be the same as the link text. The…" at bounding box center [245, 291] width 148 height 19
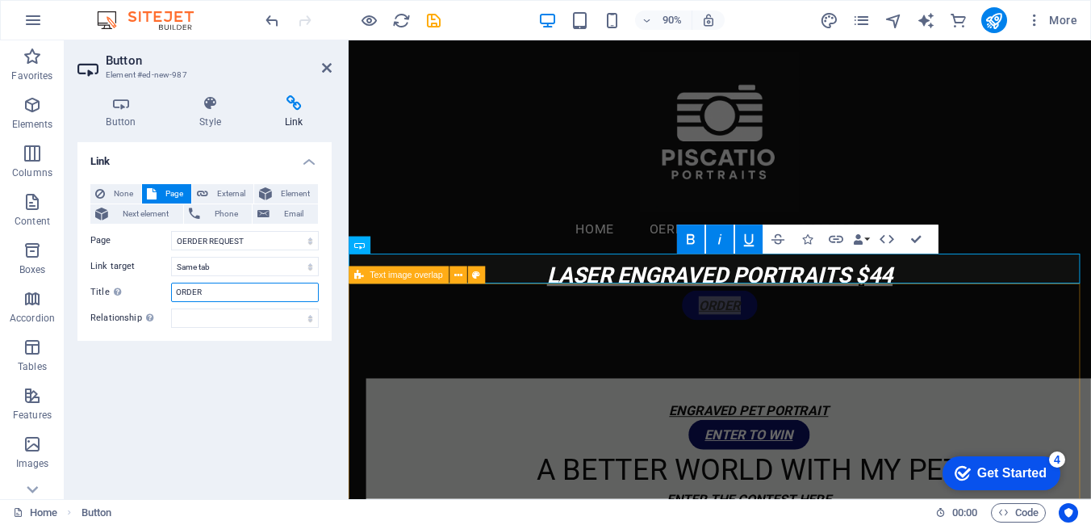
type input "ORDER"
drag, startPoint x: 754, startPoint y: 369, endPoint x: 1024, endPoint y: 344, distance: 271.5
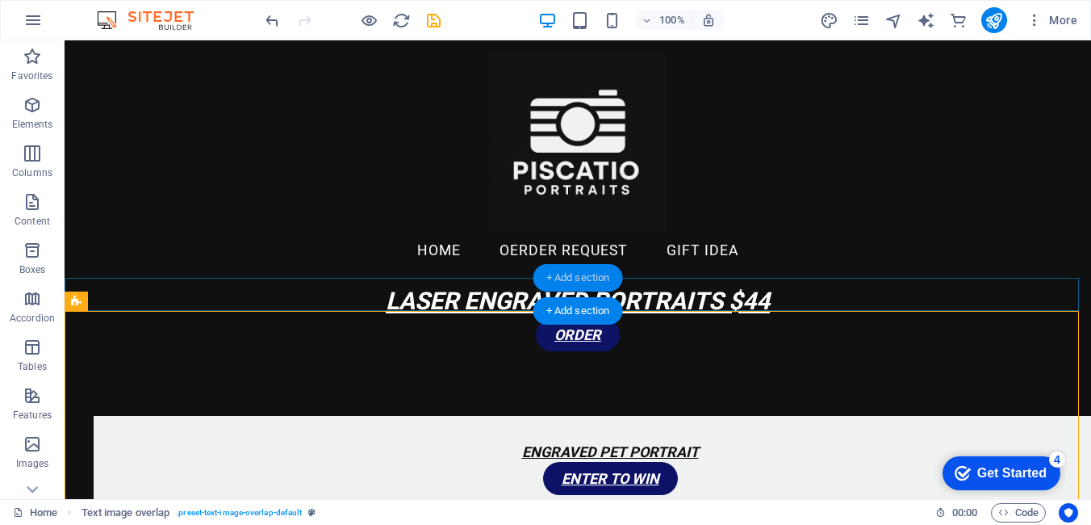
drag, startPoint x: 240, startPoint y: 263, endPoint x: 568, endPoint y: 289, distance: 329.5
click at [568, 289] on div "+ Add section" at bounding box center [578, 277] width 90 height 27
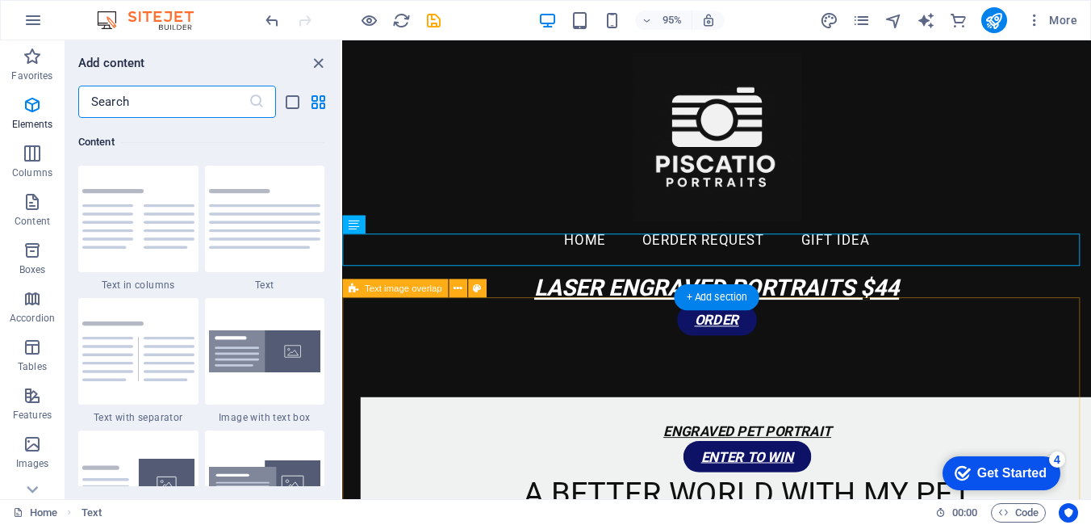
scroll to position [2824, 0]
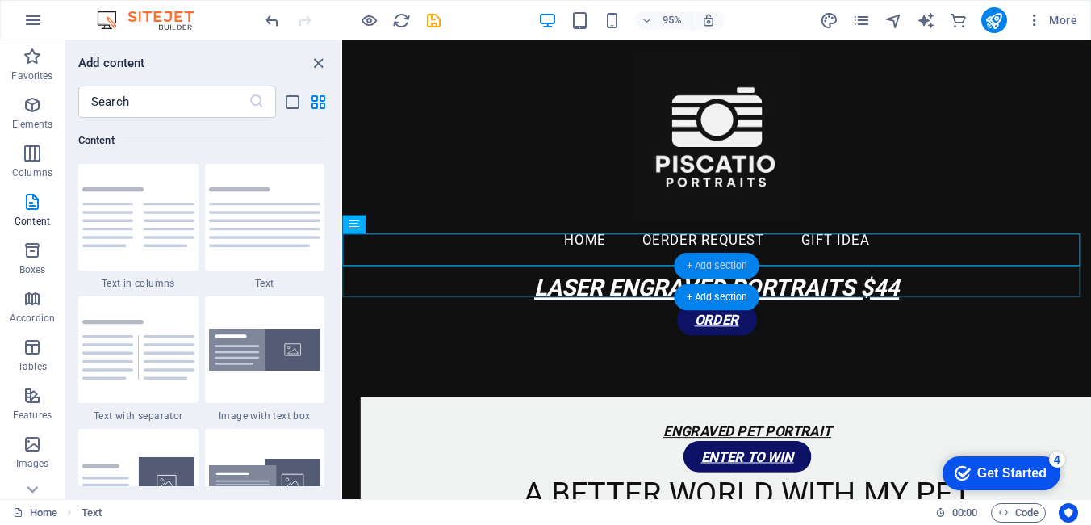
click at [704, 278] on div "+ Add section" at bounding box center [716, 266] width 85 height 26
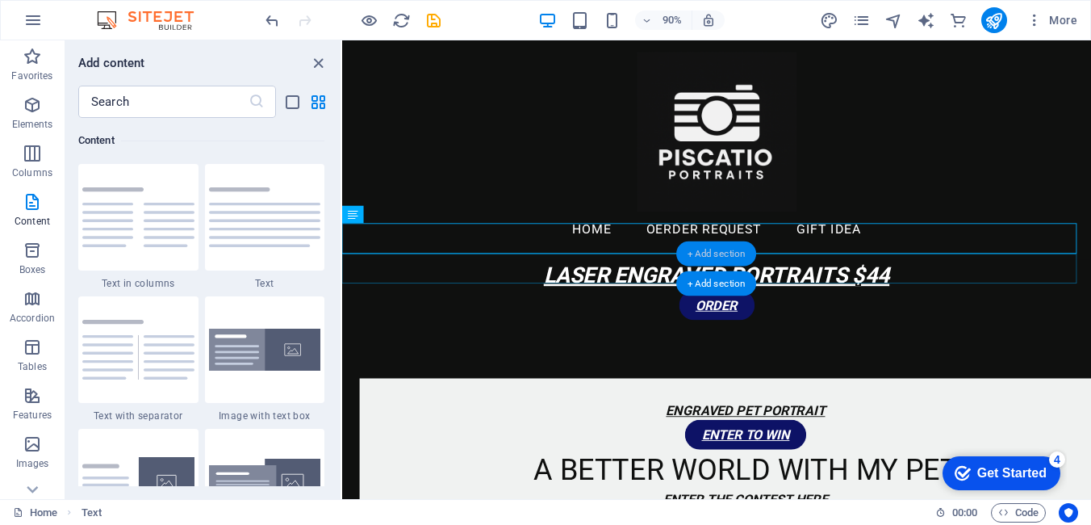
click at [704, 278] on div "+ Add section" at bounding box center [716, 283] width 81 height 25
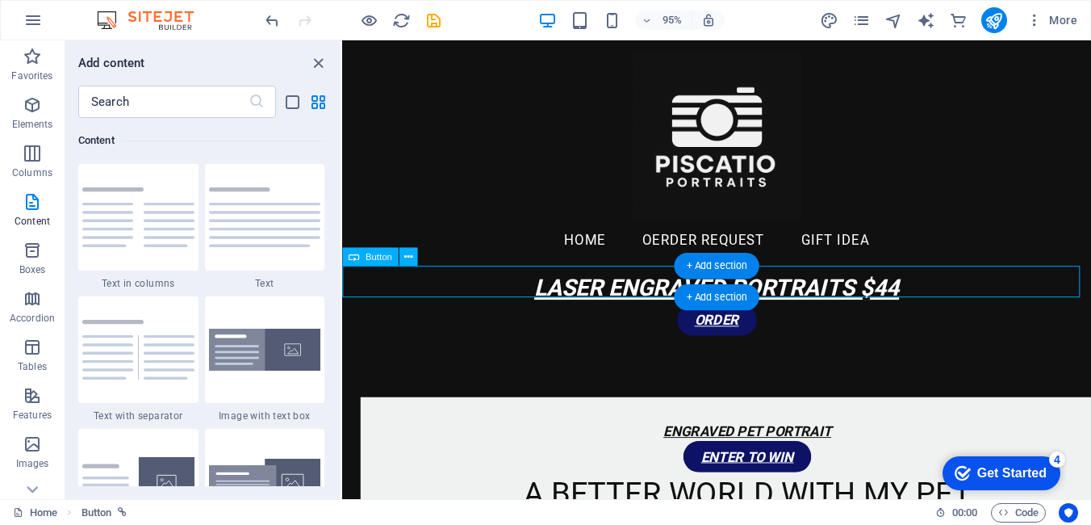
drag, startPoint x: 1046, startPoint y: 319, endPoint x: 729, endPoint y: 289, distance: 318.5
click at [729, 318] on div "ORDER" at bounding box center [736, 334] width 788 height 33
click at [710, 277] on div "+ Add section" at bounding box center [716, 266] width 85 height 26
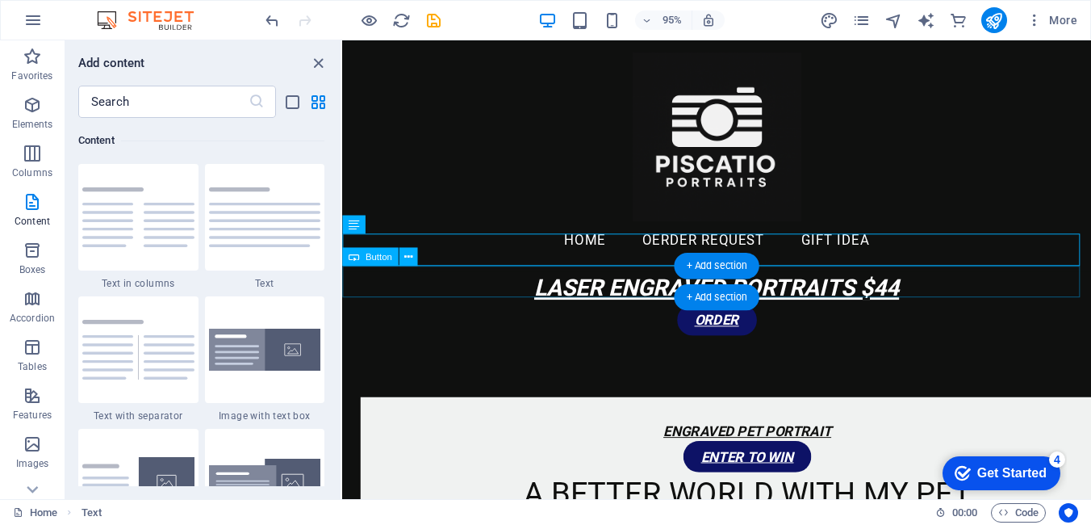
click at [870, 318] on div "ORDER" at bounding box center [736, 334] width 788 height 33
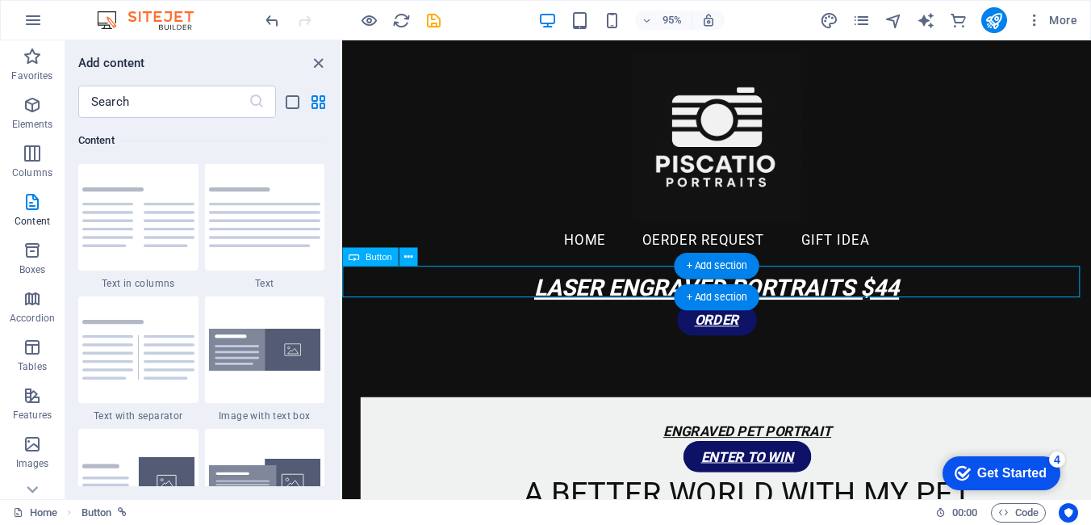
click at [870, 318] on div "ORDER" at bounding box center [736, 334] width 788 height 33
select select "1"
select select
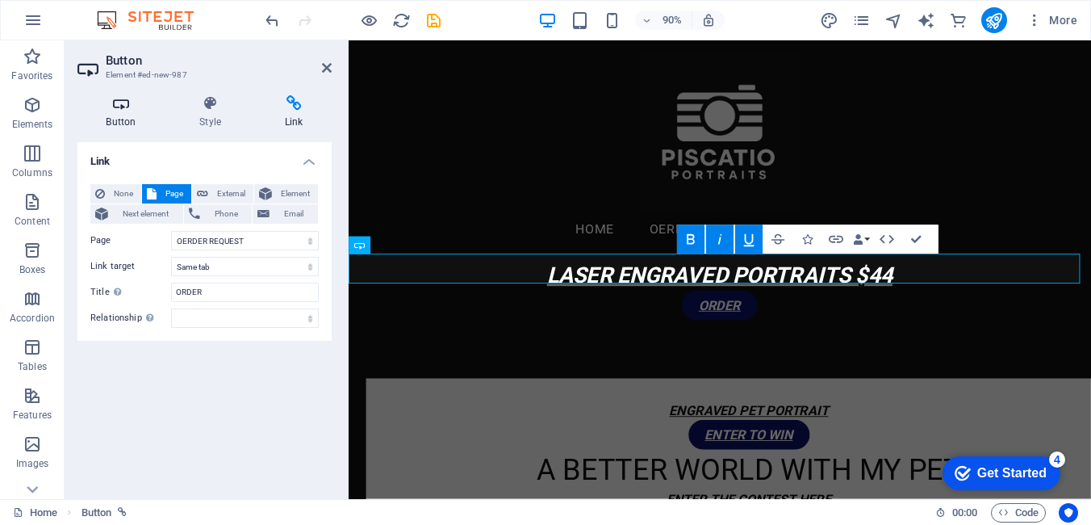
click at [119, 106] on icon at bounding box center [120, 103] width 87 height 16
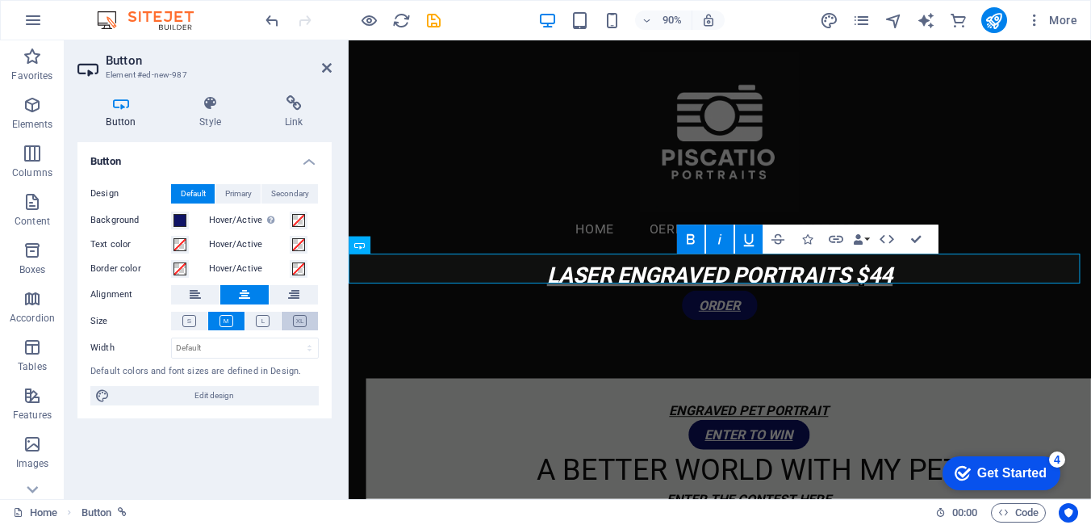
click at [302, 324] on icon at bounding box center [300, 321] width 14 height 12
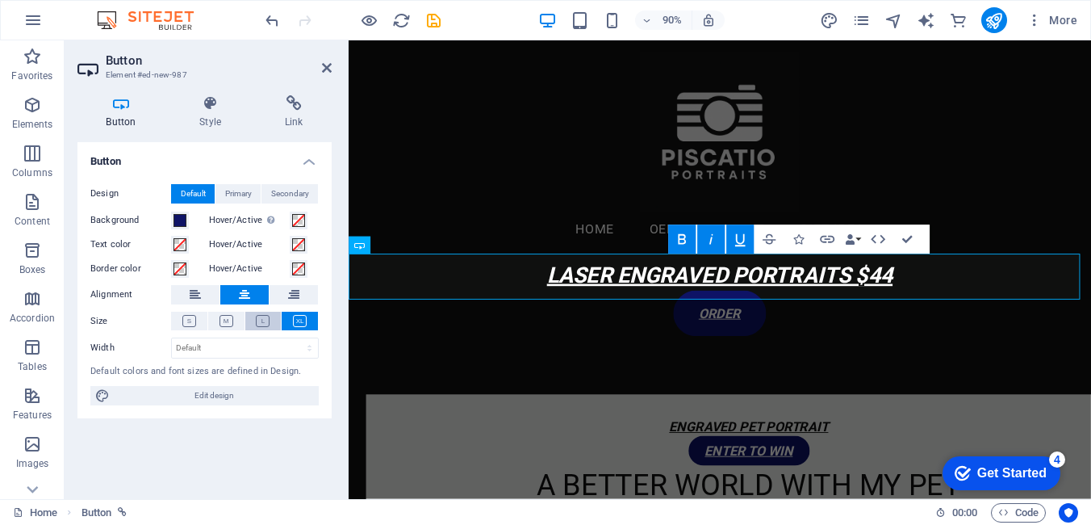
click at [266, 320] on icon at bounding box center [263, 321] width 14 height 12
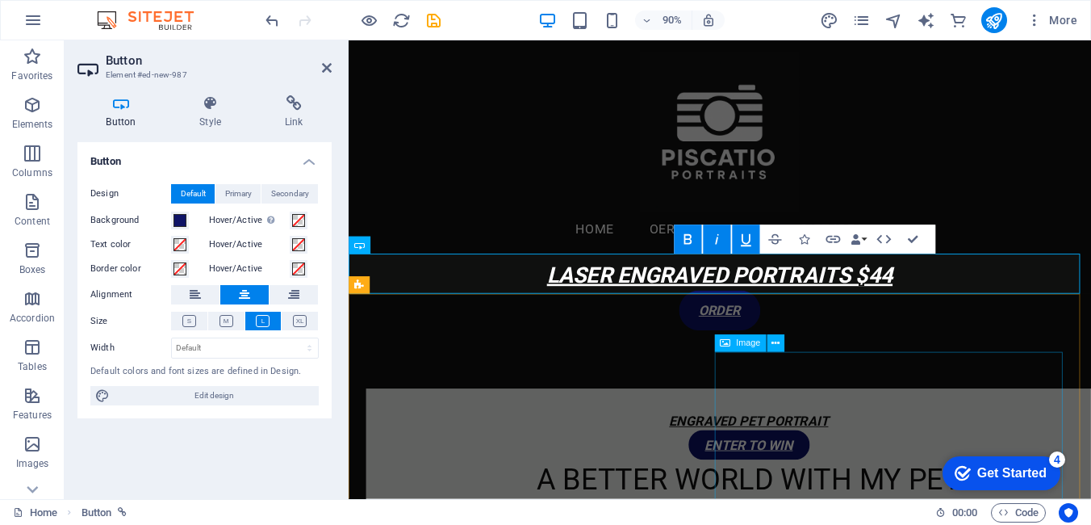
drag, startPoint x: 732, startPoint y: 339, endPoint x: 430, endPoint y: 349, distance: 302.0
click at [732, 339] on div "Image" at bounding box center [740, 344] width 52 height 18
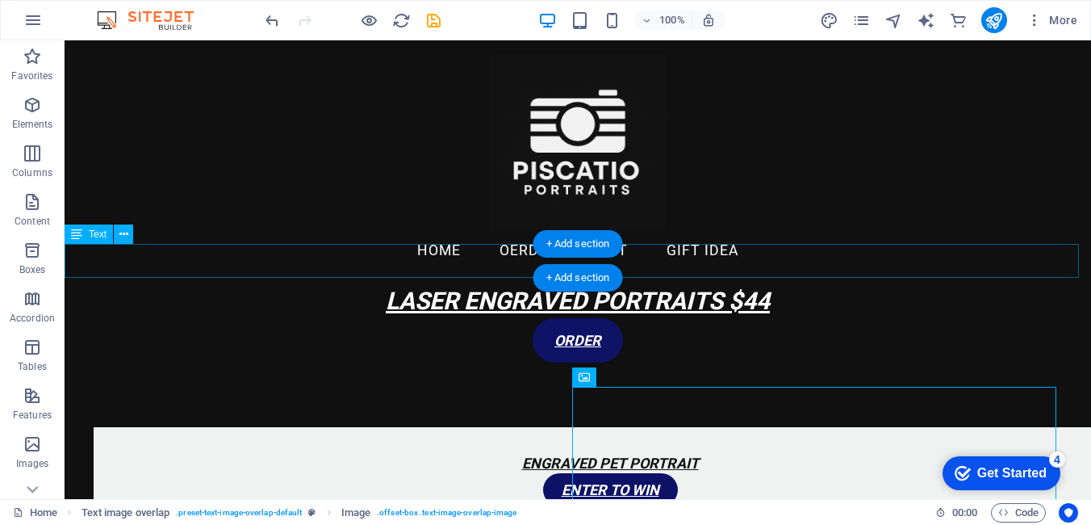
click at [759, 284] on div "LASER ENGRAVED PORTRAITS $44" at bounding box center [578, 301] width 1026 height 34
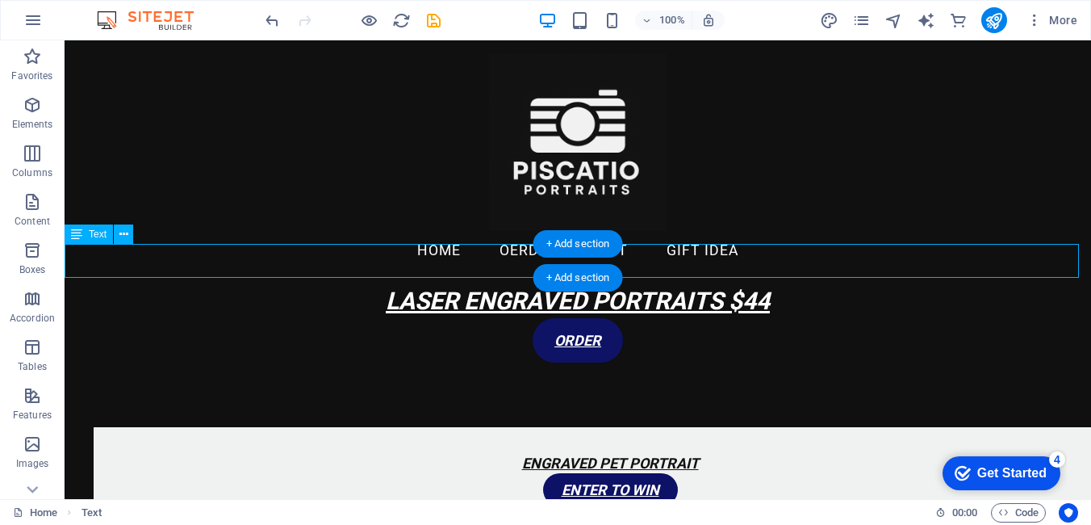
drag, startPoint x: 784, startPoint y: 261, endPoint x: 587, endPoint y: 257, distance: 197.8
click at [395, 284] on div "LASER ENGRAVED PORTRAITS $44" at bounding box center [578, 301] width 1026 height 34
click at [866, 284] on div "LASER ENGRAVED PORTRAITS $44" at bounding box center [578, 301] width 1026 height 34
click at [745, 284] on div "LASER ENGRAVED PORTRAITS $44" at bounding box center [578, 301] width 1026 height 34
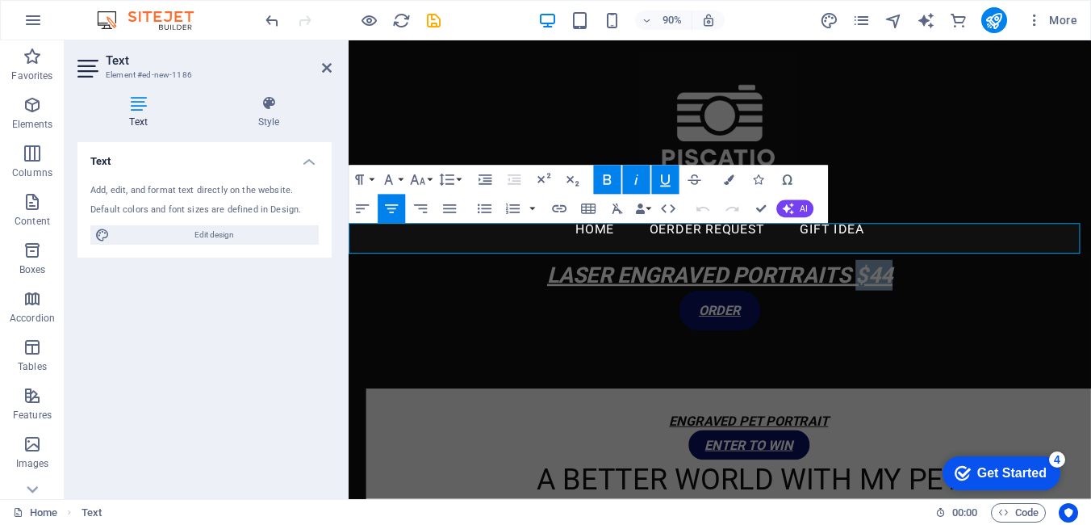
drag, startPoint x: 959, startPoint y: 261, endPoint x: 905, endPoint y: 265, distance: 54.2
click at [905, 284] on p "LASER ENGRAVED PORTRAITS $44" at bounding box center [761, 301] width 825 height 34
click at [419, 182] on icon "button" at bounding box center [418, 180] width 18 height 18
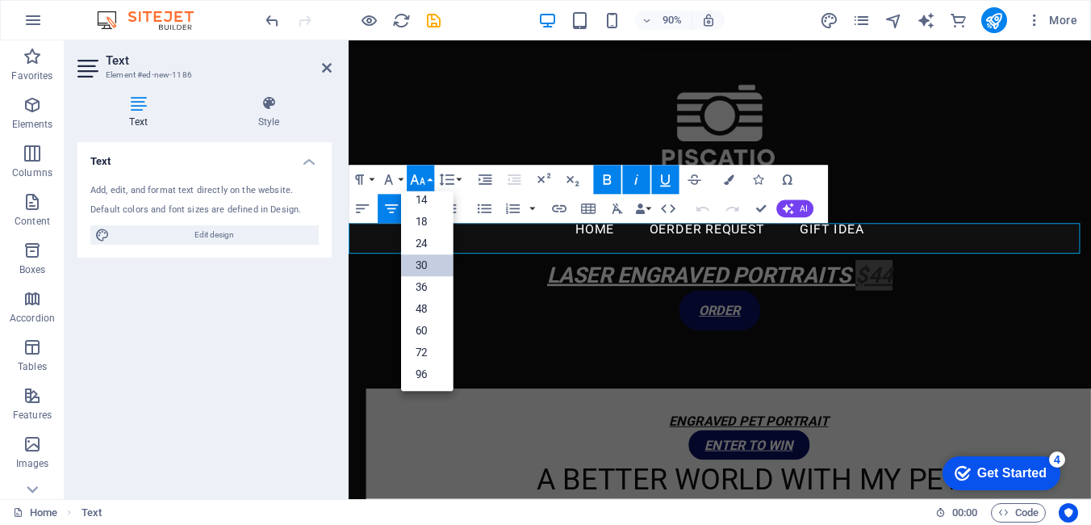
scroll to position [130, 0]
click at [419, 306] on link "48" at bounding box center [427, 310] width 52 height 22
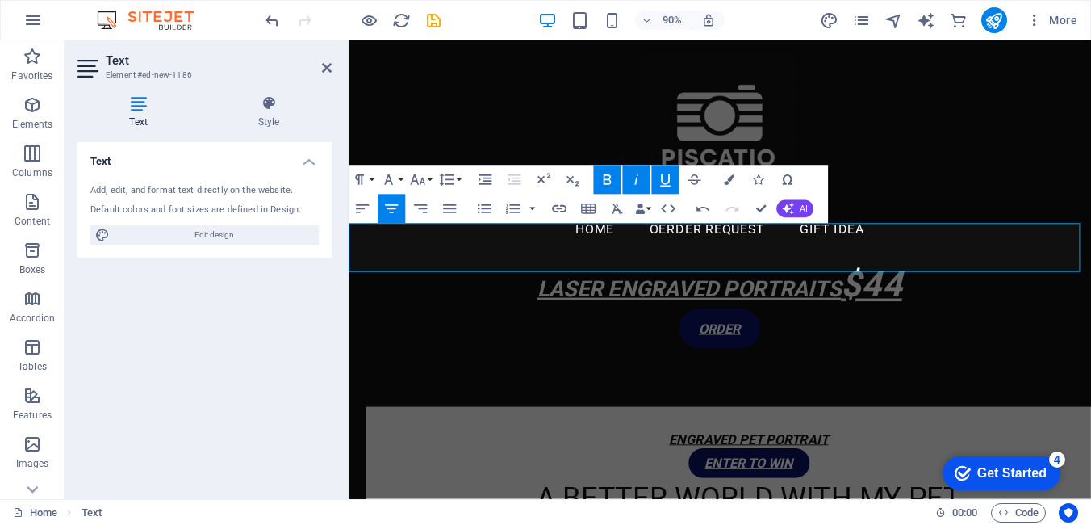
click at [136, 111] on h4 "Text" at bounding box center [141, 112] width 128 height 34
click at [275, 108] on icon at bounding box center [269, 103] width 126 height 16
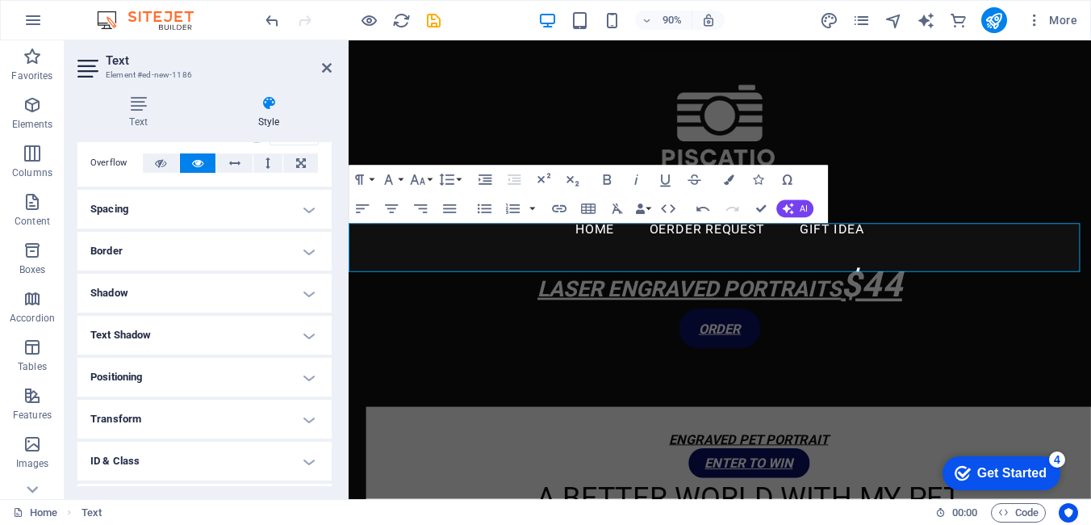
scroll to position [165, 0]
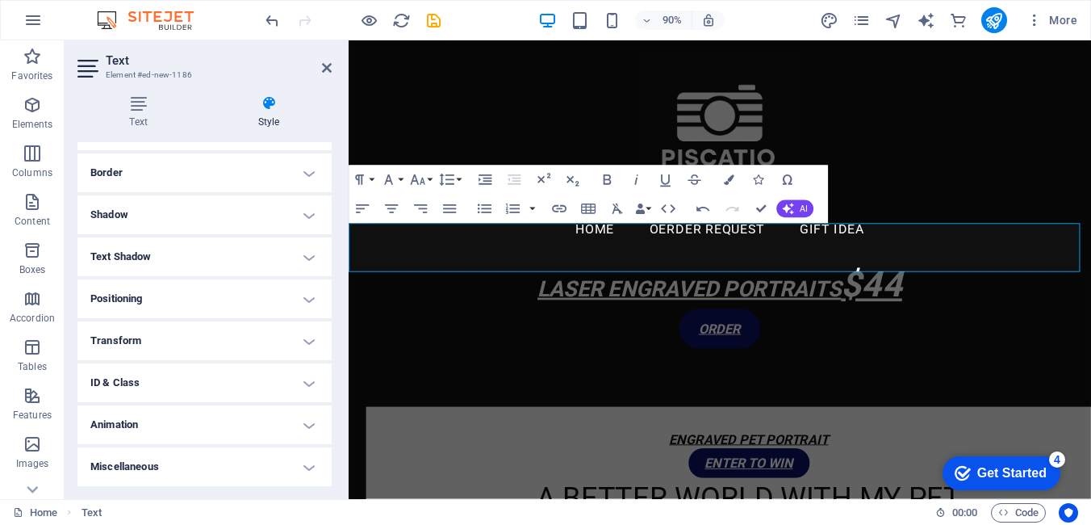
click at [309, 426] on h4 "Animation" at bounding box center [204, 424] width 254 height 39
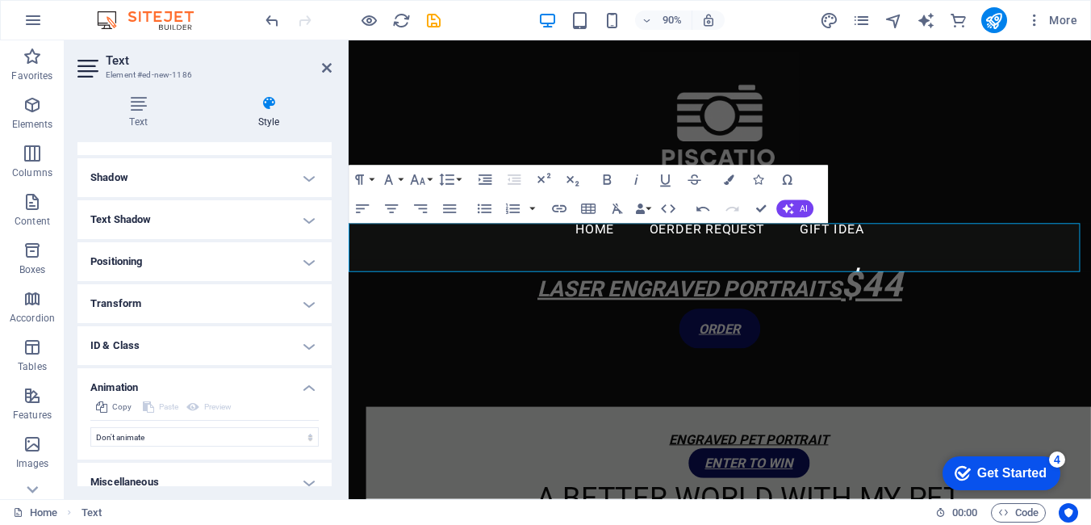
scroll to position [218, 0]
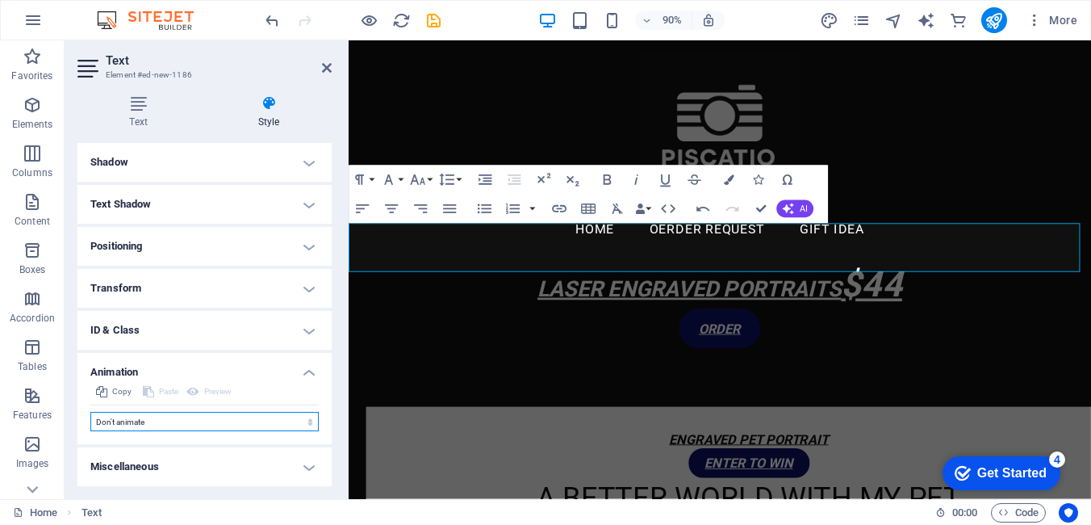
click at [309, 424] on select "Don't animate Show / Hide Slide up/down Zoom in/out Slide left to right Slide r…" at bounding box center [204, 421] width 228 height 19
select select "shrink"
click at [90, 412] on select "Don't animate Show / Hide Slide up/down Zoom in/out Slide left to right Slide r…" at bounding box center [204, 421] width 228 height 19
select select "scroll"
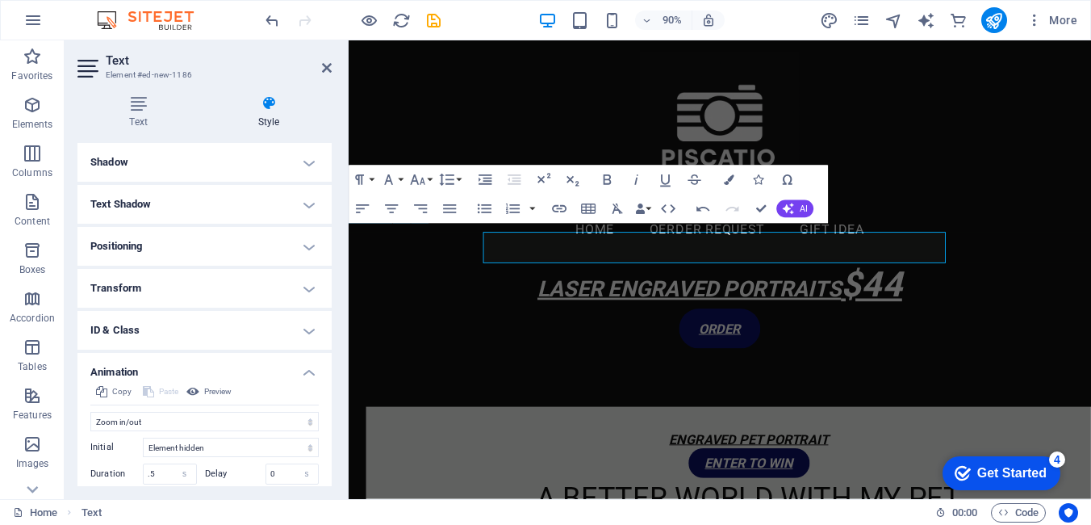
click at [1090, 284] on p "LASER ENGRAVED PORTRAITS $44" at bounding box center [761, 311] width 825 height 54
click at [995, 15] on icon "publish" at bounding box center [994, 20] width 19 height 19
